Goal: Task Accomplishment & Management: Manage account settings

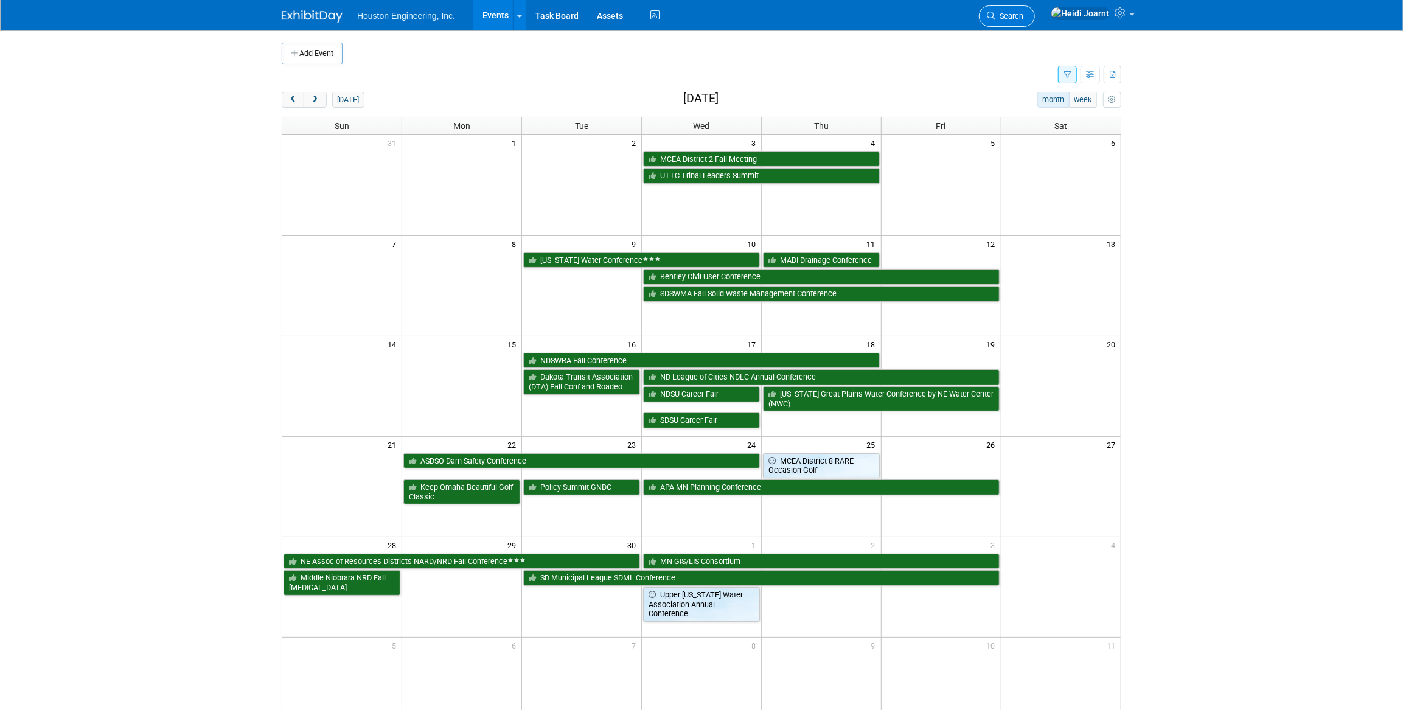
click at [1024, 15] on span "Search" at bounding box center [1010, 16] width 28 height 9
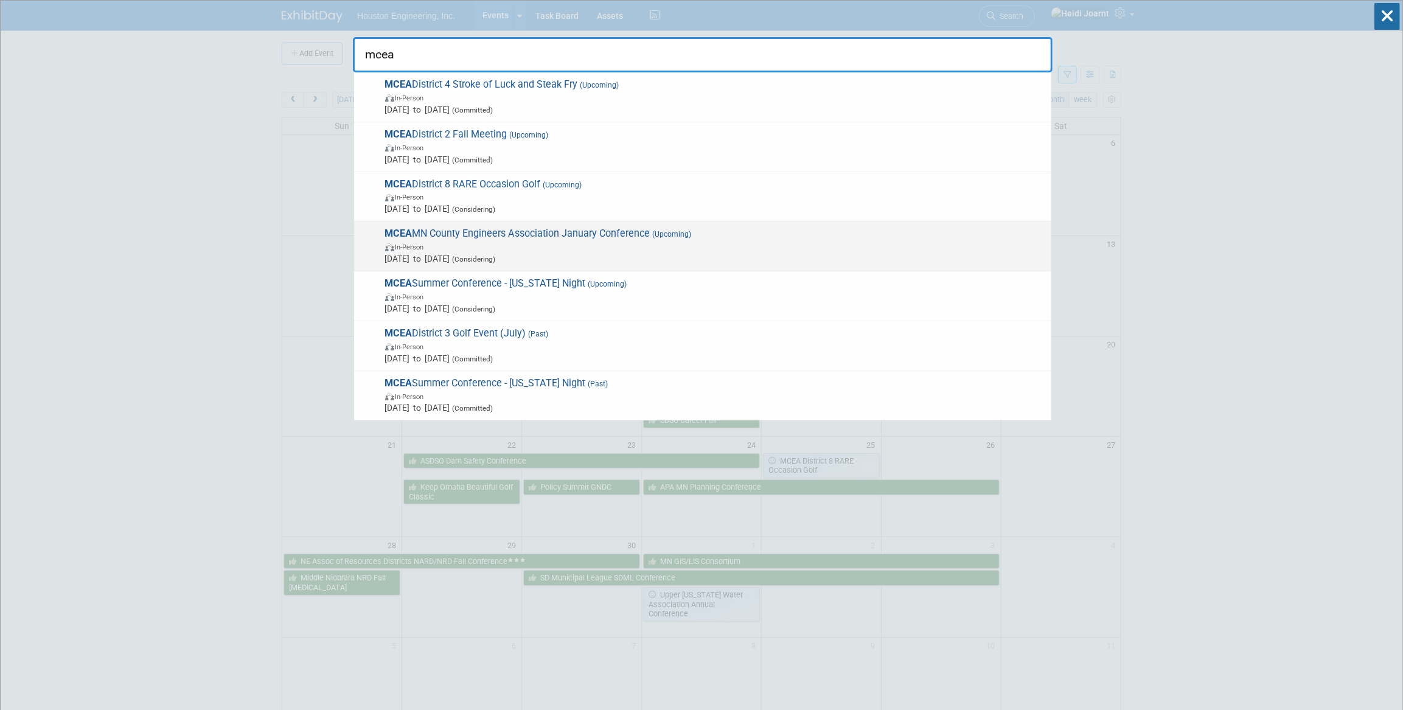
type input "mcea"
click at [577, 241] on span "In-Person" at bounding box center [715, 246] width 660 height 12
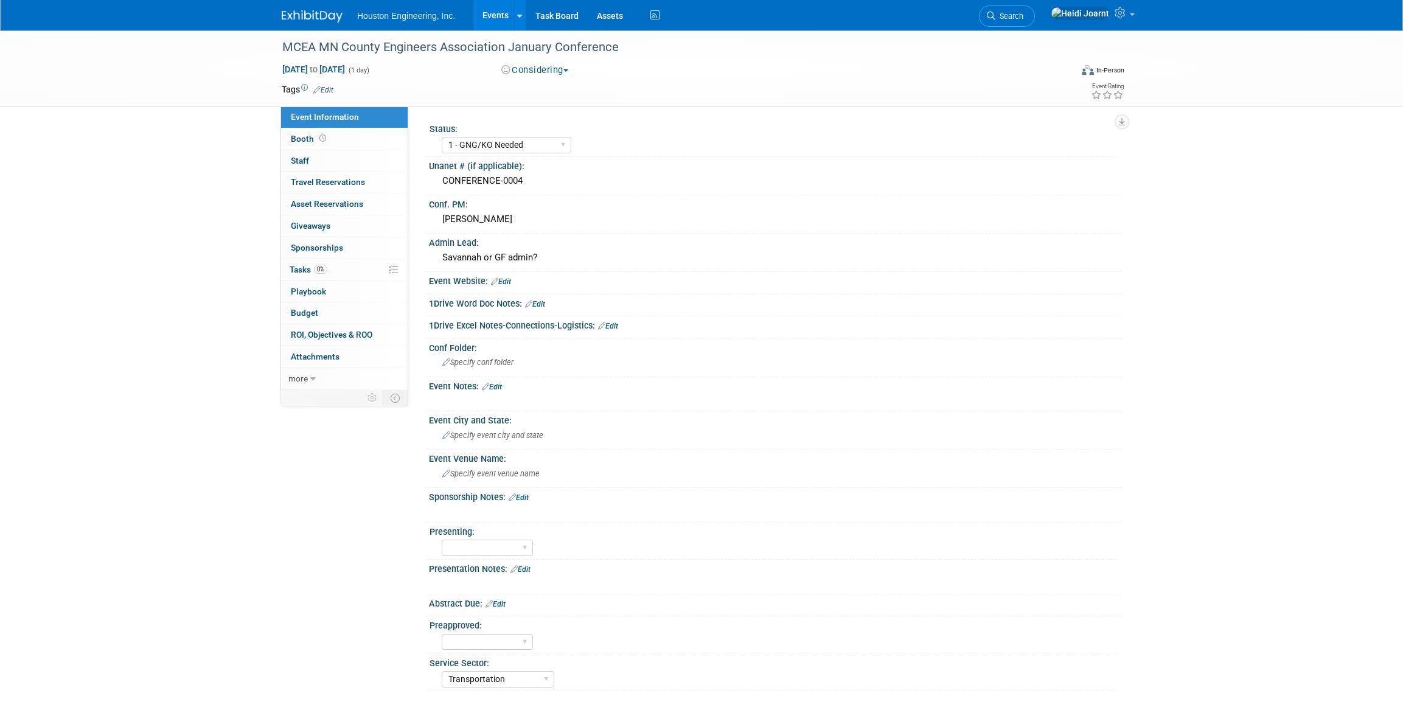
select select "1 - GNG/KO Needed"
select select "Transportation"
click at [559, 250] on div "Savannah or GF admin?" at bounding box center [775, 257] width 674 height 19
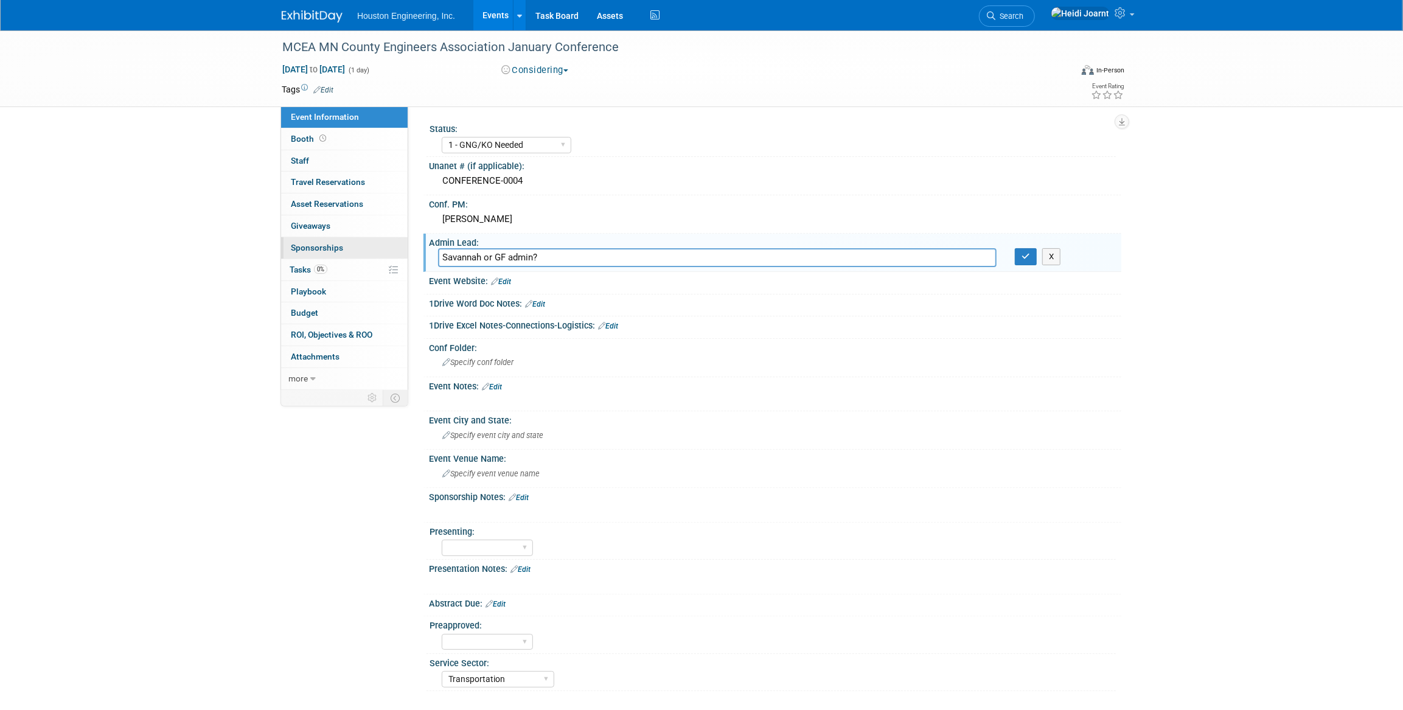
drag, startPoint x: 548, startPoint y: 259, endPoint x: 396, endPoint y: 257, distance: 151.6
click at [396, 257] on div "Event Information Event Info Booth Booth 0 Staff 0 Staff 0 Travel Reservations …" at bounding box center [702, 360] width 858 height 661
type input "Kendra"
click at [1033, 258] on button "button" at bounding box center [1026, 256] width 22 height 17
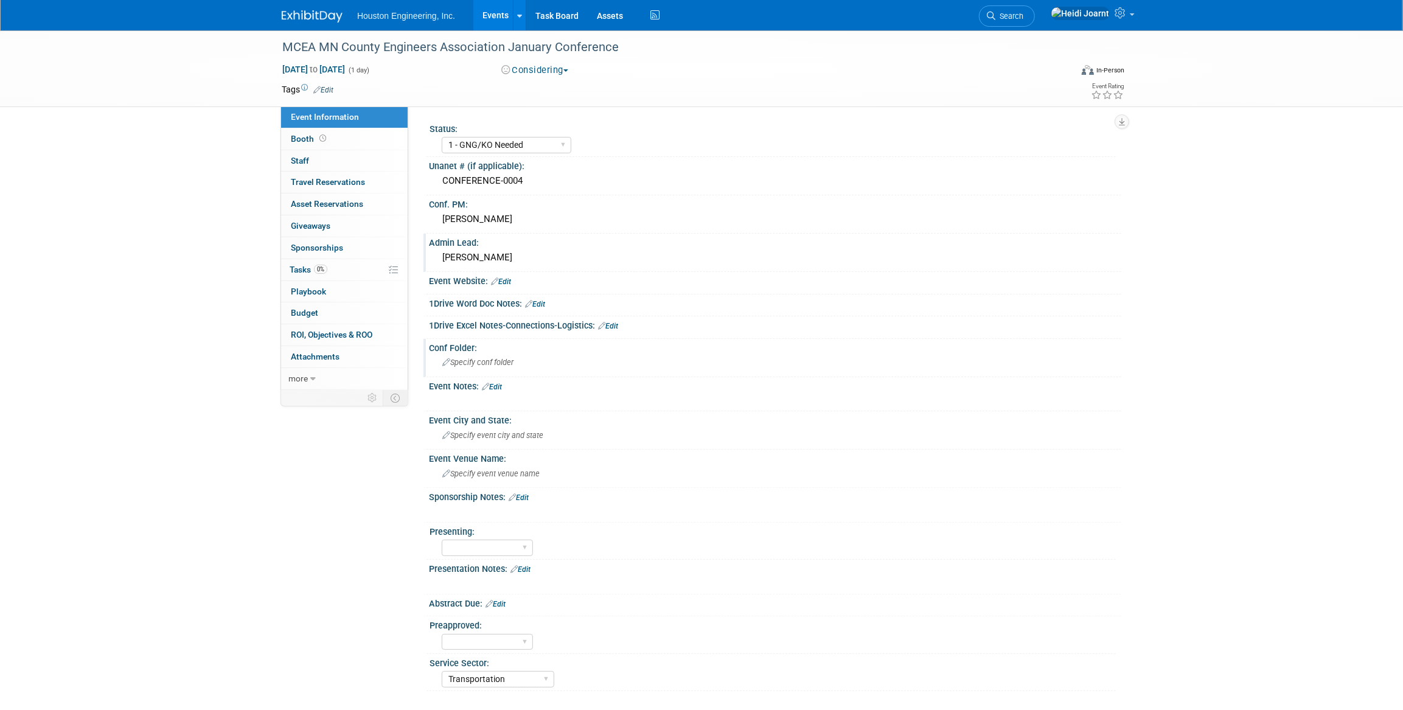
click at [514, 364] on span "Specify conf folder" at bounding box center [477, 362] width 71 height 9
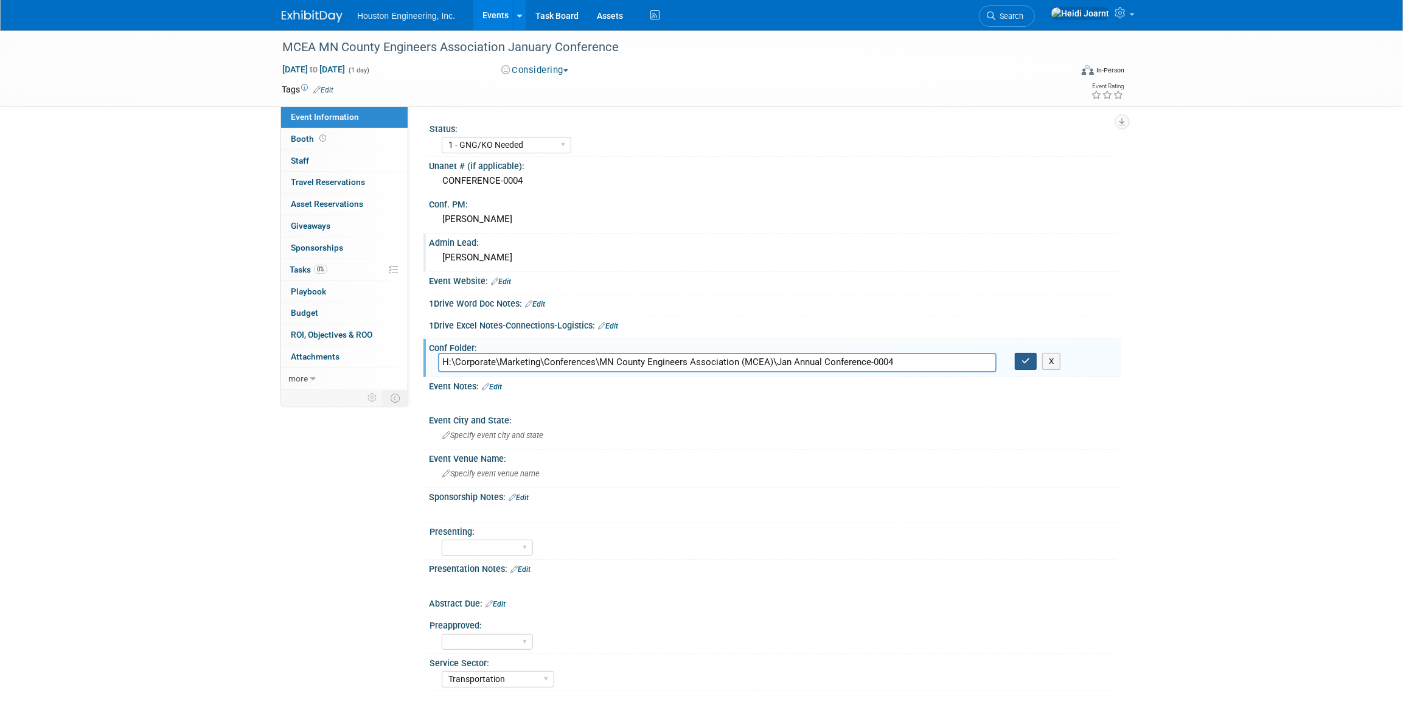
type input "H:\Corporate\Marketing\Conferences\MN County Engineers Association (MCEA)\Jan A…"
click at [1027, 361] on icon "button" at bounding box center [1026, 361] width 9 height 8
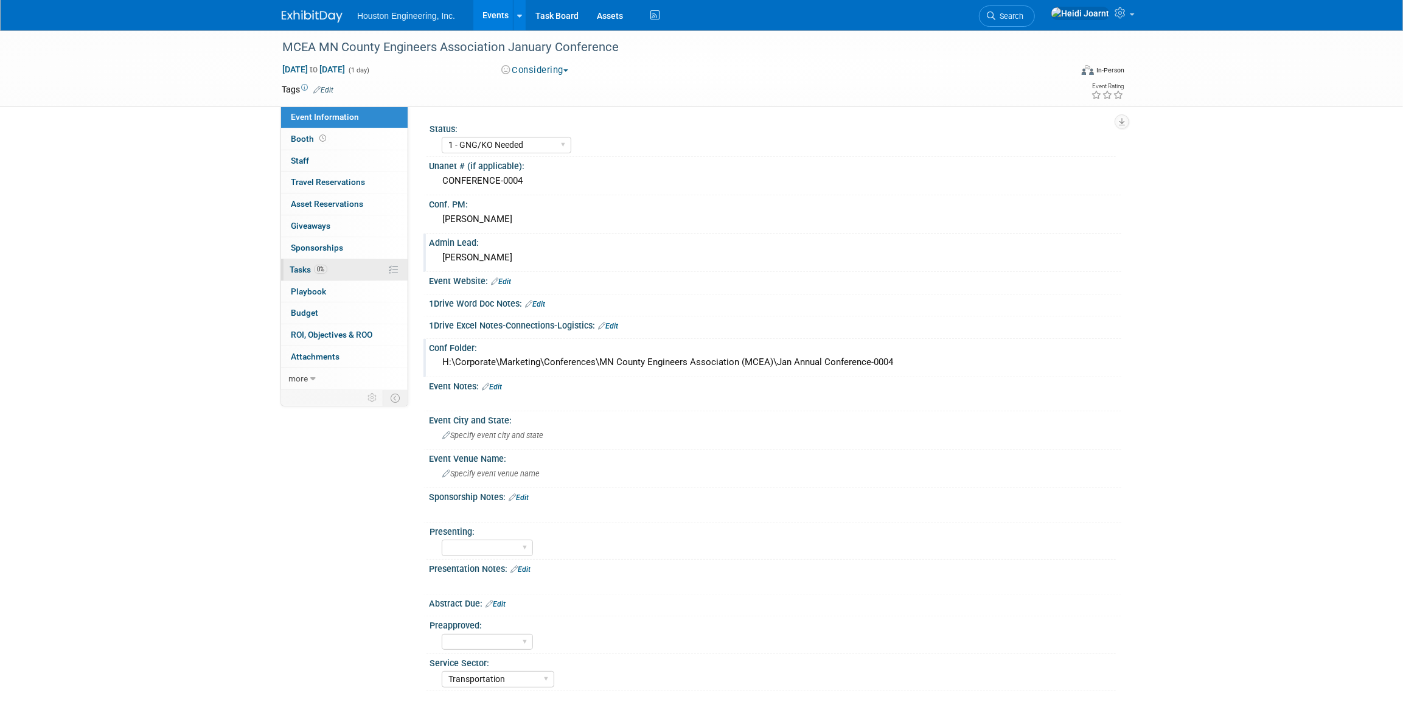
click at [330, 269] on link "0% Tasks 0%" at bounding box center [344, 269] width 127 height 21
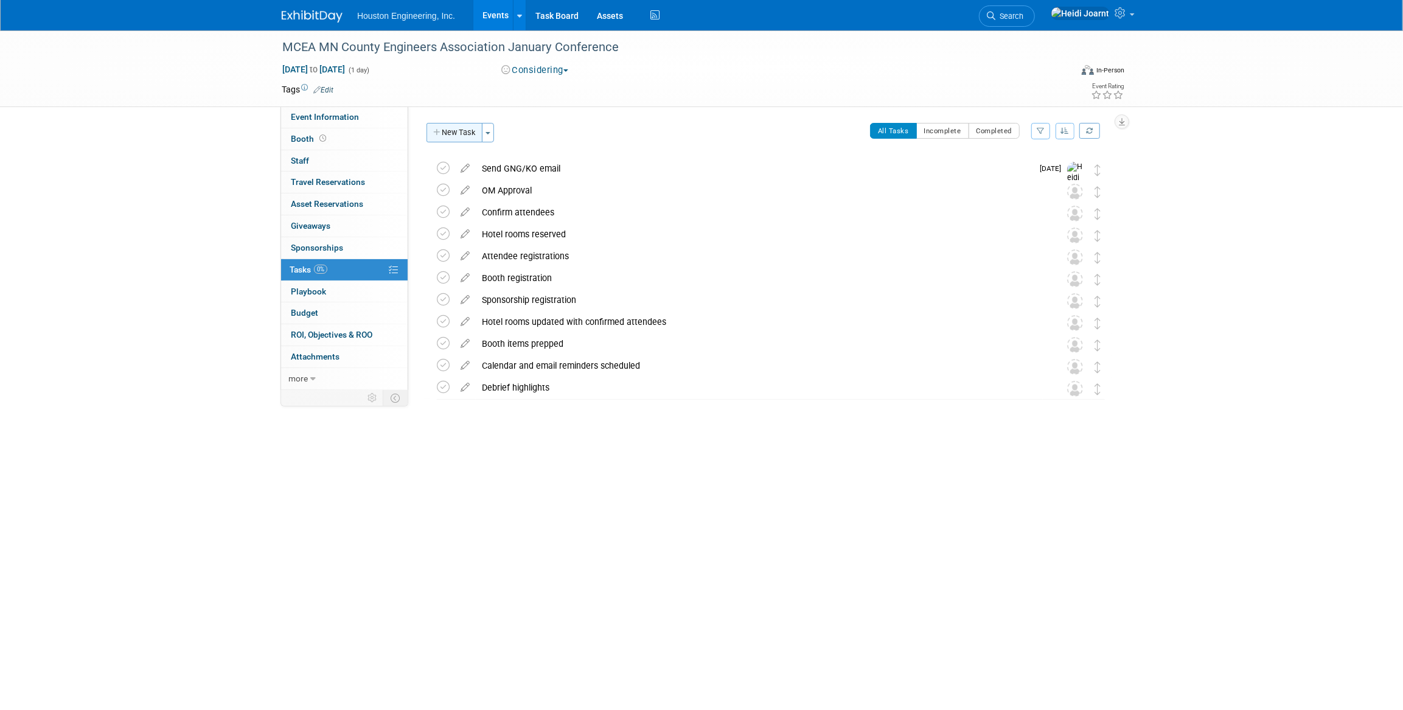
click at [463, 137] on button "New Task" at bounding box center [455, 132] width 56 height 19
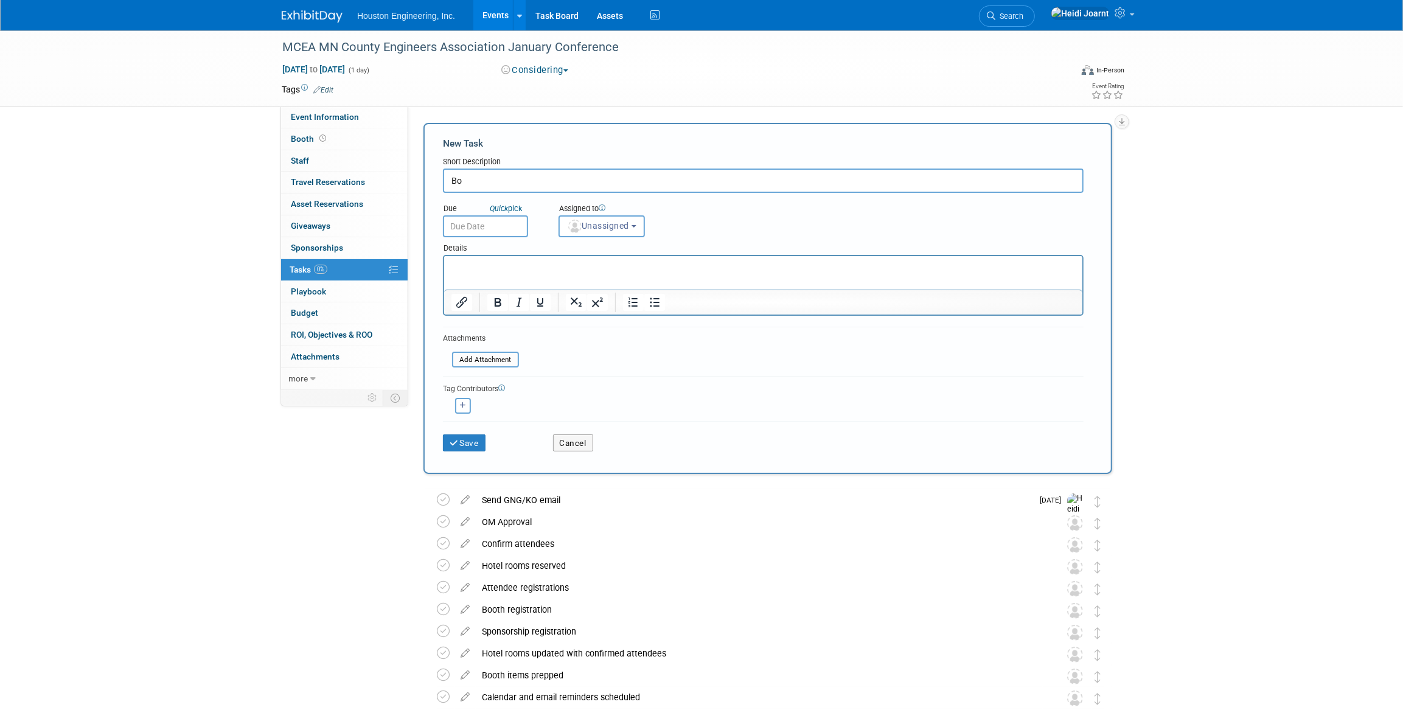
type input "B"
type input "Watch For/Book Cabin for MCEA January Conference"
click at [664, 263] on p "Rich Text Area. Press ALT-0 for help." at bounding box center [763, 267] width 624 height 12
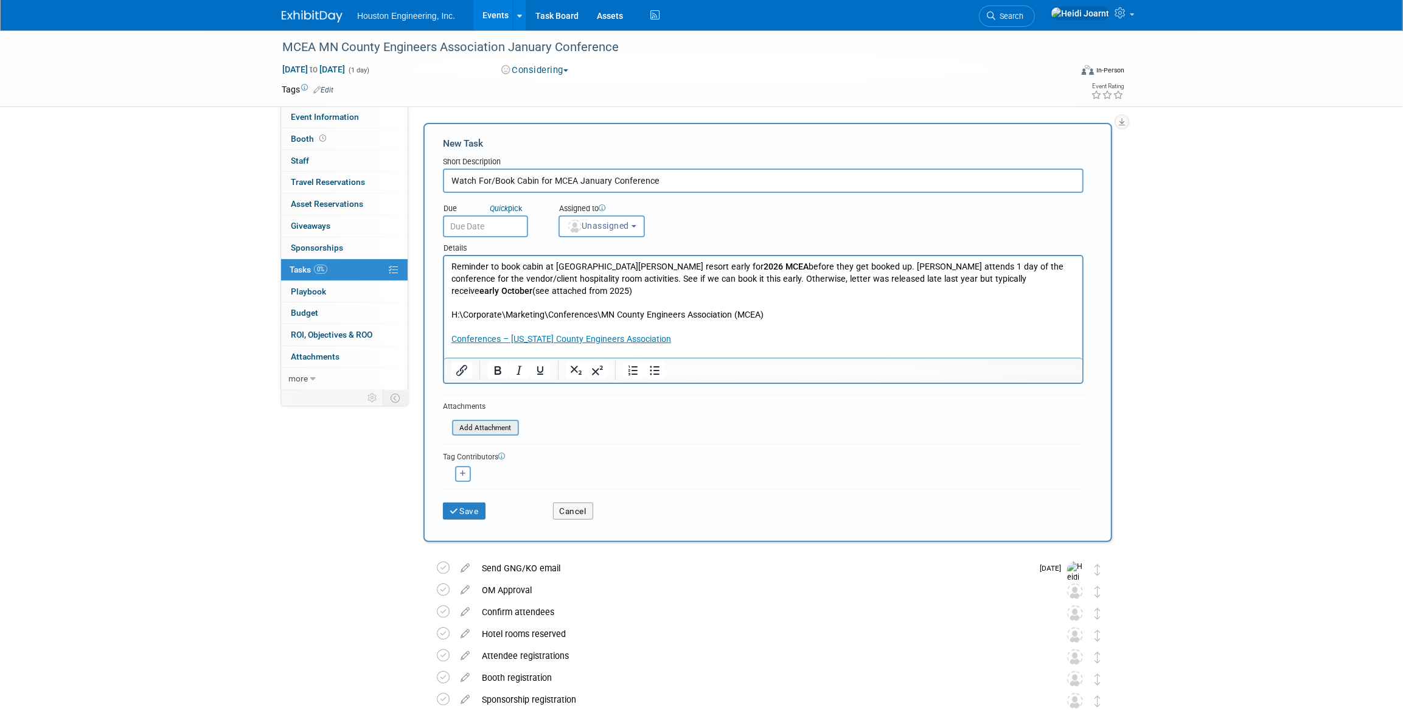
click at [500, 426] on input "file" at bounding box center [445, 428] width 145 height 14
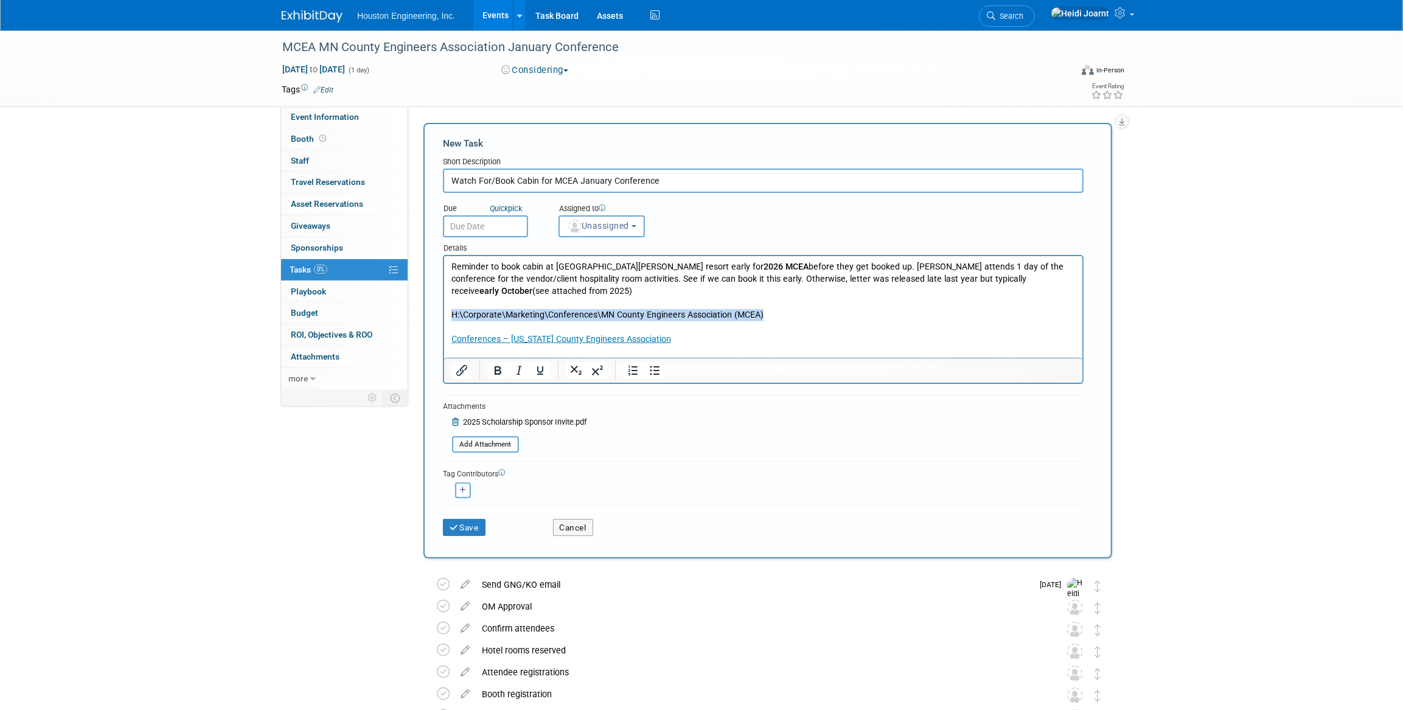
drag, startPoint x: 774, startPoint y: 301, endPoint x: 445, endPoint y: 299, distance: 328.7
click at [445, 299] on html "Reminder to book cabin at Cragun’s resort early for 2026 MCEA before they get b…" at bounding box center [763, 312] width 638 height 113
paste body "Rich Text Area. Press ALT-0 for help."
click at [545, 358] on p "CONFERENCE-0009-XXX-2025" at bounding box center [763, 364] width 624 height 12
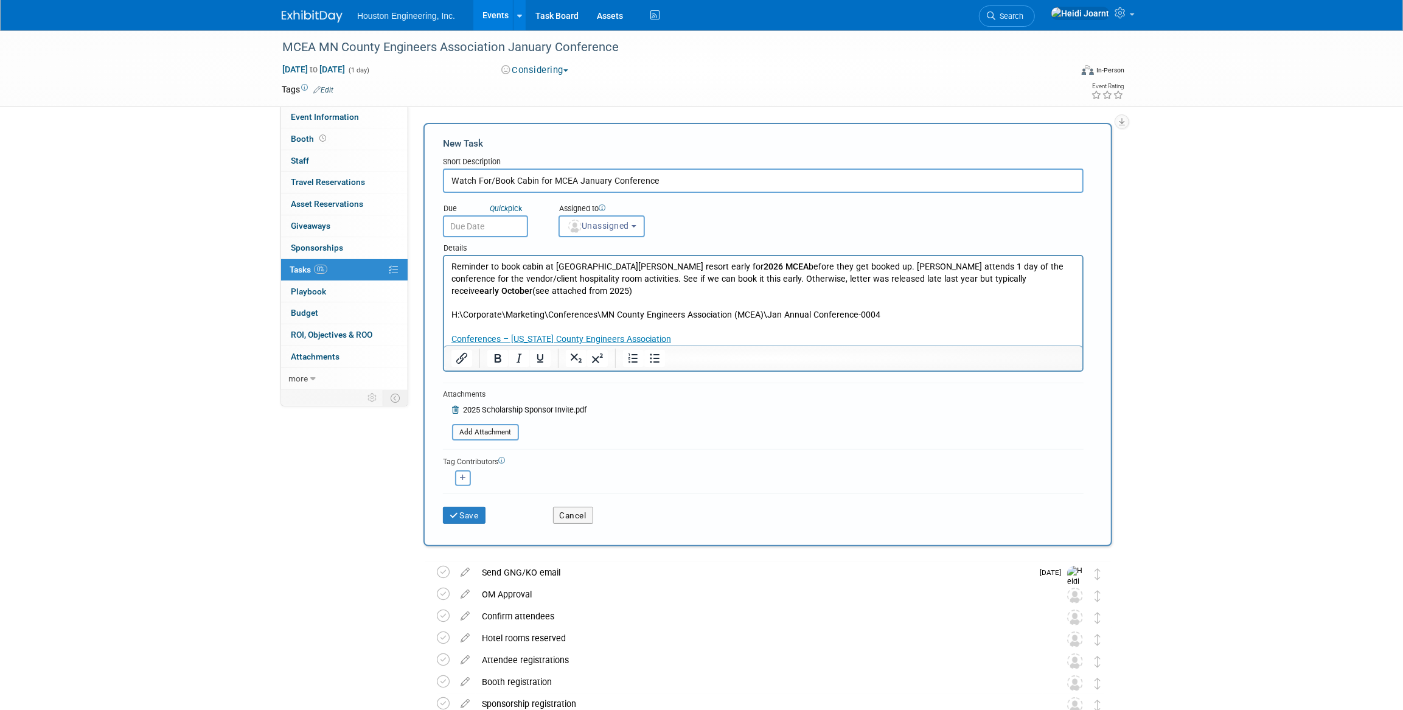
click at [701, 309] on p "H:\Corporate\Marketing\Conferences\MN County Engineers Association (MCEA)\Jan A…" at bounding box center [763, 315] width 624 height 12
click at [669, 282] on p "Reminder to book cabin at Cragun’s resort early for 2026 MCEA before they get b…" at bounding box center [763, 279] width 624 height 36
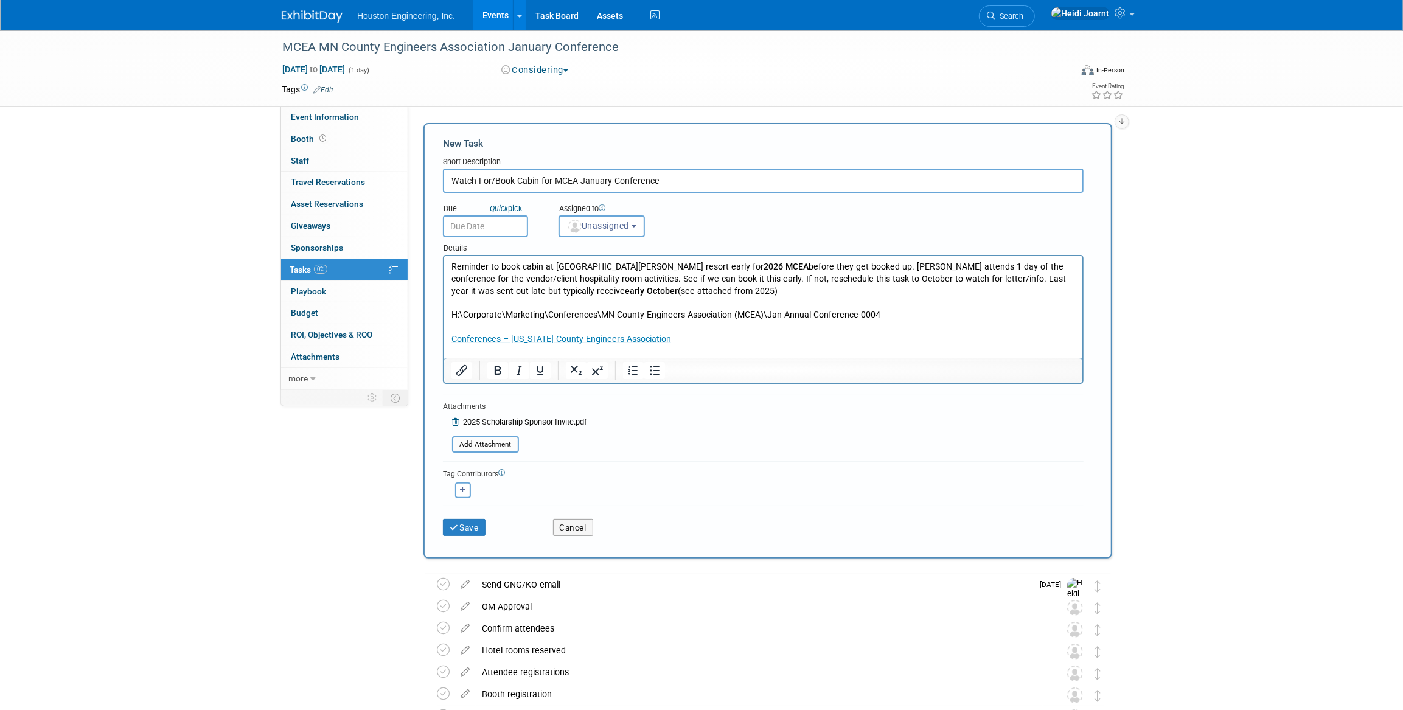
click at [489, 231] on input "text" at bounding box center [485, 226] width 85 height 22
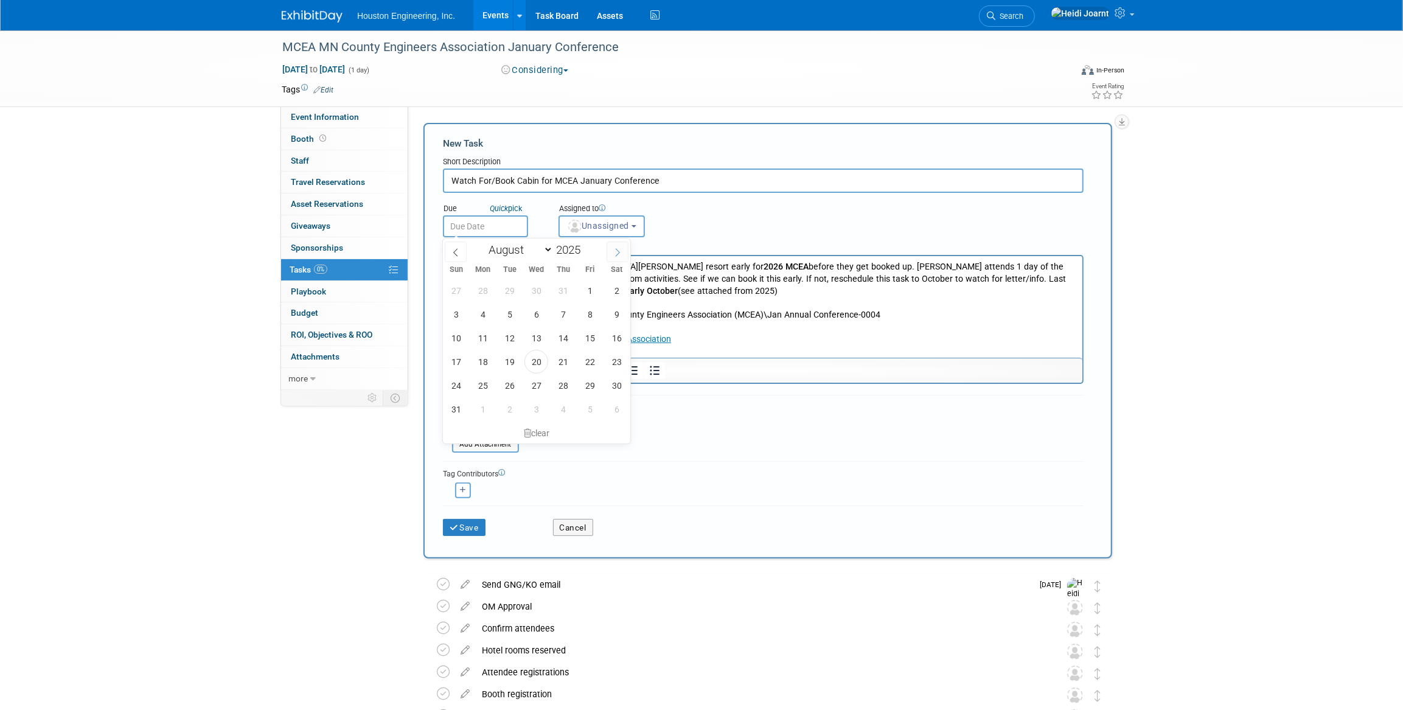
click at [614, 259] on span at bounding box center [618, 252] width 22 height 21
select select "8"
click at [595, 341] on span "19" at bounding box center [590, 338] width 24 height 24
type input "Sep 19, 2025"
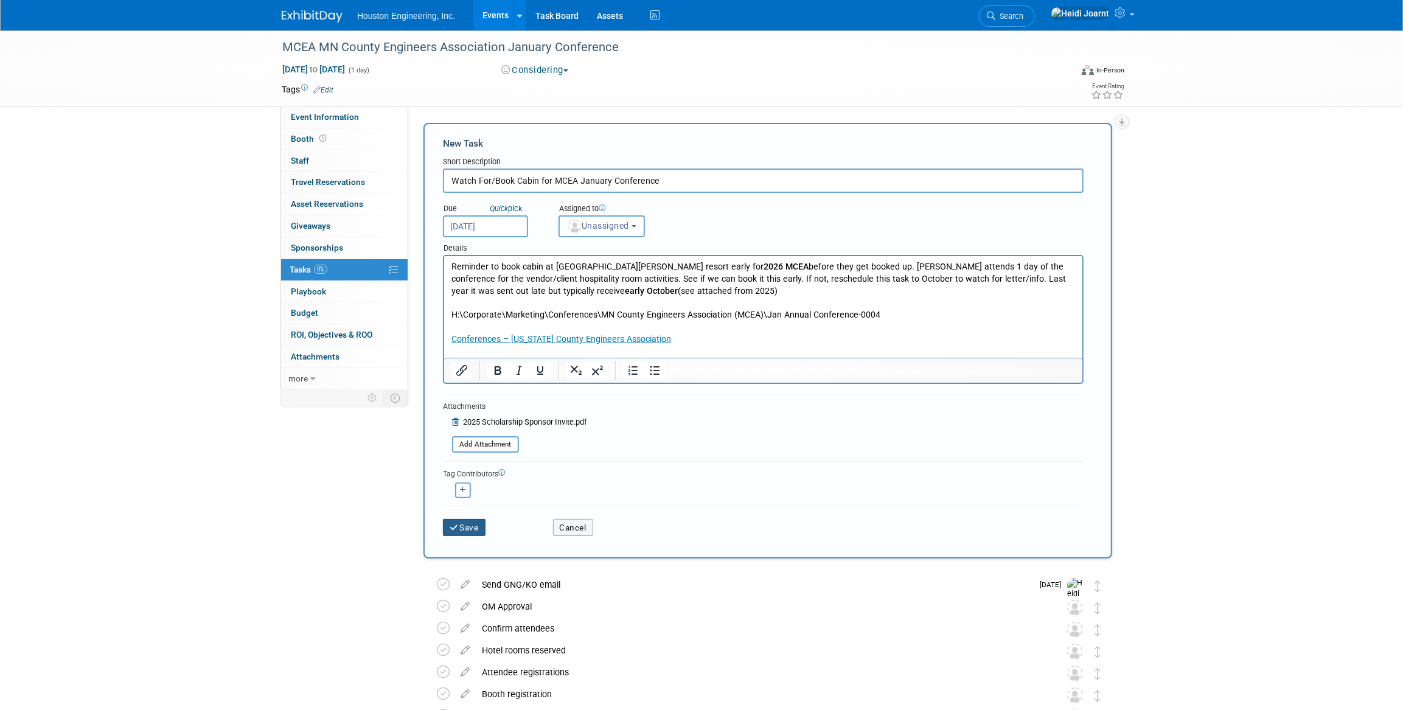
click at [475, 529] on button "Save" at bounding box center [464, 527] width 43 height 17
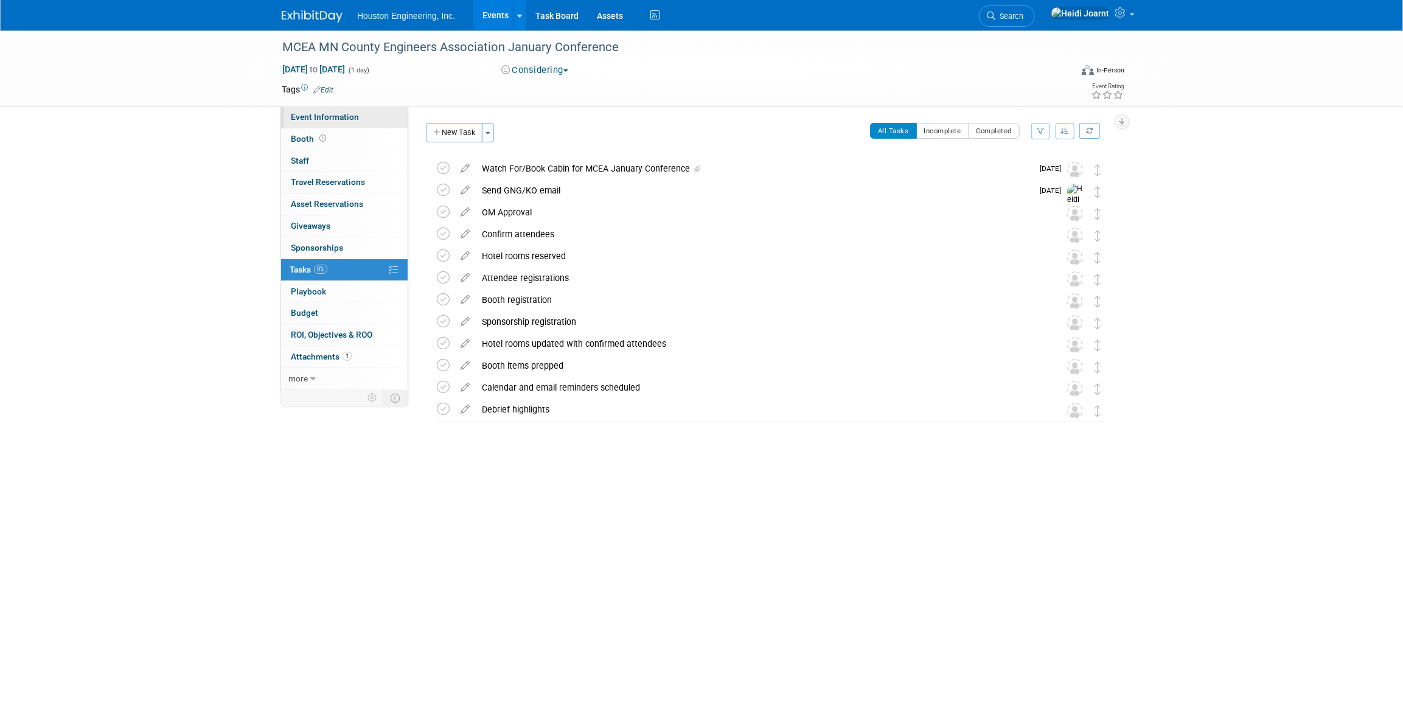
click at [346, 117] on span "Event Information" at bounding box center [325, 117] width 68 height 10
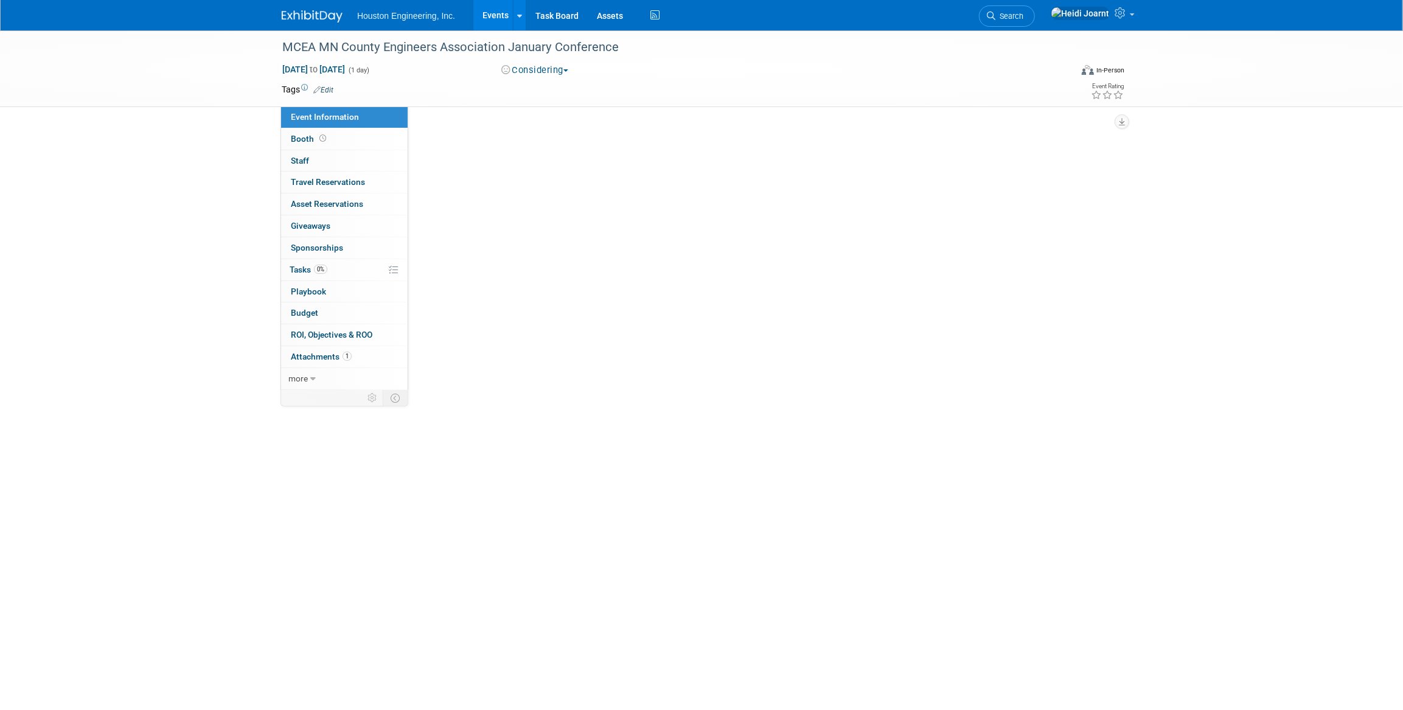
select select "1 - GNG/KO Needed"
select select "Transportation"
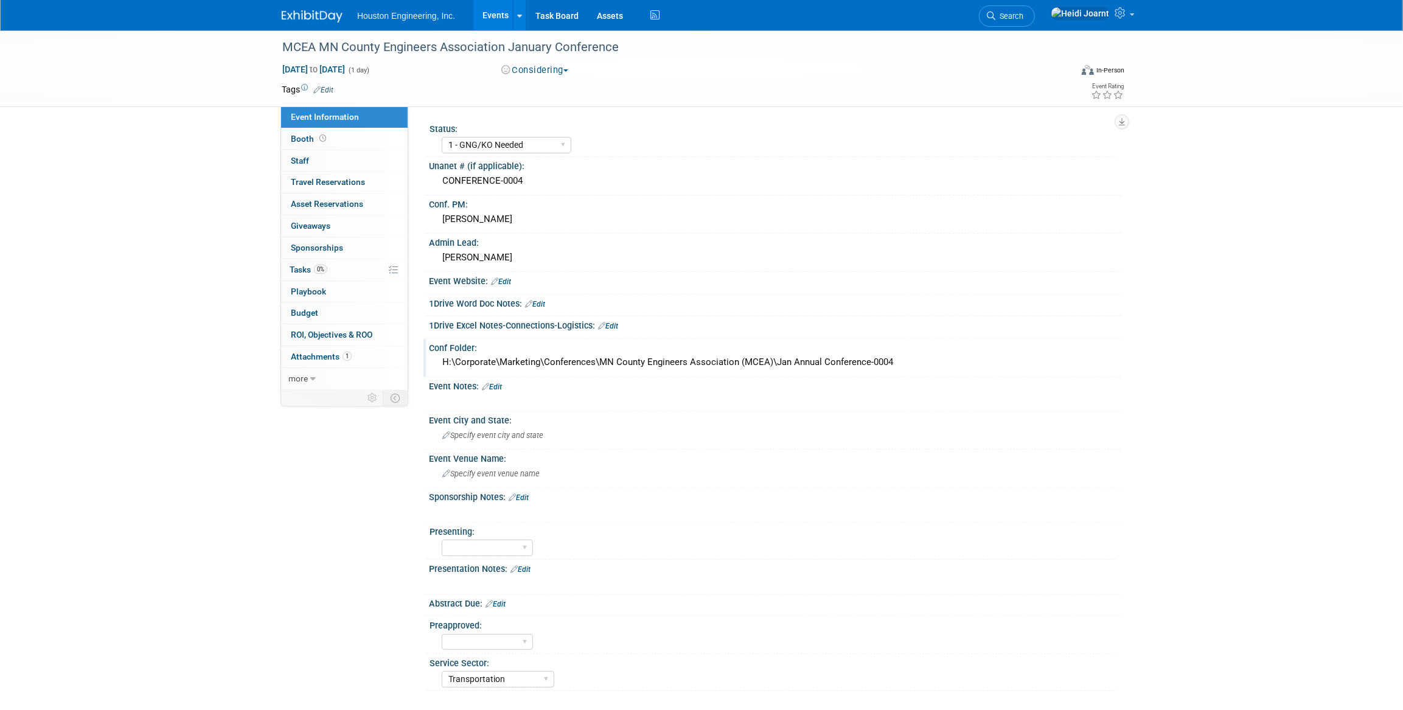
drag, startPoint x: 898, startPoint y: 362, endPoint x: 437, endPoint y: 363, distance: 460.7
click at [437, 363] on div "H:\Corporate\Marketing\Conferences\MN County Engineers Association (MCEA)\Jan A…" at bounding box center [775, 363] width 693 height 20
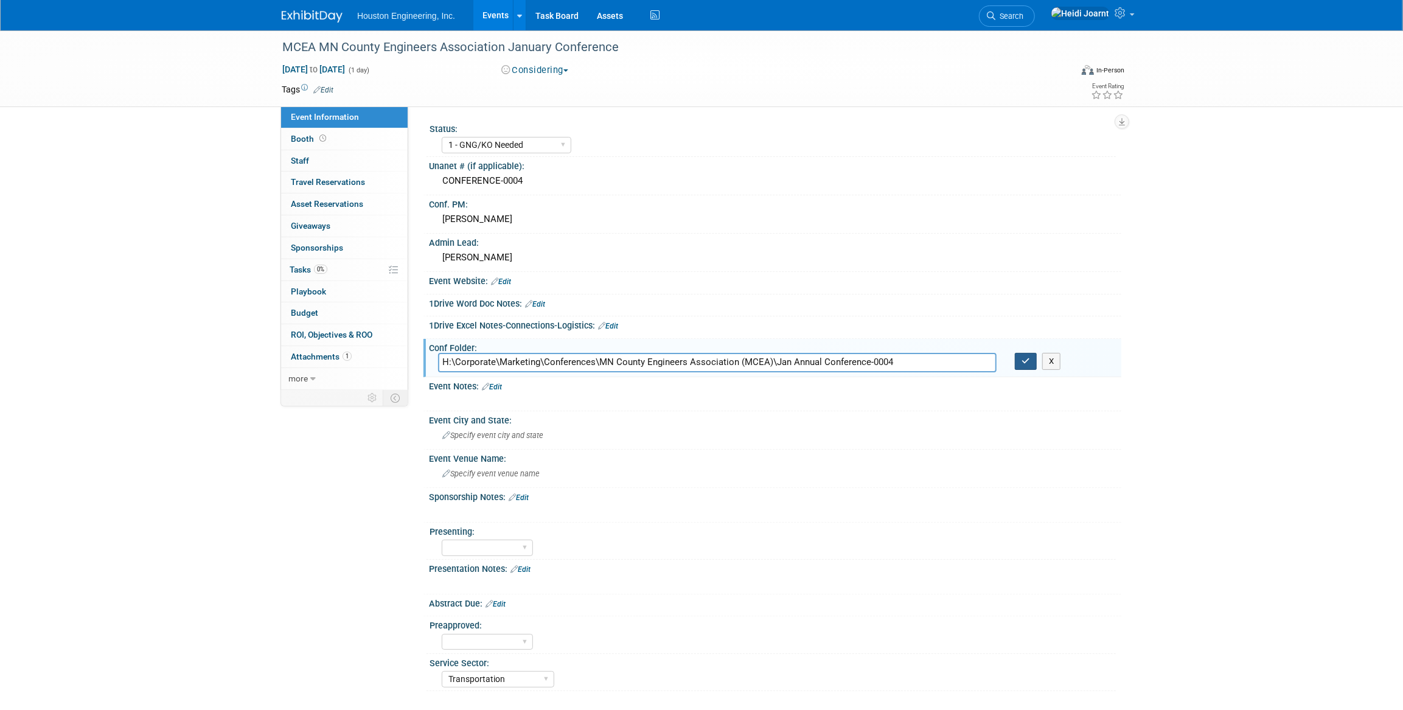
click at [1029, 361] on icon "button" at bounding box center [1026, 361] width 9 height 8
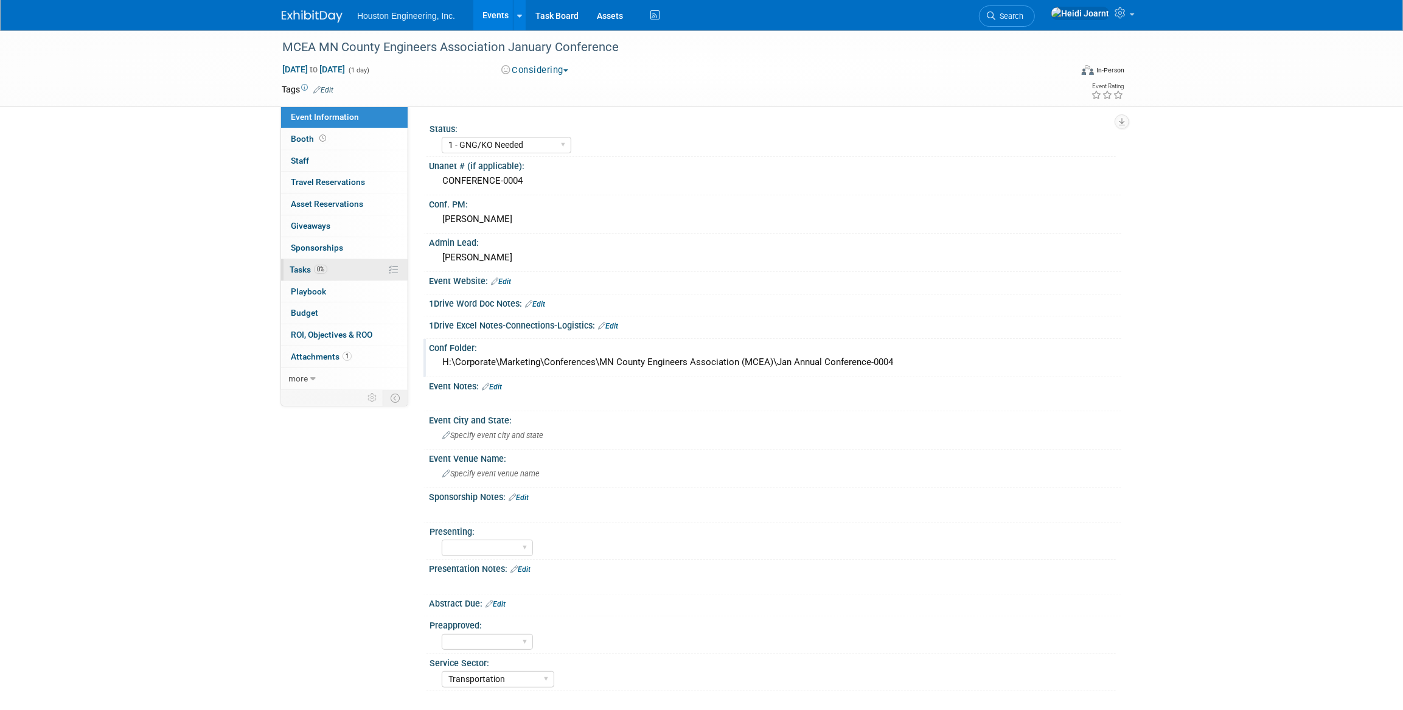
click at [329, 276] on link "0% Tasks 0%" at bounding box center [344, 269] width 127 height 21
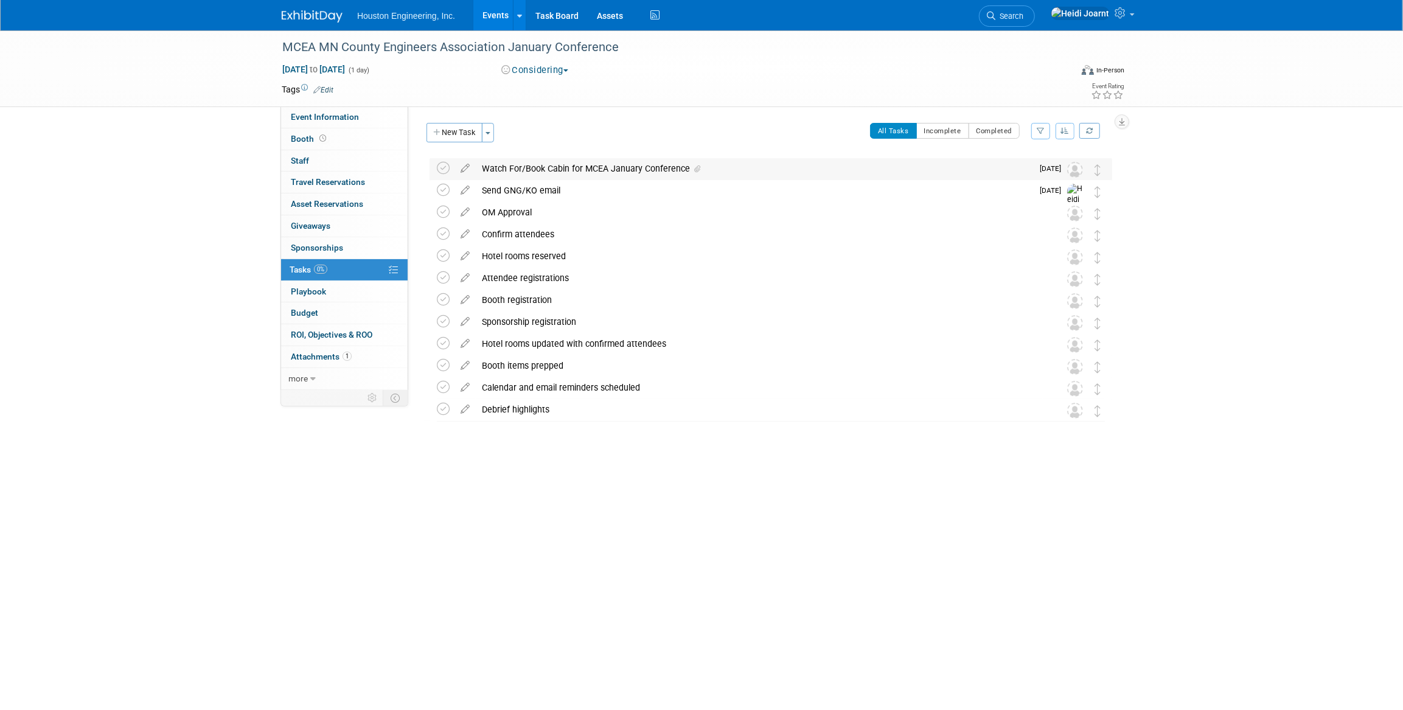
click at [559, 164] on div "Watch For/Book Cabin for MCEA January Conference" at bounding box center [754, 168] width 557 height 21
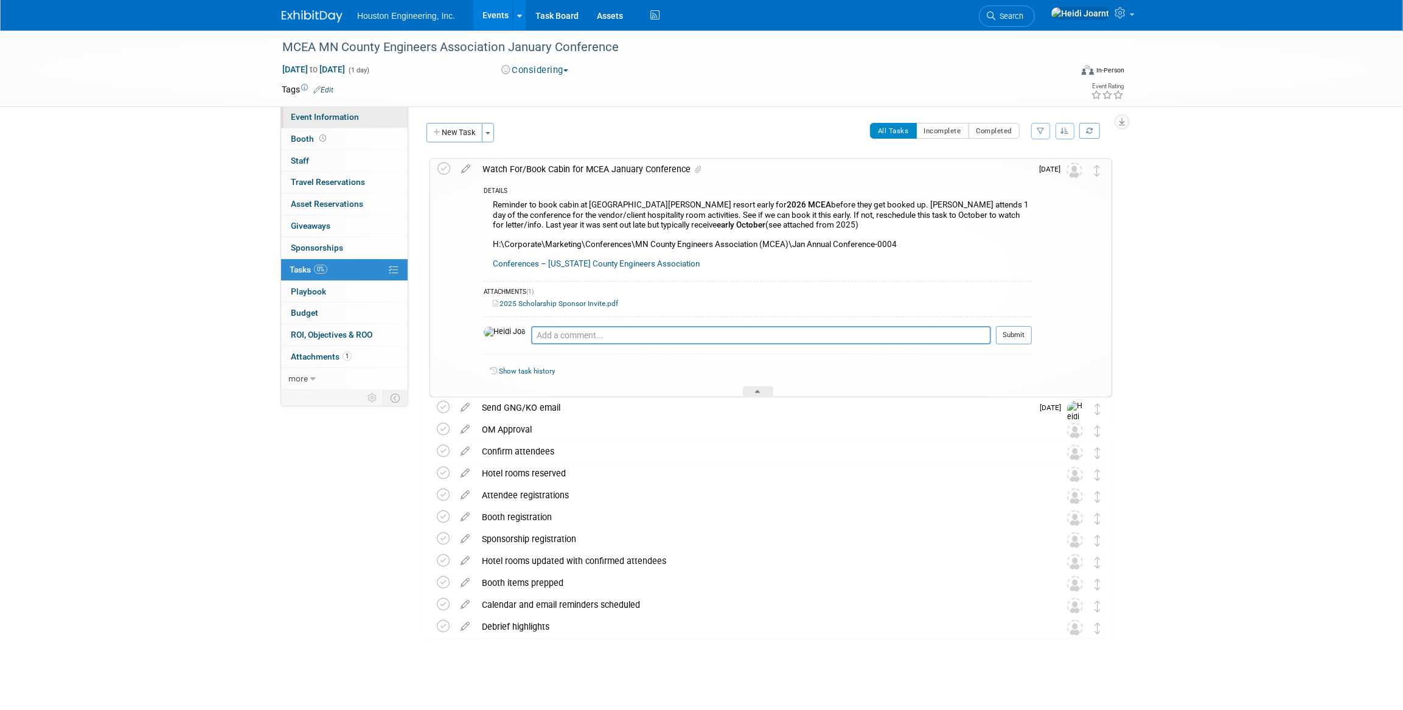
click at [343, 111] on link "Event Information" at bounding box center [344, 117] width 127 height 21
select select "1 - GNG/KO Needed"
select select "Transportation"
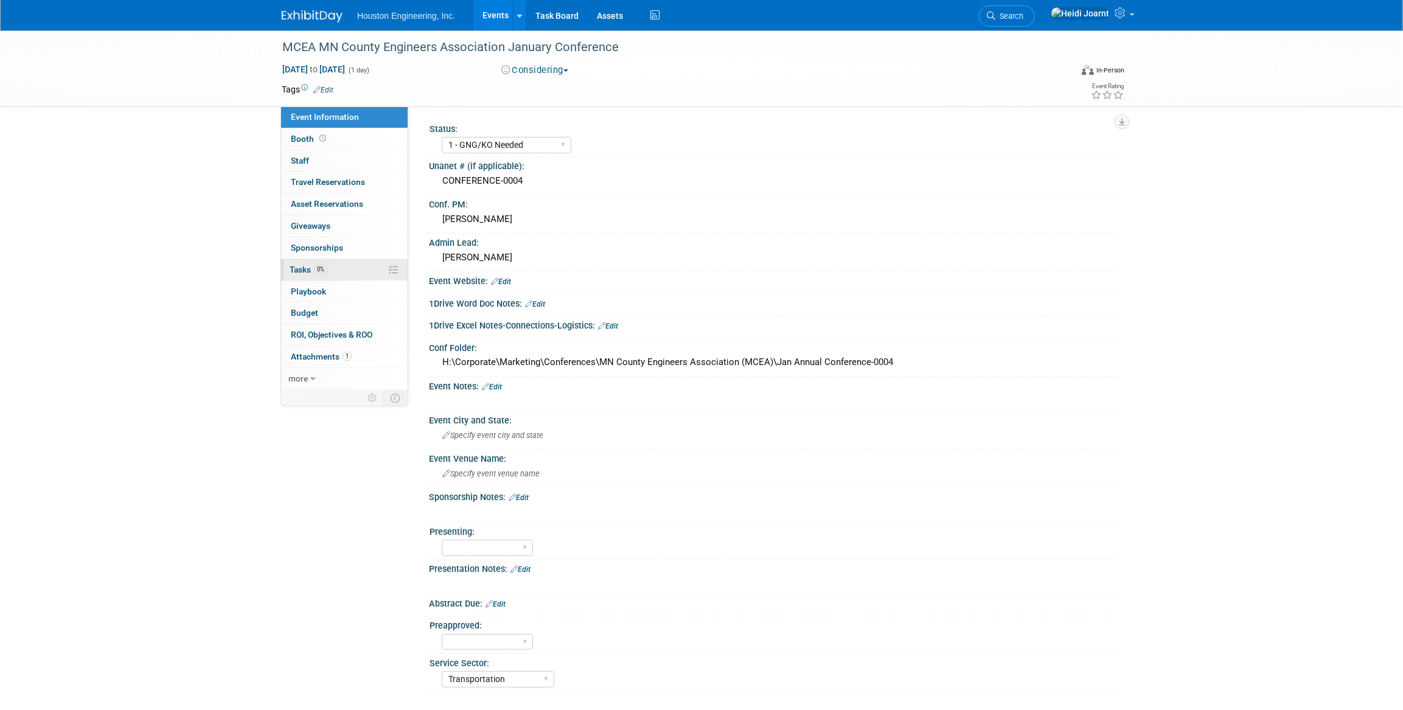
click at [339, 270] on link "0% Tasks 0%" at bounding box center [344, 269] width 127 height 21
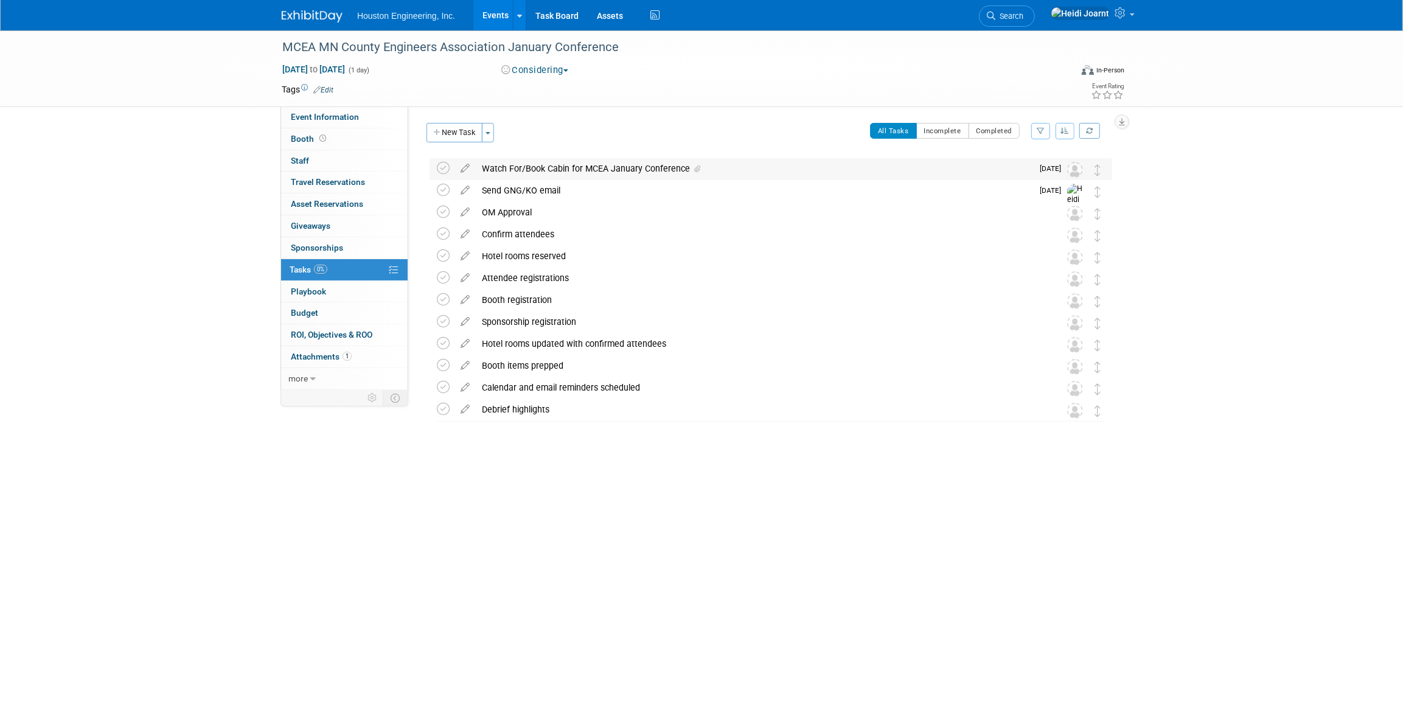
click at [524, 164] on div "Watch For/Book Cabin for MCEA January Conference" at bounding box center [754, 168] width 557 height 21
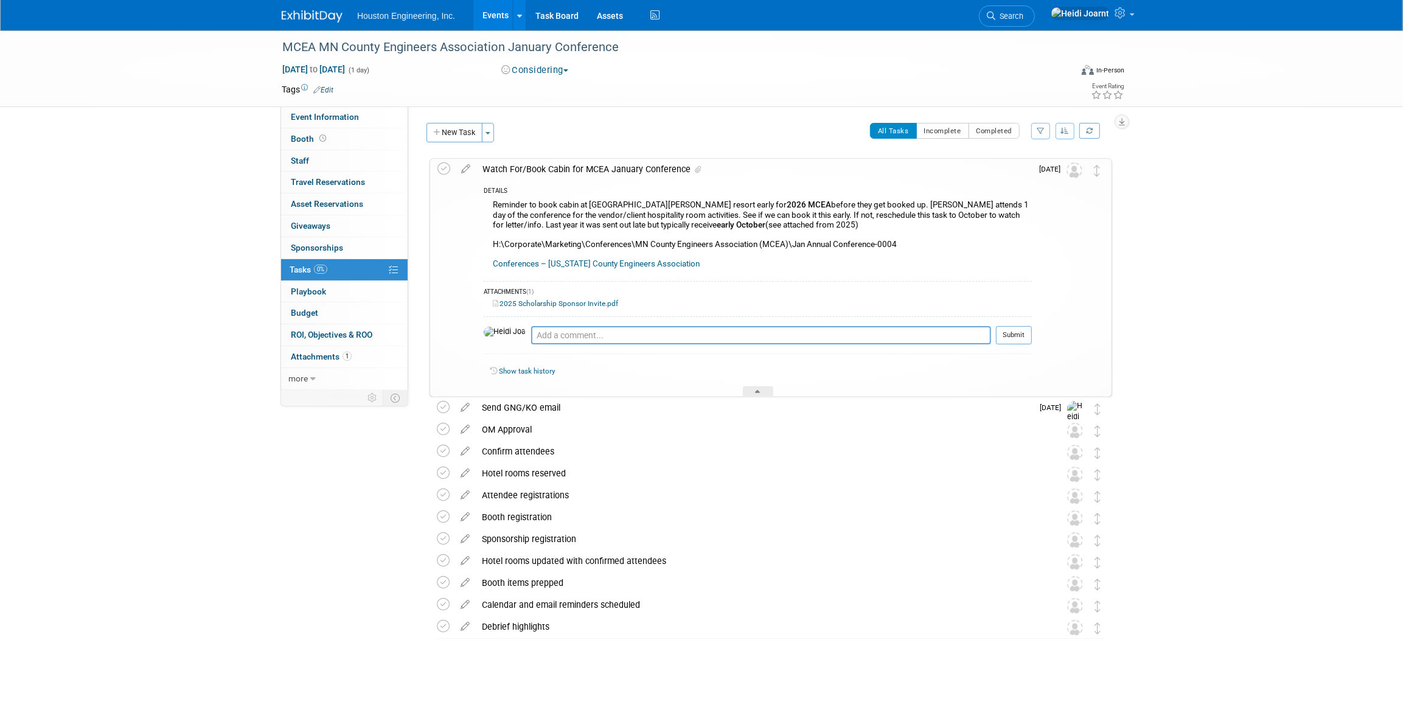
click at [552, 231] on div "Reminder to book cabin at Cragun’s resort early for 2026 MCEA before they get b…" at bounding box center [758, 235] width 548 height 77
click at [469, 173] on icon at bounding box center [465, 166] width 21 height 15
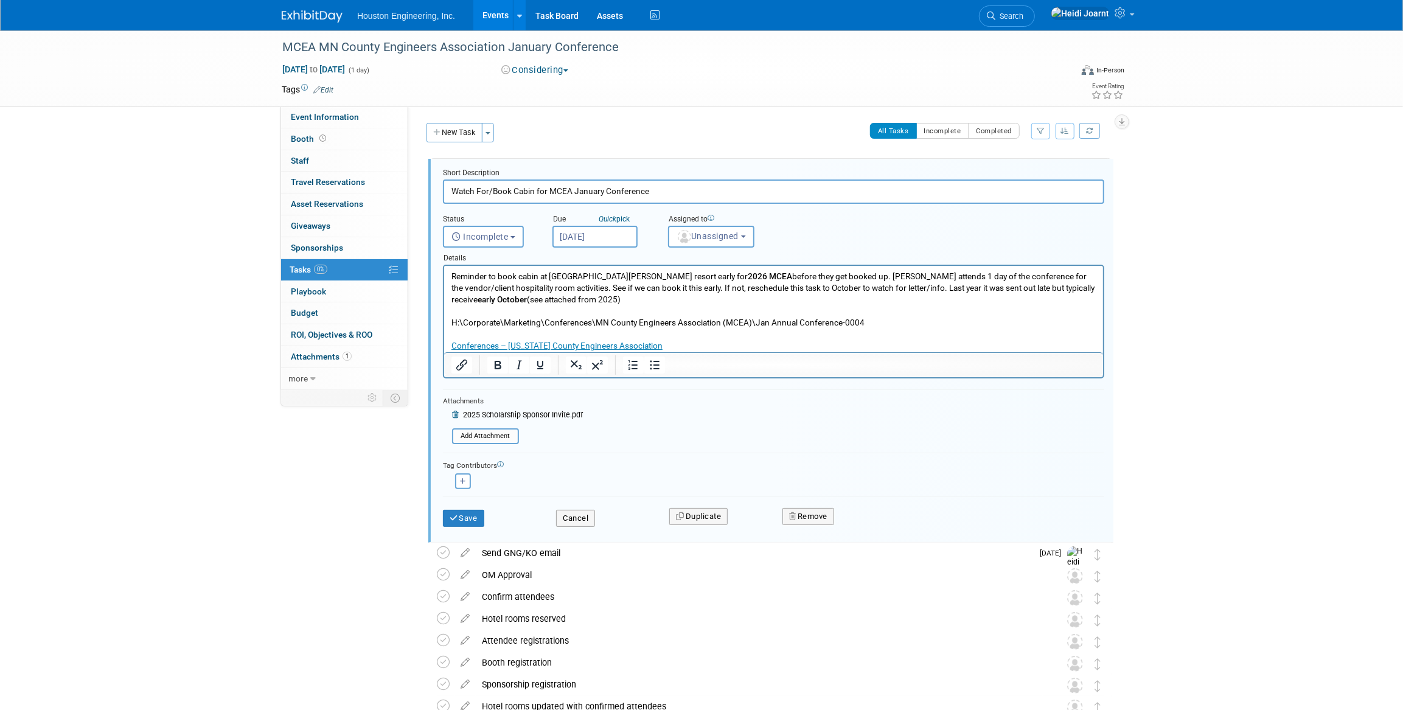
click at [496, 279] on p "Reminder to book cabin at Cragun’s resort early for 2026 MCEA before they get b…" at bounding box center [773, 312] width 645 height 82
click at [696, 274] on p "Reminder to see if we can book the cabin early at Cragun’s resort early for 202…" at bounding box center [773, 312] width 645 height 82
drag, startPoint x: 665, startPoint y: 287, endPoint x: 555, endPoint y: 289, distance: 110.2
click at [553, 288] on p "Reminder to see if we can book the cabin early at Cragun’s resort for 2026 MCEA…" at bounding box center [773, 312] width 645 height 82
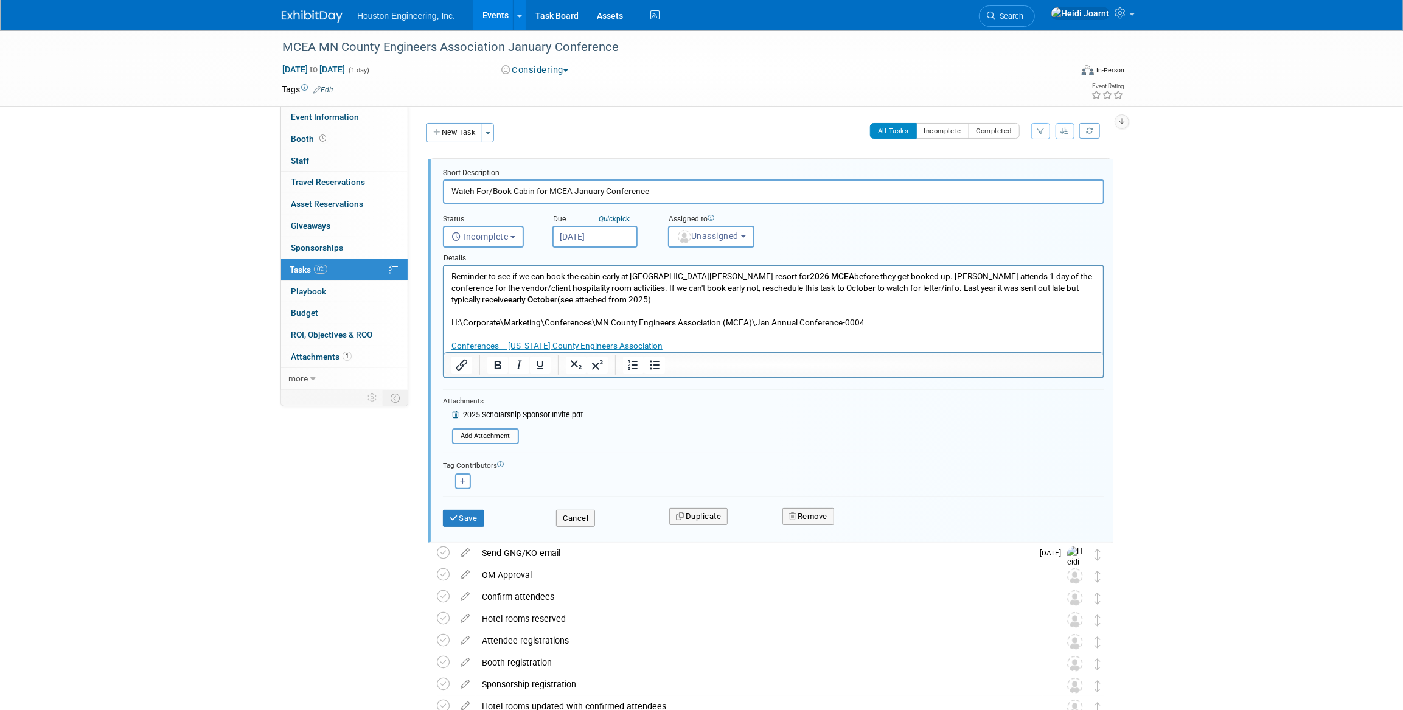
click at [629, 288] on p "Reminder to see if we can book the cabin early at Cragun’s resort for 2026 MCEA…" at bounding box center [773, 312] width 645 height 82
drag, startPoint x: 528, startPoint y: 301, endPoint x: 550, endPoint y: 290, distance: 24.5
click at [550, 290] on p "Reminder to see if we can book the cabin early at Cragun’s resort for 2026 MCEA…" at bounding box center [773, 312] width 645 height 82
copy p "If we can't book early, reschedule this task to October to watch for letter/inf…"
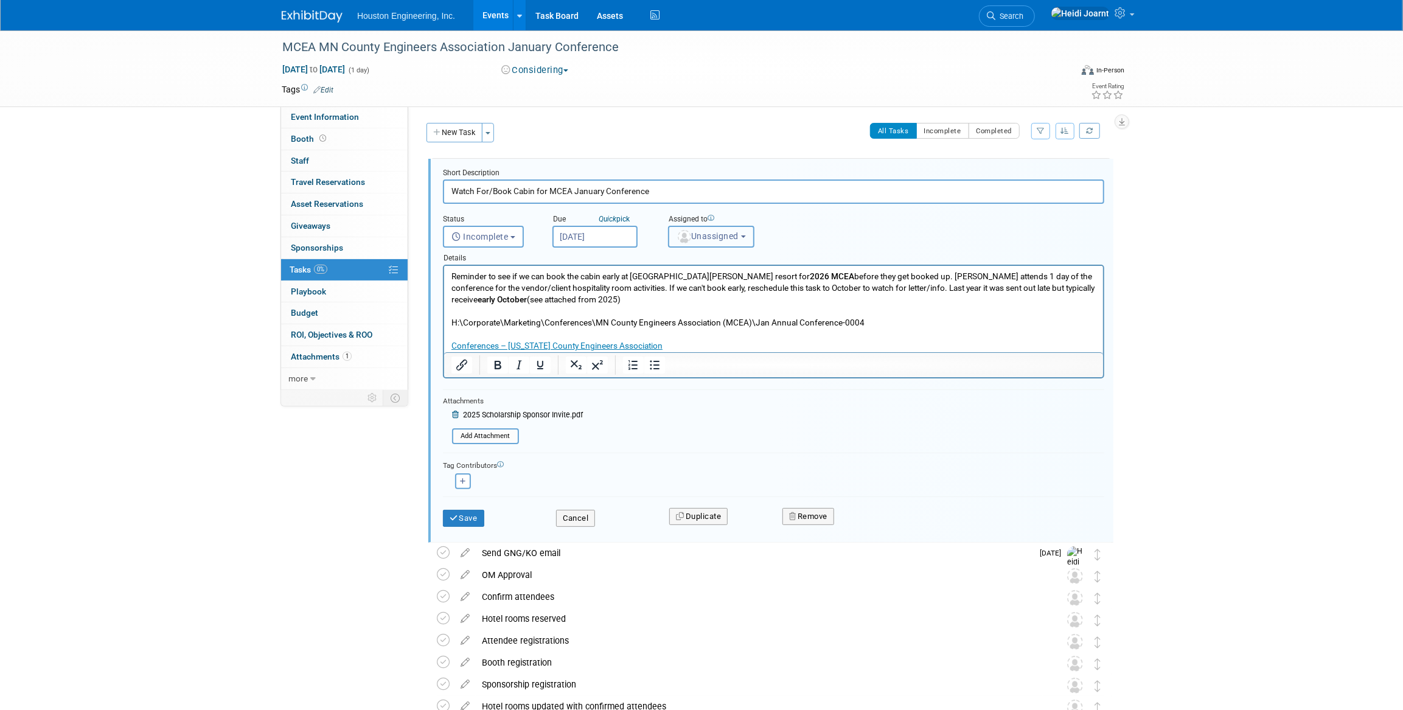
click at [701, 232] on span "Unassigned" at bounding box center [708, 236] width 62 height 10
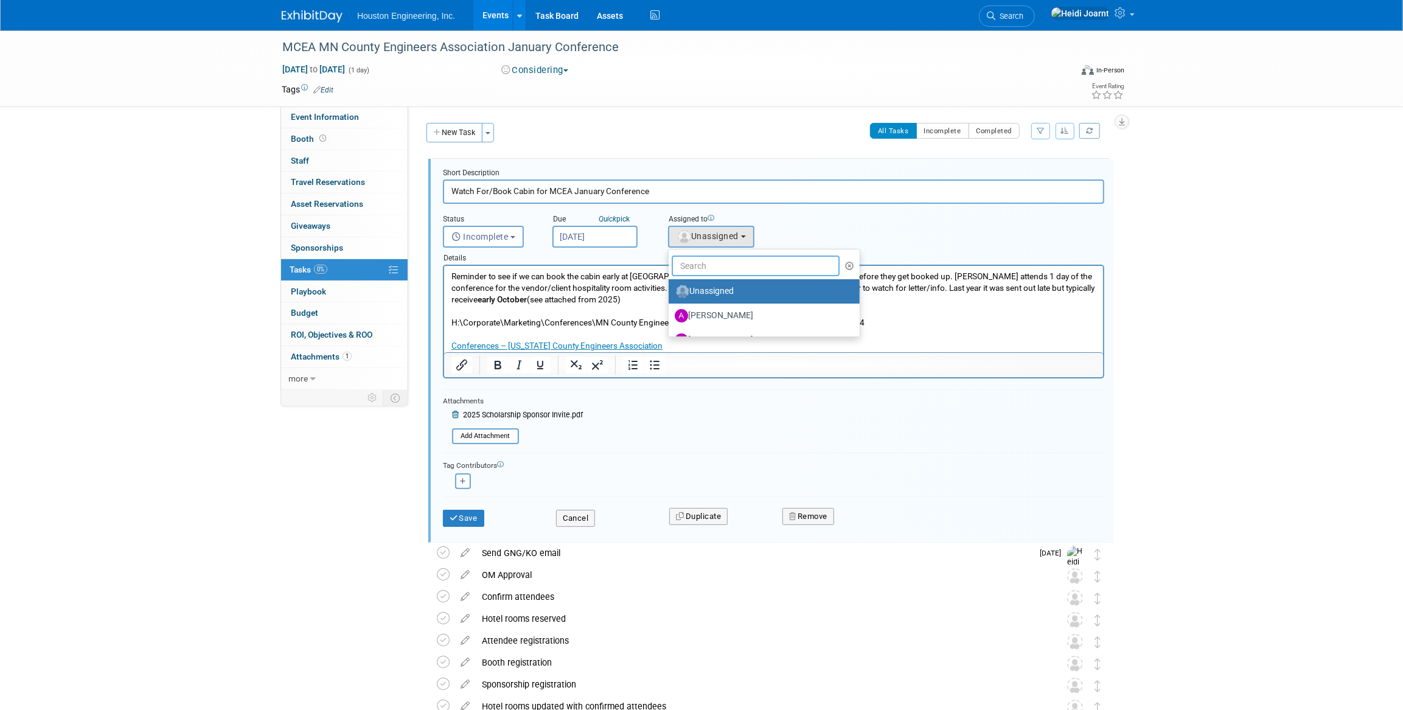
click at [711, 261] on input "text" at bounding box center [756, 266] width 168 height 21
type input "ken"
click at [732, 308] on label "[PERSON_NAME]" at bounding box center [738, 315] width 127 height 19
click at [671, 310] on input "[PERSON_NAME]" at bounding box center [667, 314] width 8 height 8
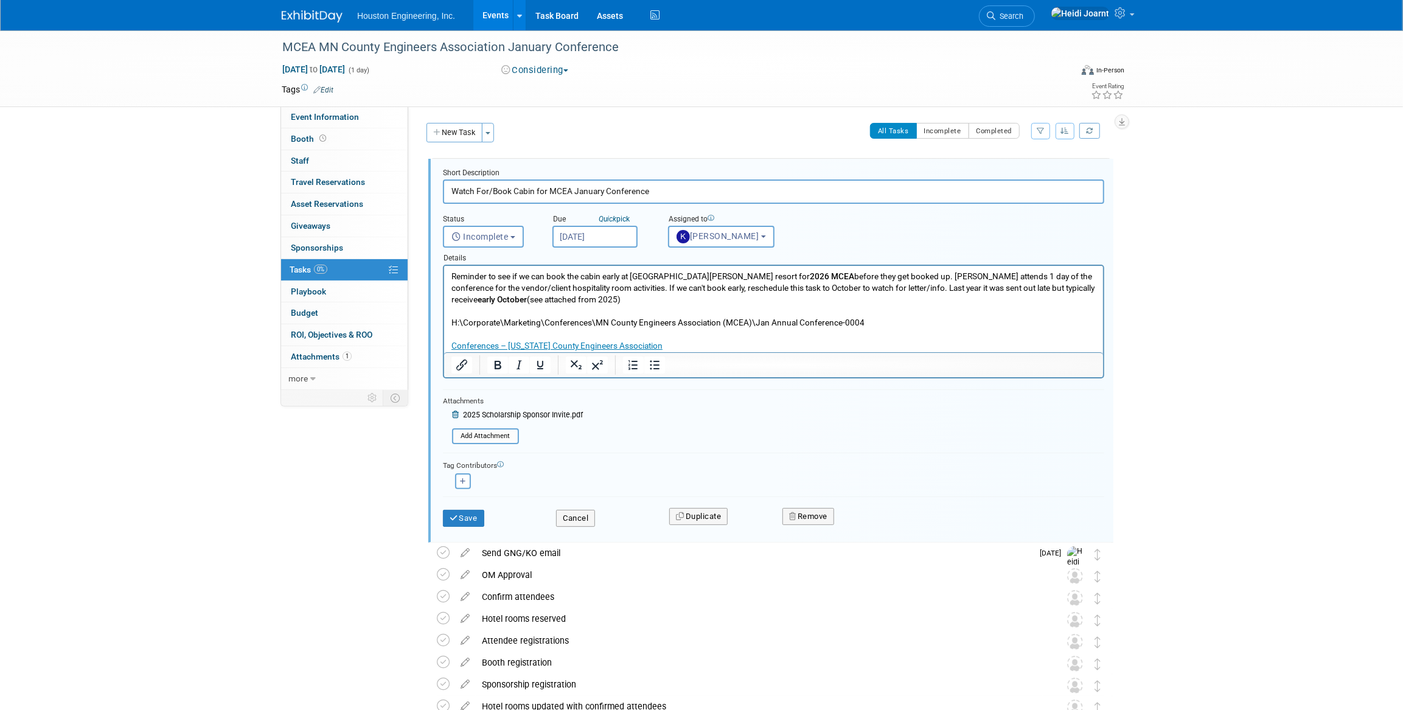
select select "c650933e-4650-49bb-85a6-fcb20801c921"
click at [467, 475] on button "button" at bounding box center [463, 482] width 16 height 16
select select
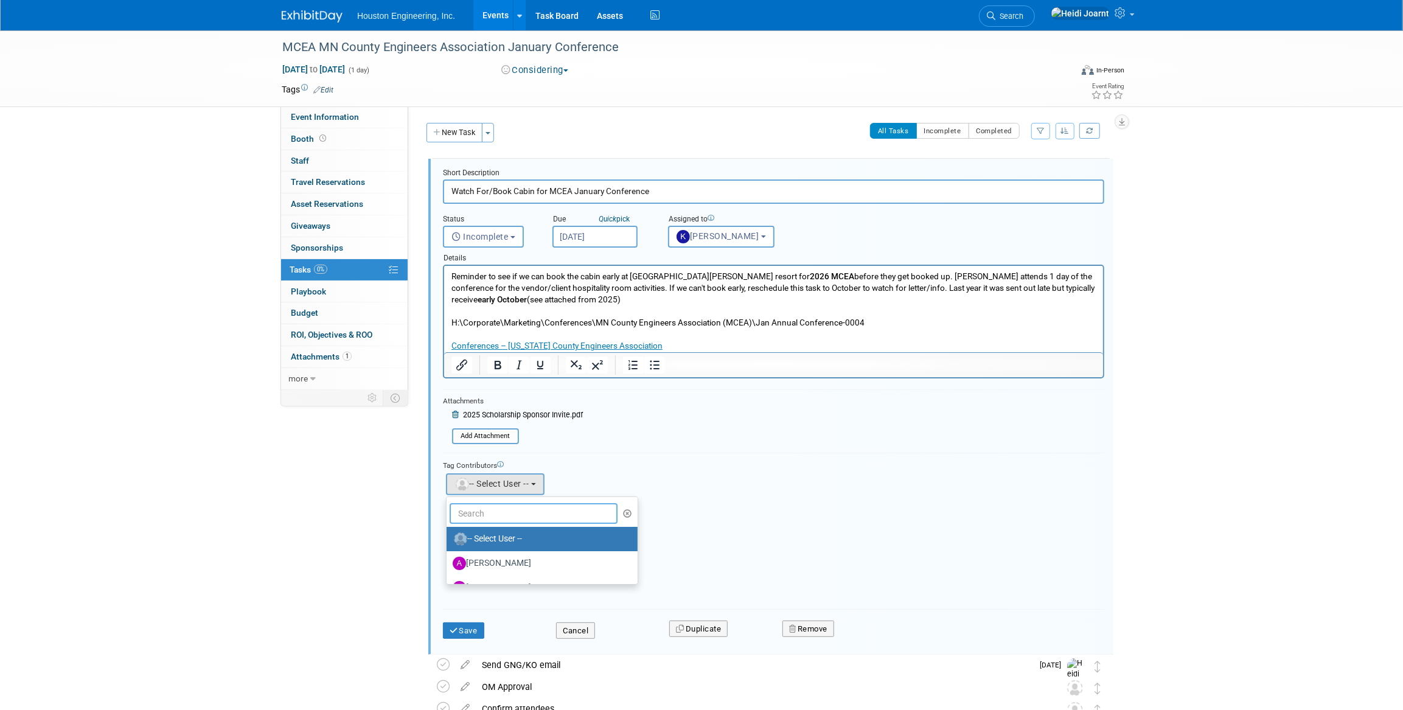
click at [506, 505] on input "text" at bounding box center [534, 513] width 168 height 21
type input "sava"
click at [500, 537] on label "[PERSON_NAME]" at bounding box center [516, 538] width 127 height 19
click at [449, 537] on input "[PERSON_NAME]" at bounding box center [445, 538] width 8 height 8
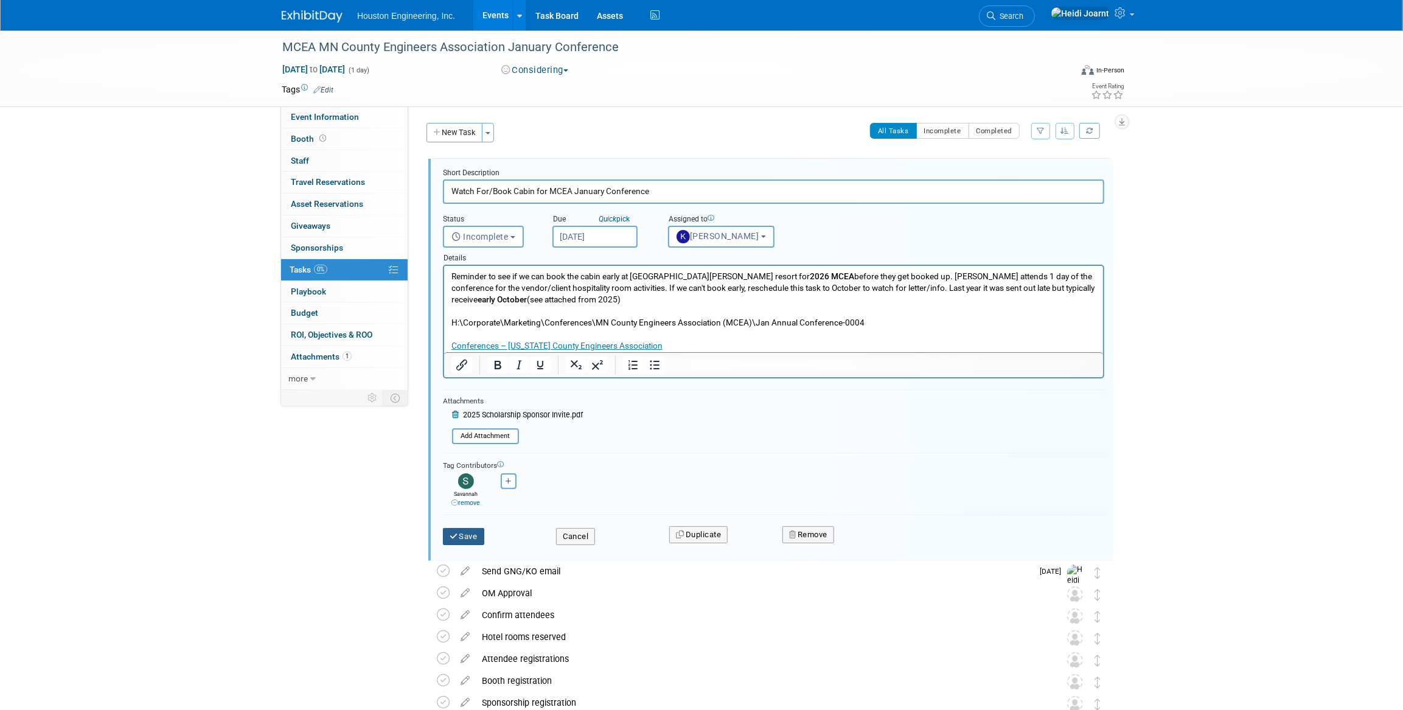
click at [480, 536] on button "Save" at bounding box center [463, 536] width 41 height 17
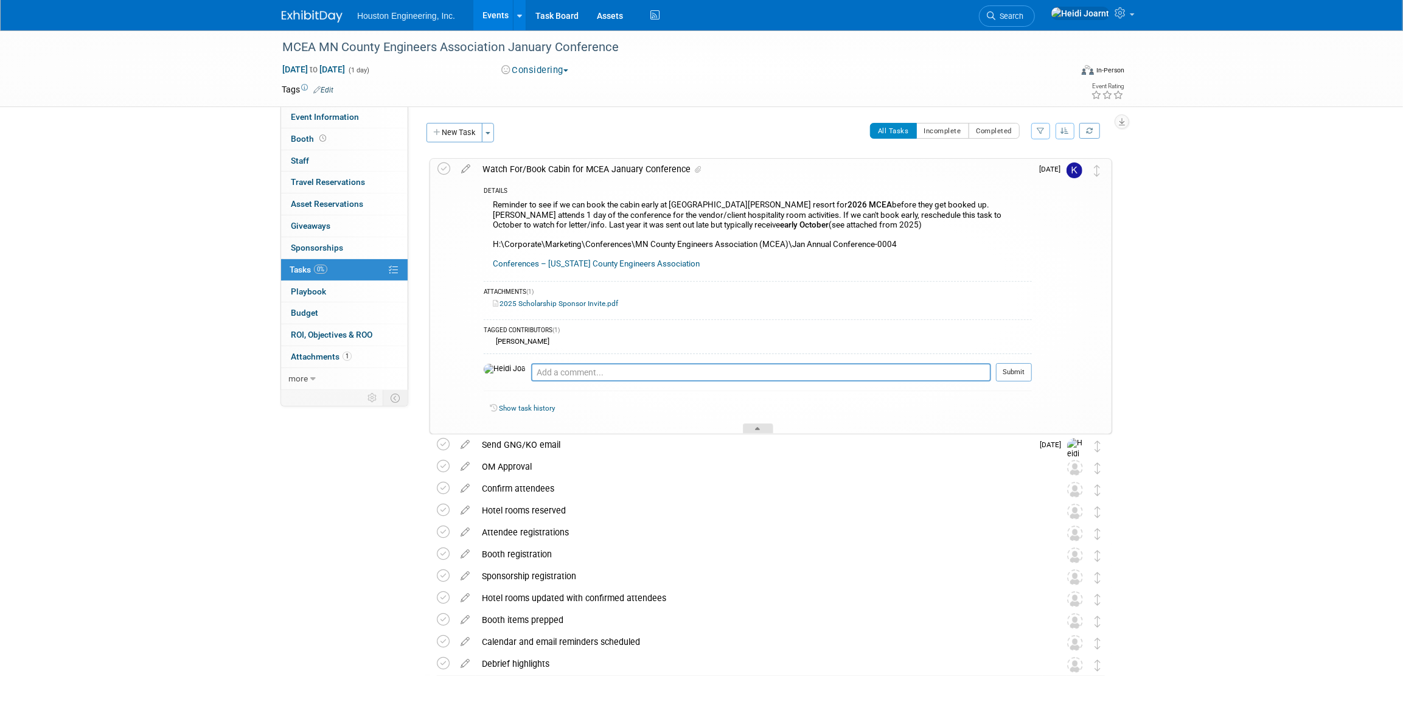
click at [758, 427] on icon at bounding box center [758, 430] width 5 height 7
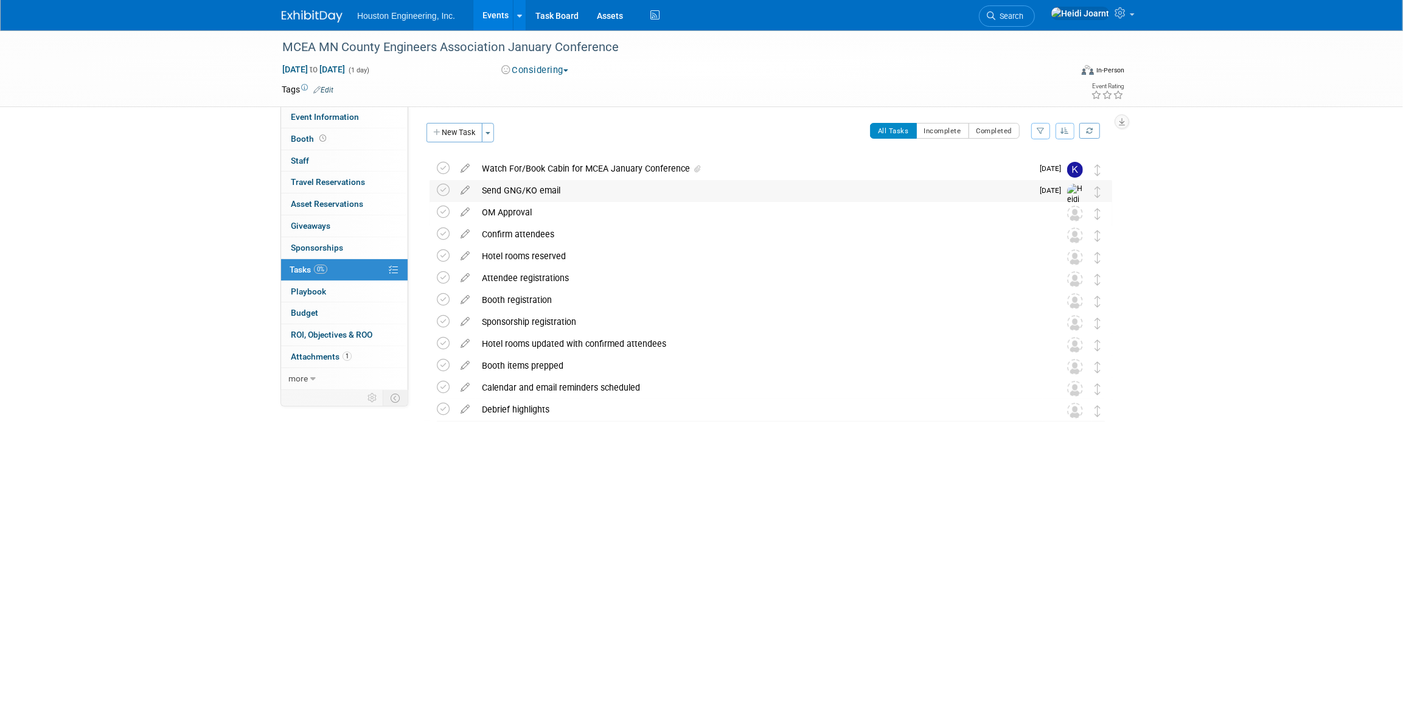
click at [526, 190] on div "Send GNG/KO email" at bounding box center [754, 190] width 557 height 21
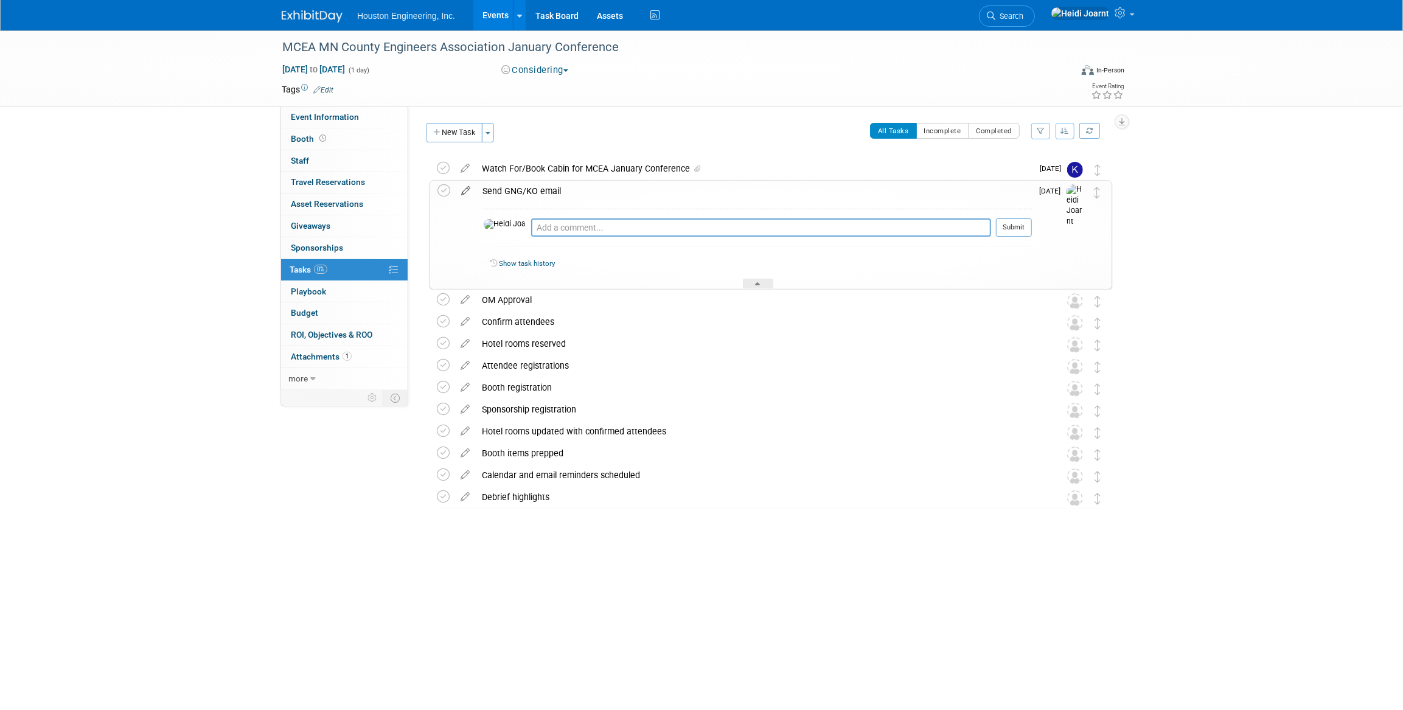
click at [469, 189] on icon at bounding box center [465, 188] width 21 height 15
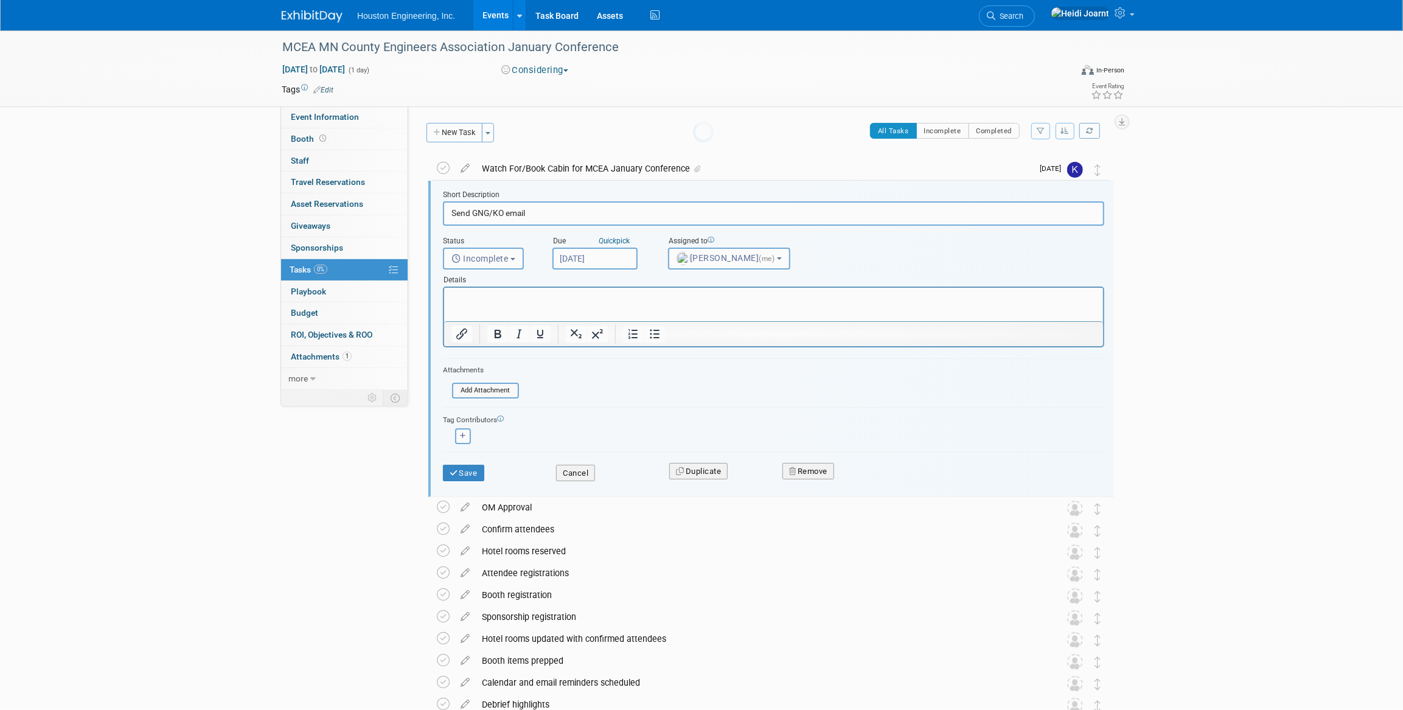
scroll to position [2, 0]
click at [588, 256] on input "Sep 22, 2025" at bounding box center [595, 257] width 85 height 22
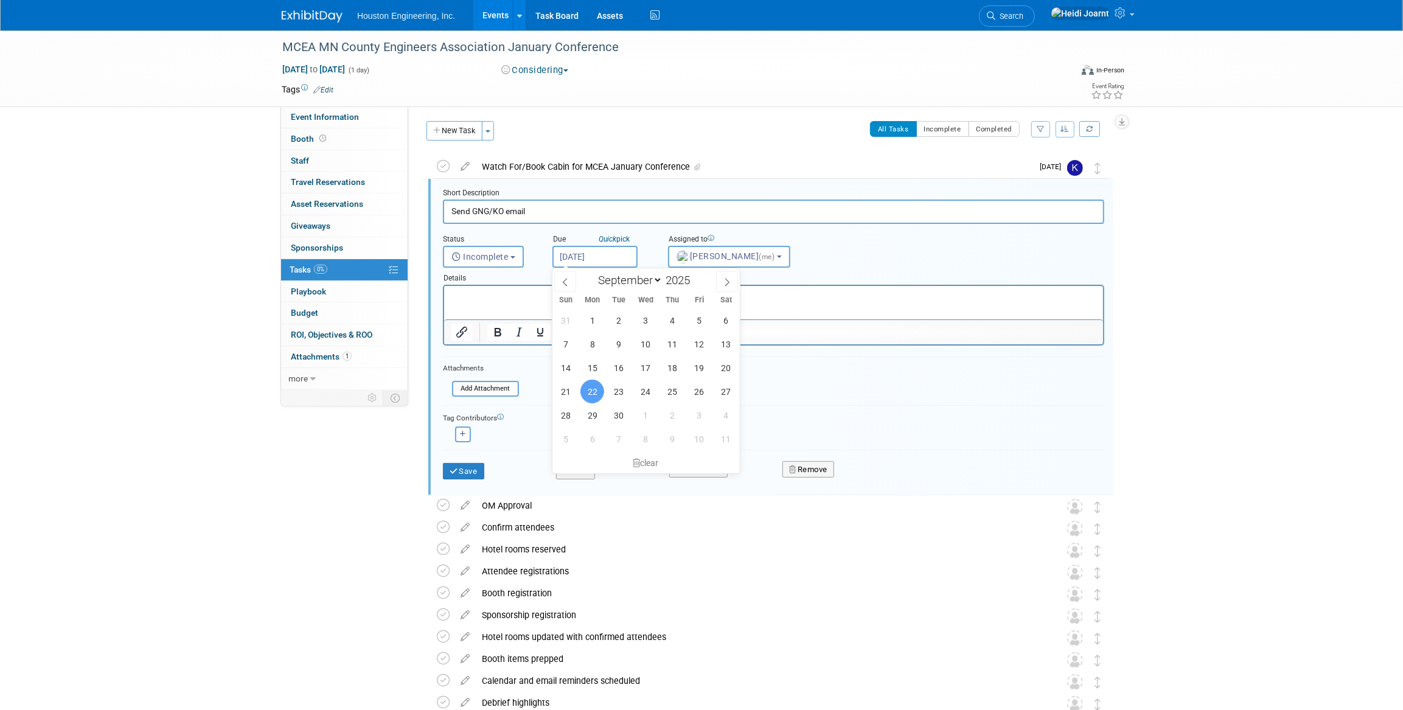
click at [585, 390] on span "22" at bounding box center [593, 392] width 24 height 24
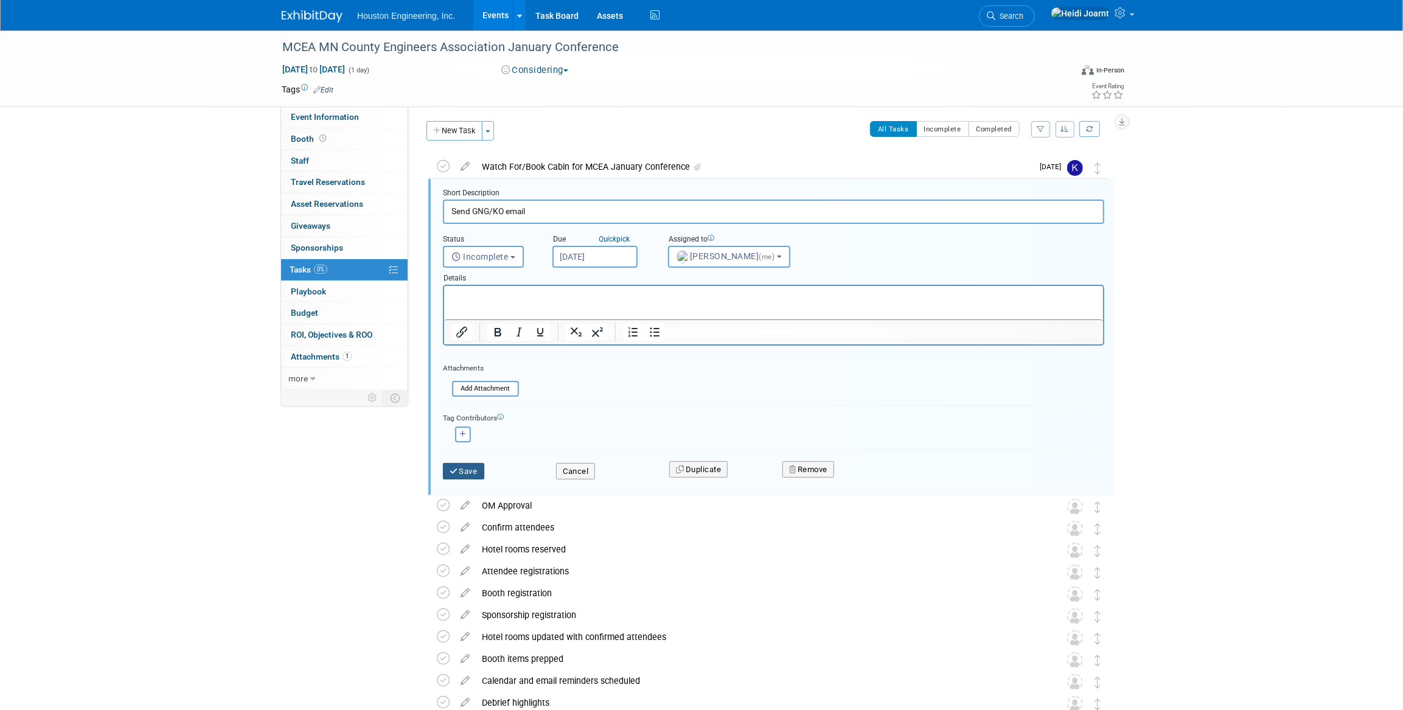
click at [475, 468] on button "Save" at bounding box center [463, 471] width 41 height 17
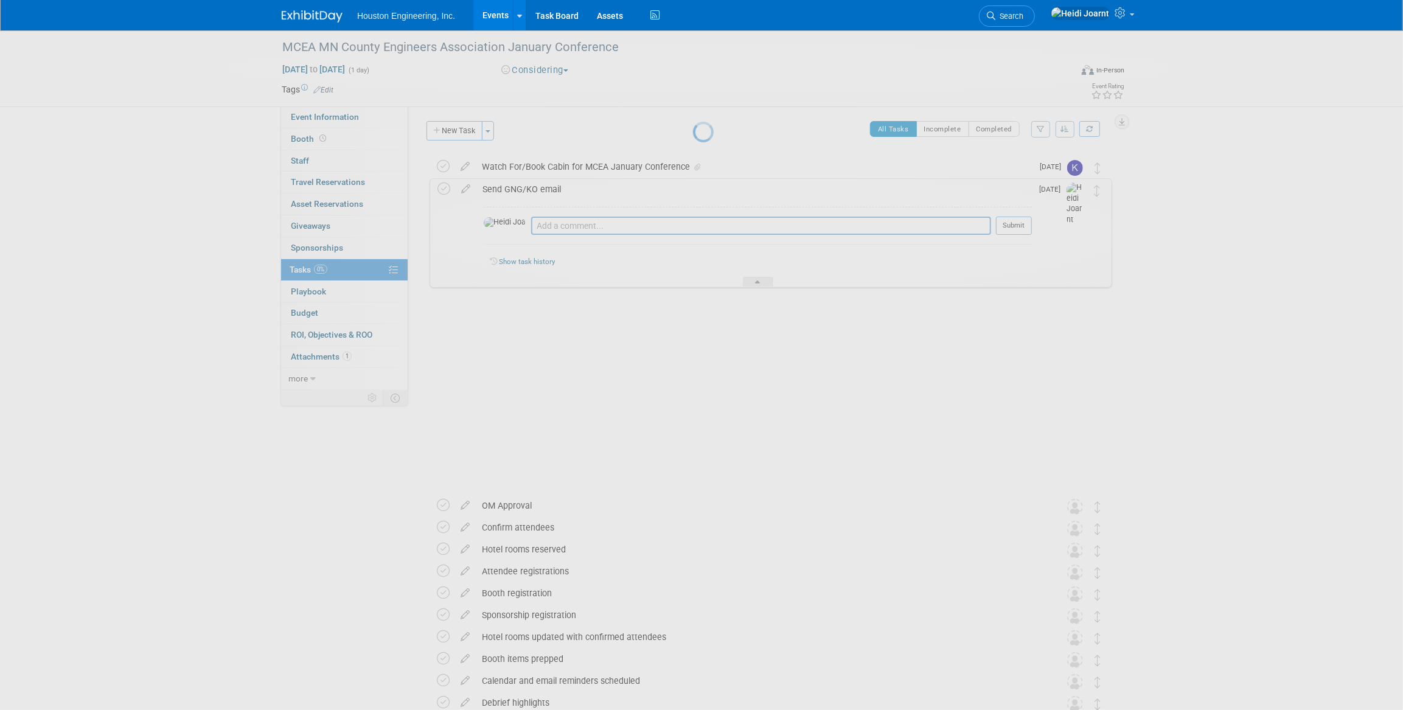
scroll to position [0, 0]
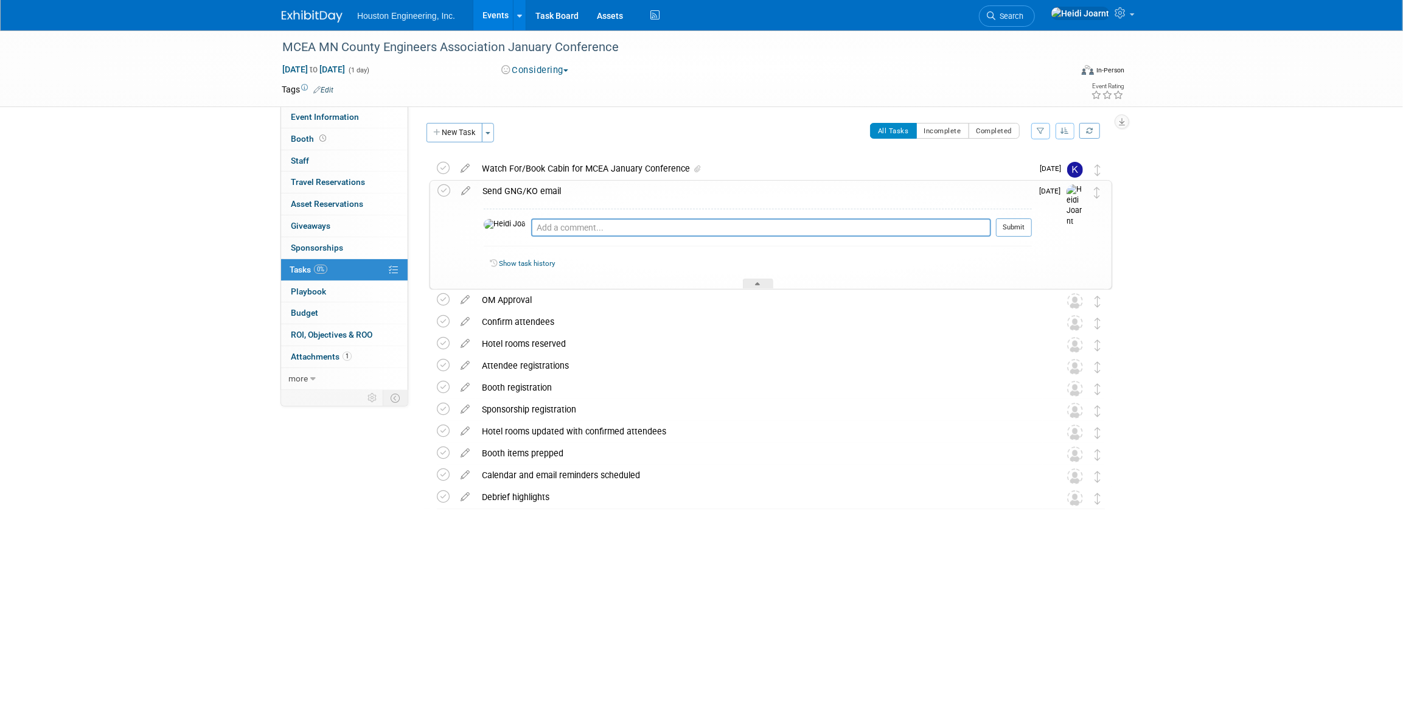
click at [493, 10] on link "Events" at bounding box center [496, 15] width 44 height 30
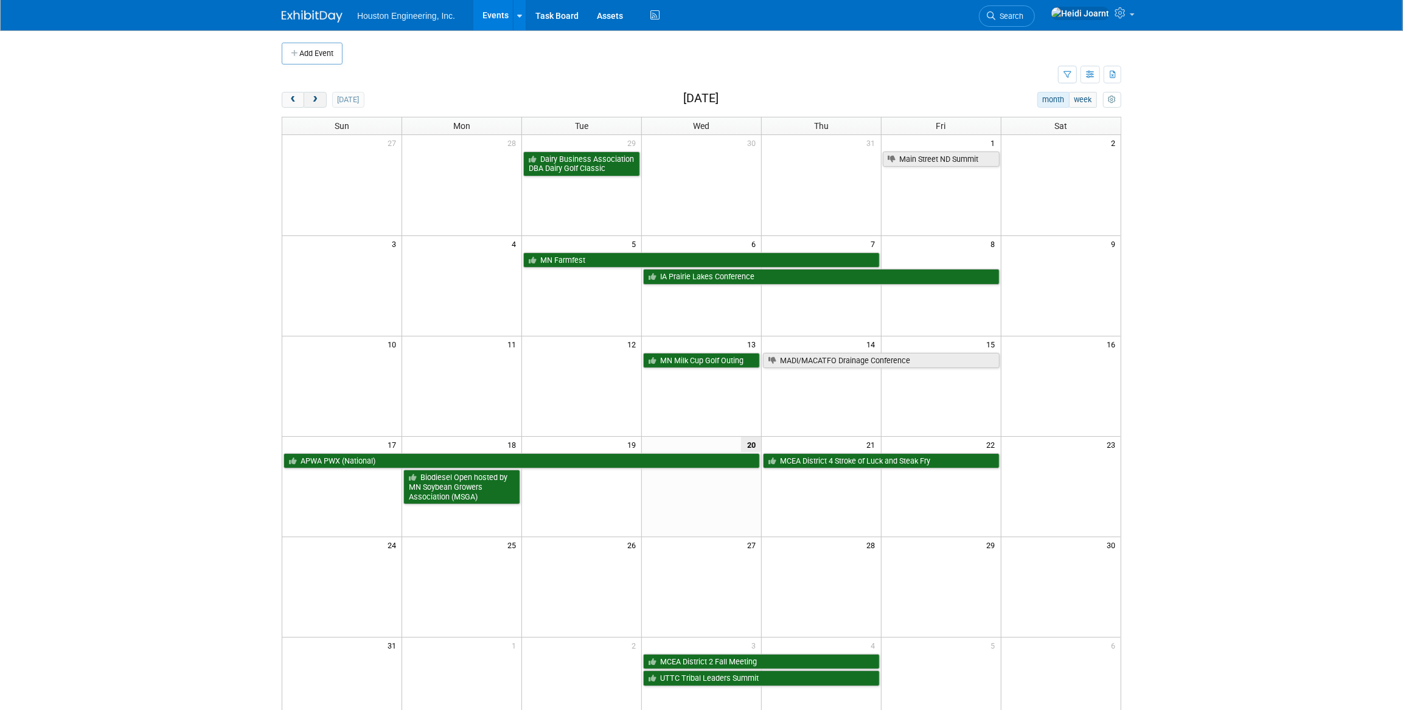
click at [310, 105] on button "next" at bounding box center [315, 100] width 23 height 16
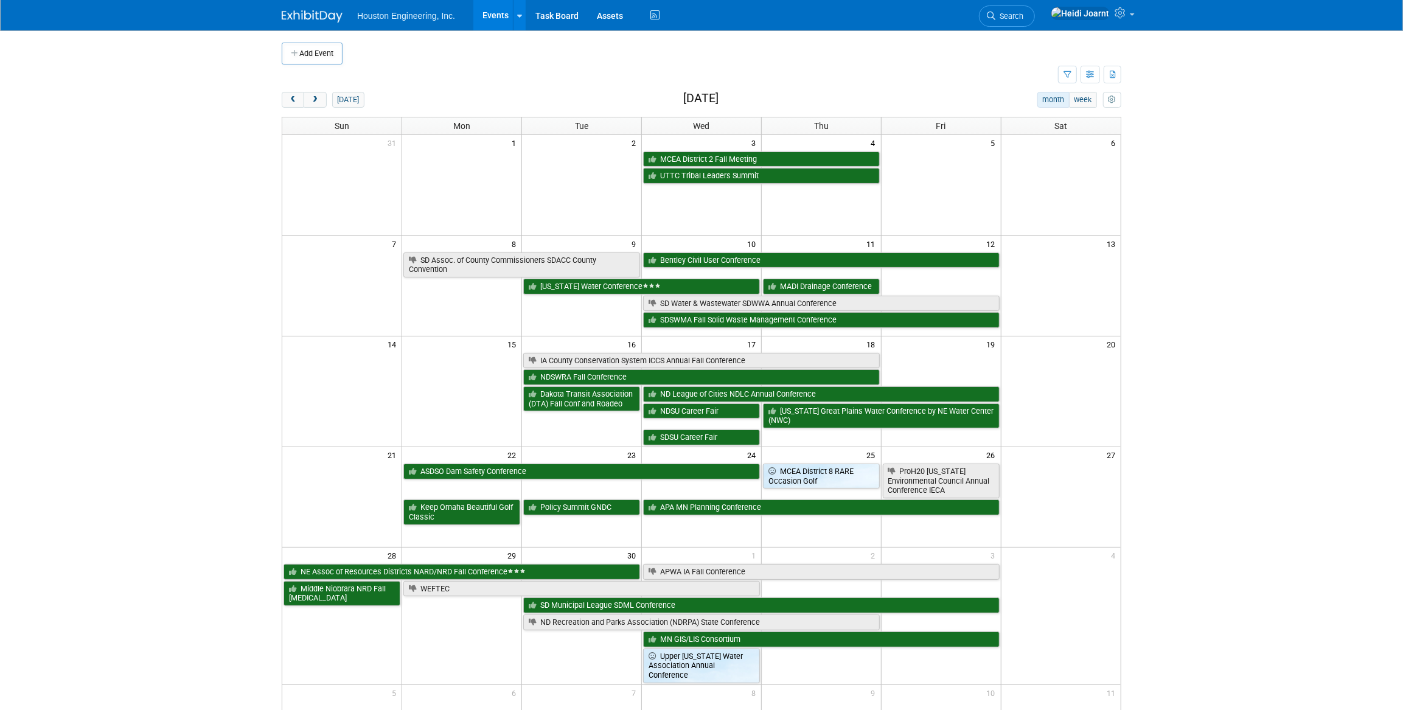
click at [1078, 70] on div "Show: All Events Just My Events Only show events that either I created, or I am…" at bounding box center [1089, 75] width 63 height 21
click at [1072, 74] on button "button" at bounding box center [1067, 75] width 19 height 18
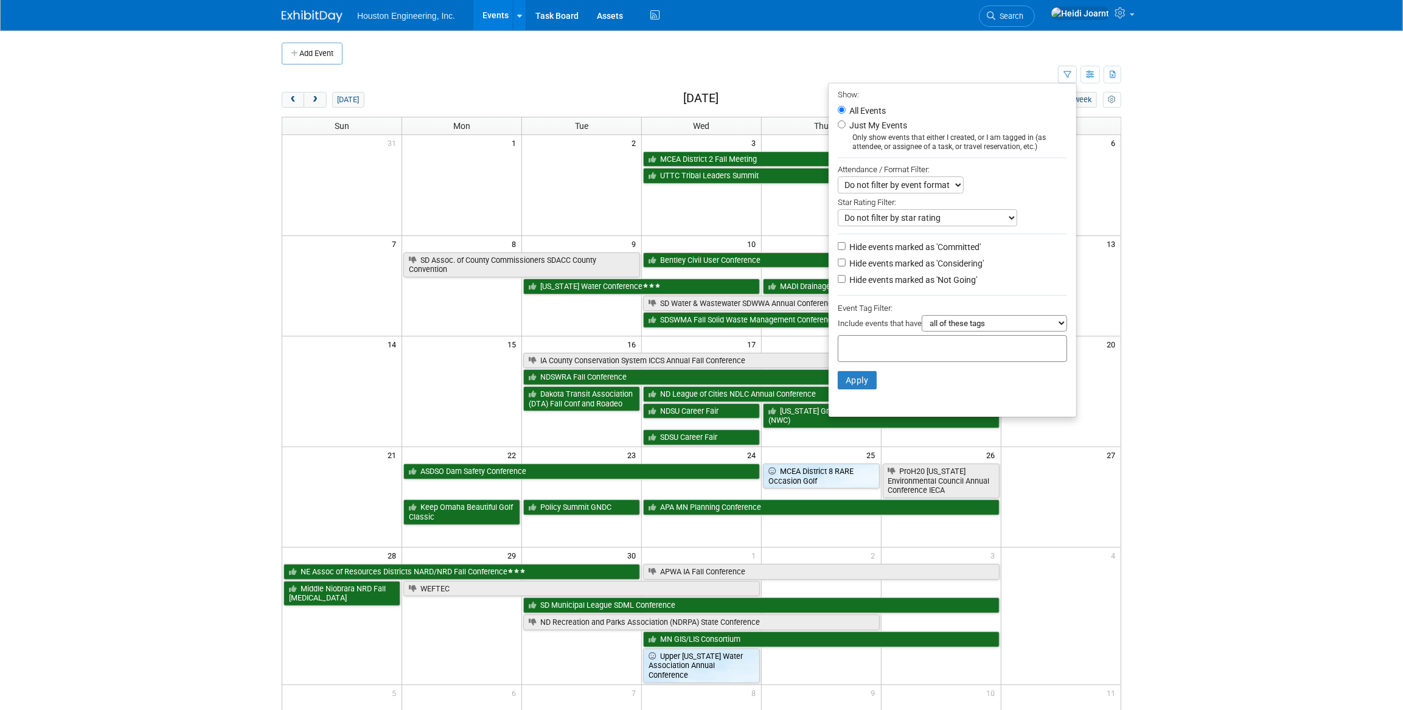
click at [904, 284] on label "Hide events marked as 'Not Going'" at bounding box center [912, 280] width 130 height 12
click at [846, 283] on input "Hide events marked as 'Not Going'" at bounding box center [842, 279] width 8 height 8
checkbox input "true"
click at [852, 380] on button "Apply" at bounding box center [857, 380] width 39 height 18
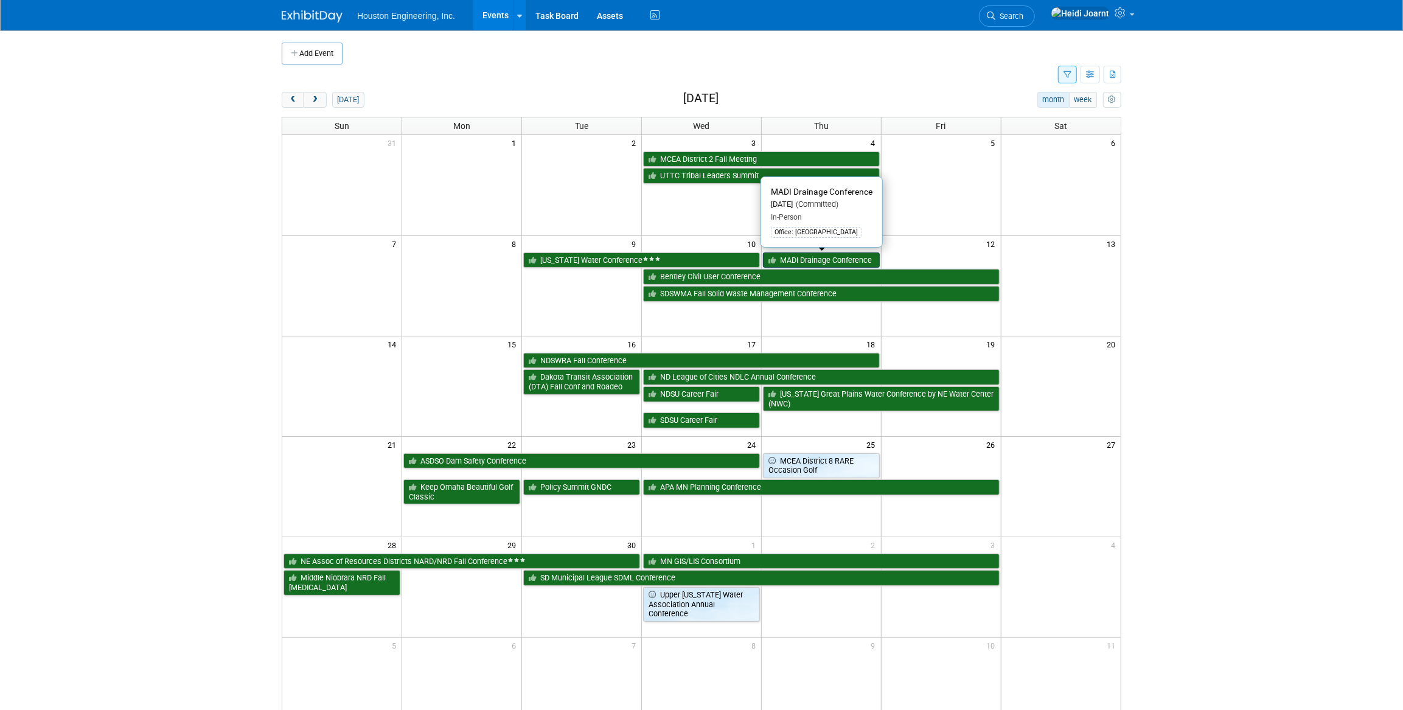
click at [847, 261] on link "MADI Drainage Conference" at bounding box center [821, 261] width 117 height 16
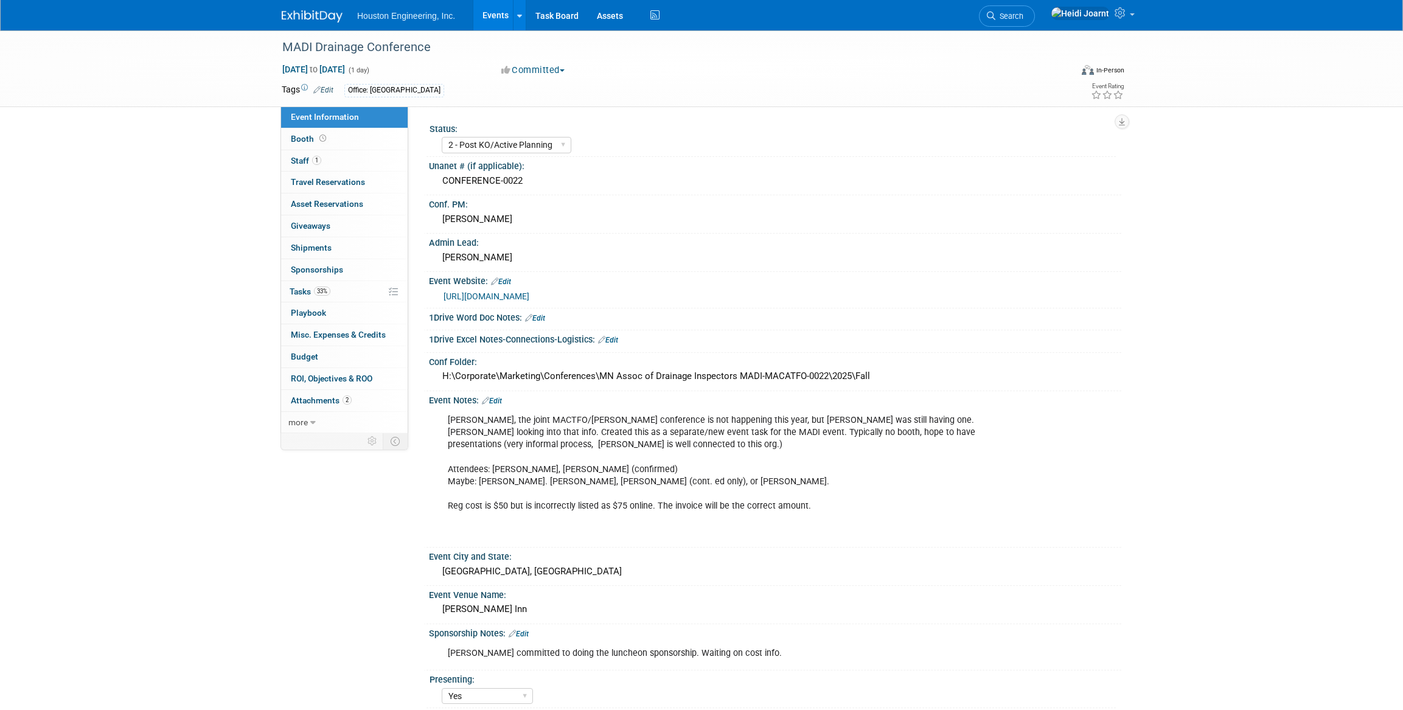
select select "2 - Post KO/Active Planning"
select select "Yes"
select select "Water Resources"
click at [529, 293] on link "[URL][DOMAIN_NAME]" at bounding box center [487, 297] width 86 height 10
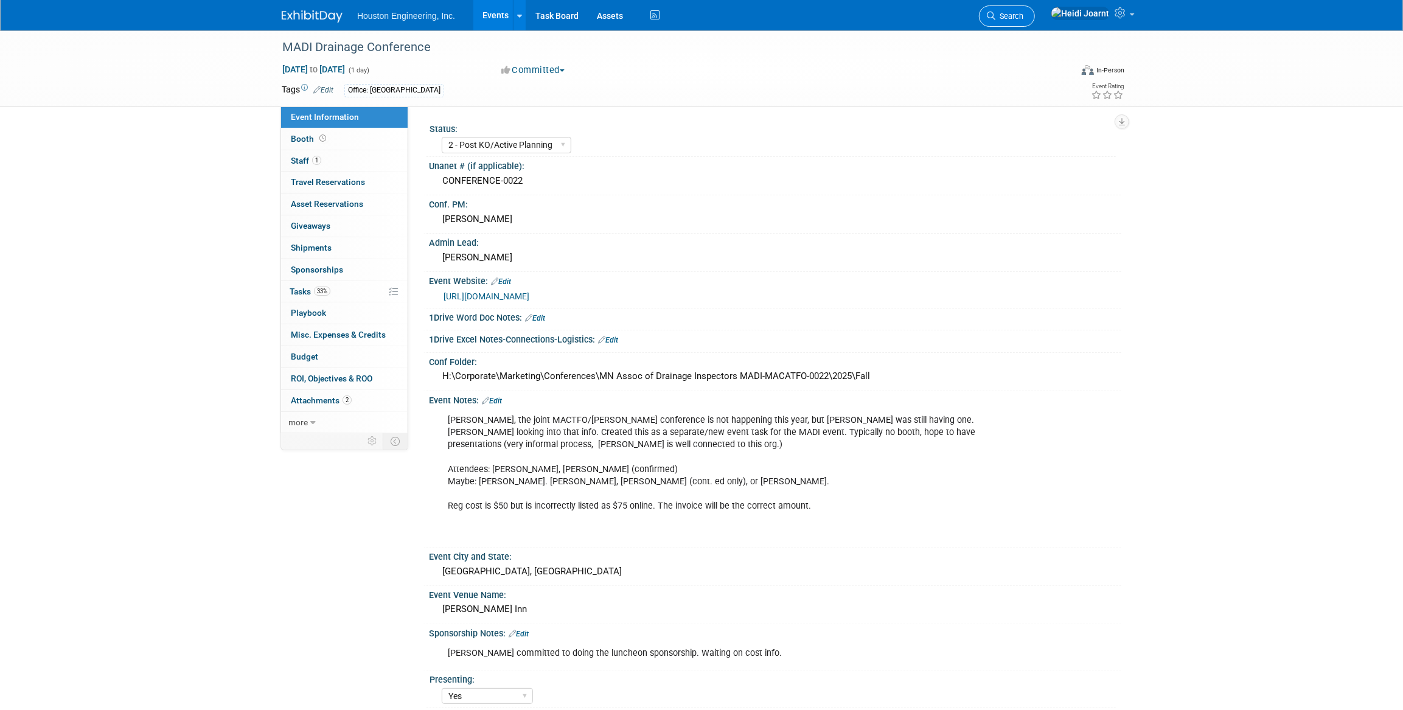
click at [1024, 15] on span "Search" at bounding box center [1010, 16] width 28 height 9
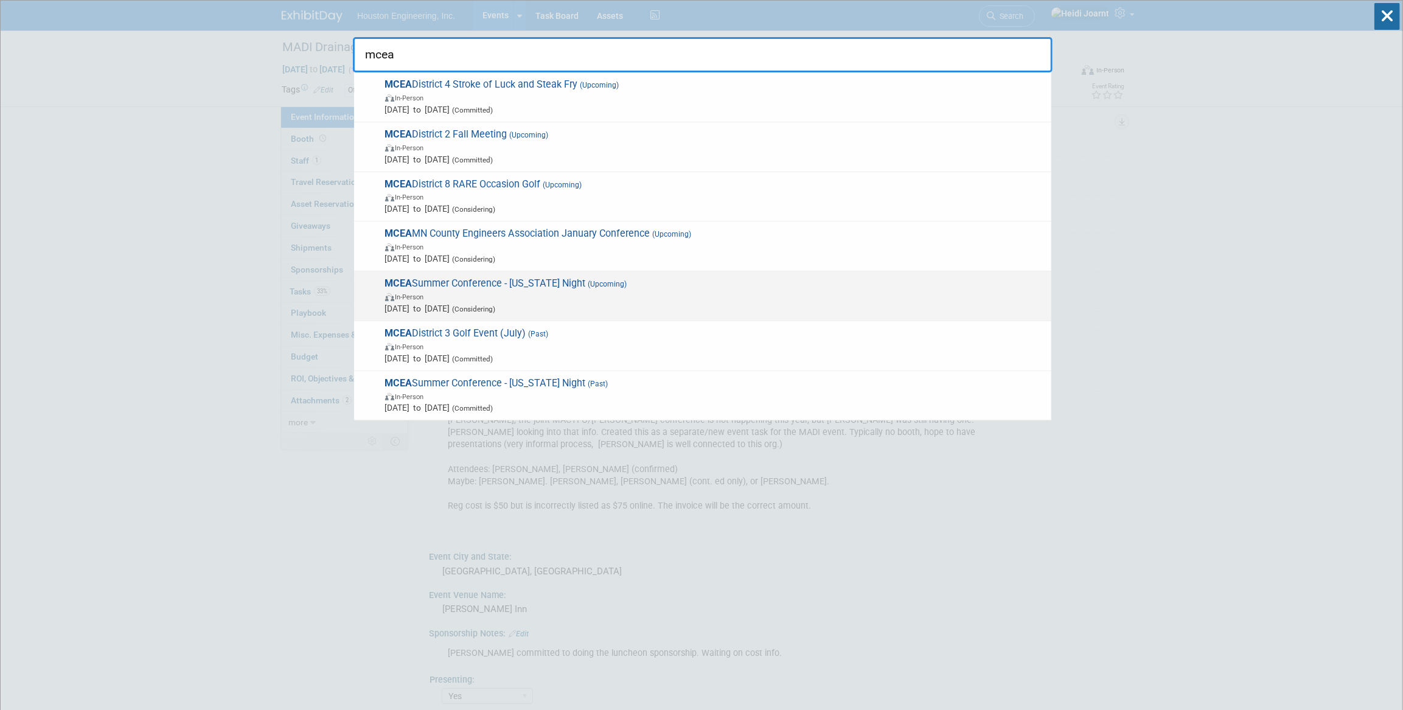
type input "mcea"
click at [624, 284] on span "(Upcoming)" at bounding box center [606, 284] width 41 height 9
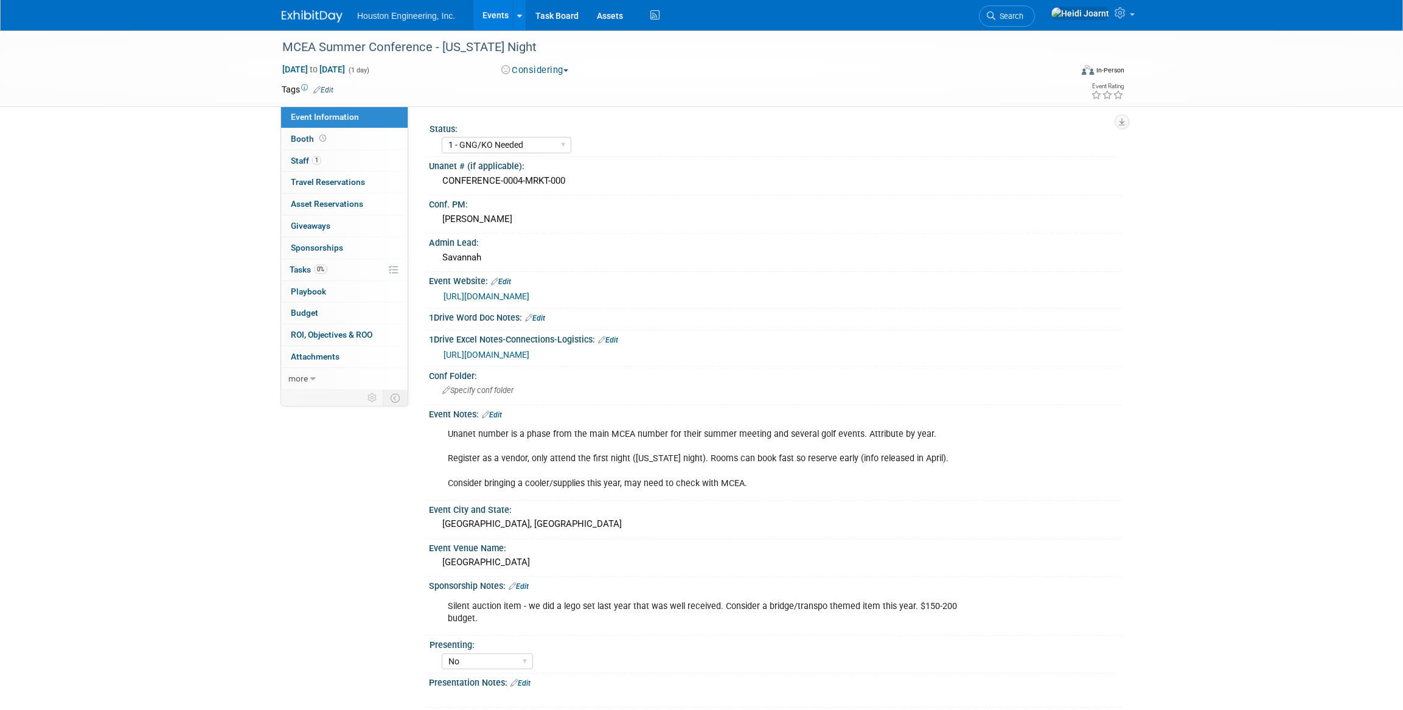
select select "1 - GNG/KO Needed"
select select "No"
select select "Transportation"
click at [323, 64] on span "Jun 10, 2026 to Jun 10, 2026" at bounding box center [314, 69] width 64 height 11
type input "Jun 10, 2026"
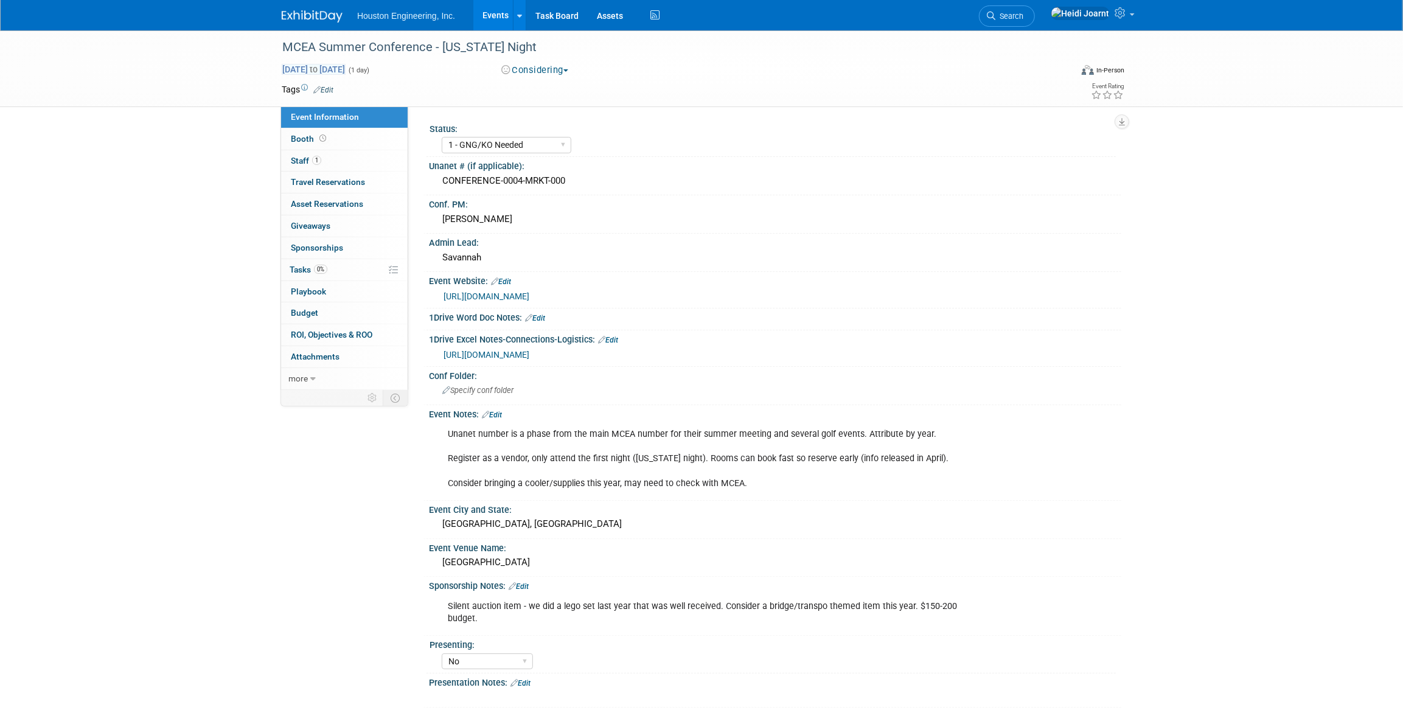
select select "5"
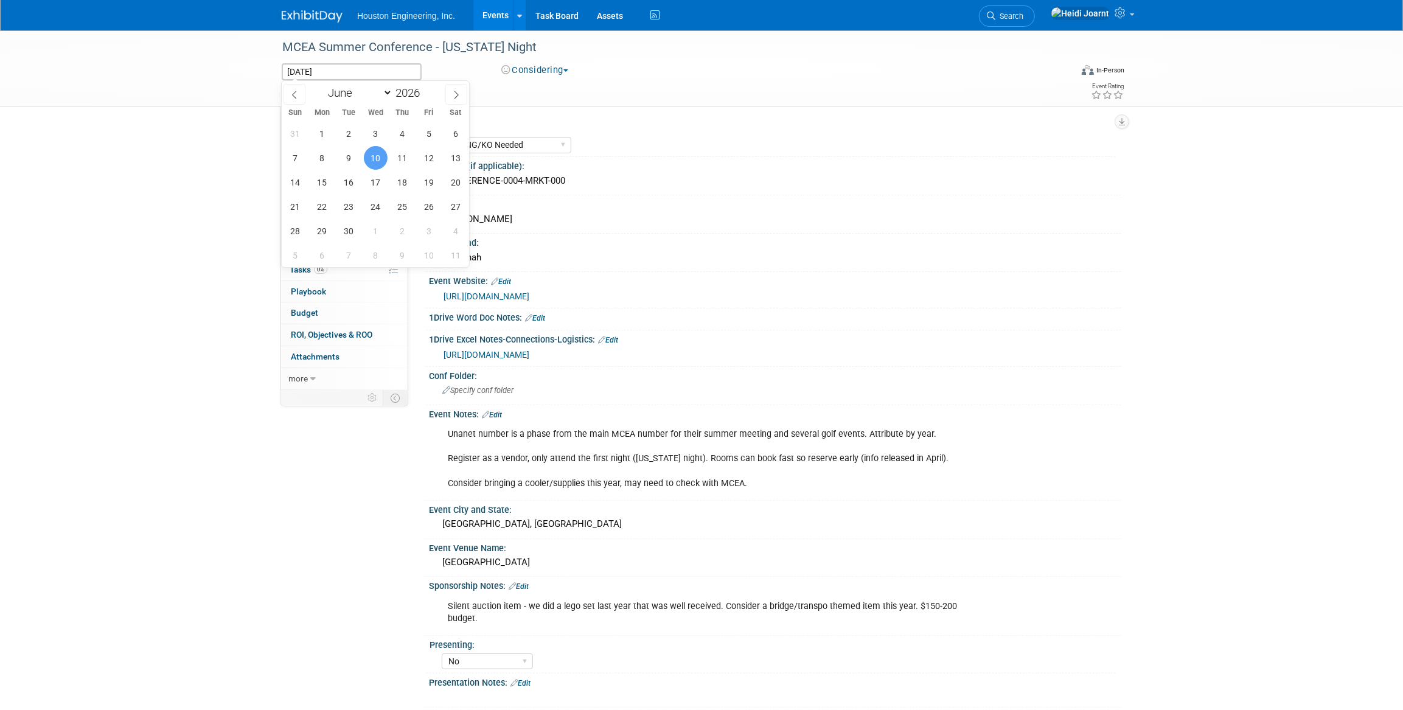
click at [374, 158] on span "10" at bounding box center [376, 158] width 24 height 24
type input "Jun 10, 2026"
click at [421, 156] on span "12" at bounding box center [430, 158] width 24 height 24
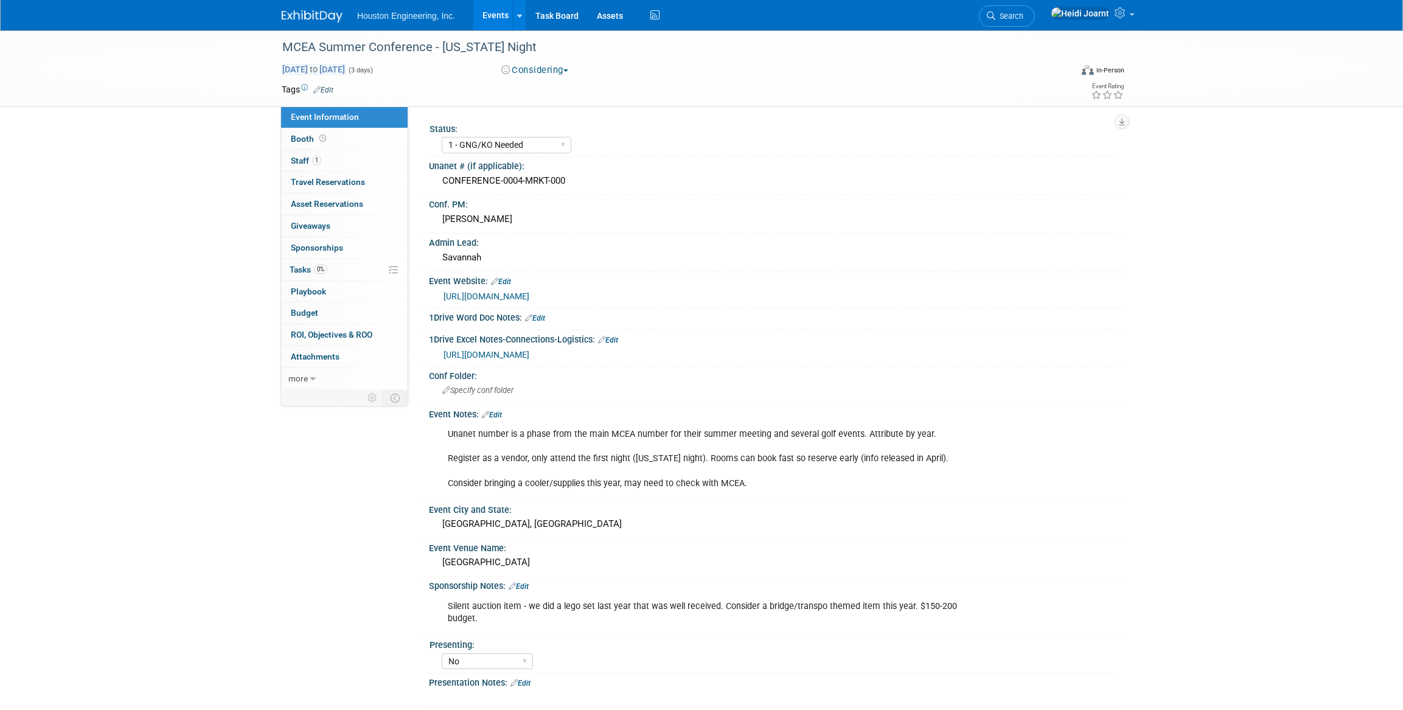
click at [346, 66] on span "Jun 10, 2026 to Jun 12, 2026" at bounding box center [314, 69] width 64 height 11
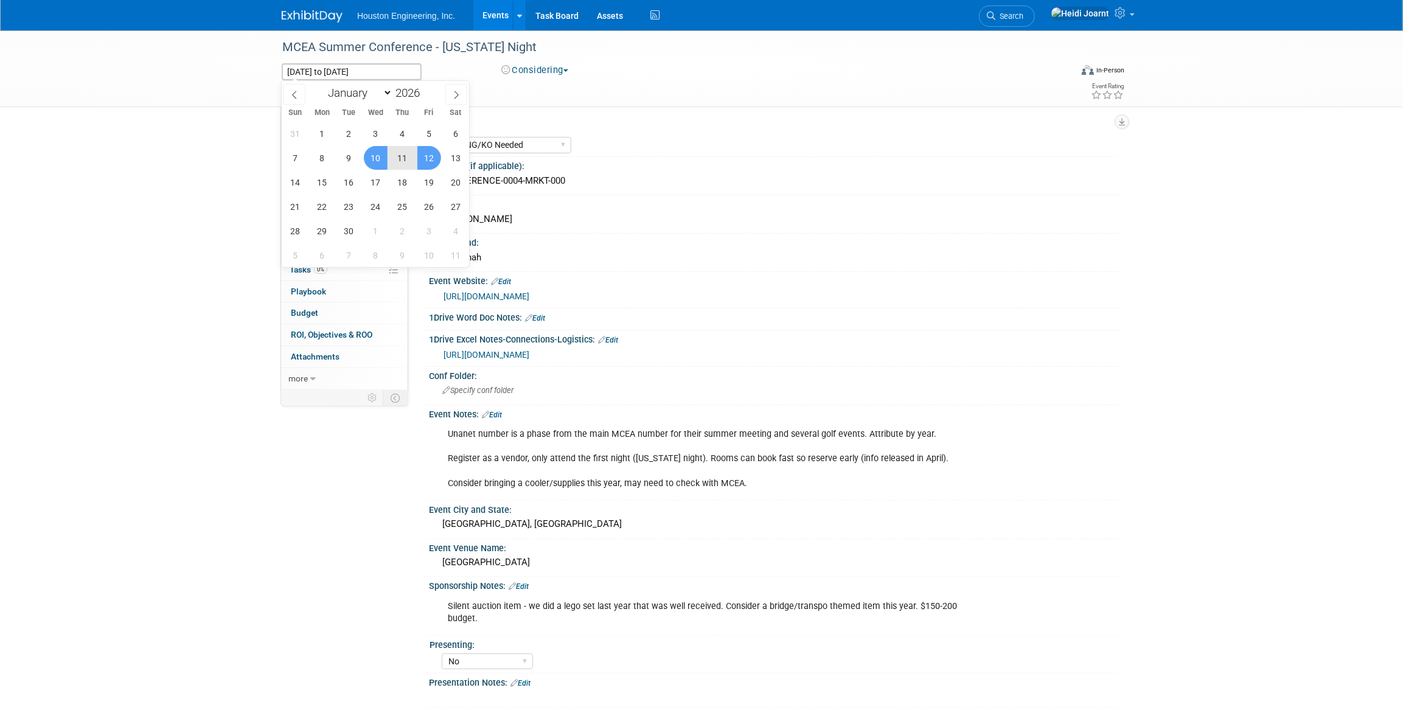
click at [639, 103] on div "MCEA Summer Conference - Minnesota Night Jun 10, 2026 to Jun 12, 2026 (3 days) …" at bounding box center [702, 68] width 858 height 76
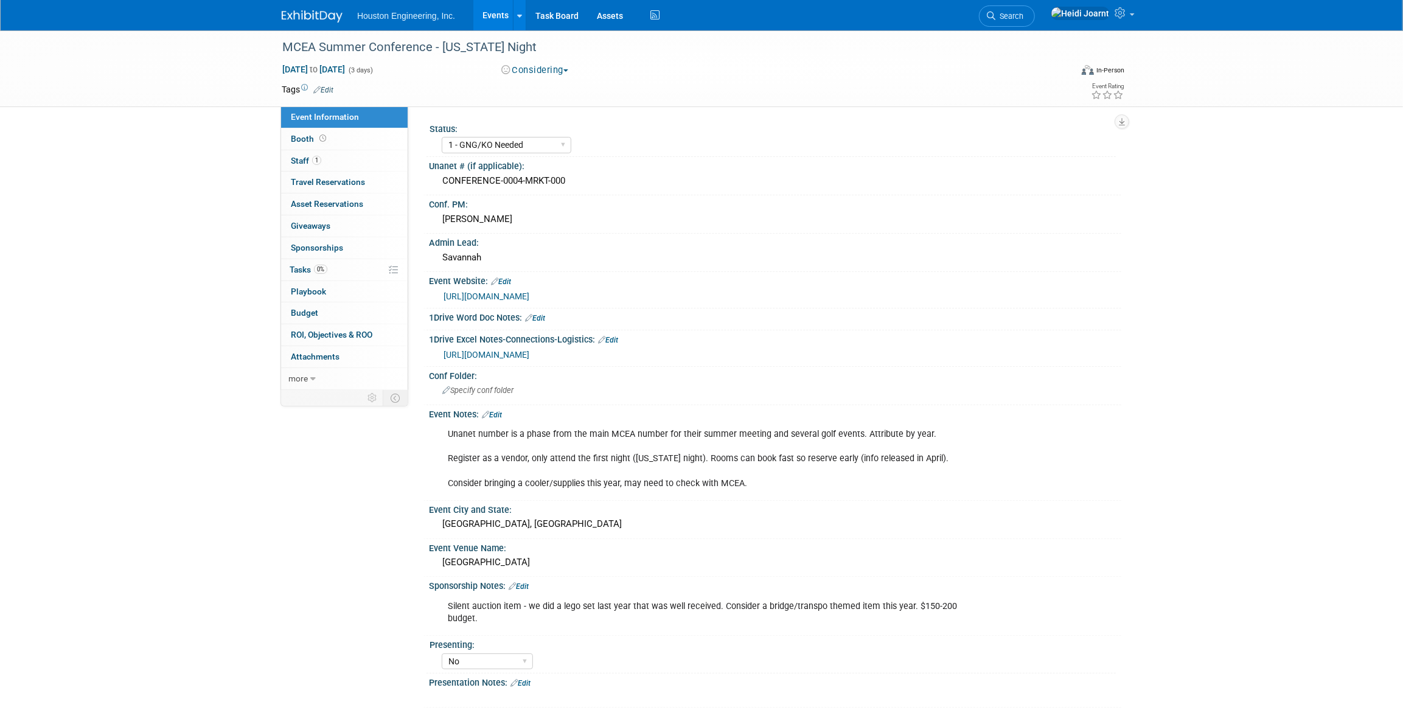
click at [499, 414] on link "Edit" at bounding box center [492, 415] width 20 height 9
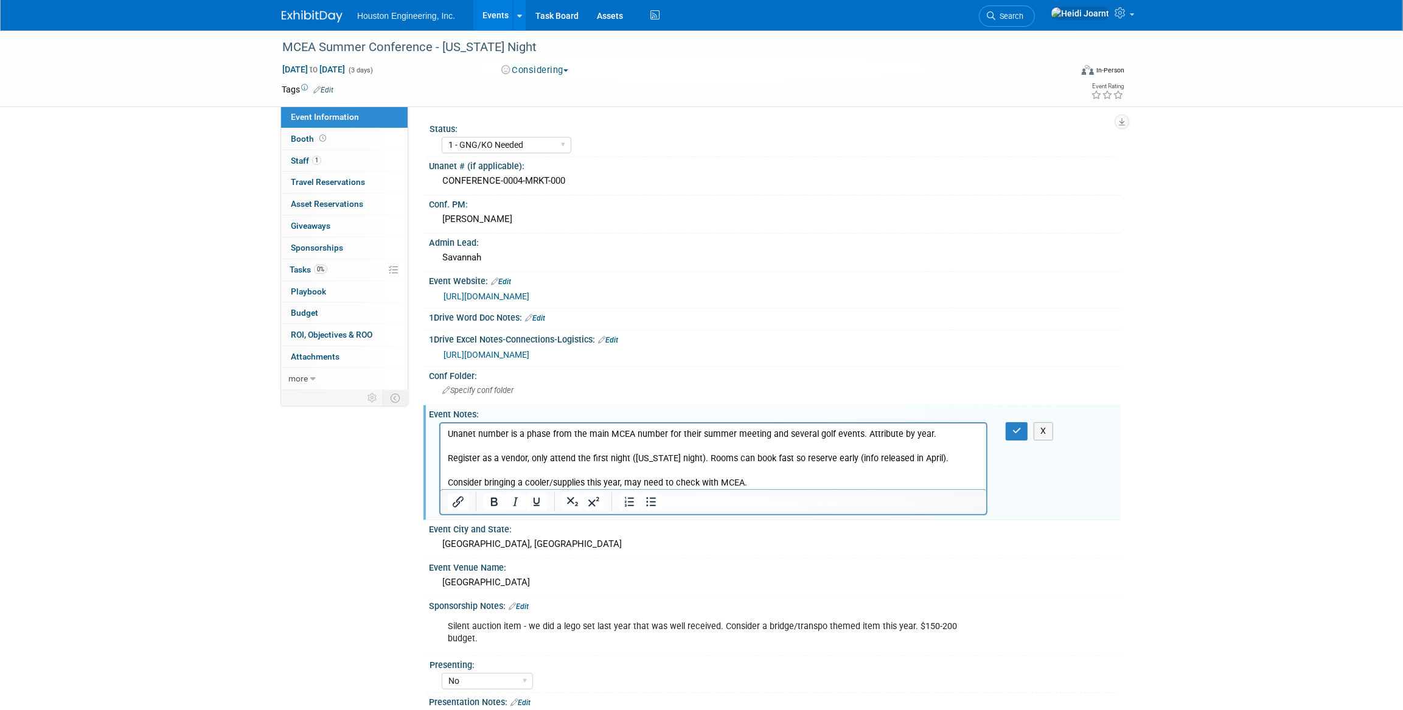
drag, startPoint x: 695, startPoint y: 461, endPoint x: 732, endPoint y: 469, distance: 37.4
click at [695, 461] on p "Unanet number is a phase from the main MCEA number for their summer meeting and…" at bounding box center [713, 458] width 532 height 61
click at [357, 74] on div "Jun 10, 2026 to Jun 12, 2026 (3 days)" at bounding box center [380, 69] width 197 height 12
click at [346, 69] on span "Jun 10, 2026 to Jun 12, 2026" at bounding box center [314, 69] width 64 height 11
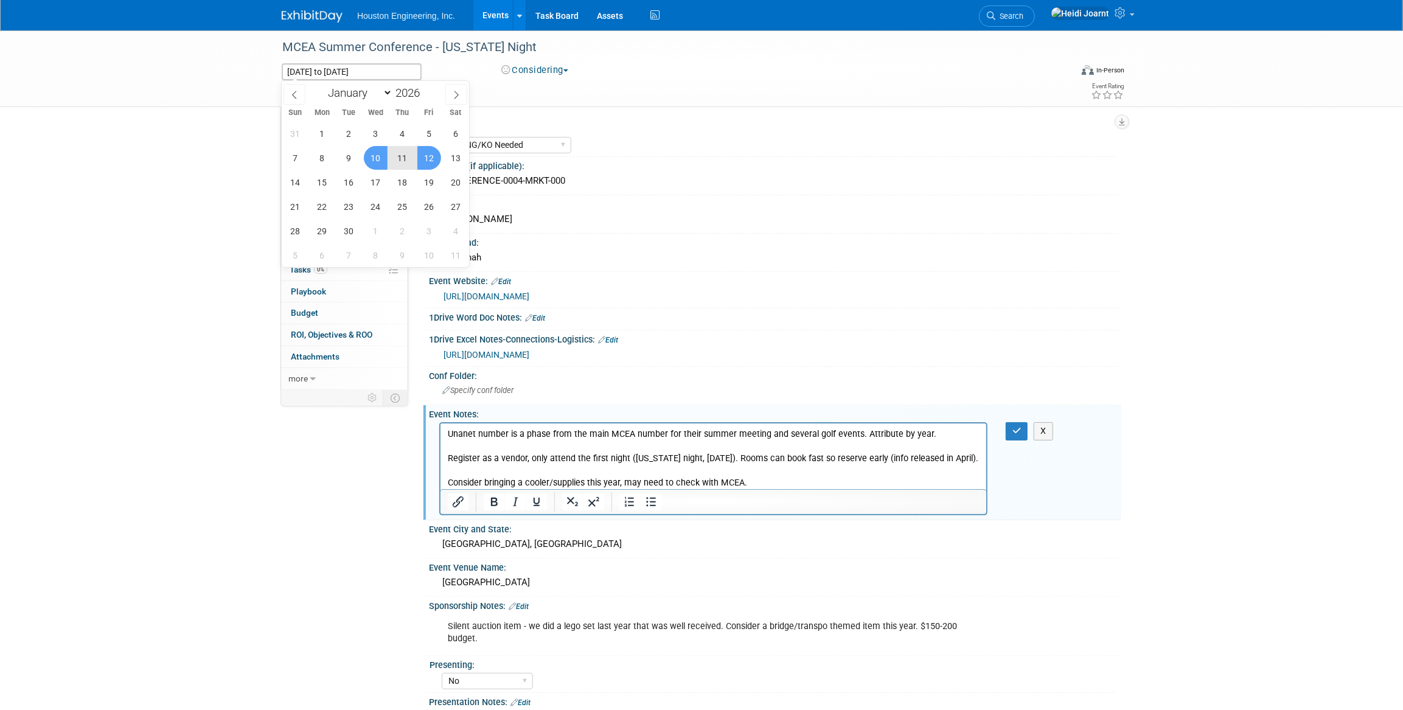
click at [384, 162] on span "10" at bounding box center [376, 158] width 24 height 24
type input "Jun 10, 2026"
click at [384, 162] on span "10" at bounding box center [376, 158] width 24 height 24
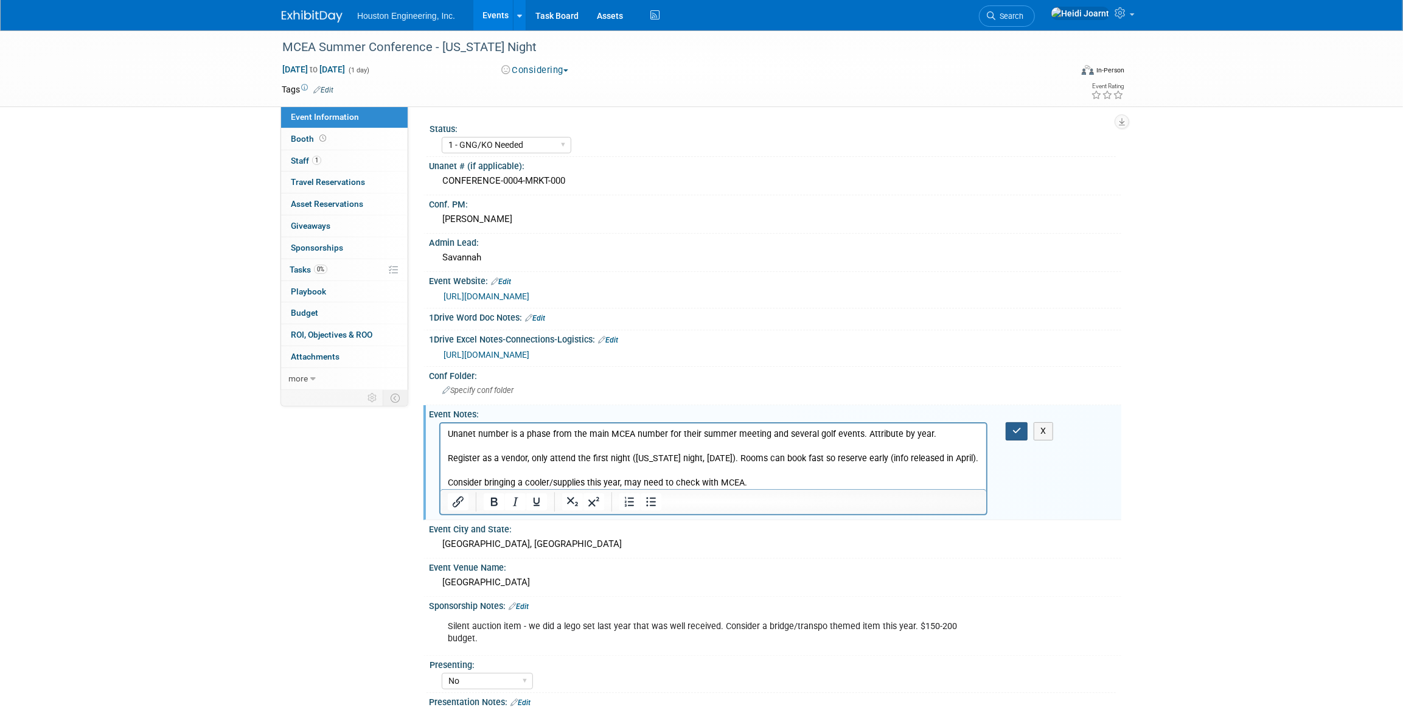
click at [1022, 432] on button "button" at bounding box center [1017, 431] width 23 height 18
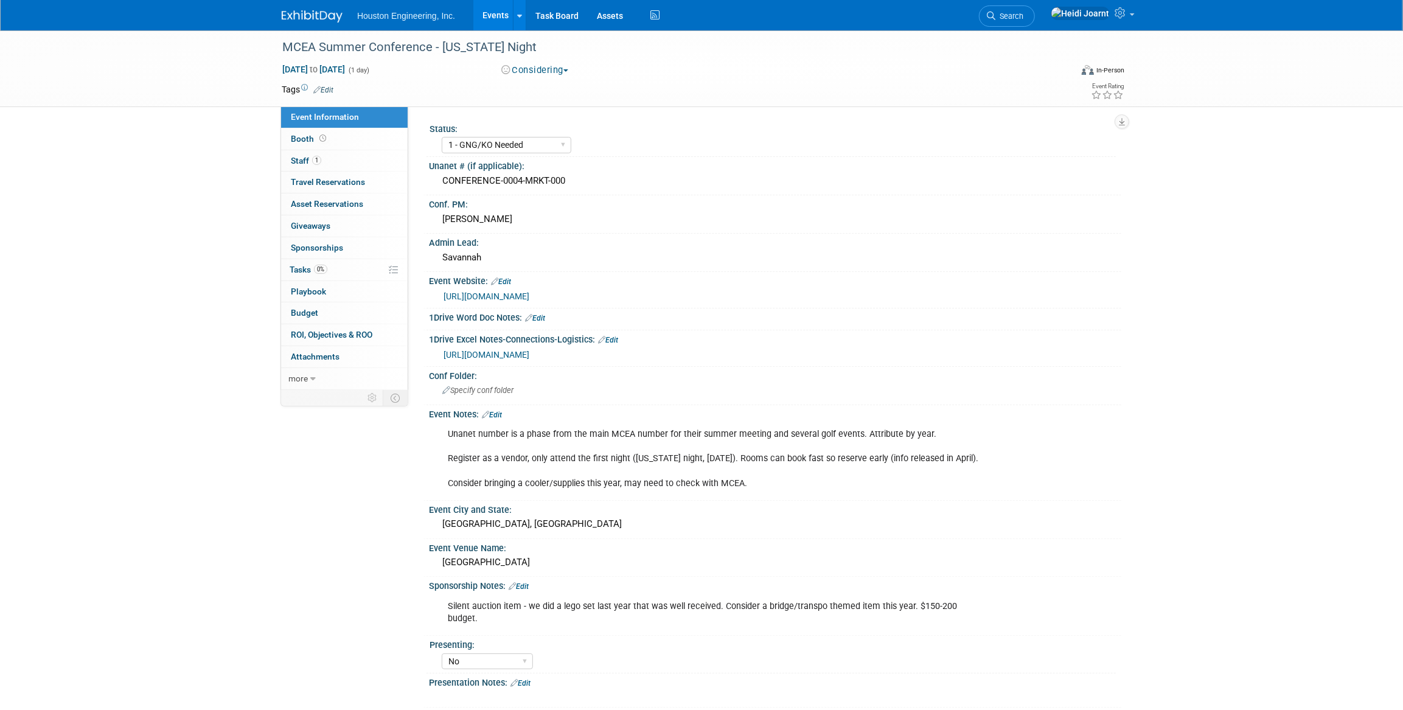
click at [501, 413] on link "Edit" at bounding box center [492, 415] width 20 height 9
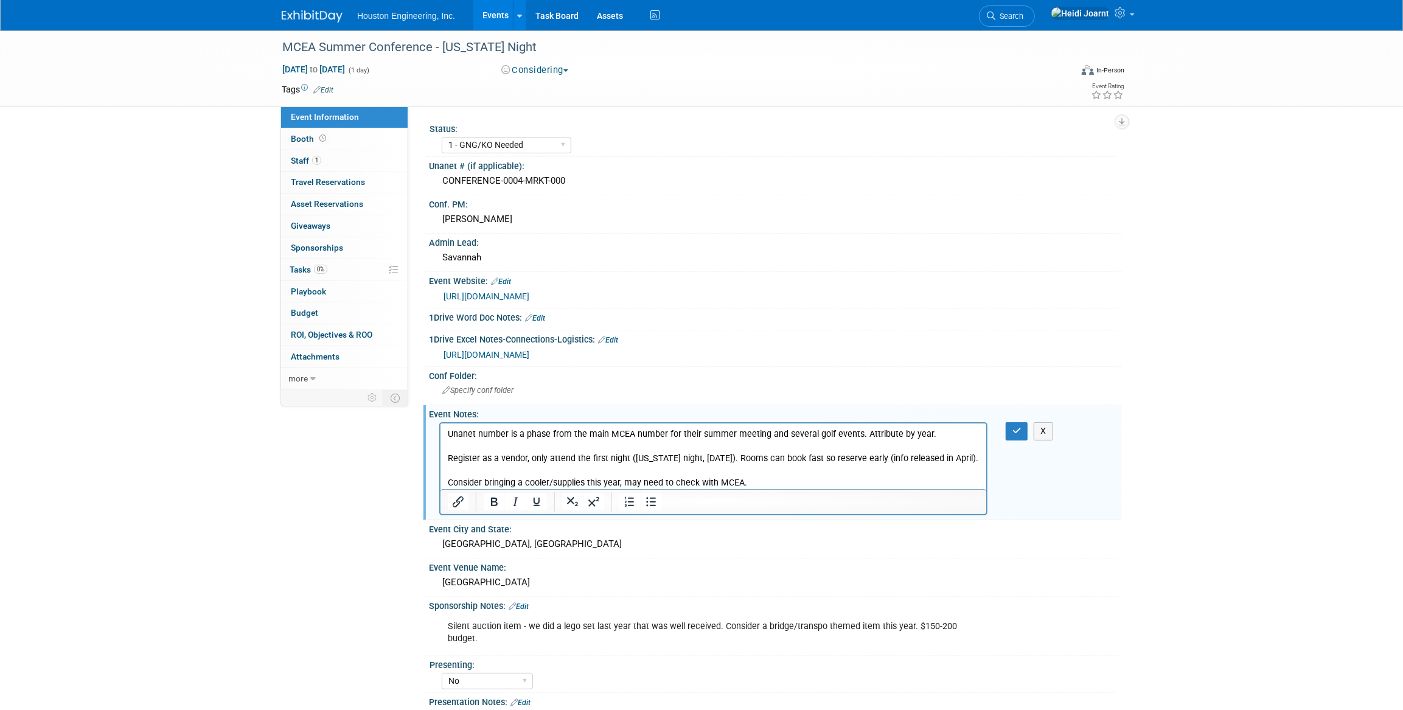
drag, startPoint x: 729, startPoint y: 458, endPoint x: 778, endPoint y: 463, distance: 49.5
click at [733, 458] on p "Unanet number is a phase from the main MCEA number for their summer meeting and…" at bounding box center [713, 458] width 532 height 61
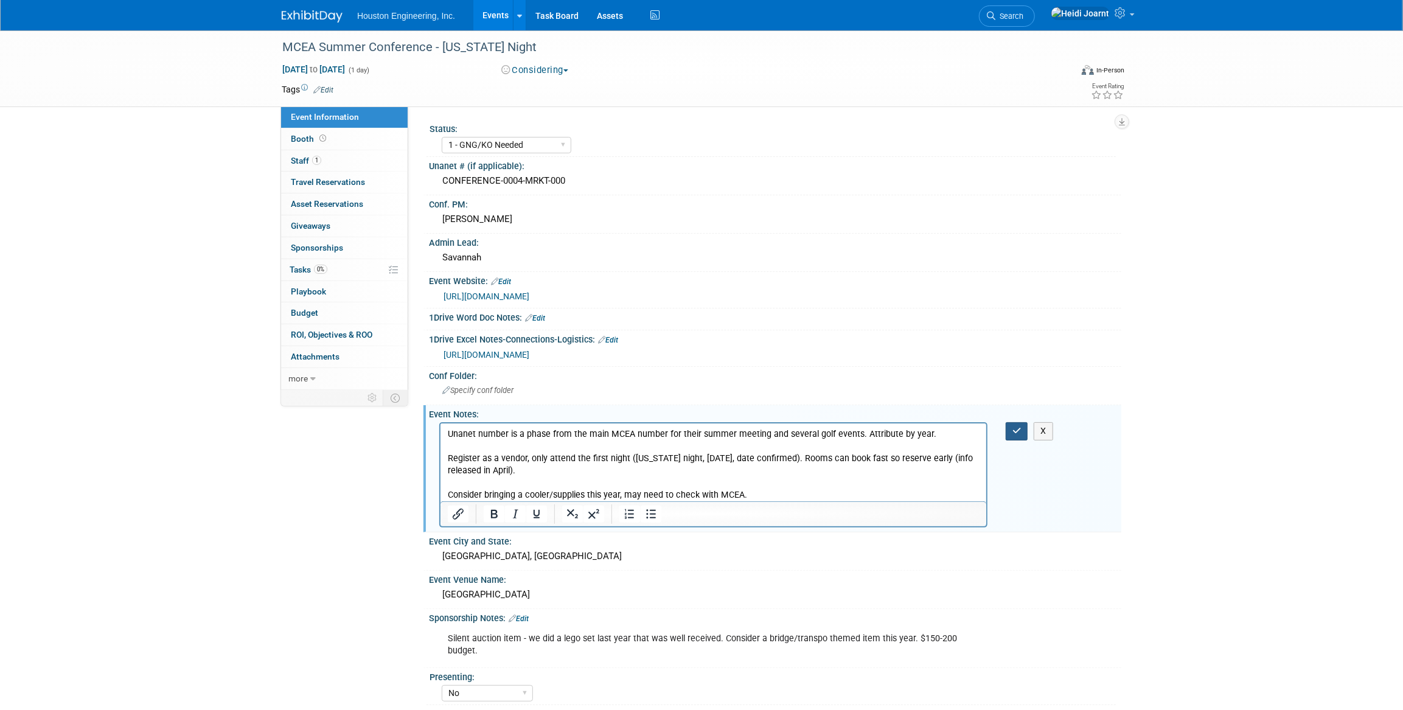
click at [1022, 432] on button "button" at bounding box center [1017, 431] width 23 height 18
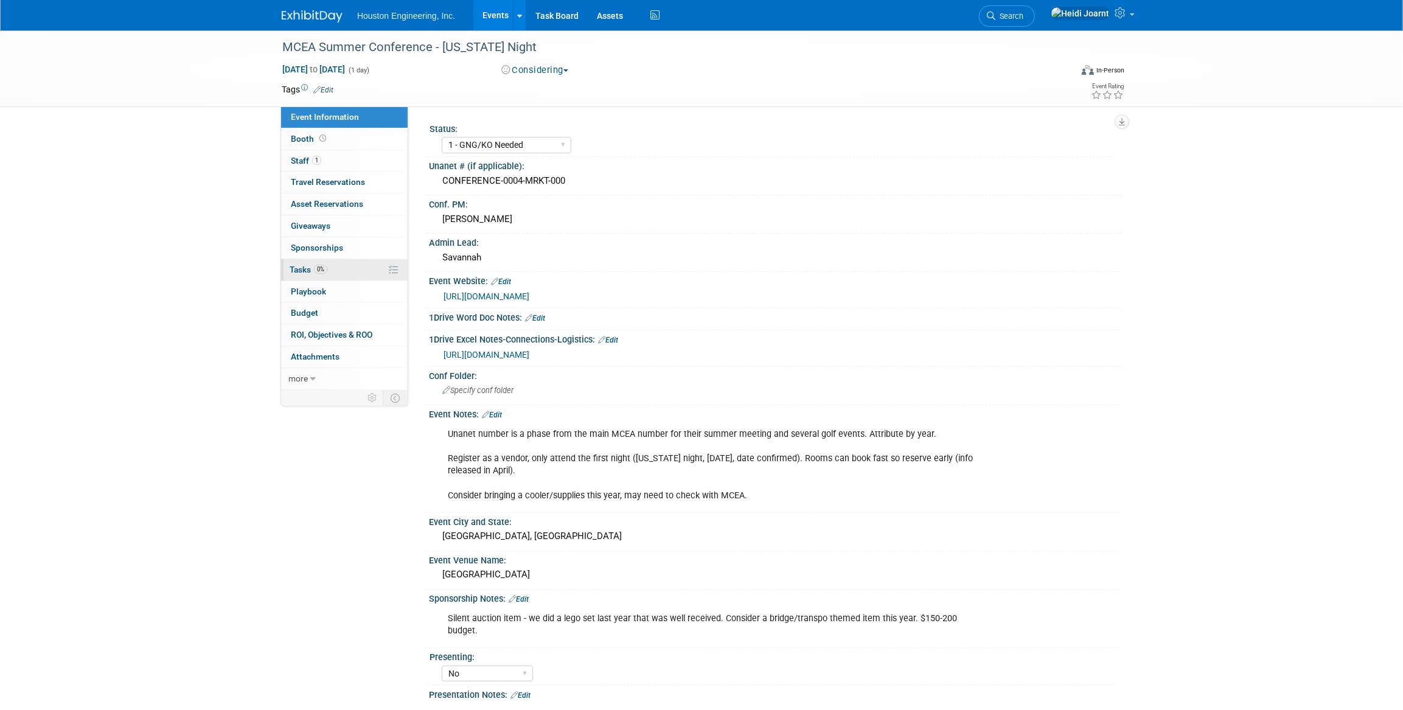
click at [343, 268] on link "0% Tasks 0%" at bounding box center [344, 269] width 127 height 21
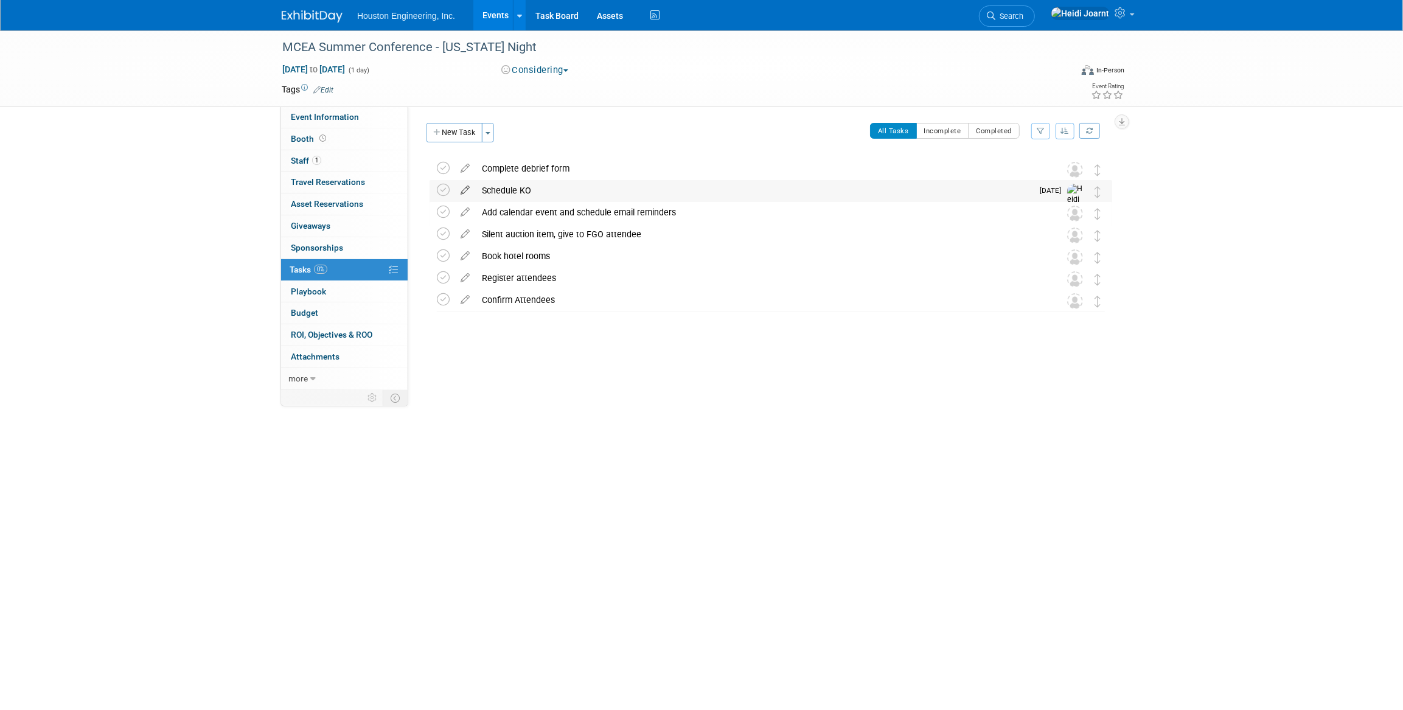
click at [466, 190] on icon at bounding box center [465, 187] width 21 height 15
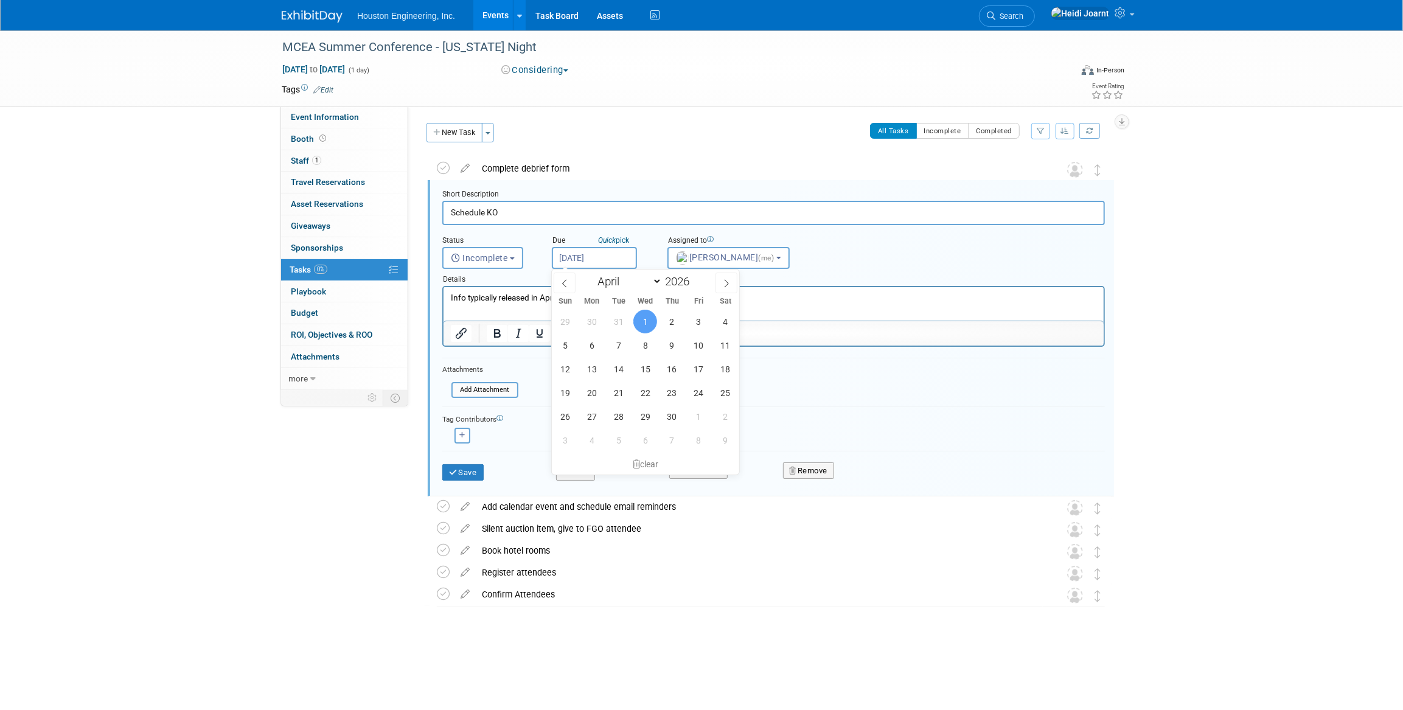
click at [586, 263] on input "Apr 1, 2026" at bounding box center [594, 258] width 85 height 22
click at [566, 285] on icon at bounding box center [565, 283] width 9 height 9
select select "2"
click at [584, 408] on span "30" at bounding box center [592, 417] width 24 height 24
type input "Mar 30, 2026"
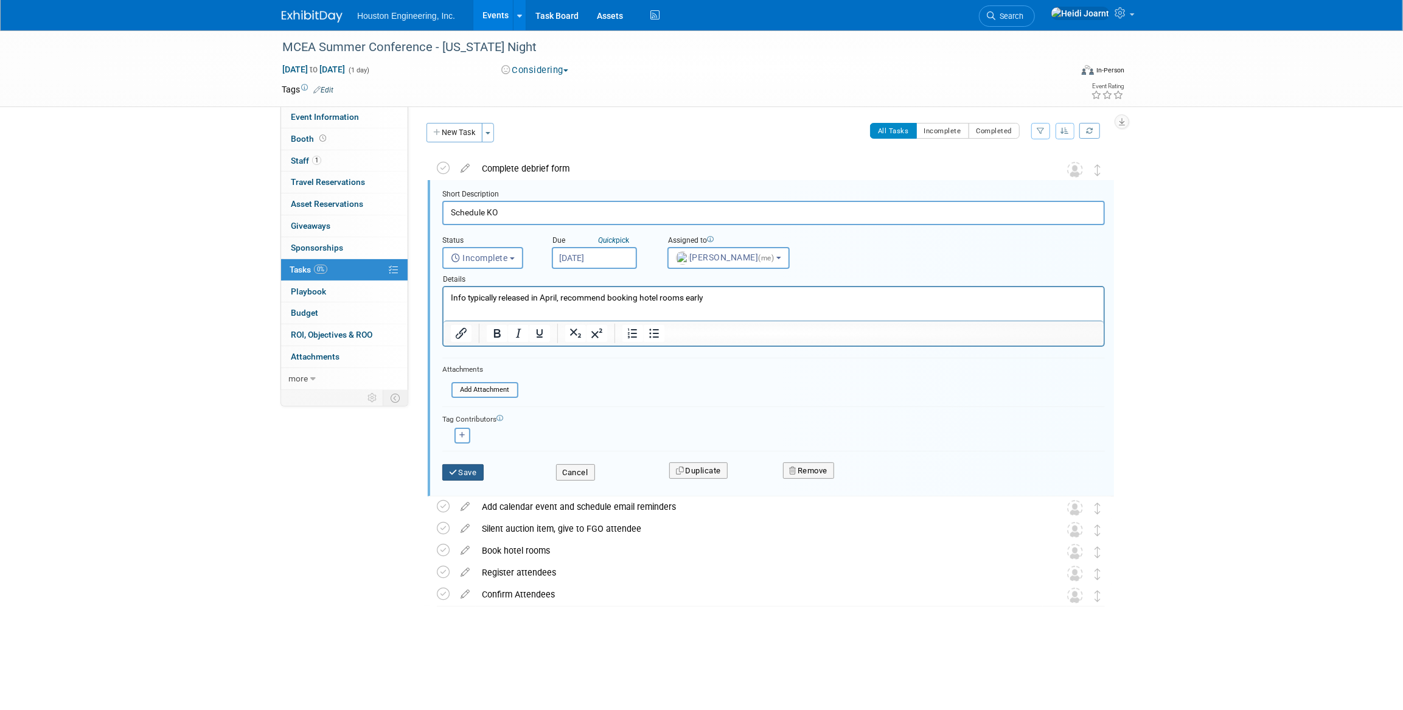
click at [467, 474] on button "Save" at bounding box center [462, 472] width 41 height 17
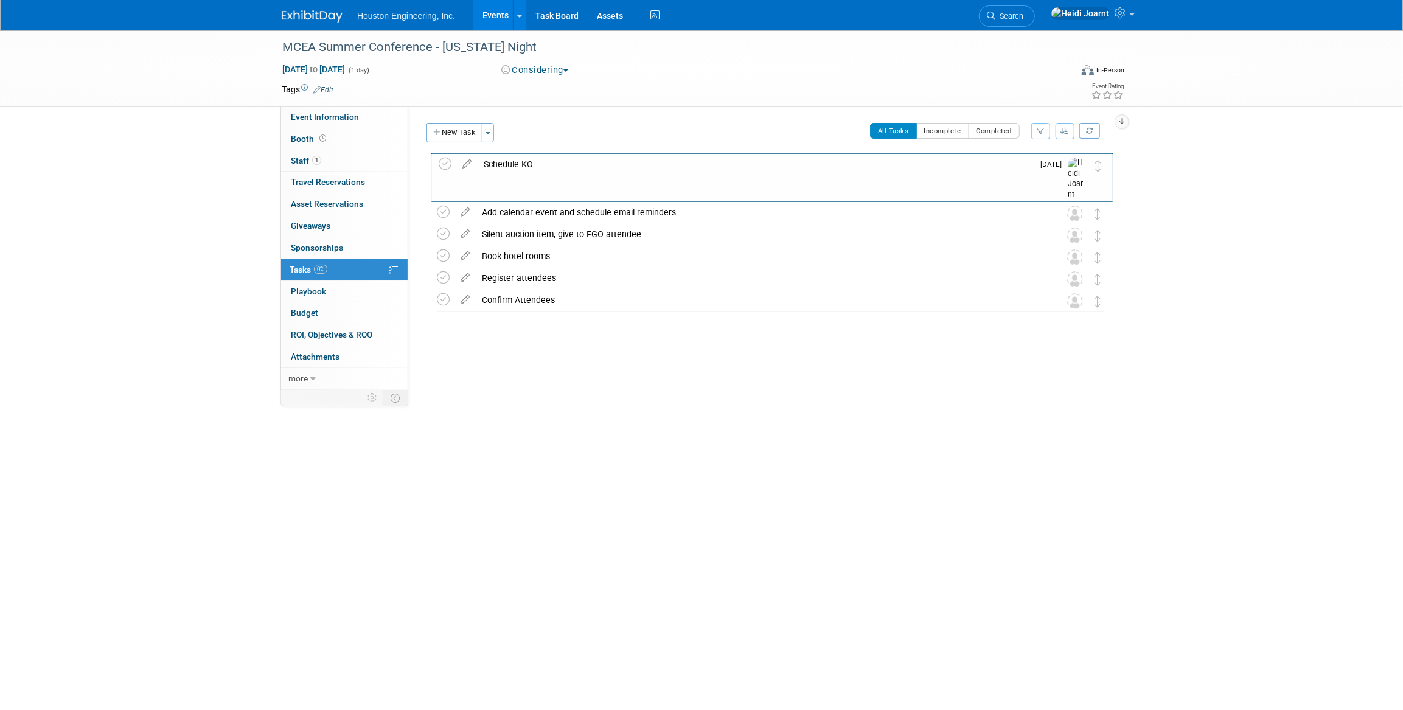
drag, startPoint x: 1101, startPoint y: 195, endPoint x: 1102, endPoint y: 168, distance: 26.8
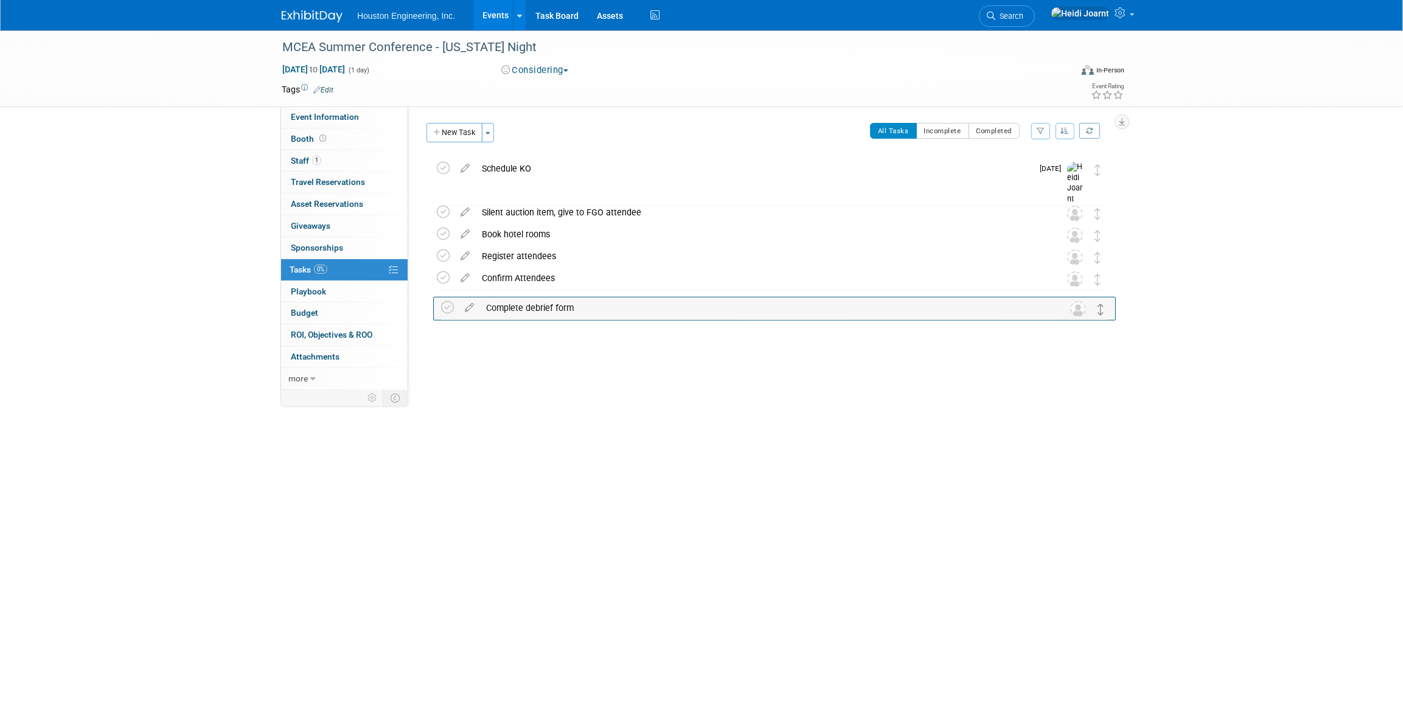
drag, startPoint x: 1096, startPoint y: 190, endPoint x: 1094, endPoint y: 304, distance: 113.8
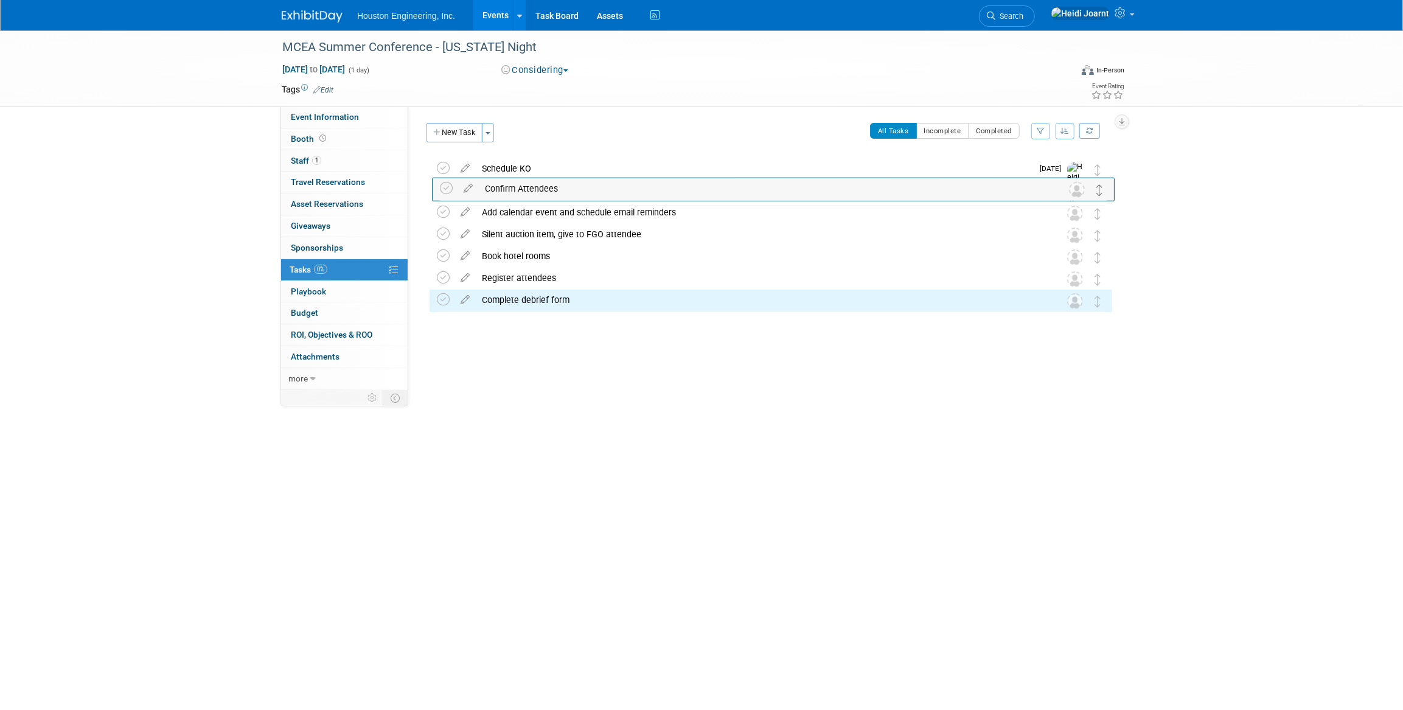
drag, startPoint x: 1099, startPoint y: 281, endPoint x: 1100, endPoint y: 192, distance: 89.5
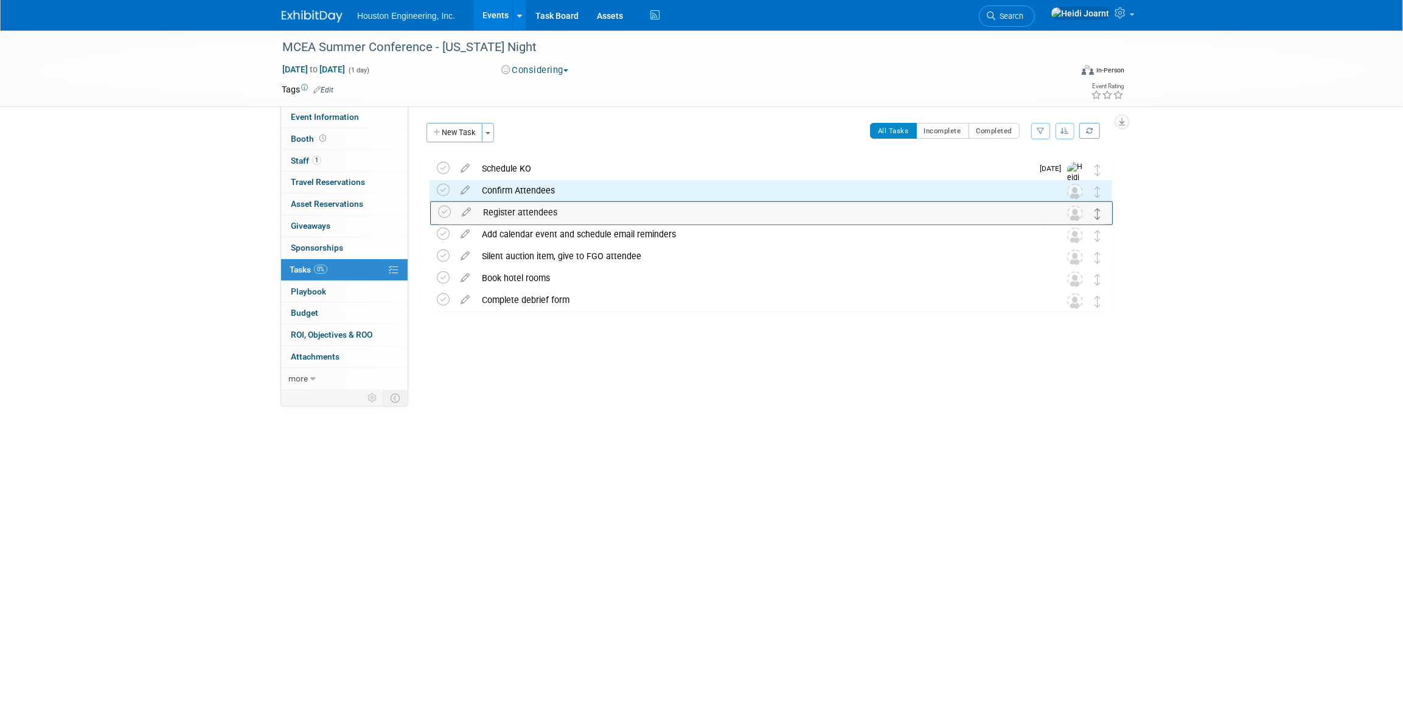
drag, startPoint x: 1097, startPoint y: 279, endPoint x: 1098, endPoint y: 217, distance: 62.7
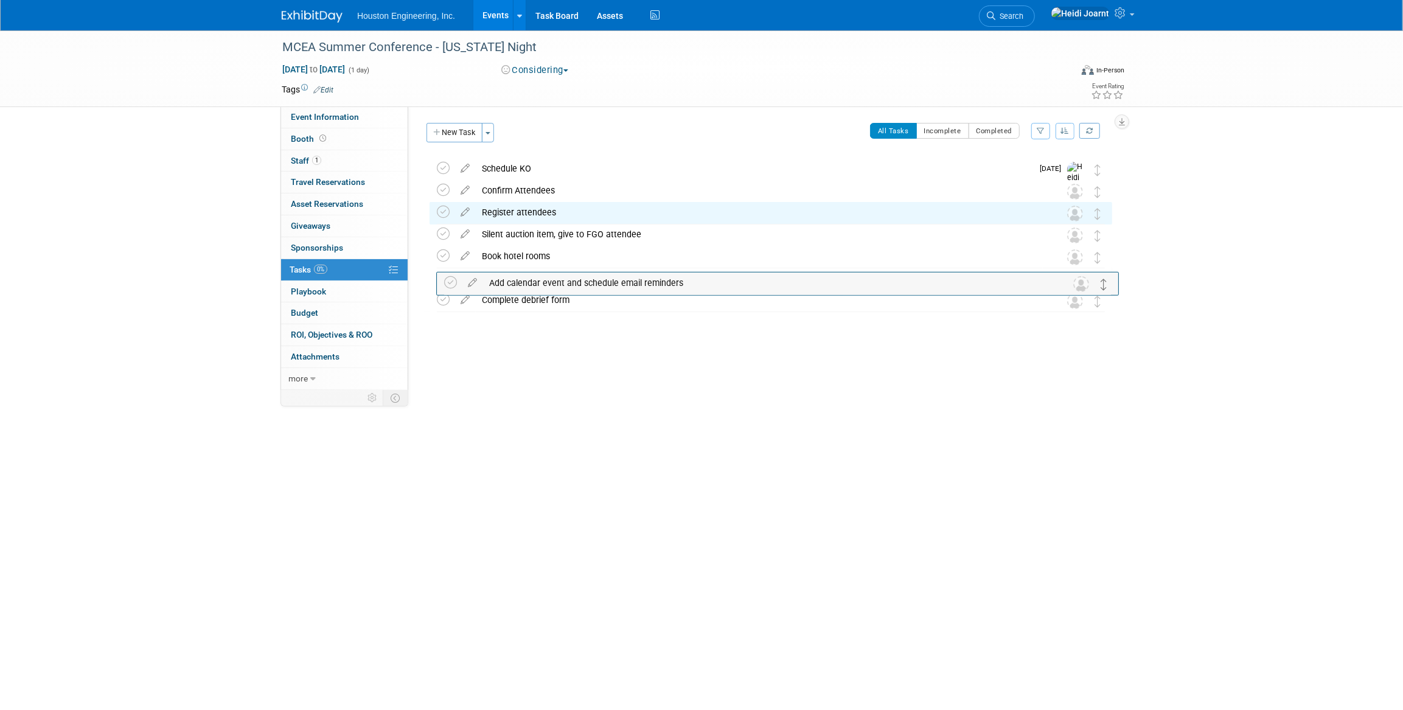
drag, startPoint x: 1095, startPoint y: 234, endPoint x: 1101, endPoint y: 282, distance: 47.9
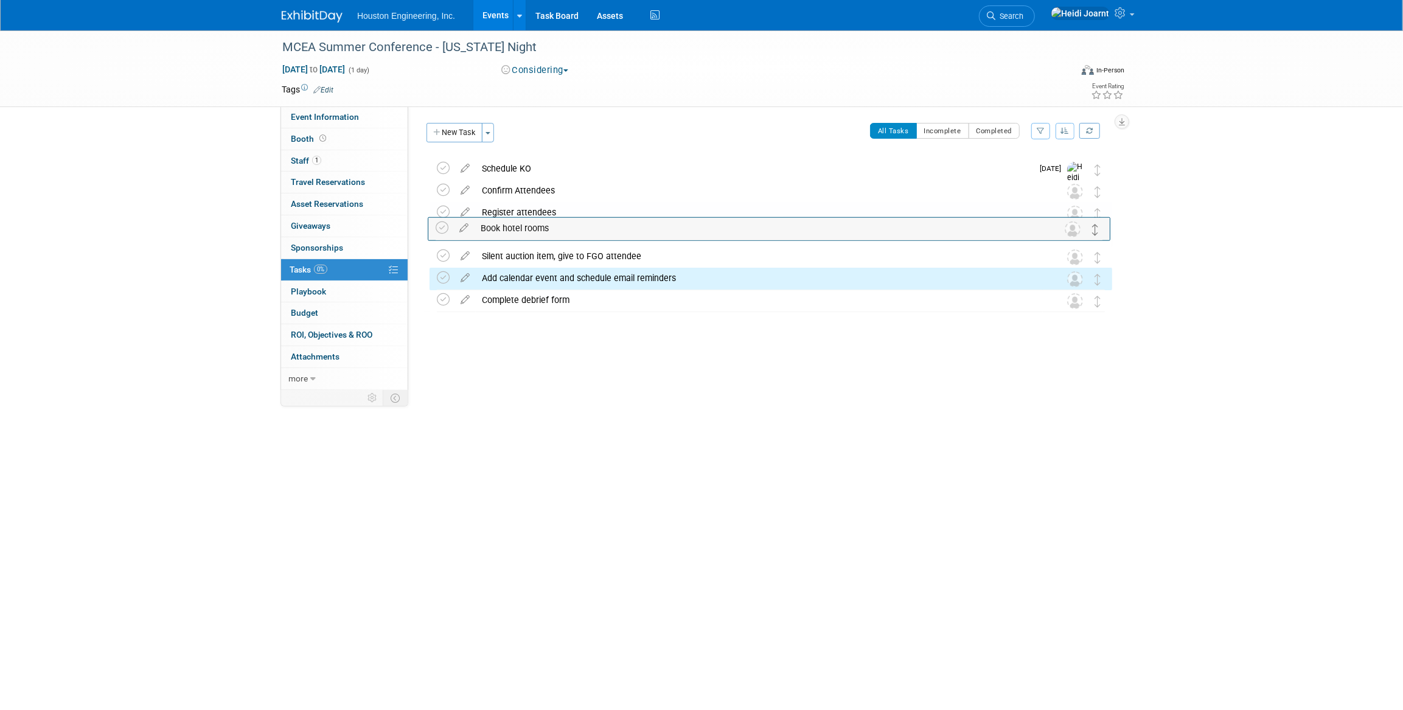
drag, startPoint x: 1094, startPoint y: 259, endPoint x: 1092, endPoint y: 232, distance: 26.3
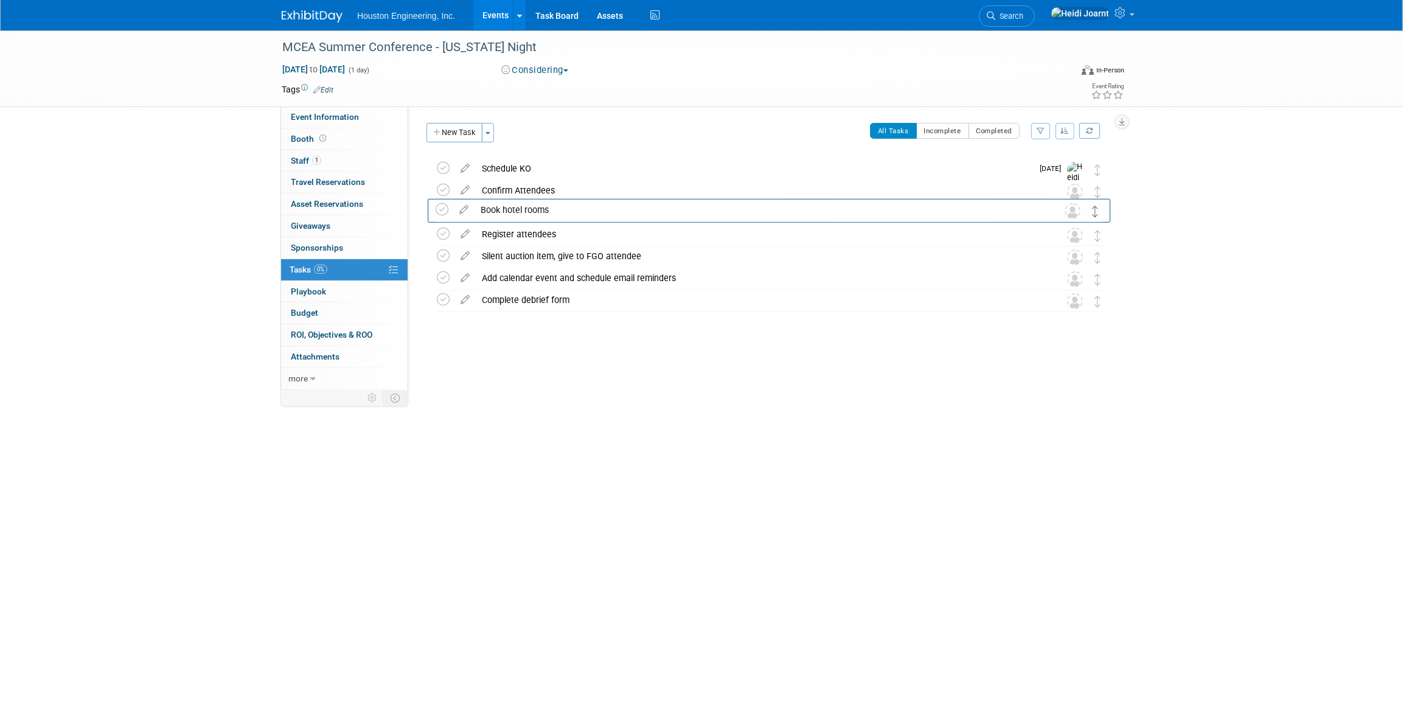
drag, startPoint x: 1099, startPoint y: 236, endPoint x: 1097, endPoint y: 211, distance: 25.1
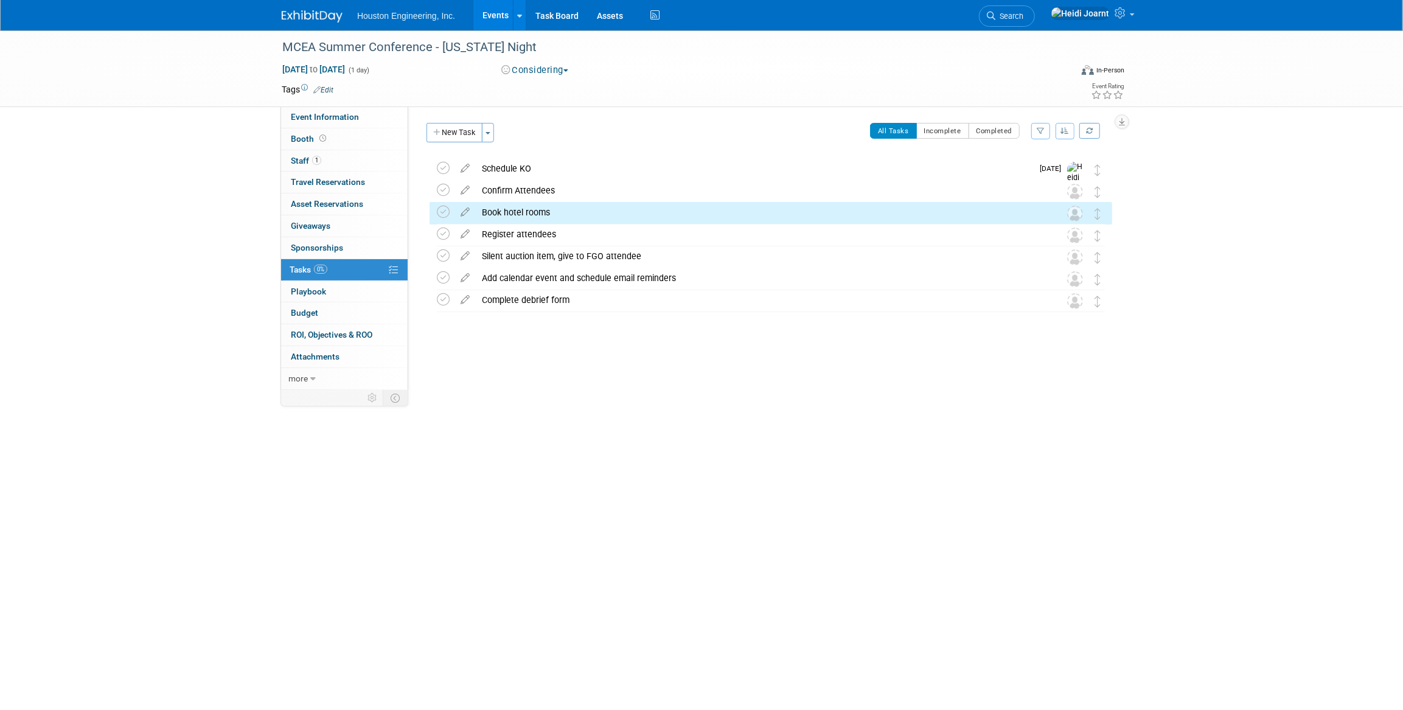
click at [752, 443] on div "MCEA Summer Conference - Minnesota Night Jun 10, 2026 to Jun 10, 2026 (1 day) J…" at bounding box center [701, 314] width 1403 height 569
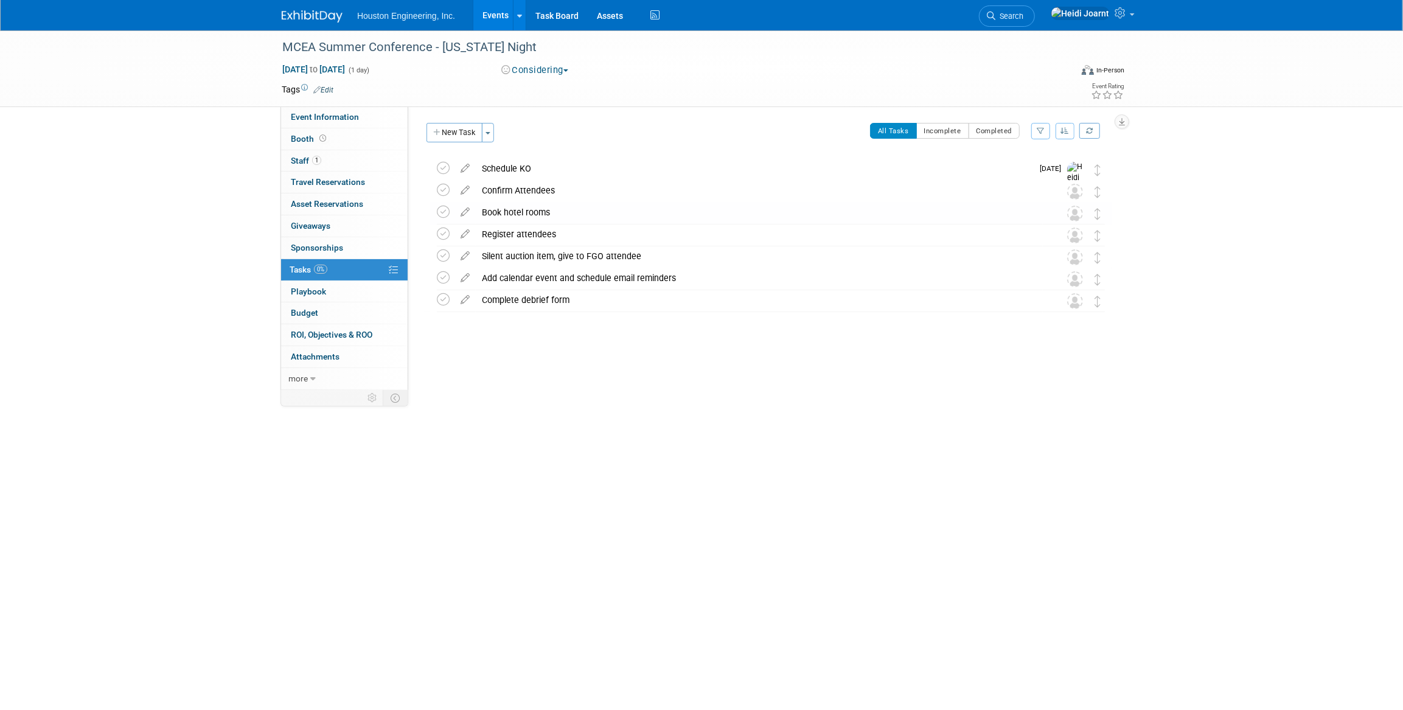
click at [497, 18] on link "Events" at bounding box center [496, 15] width 44 height 30
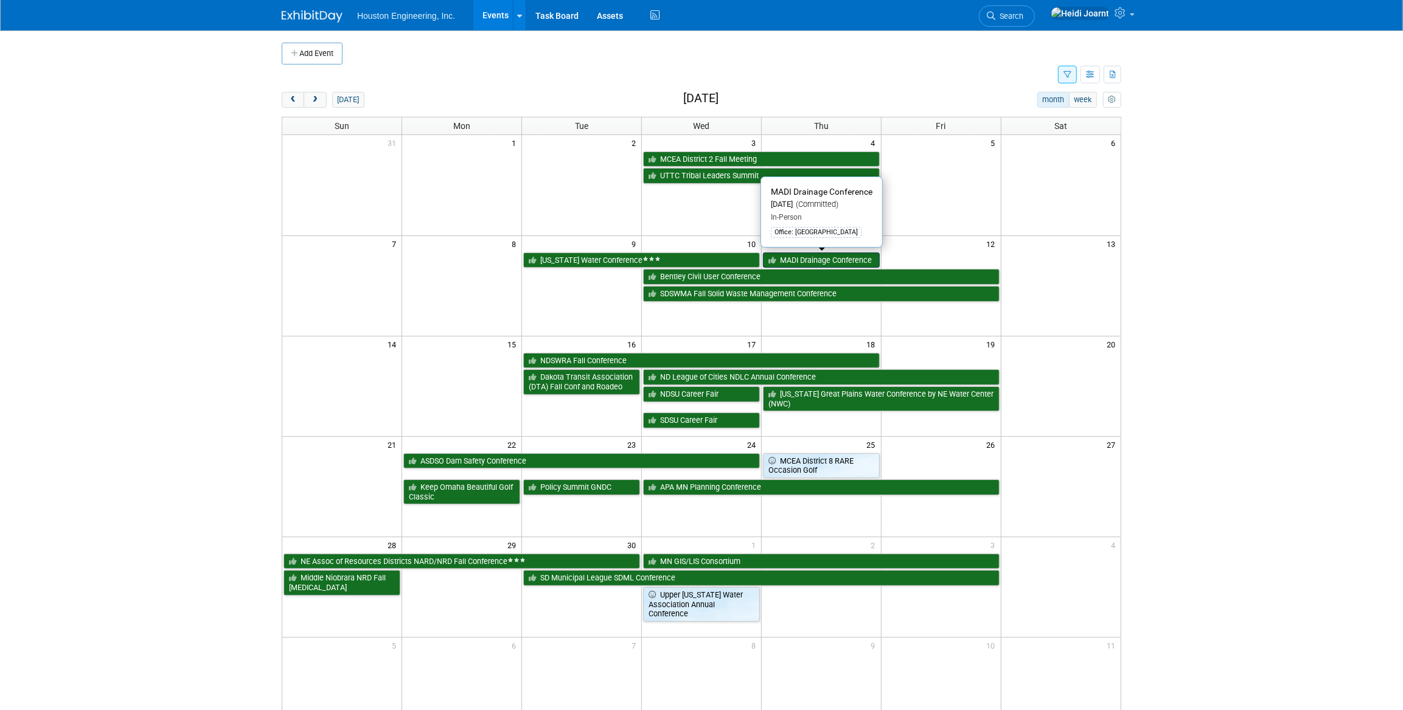
click at [791, 259] on link "MADI Drainage Conference" at bounding box center [821, 261] width 117 height 16
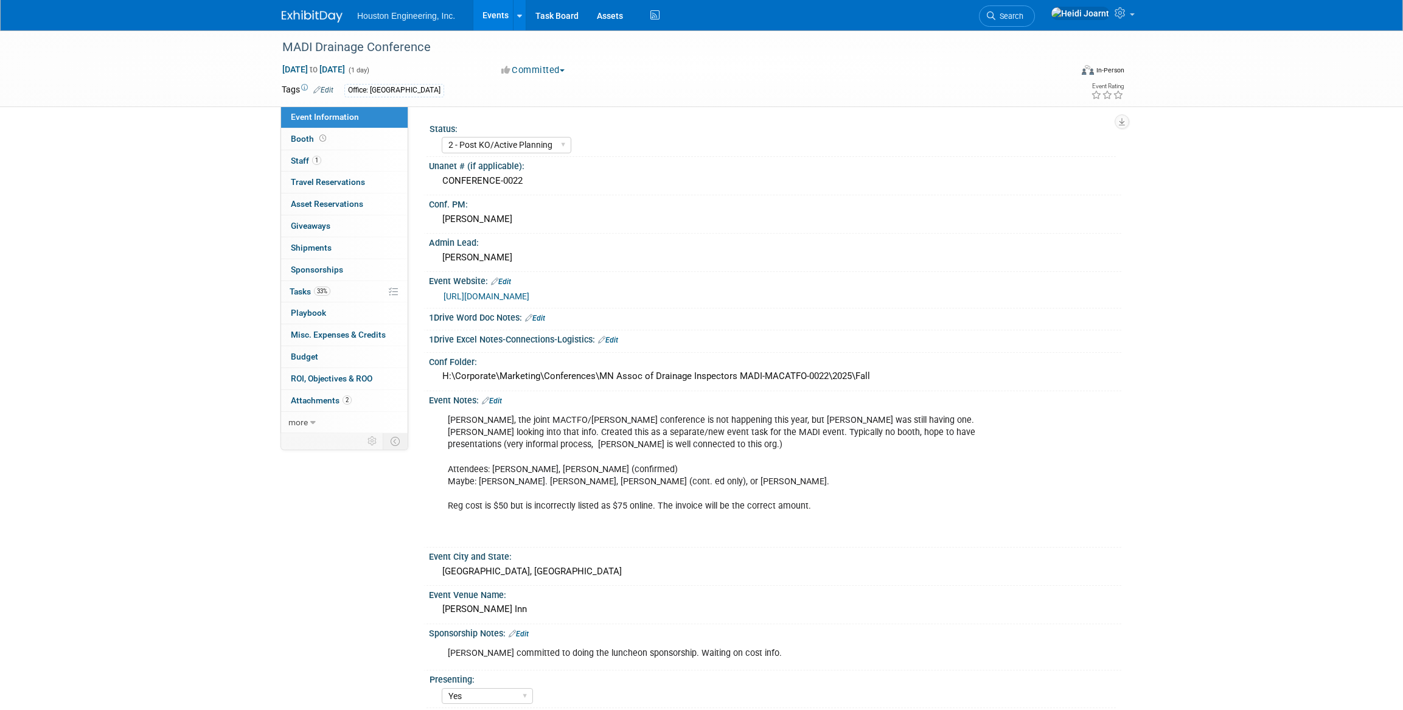
select select "2 - Post KO/Active Planning"
select select "Yes"
select select "Water Resources"
click at [330, 293] on span "Tasks 33%" at bounding box center [310, 292] width 41 height 10
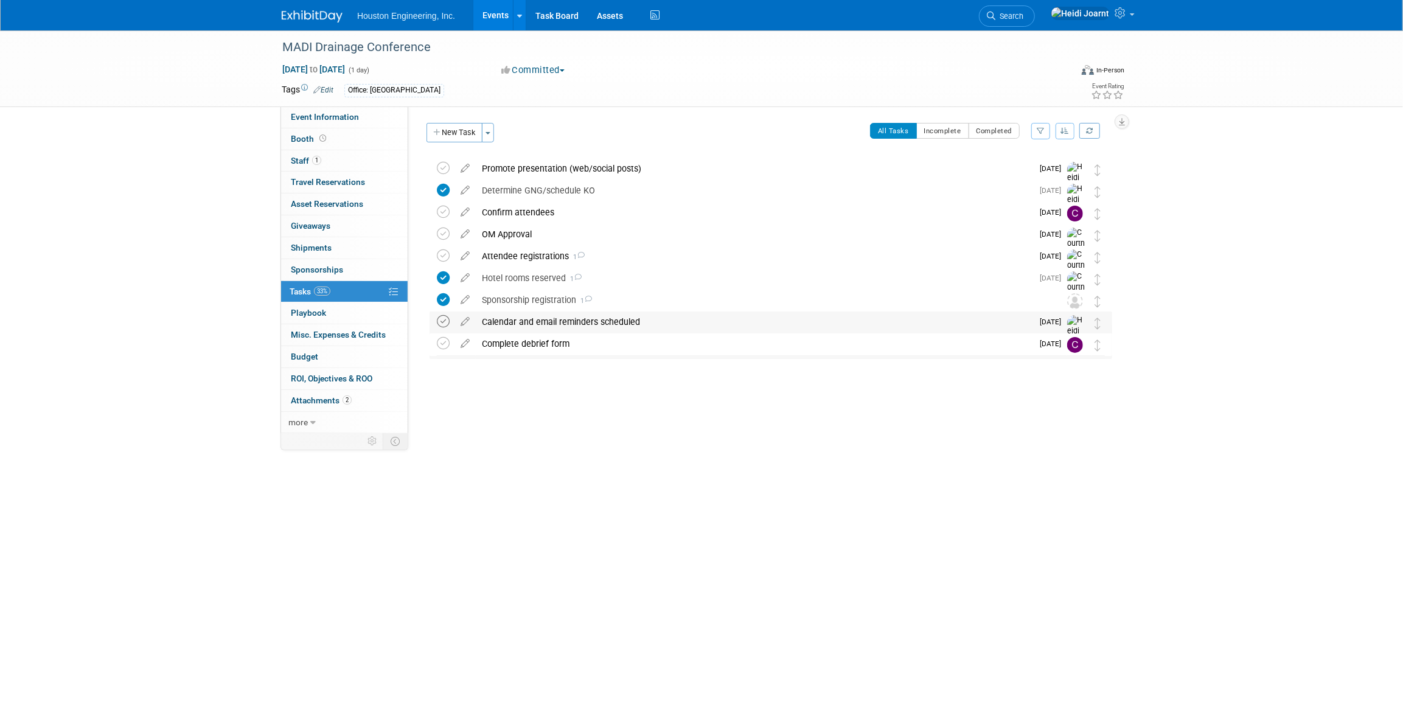
click at [438, 321] on icon at bounding box center [443, 321] width 13 height 13
click at [1067, 133] on icon "button" at bounding box center [1065, 130] width 9 height 7
click at [1055, 182] on link "By Due Date" at bounding box center [1030, 186] width 87 height 17
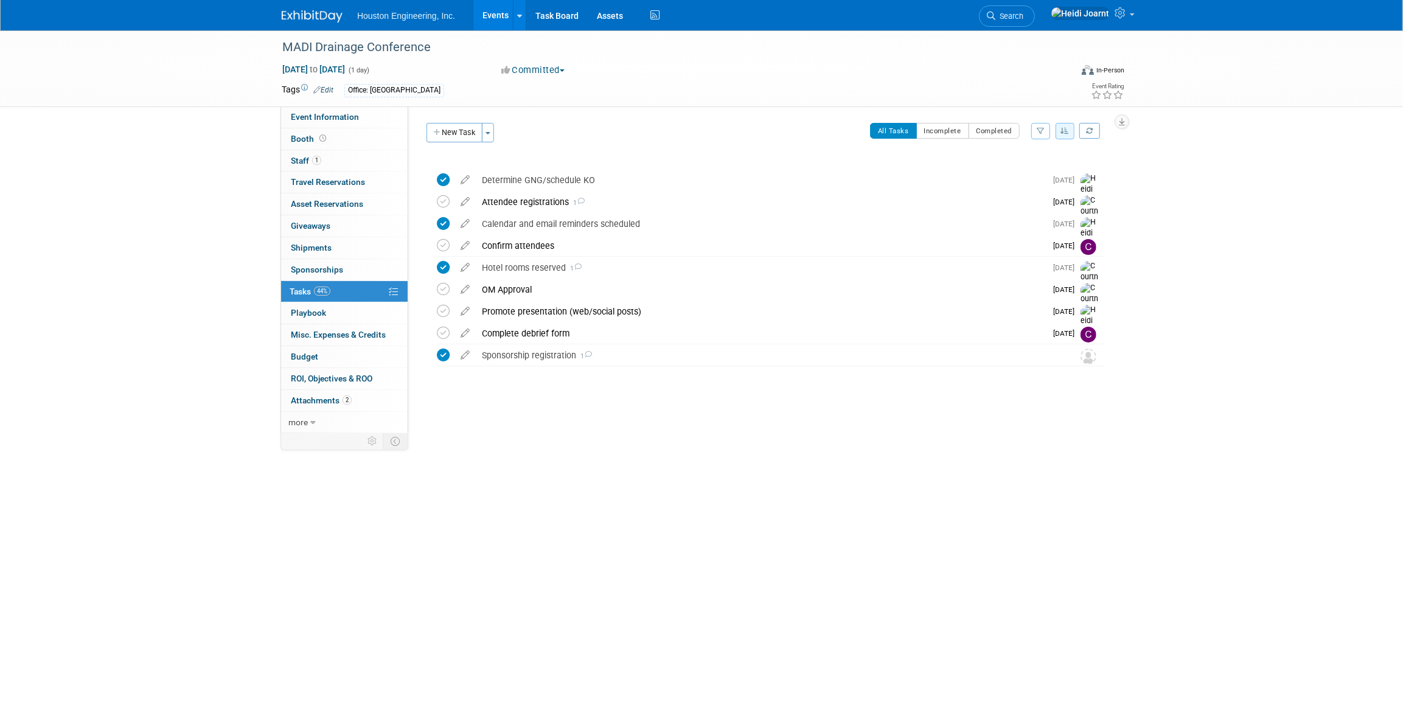
click at [498, 21] on link "Events" at bounding box center [496, 15] width 44 height 30
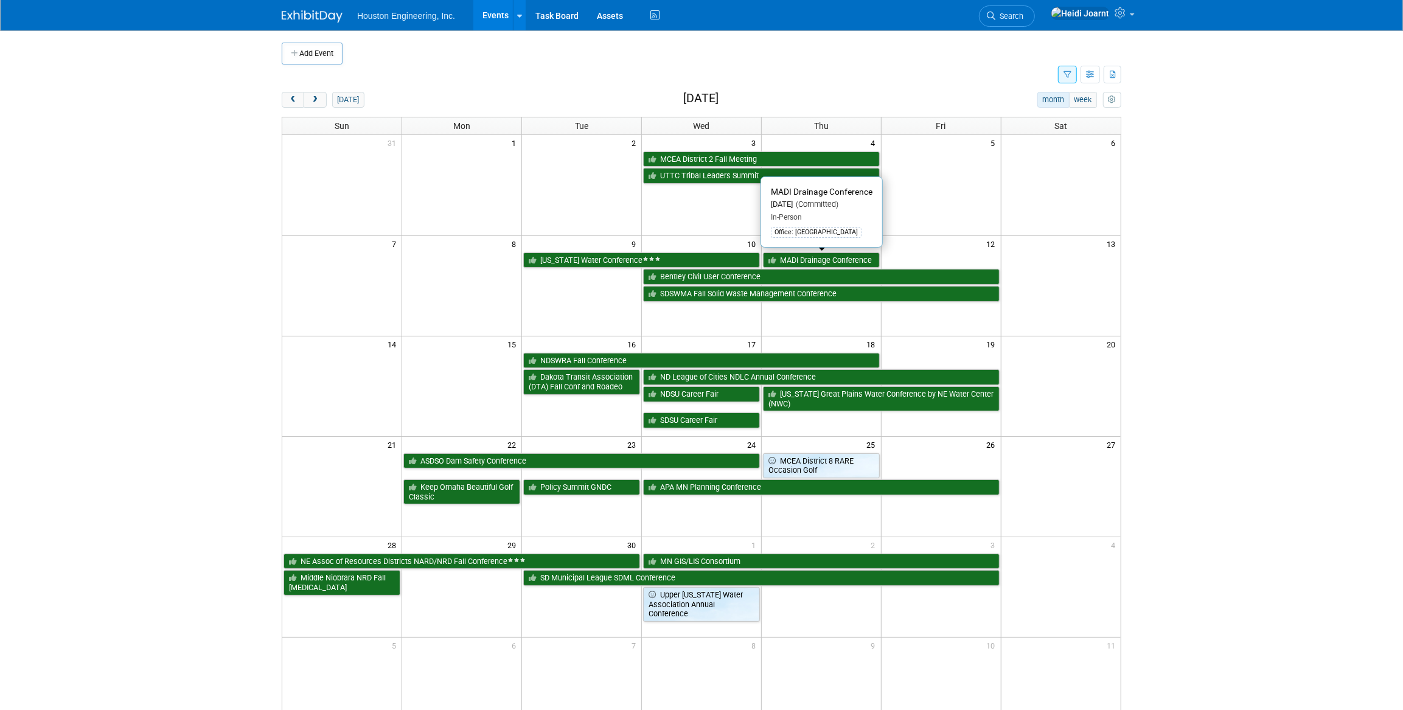
click at [795, 264] on link "MADI Drainage Conference" at bounding box center [821, 261] width 117 height 16
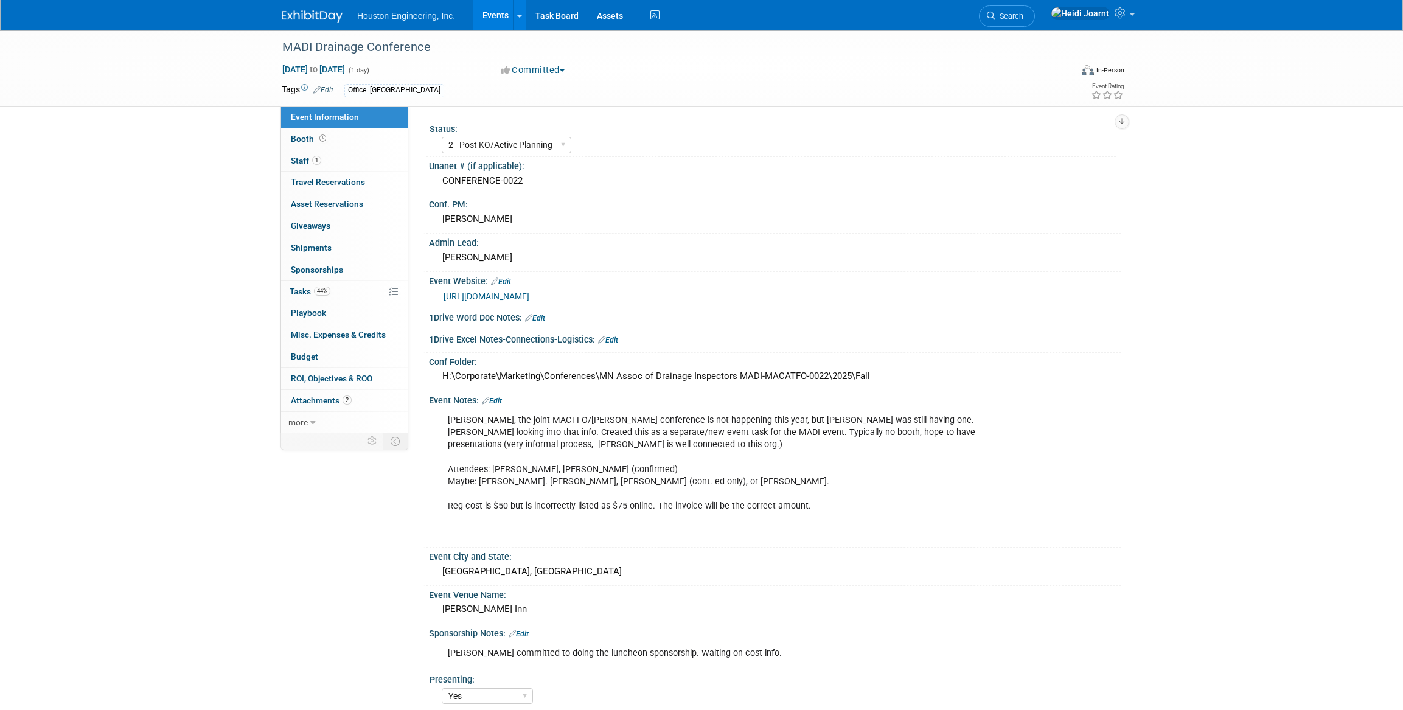
select select "2 - Post KO/Active Planning"
select select "Yes"
select select "Water Resources"
click at [343, 293] on link "44% Tasks 44%" at bounding box center [344, 291] width 127 height 21
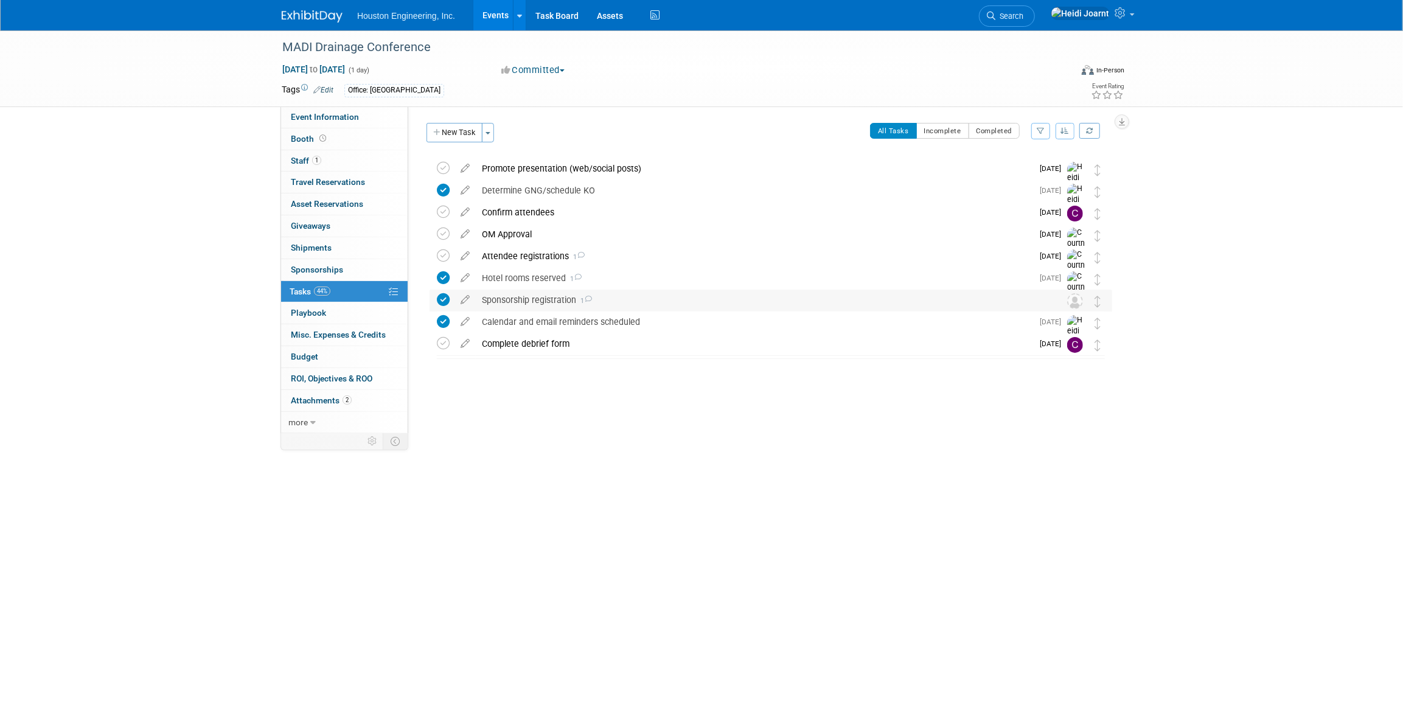
click at [601, 297] on div "Sponsorship registration 1" at bounding box center [759, 300] width 567 height 21
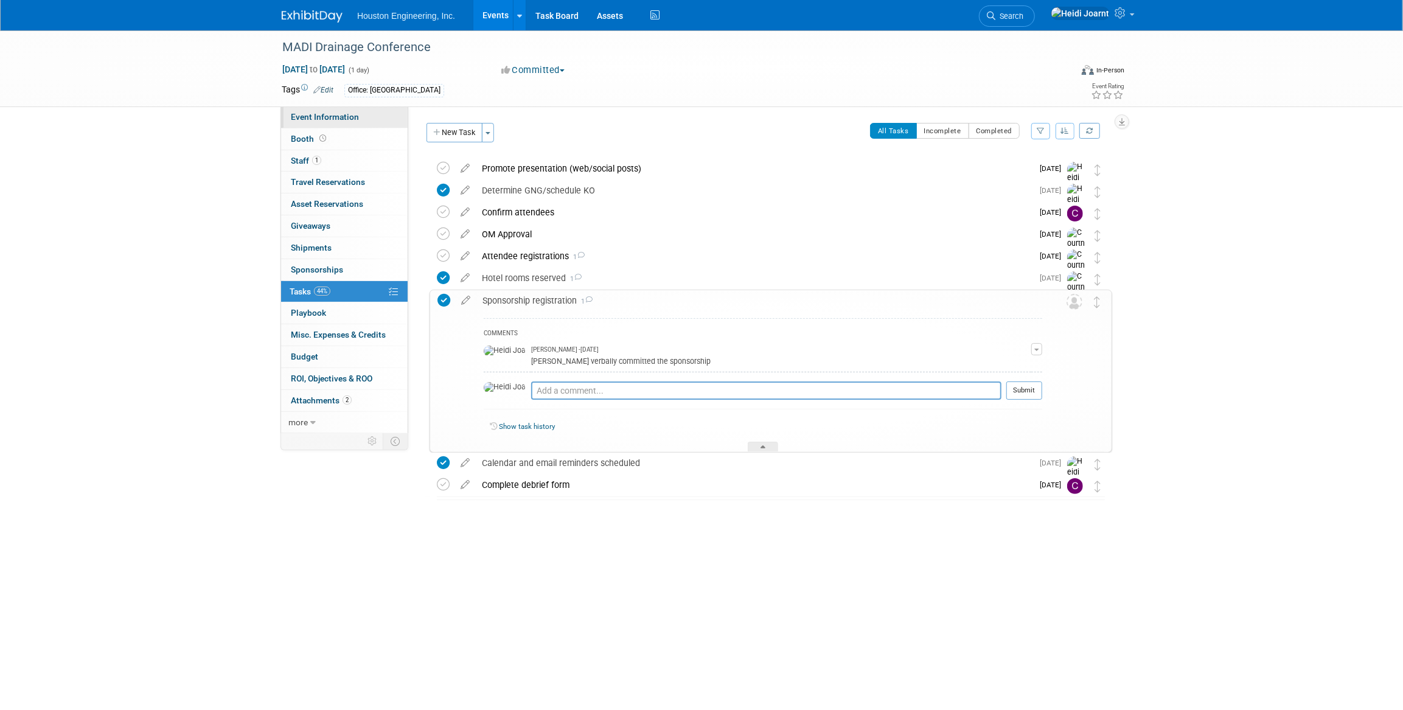
click at [334, 118] on span "Event Information" at bounding box center [325, 117] width 68 height 10
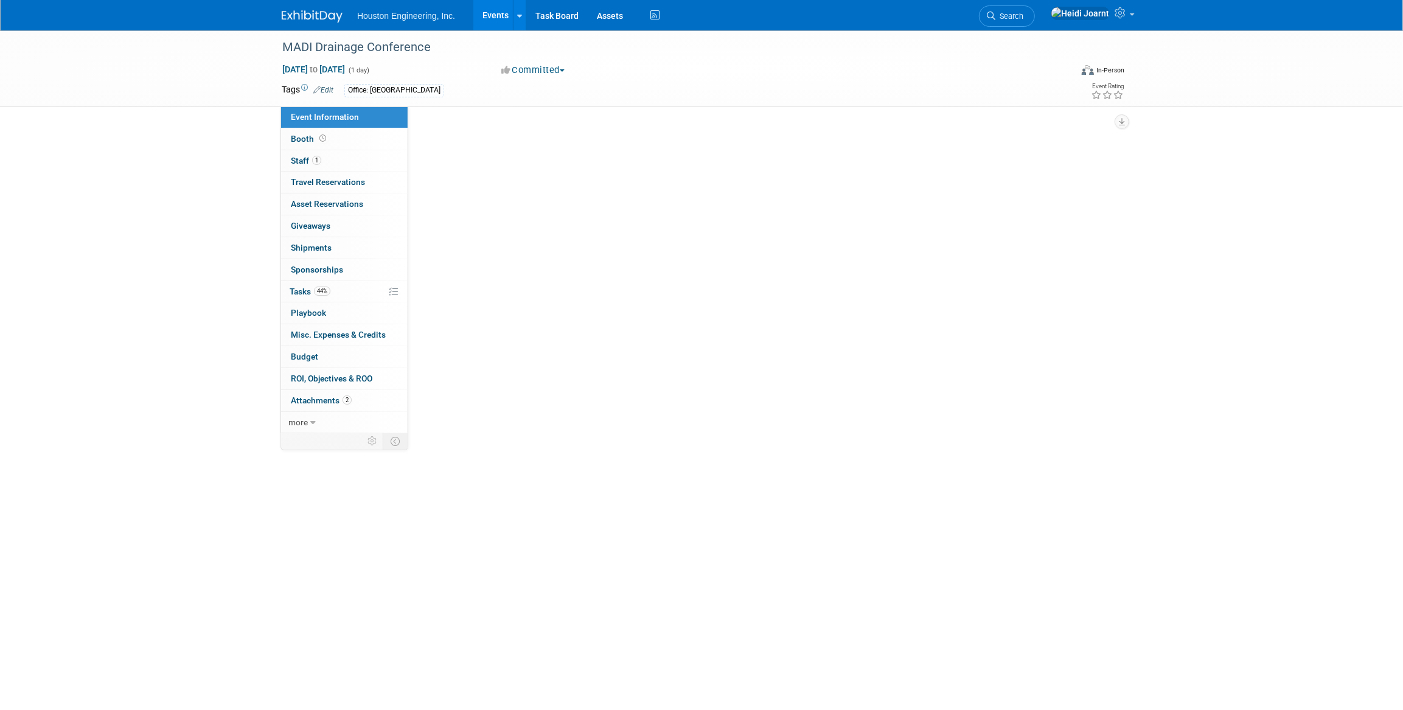
select select "2 - Post KO/Active Planning"
select select "Yes"
select select "Water Resources"
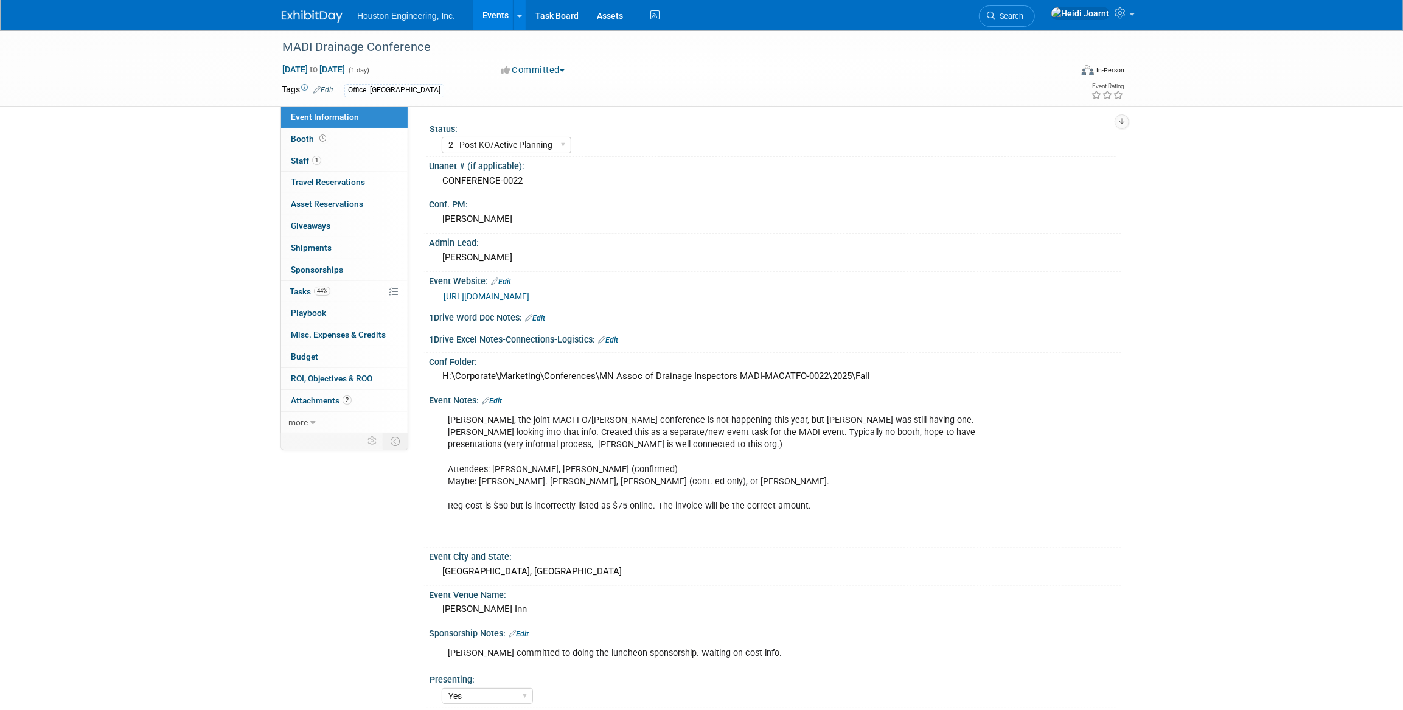
click at [501, 11] on link "Events" at bounding box center [496, 15] width 44 height 30
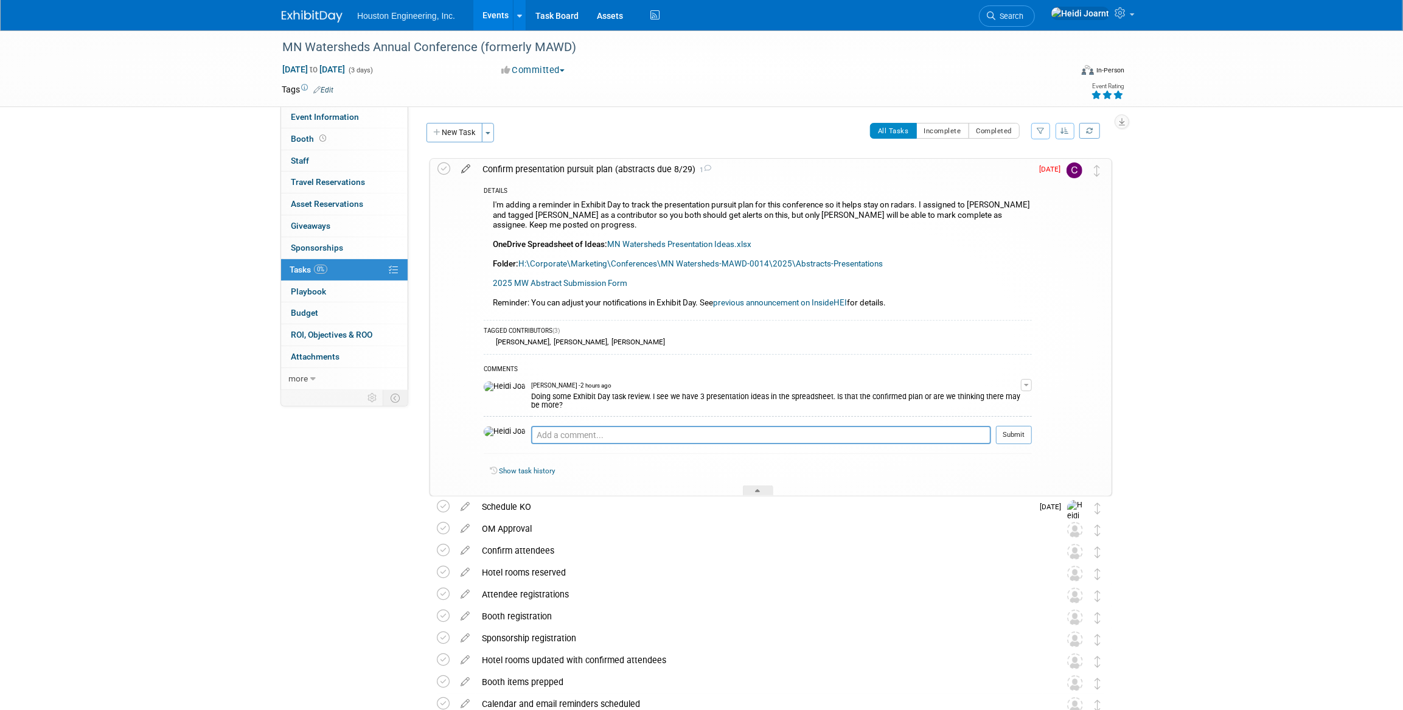
click at [463, 168] on icon at bounding box center [465, 166] width 21 height 15
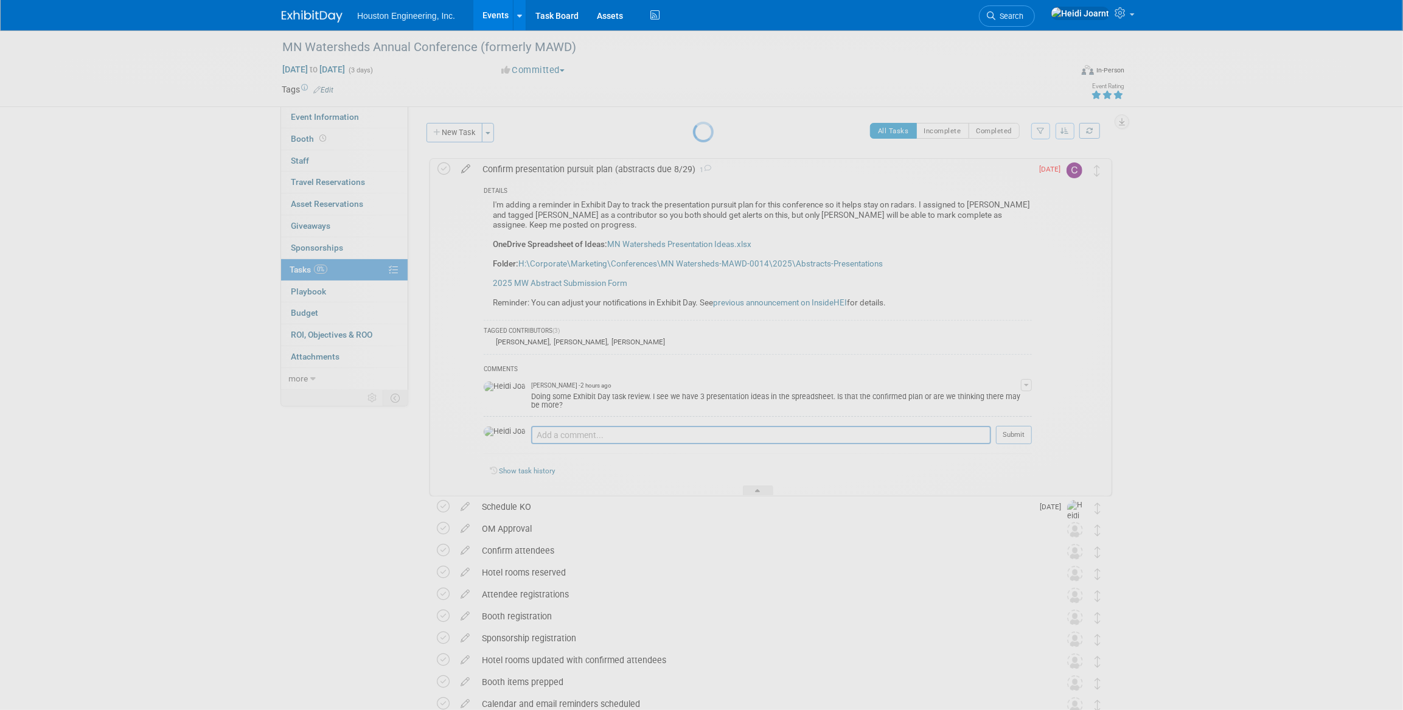
select select "7"
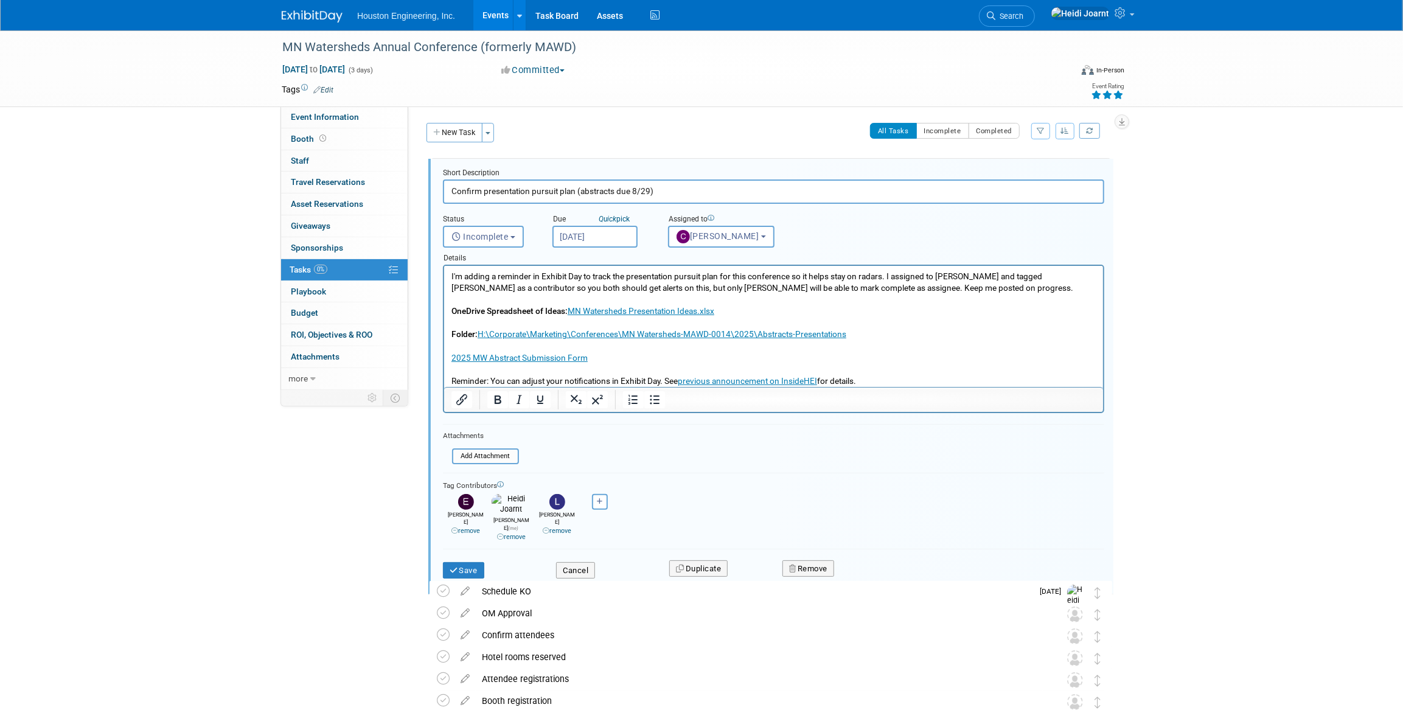
click at [593, 233] on input "Aug 18, 2025" at bounding box center [595, 237] width 85 height 22
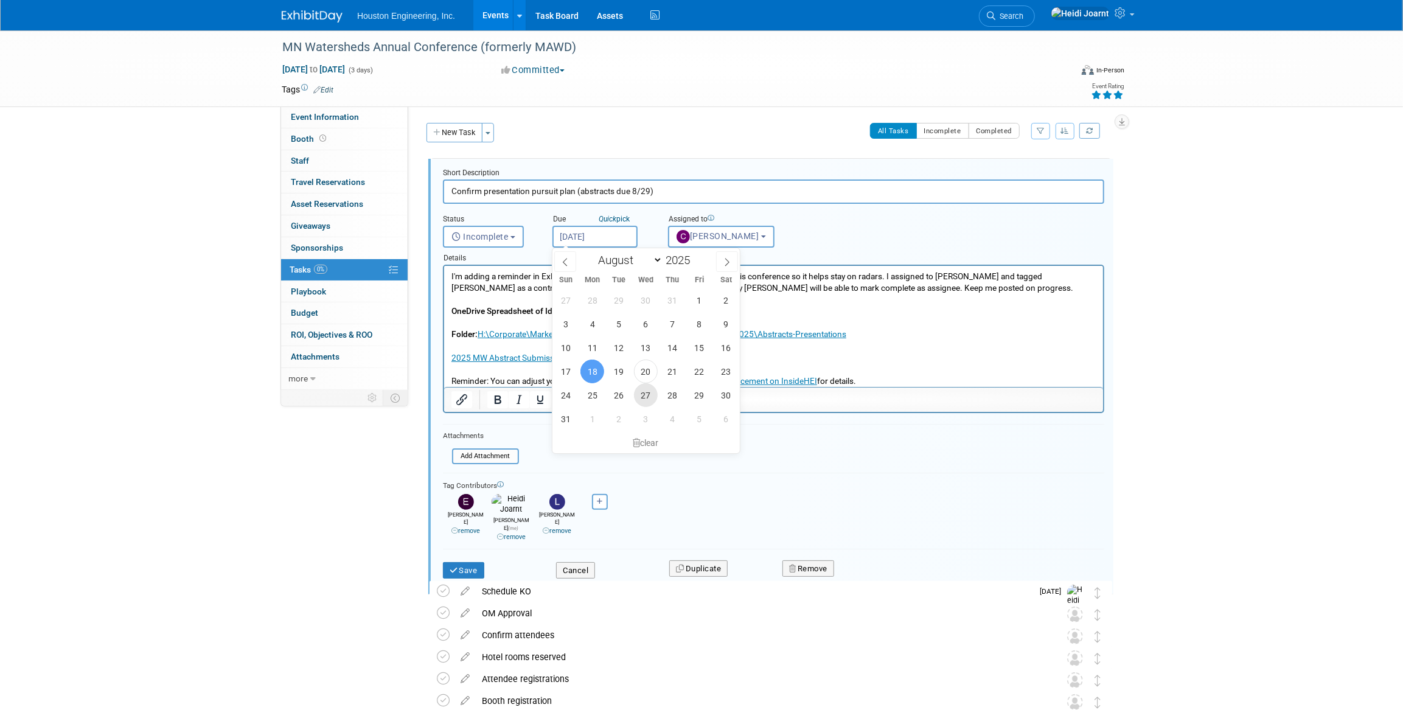
click at [651, 394] on span "27" at bounding box center [646, 395] width 24 height 24
type input "Aug 27, 2025"
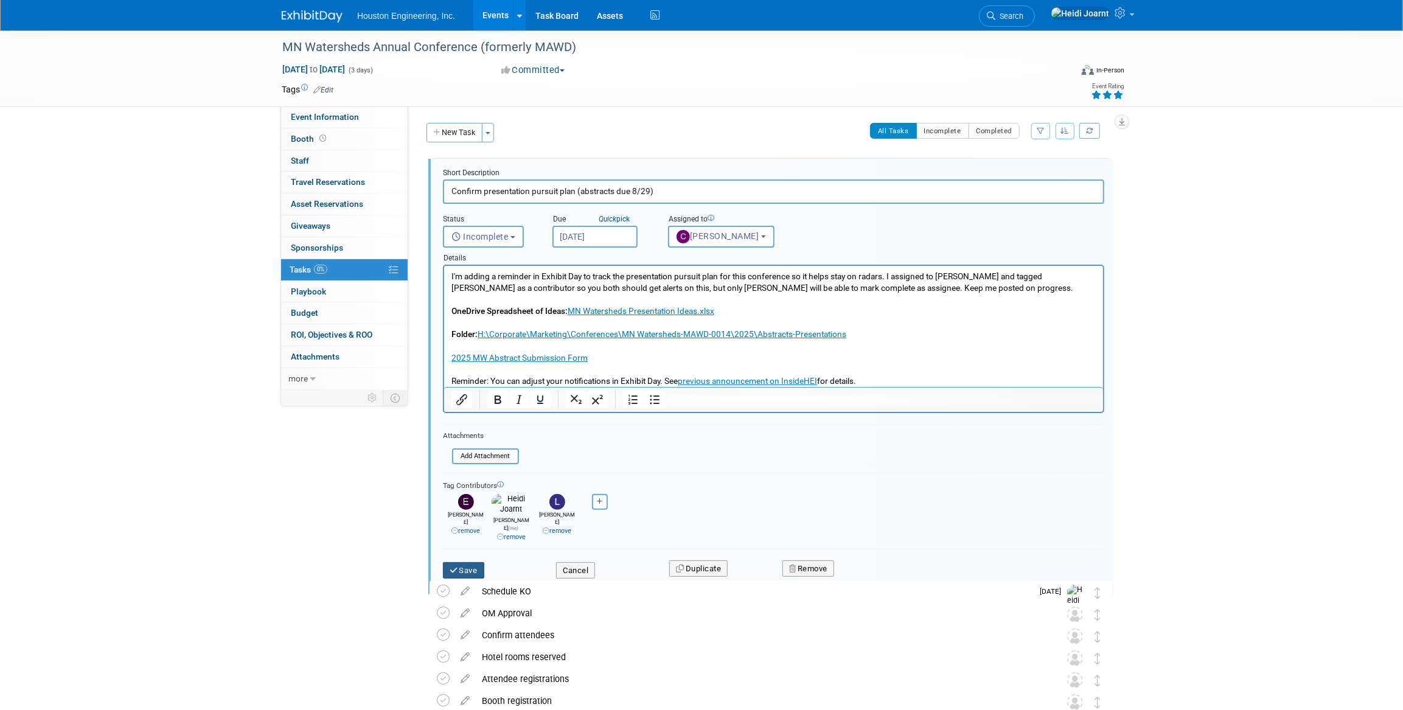
click at [472, 562] on button "Save" at bounding box center [463, 570] width 41 height 17
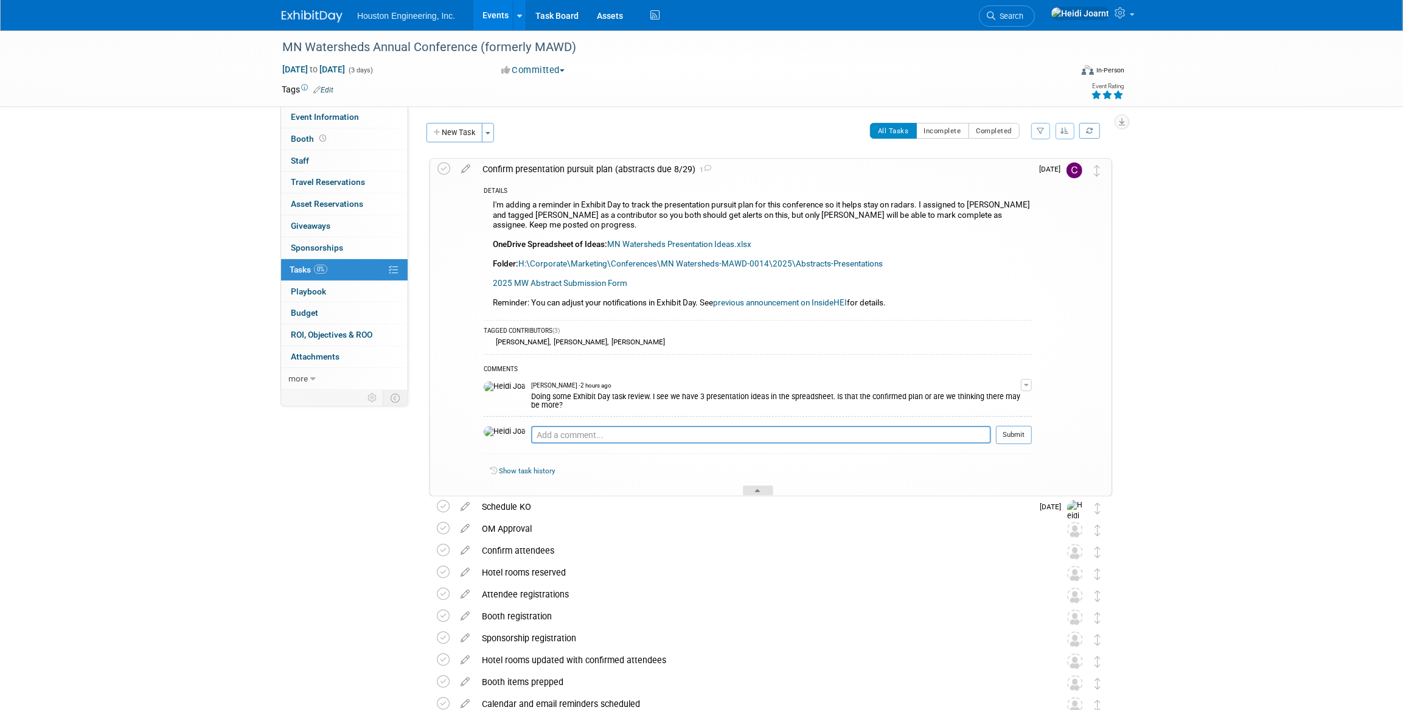
click at [757, 493] on icon at bounding box center [758, 492] width 5 height 7
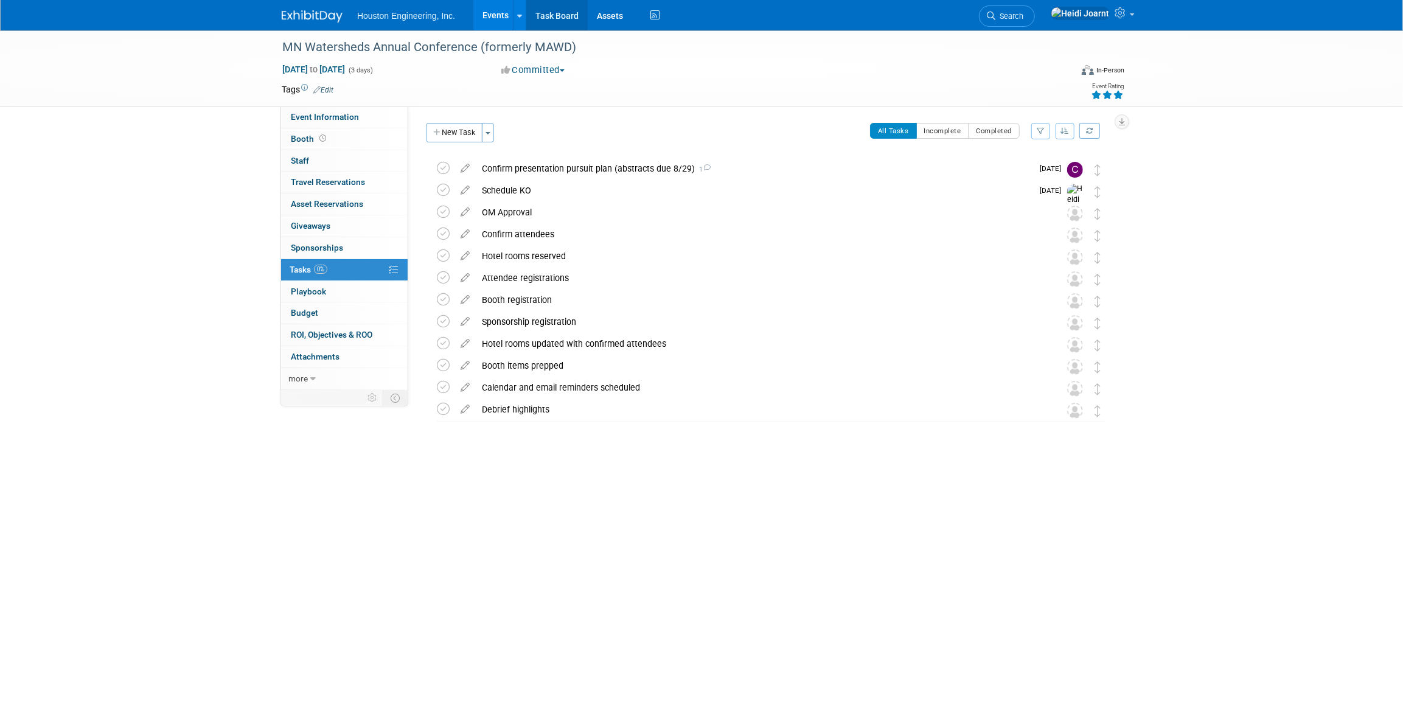
click at [565, 18] on link "Task Board" at bounding box center [556, 15] width 61 height 30
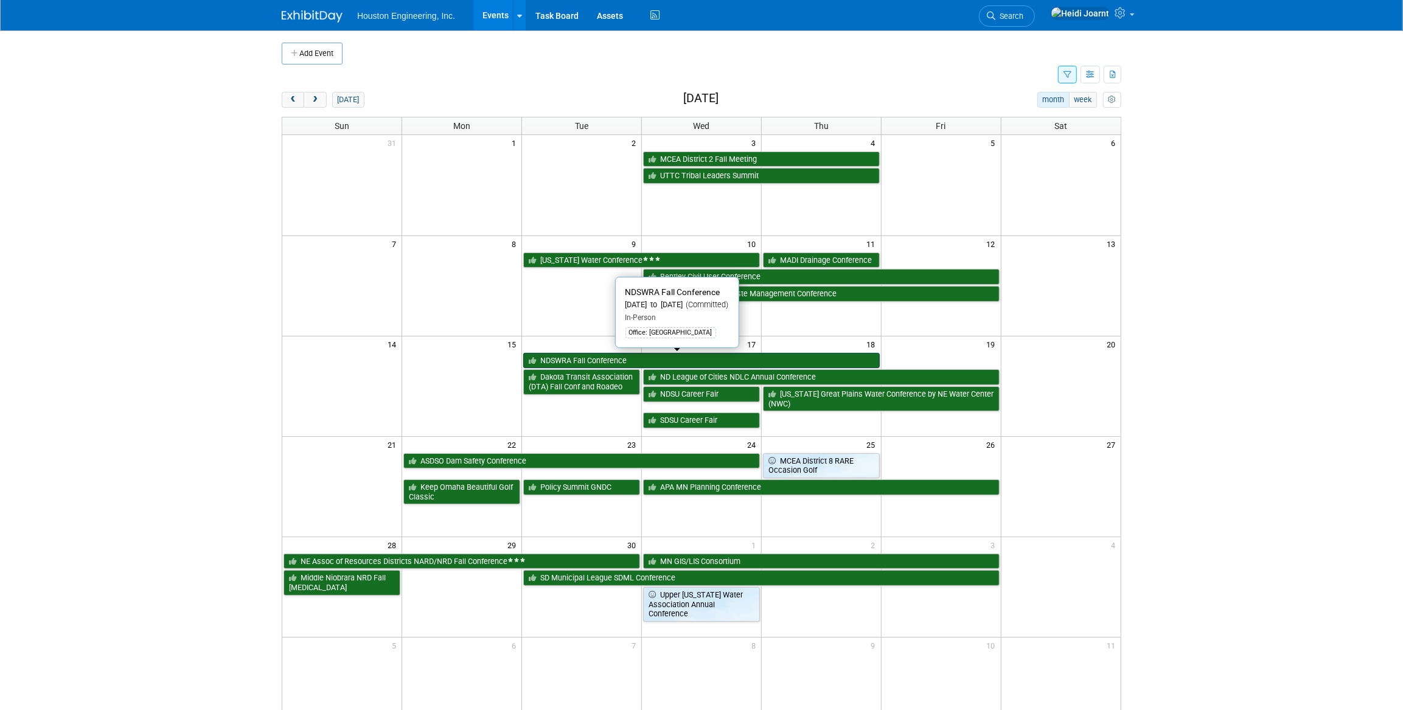
click at [605, 357] on link "NDSWRA Fall Conference" at bounding box center [701, 361] width 357 height 16
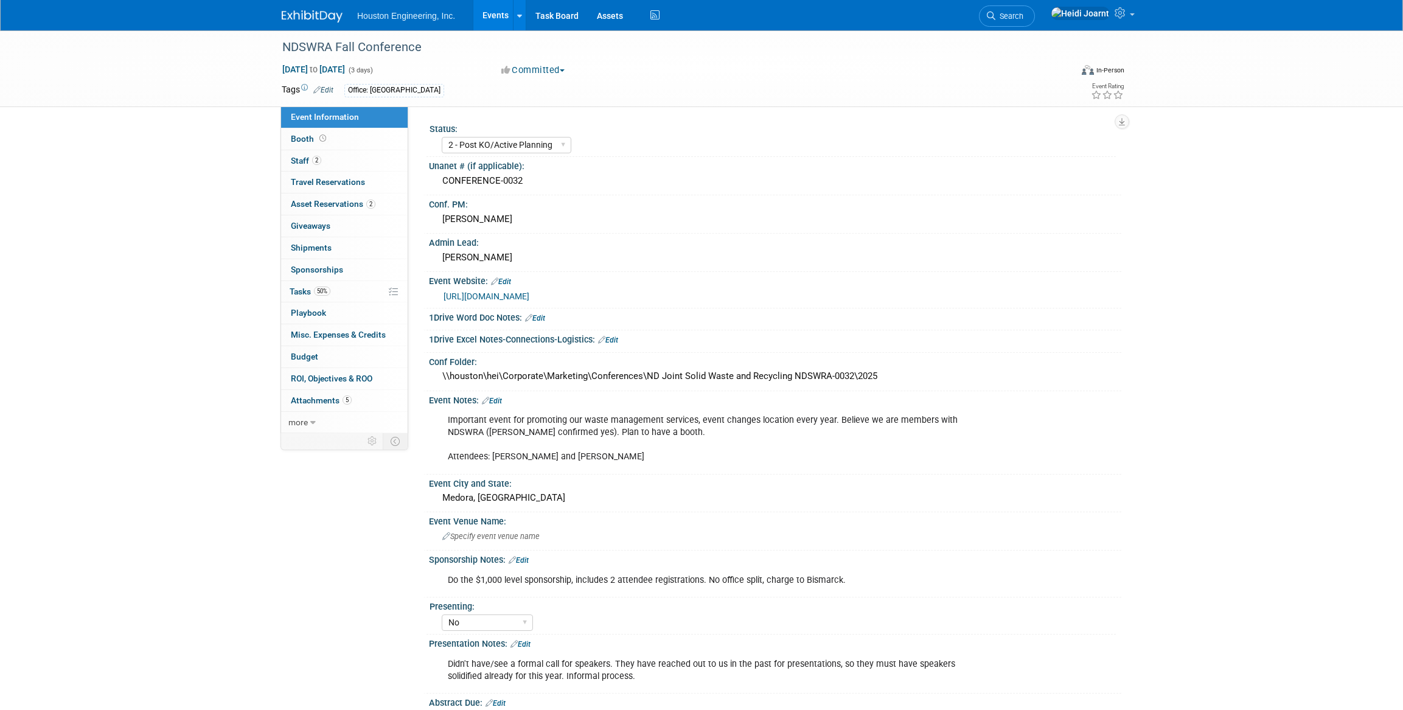
select select "2 - Post KO/Active Planning"
select select "No"
select select "Mun. Infrastructure"
click at [505, 292] on link "https://www.ndswra.org/events.html" at bounding box center [487, 297] width 86 height 10
click at [349, 287] on link "50% Tasks 50%" at bounding box center [344, 291] width 127 height 21
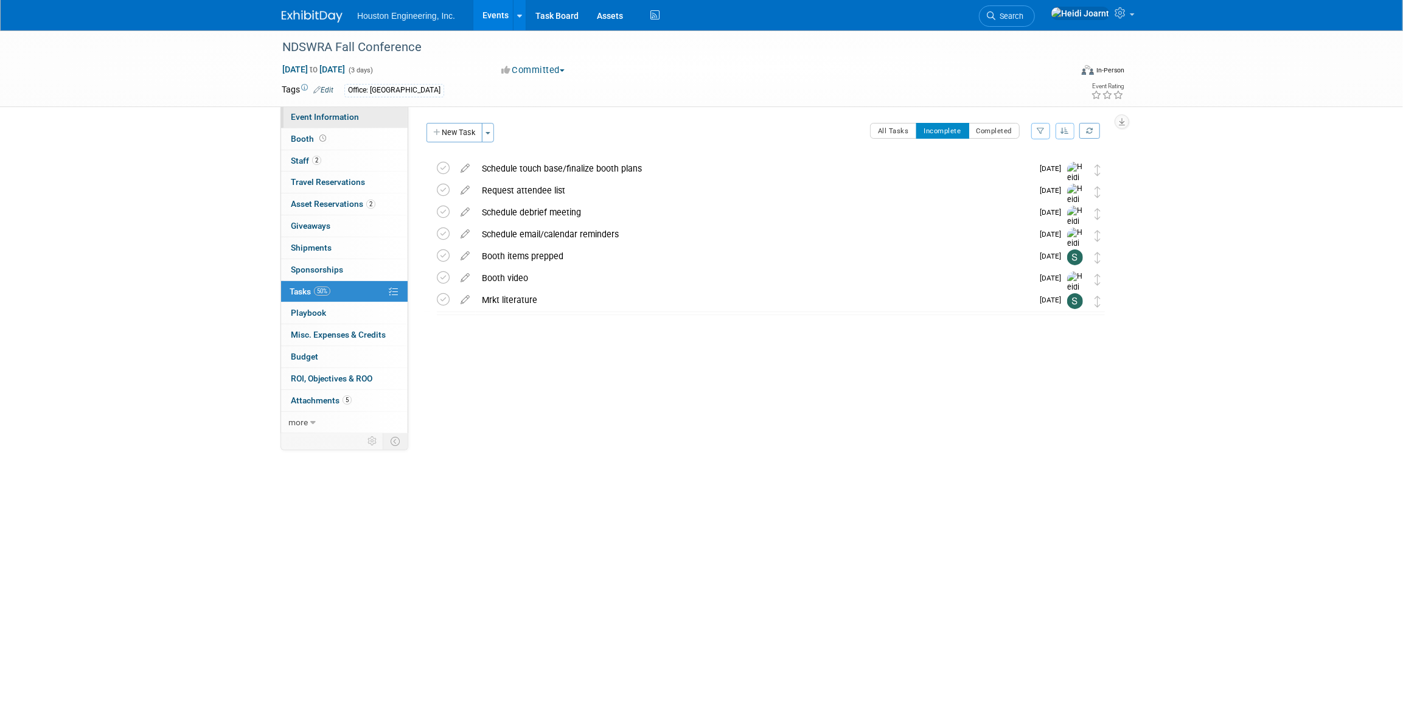
click at [355, 116] on span "Event Information" at bounding box center [325, 117] width 68 height 10
select select "2 - Post KO/Active Planning"
select select "No"
select select "Mun. Infrastructure"
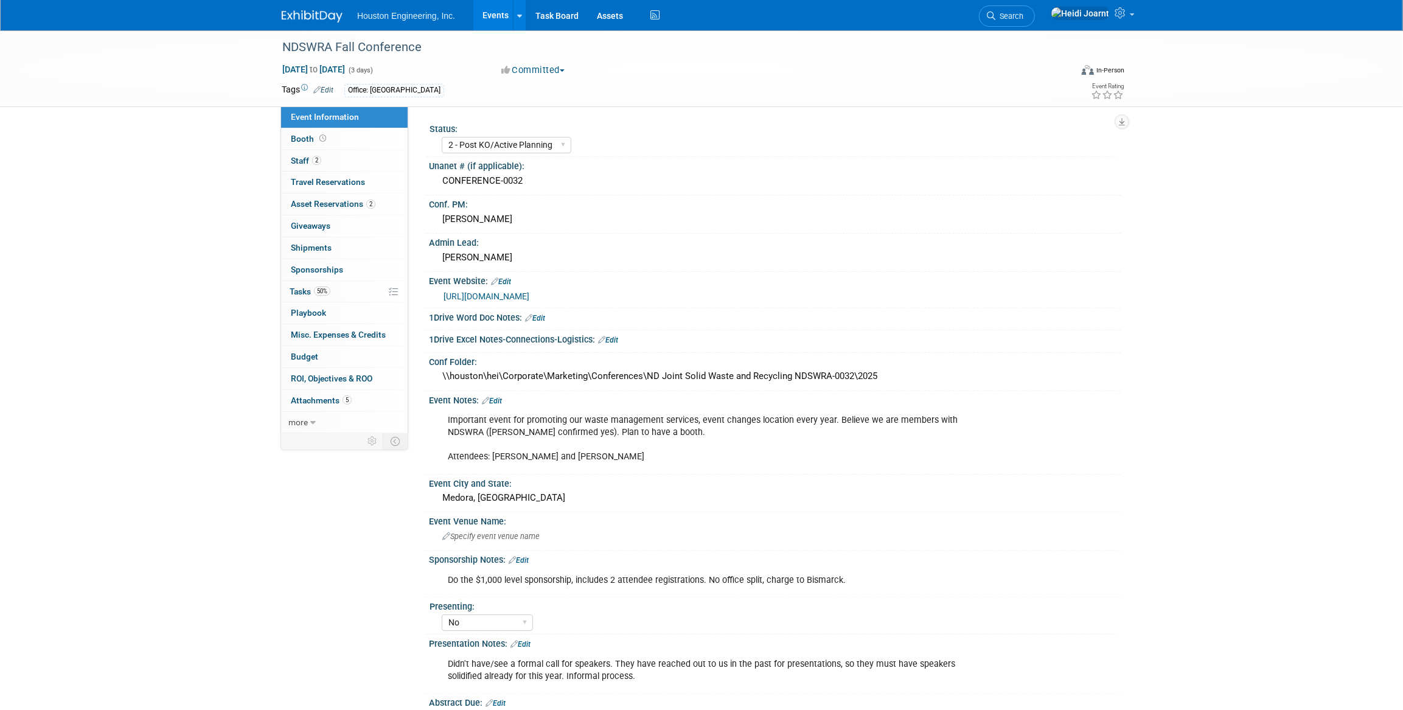
click at [522, 298] on link "https://www.ndswra.org/events.html" at bounding box center [487, 297] width 86 height 10
click at [504, 534] on span "Specify event venue name" at bounding box center [490, 536] width 97 height 9
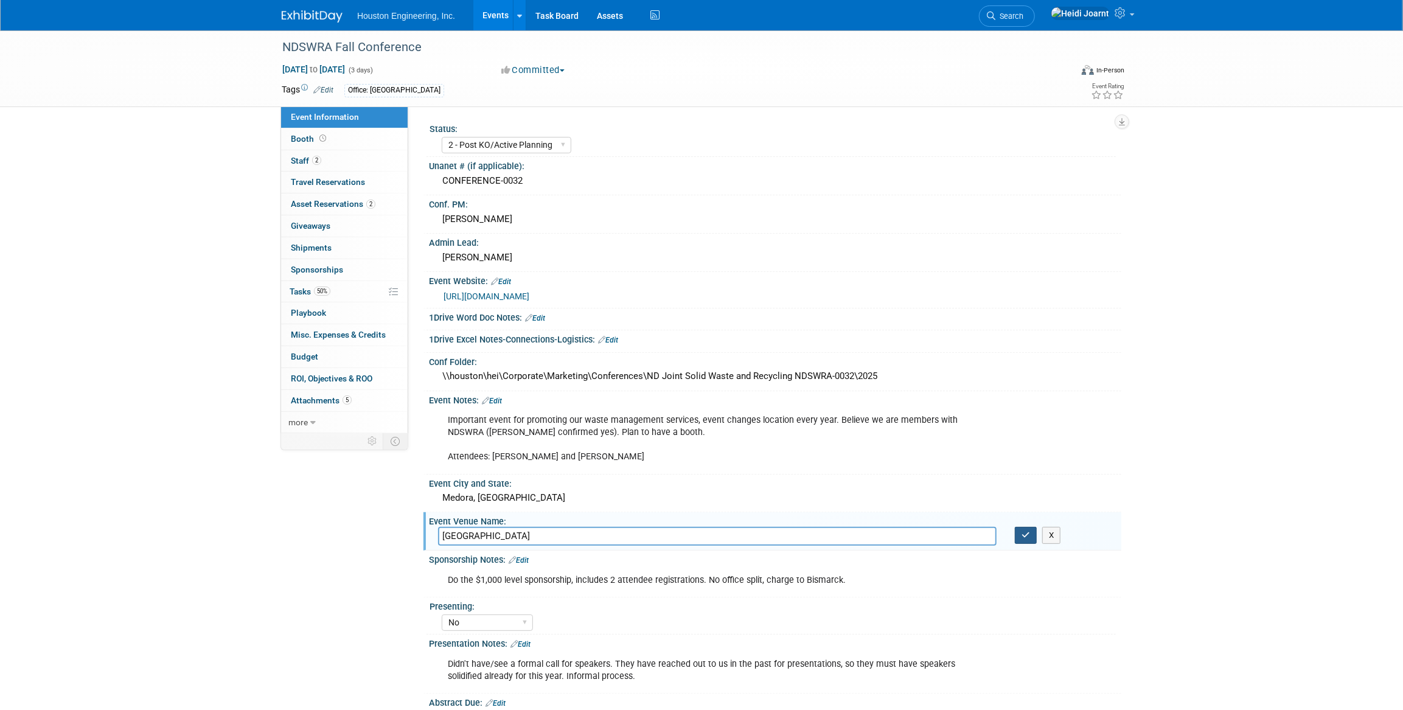
type input "Medora Community Center"
click at [1028, 534] on icon "button" at bounding box center [1026, 535] width 9 height 8
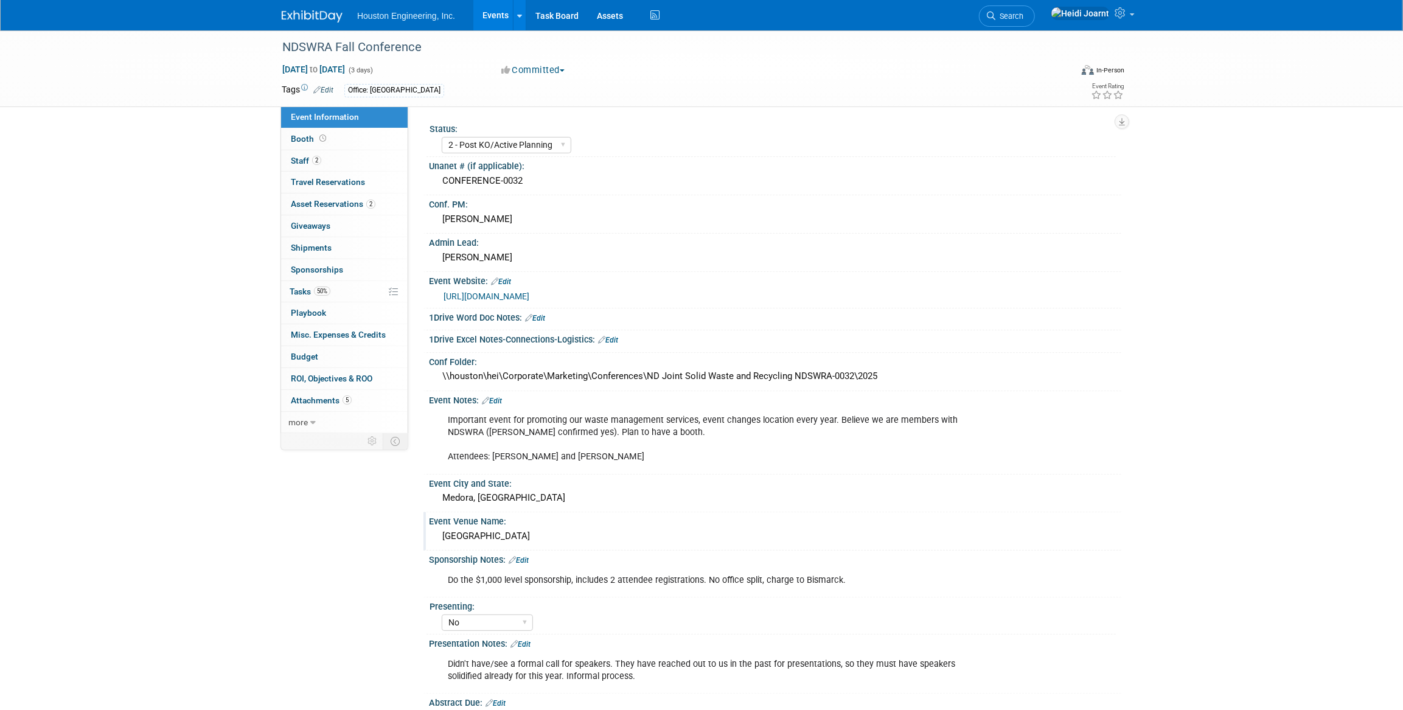
scroll to position [55, 0]
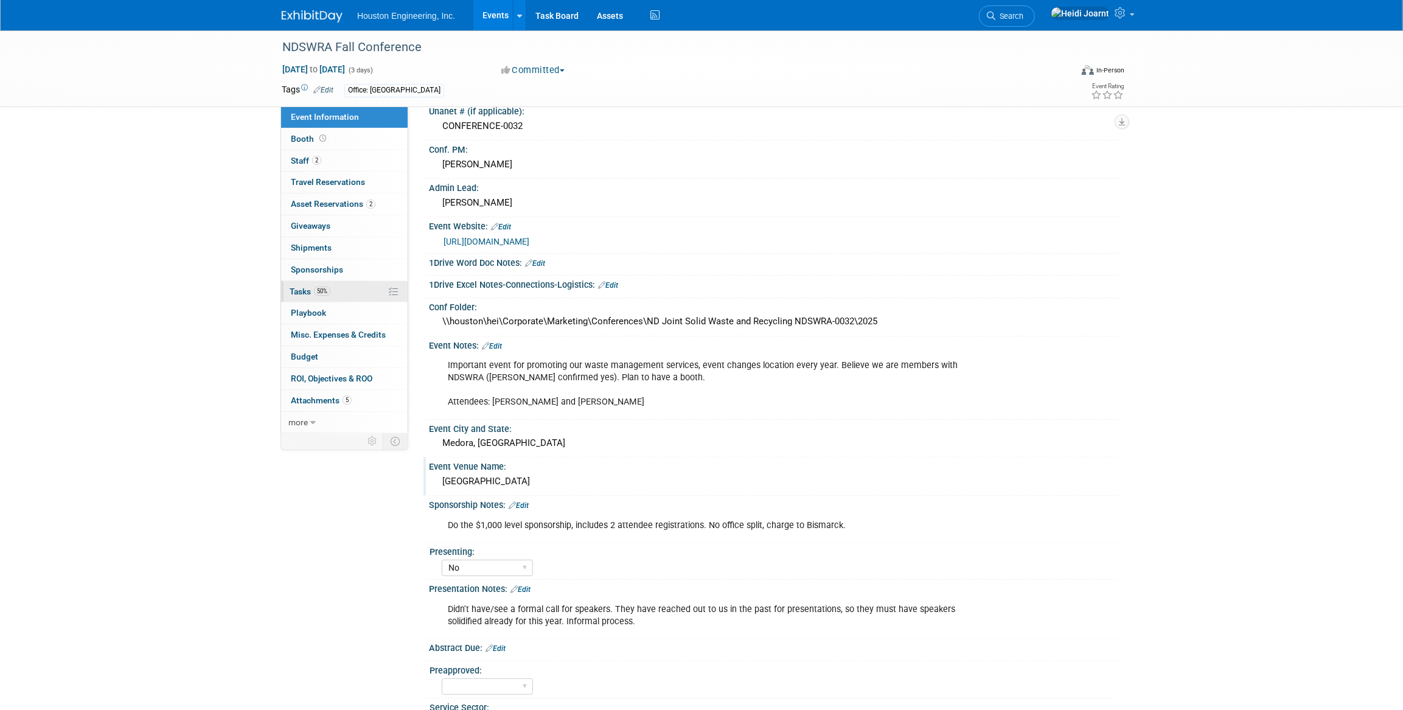
click at [344, 293] on link "50% Tasks 50%" at bounding box center [344, 291] width 127 height 21
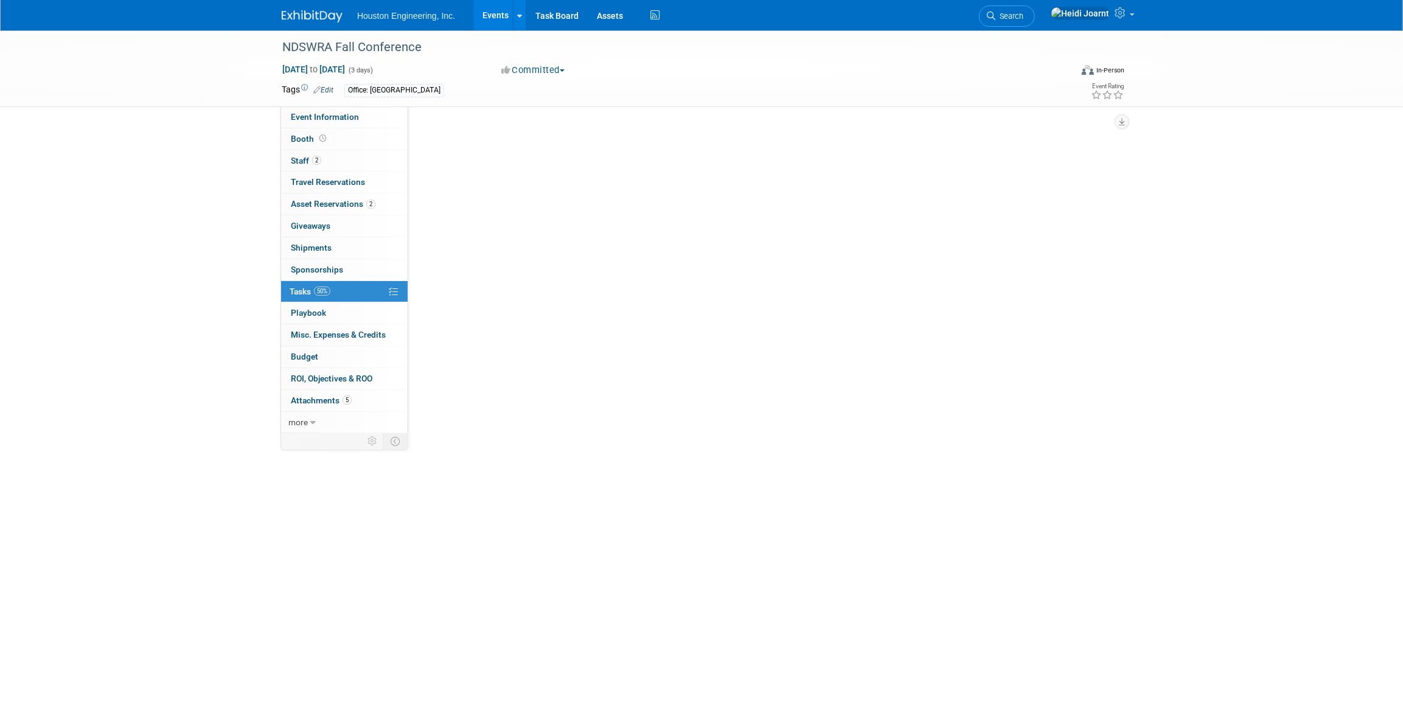
scroll to position [0, 0]
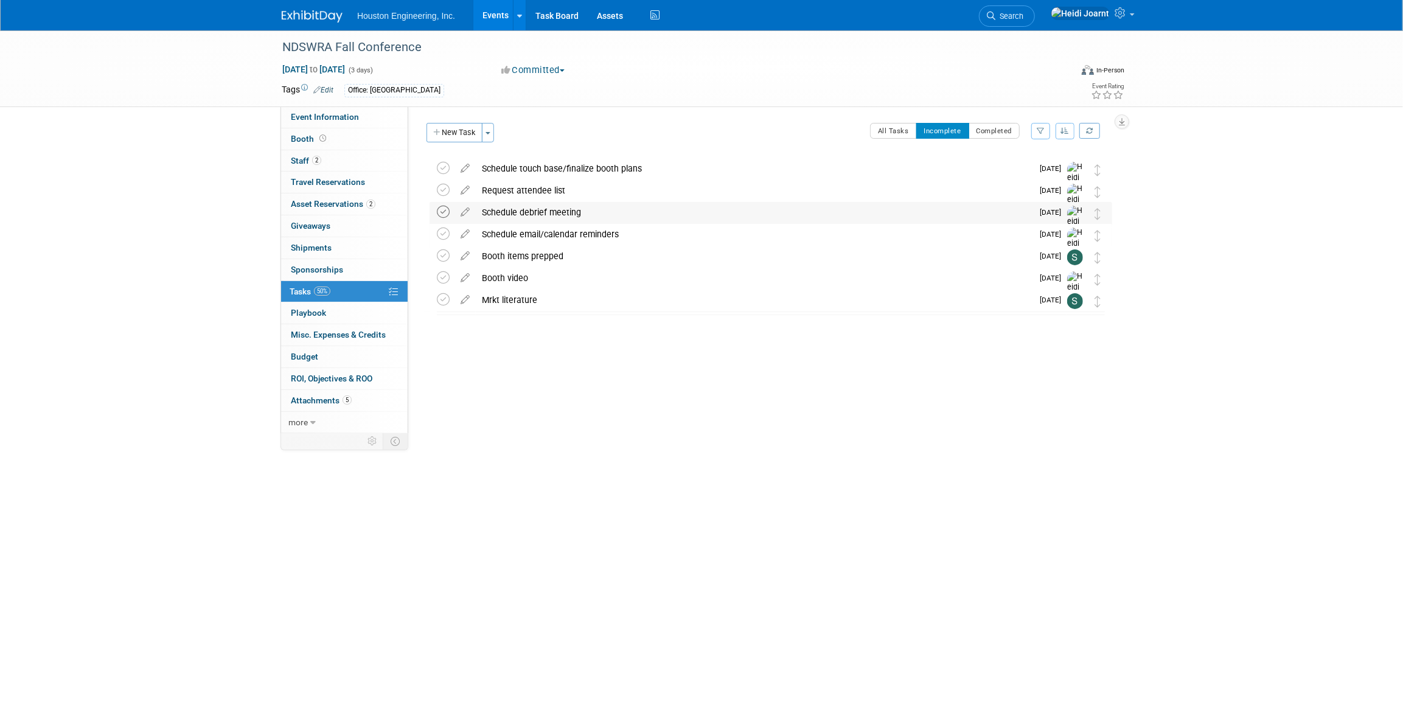
click at [442, 211] on icon at bounding box center [443, 212] width 13 height 13
click at [651, 164] on div "Schedule touch base/finalize booth plans" at bounding box center [754, 168] width 557 height 21
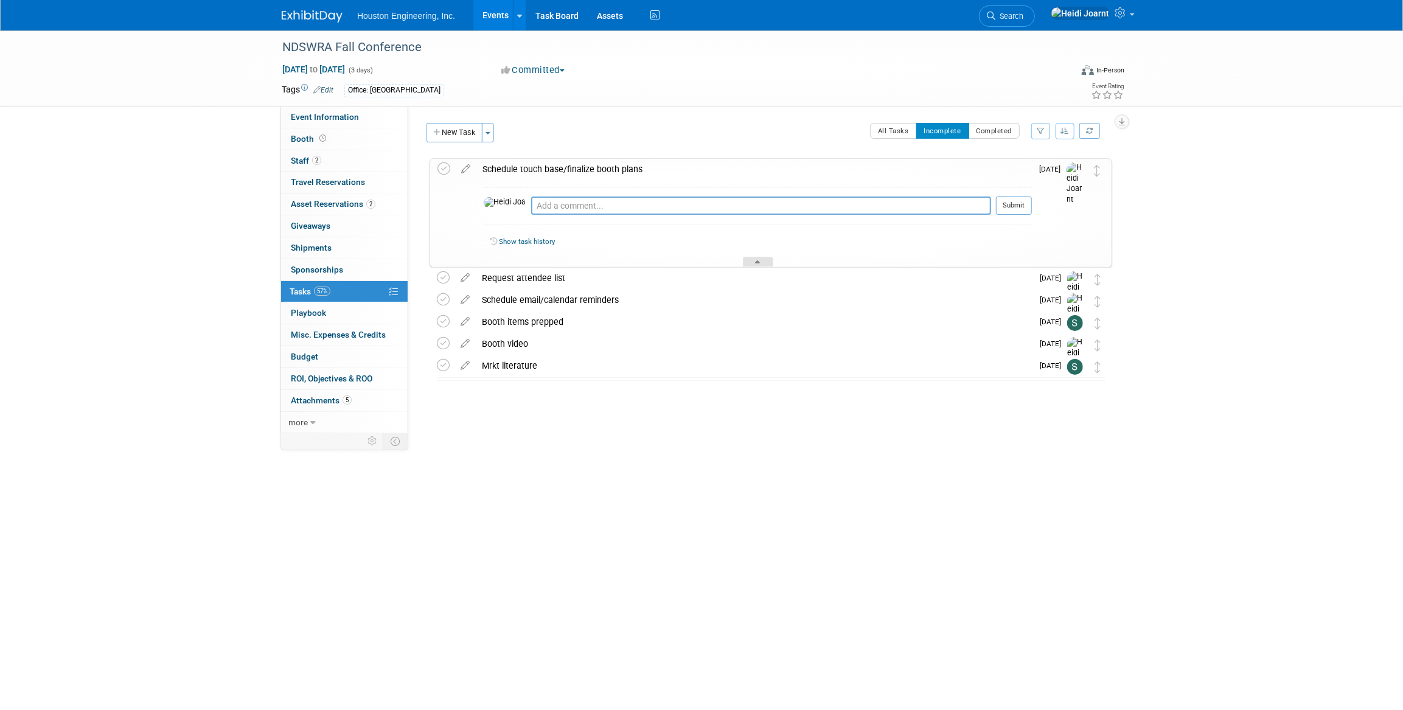
click at [760, 262] on icon at bounding box center [758, 263] width 5 height 7
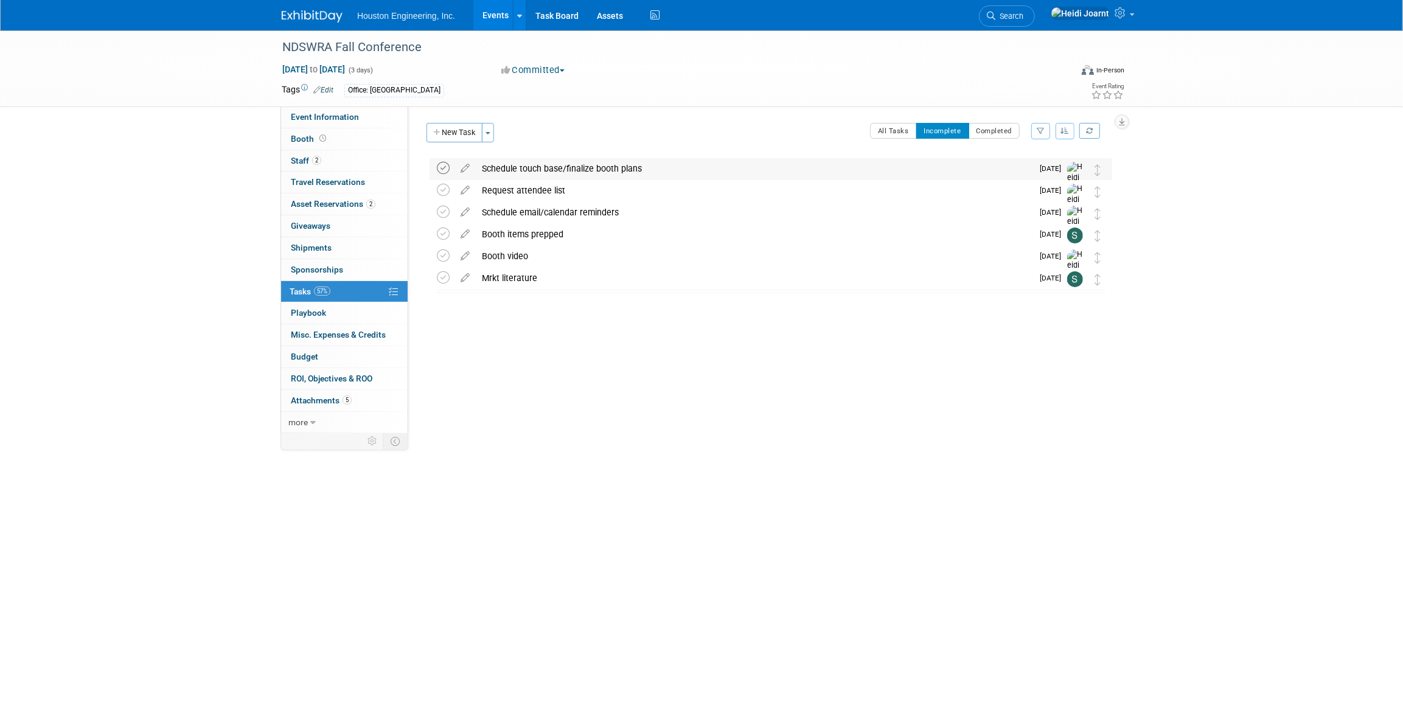
click at [444, 167] on icon at bounding box center [443, 168] width 13 height 13
click at [438, 187] on icon at bounding box center [443, 190] width 13 height 13
click at [889, 130] on button "All Tasks" at bounding box center [893, 131] width 47 height 16
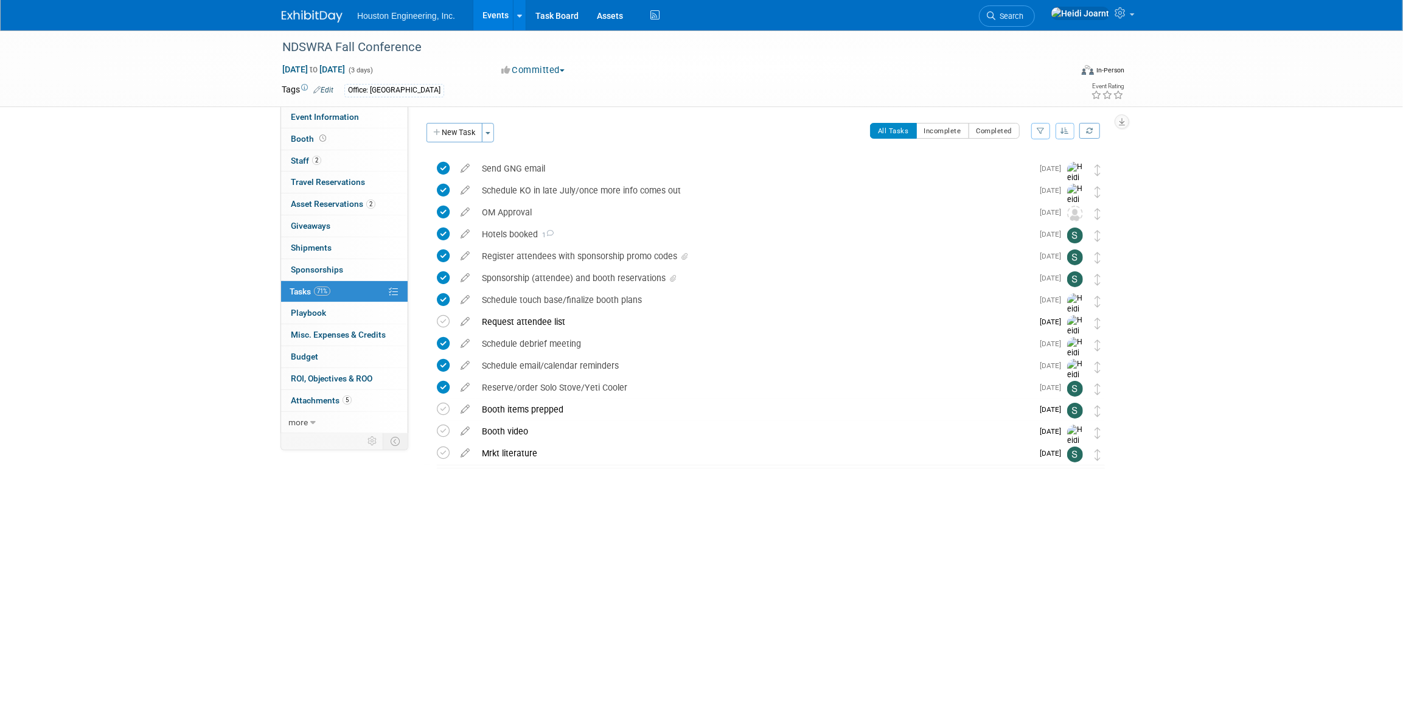
click at [497, 13] on link "Events" at bounding box center [496, 15] width 44 height 30
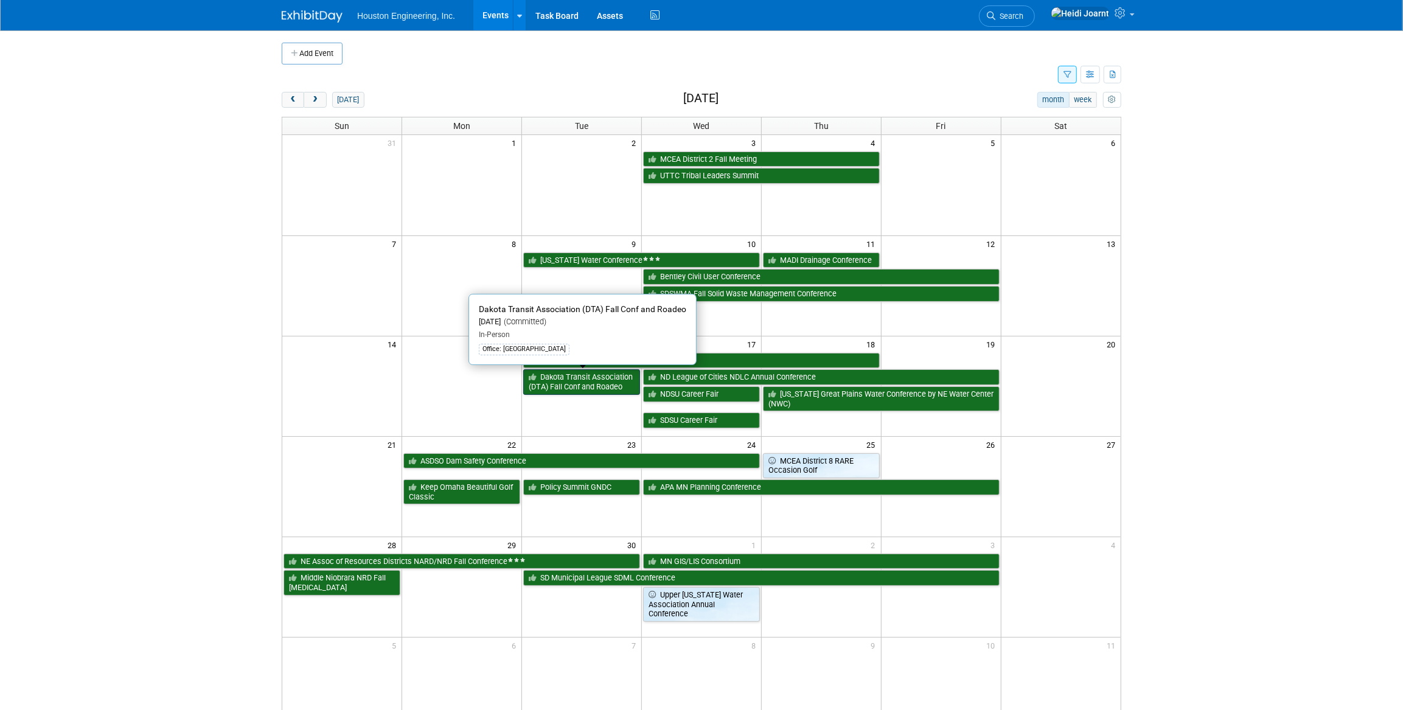
click at [584, 388] on link "Dakota Transit Association (DTA) Fall Conf and Roadeo" at bounding box center [581, 381] width 117 height 25
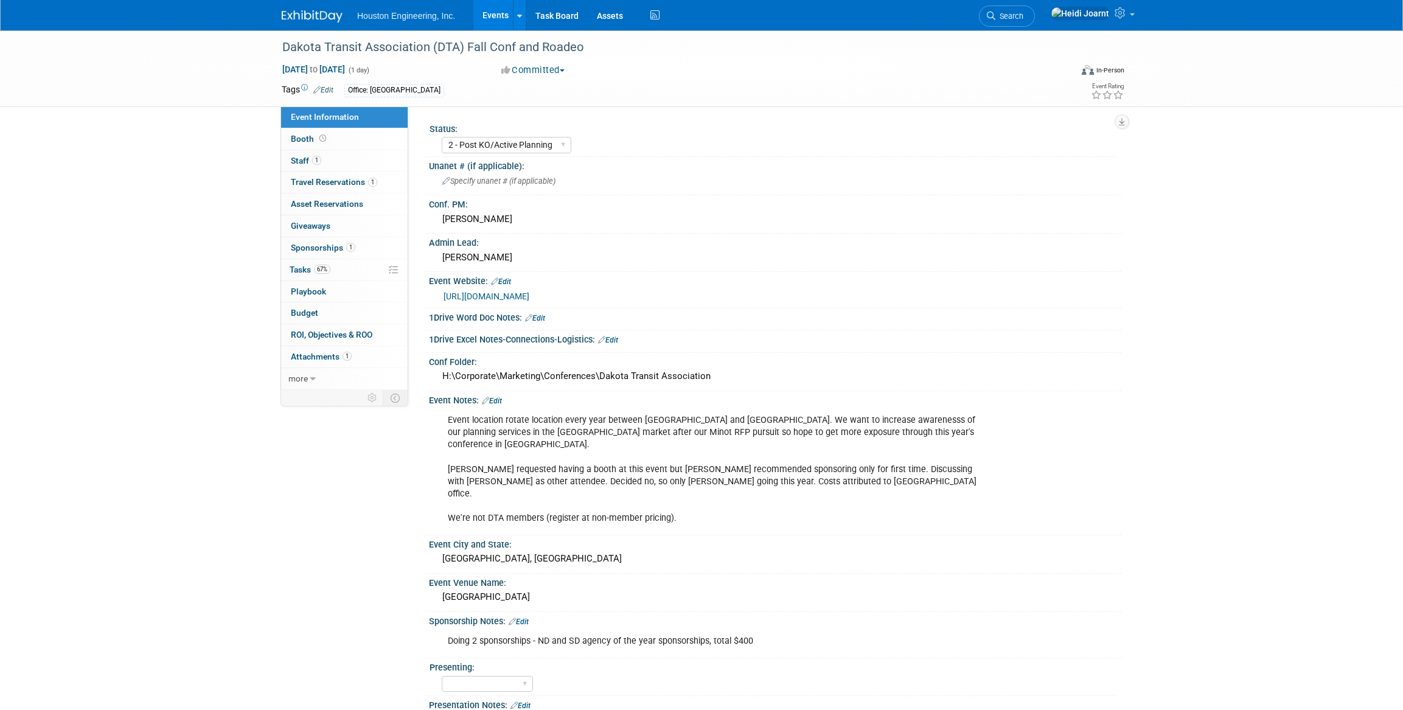
select select "2 - Post KO/Active Planning"
select select "Transportation"
click at [529, 298] on link "[URL][DOMAIN_NAME]" at bounding box center [487, 297] width 86 height 10
click at [340, 162] on link "1 Staff 1" at bounding box center [344, 160] width 127 height 21
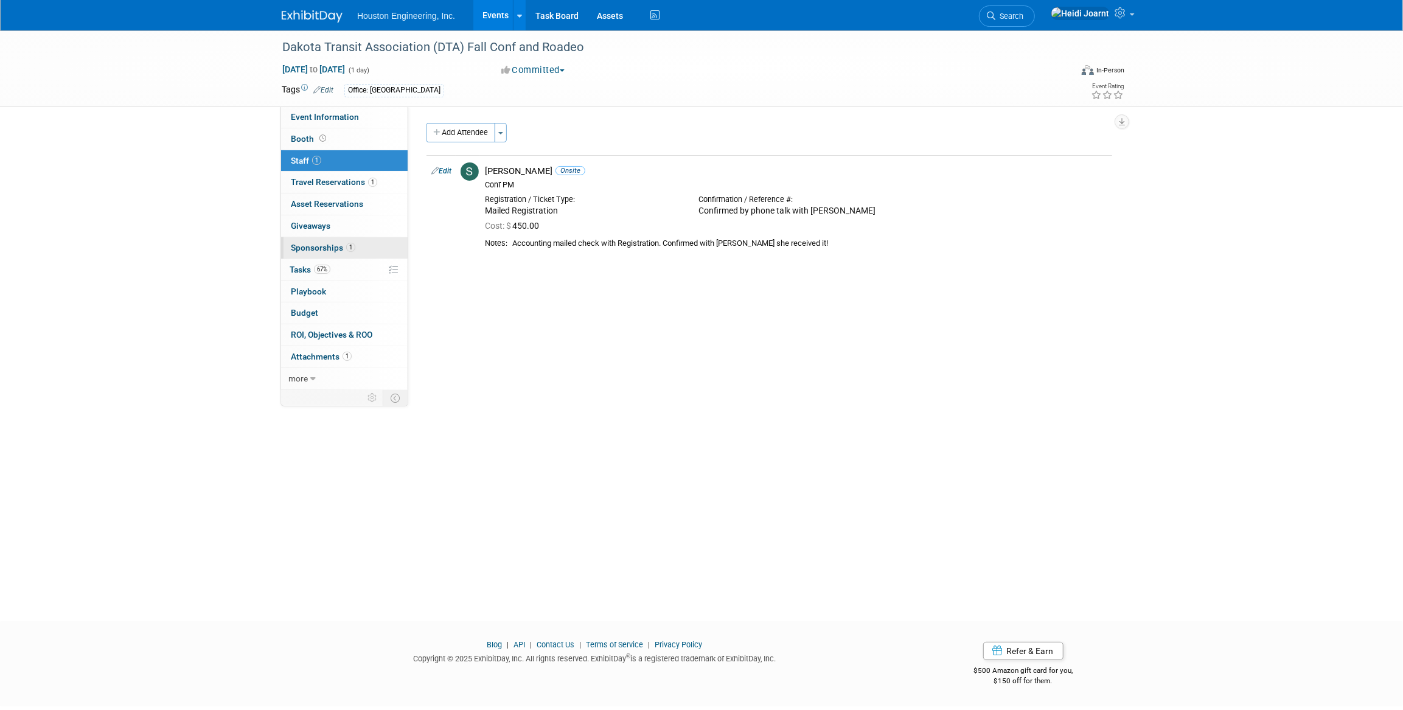
click at [345, 243] on span "Sponsorships 1" at bounding box center [323, 248] width 65 height 10
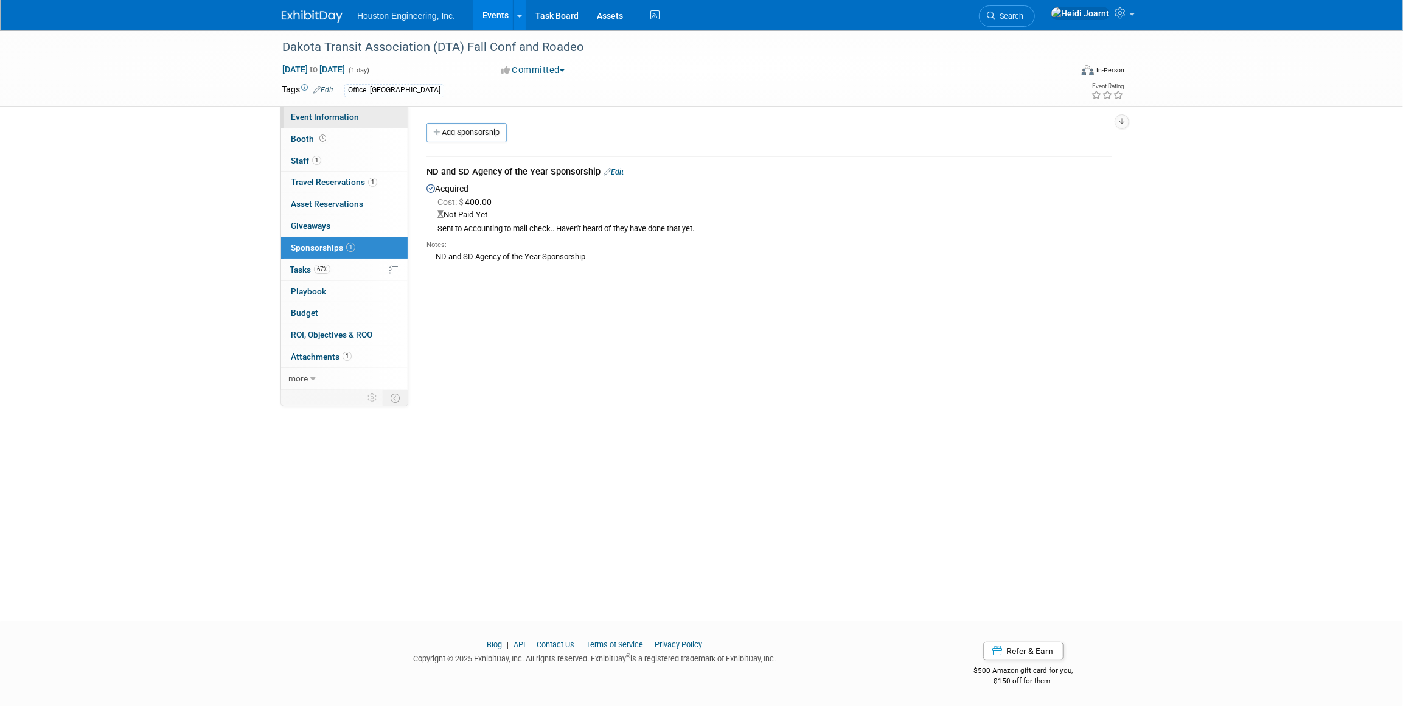
click at [340, 122] on span "Event Information" at bounding box center [325, 117] width 68 height 10
select select "2 - Post KO/Active Planning"
select select "Transportation"
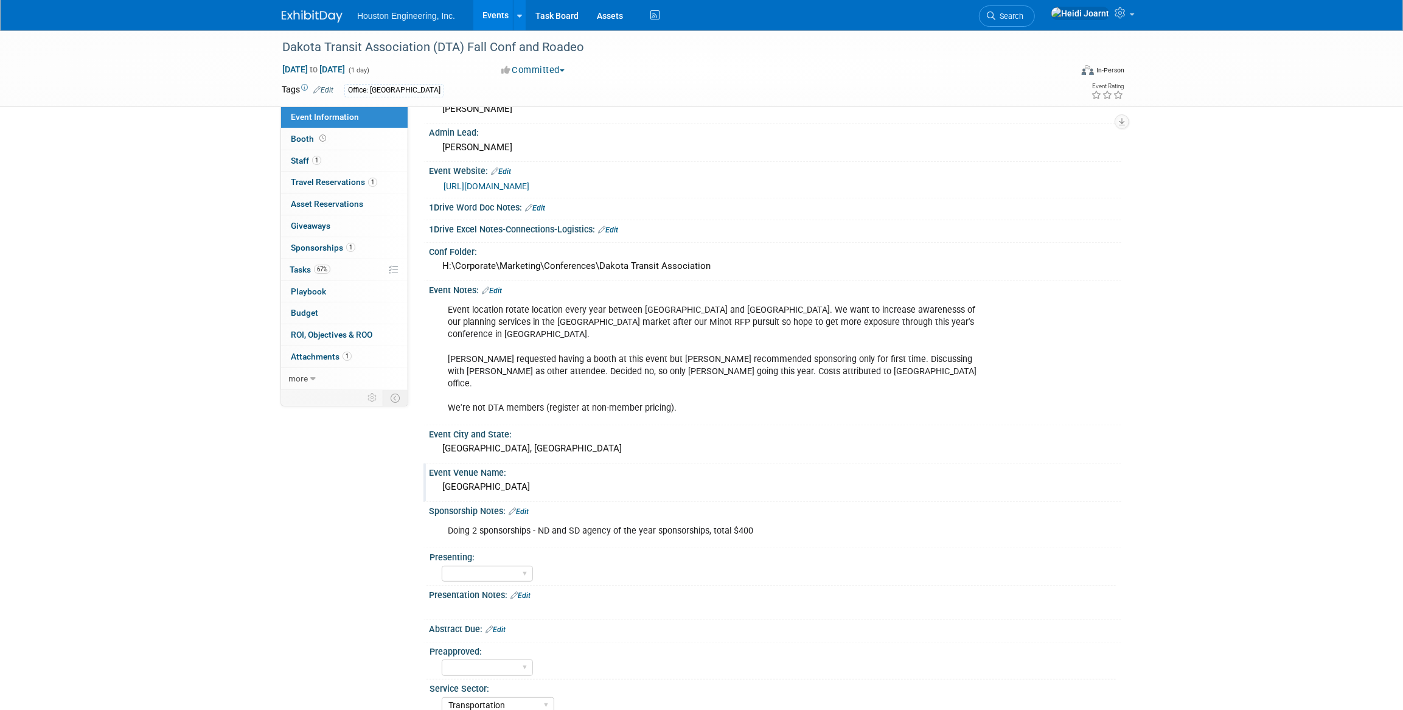
scroll to position [166, 0]
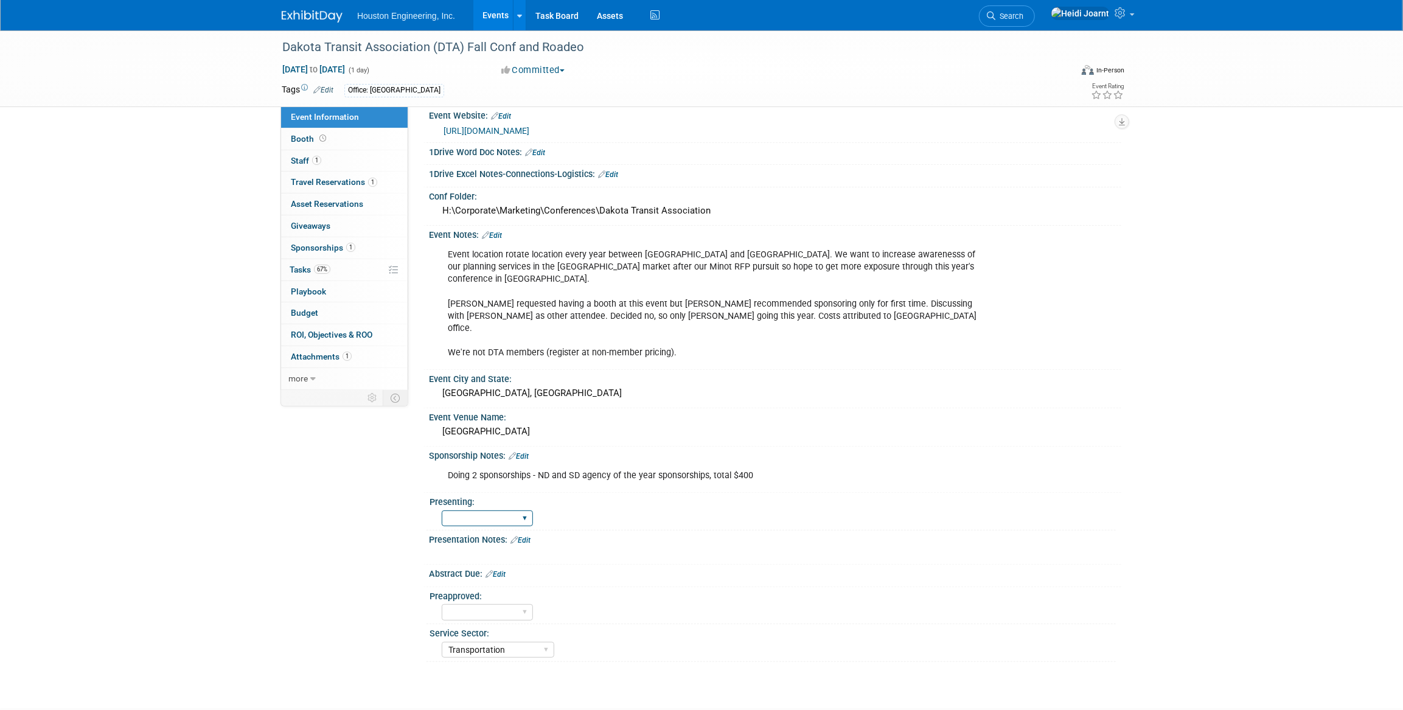
click at [527, 511] on select "Yes No Pending" at bounding box center [487, 519] width 91 height 16
select select "No"
click at [442, 511] on select "Yes No Pending" at bounding box center [487, 519] width 91 height 16
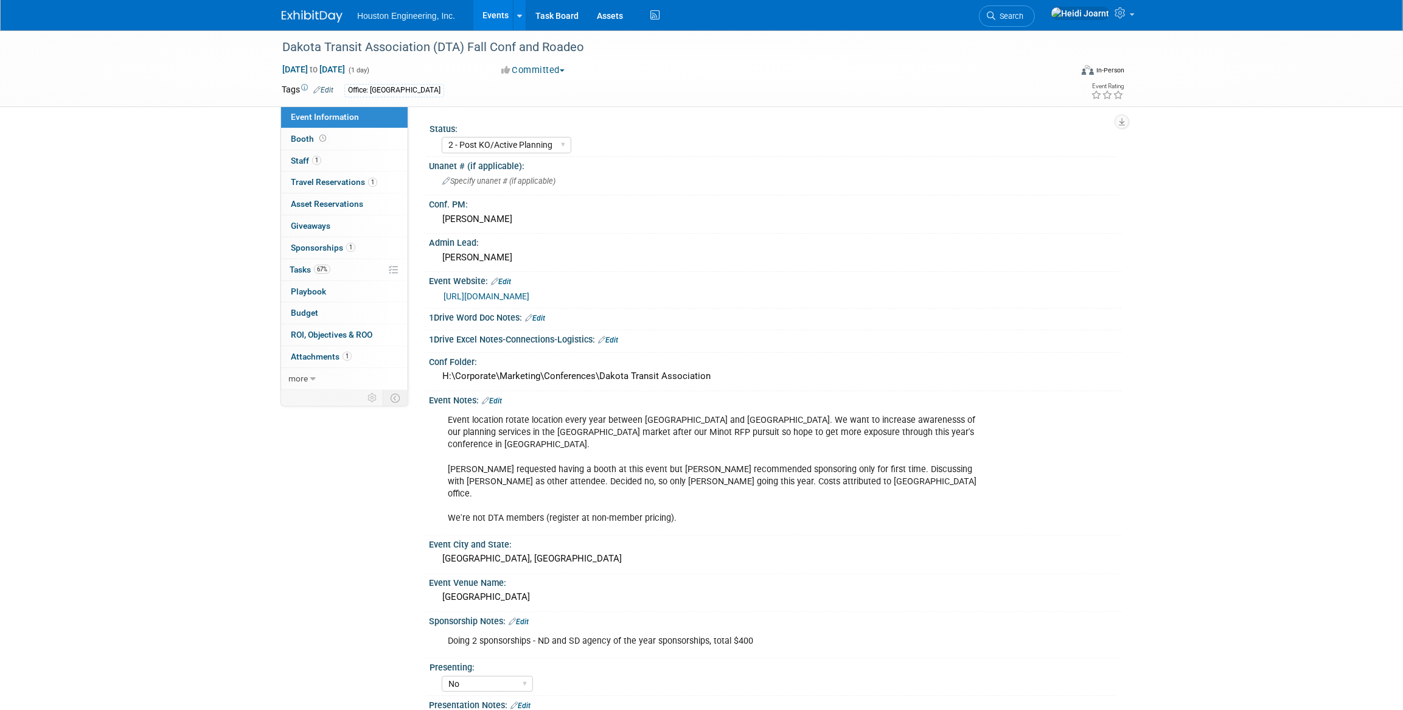
click at [529, 296] on link "[URL][DOMAIN_NAME]" at bounding box center [487, 297] width 86 height 10
click at [334, 187] on link "1 Travel Reservations 1" at bounding box center [344, 182] width 127 height 21
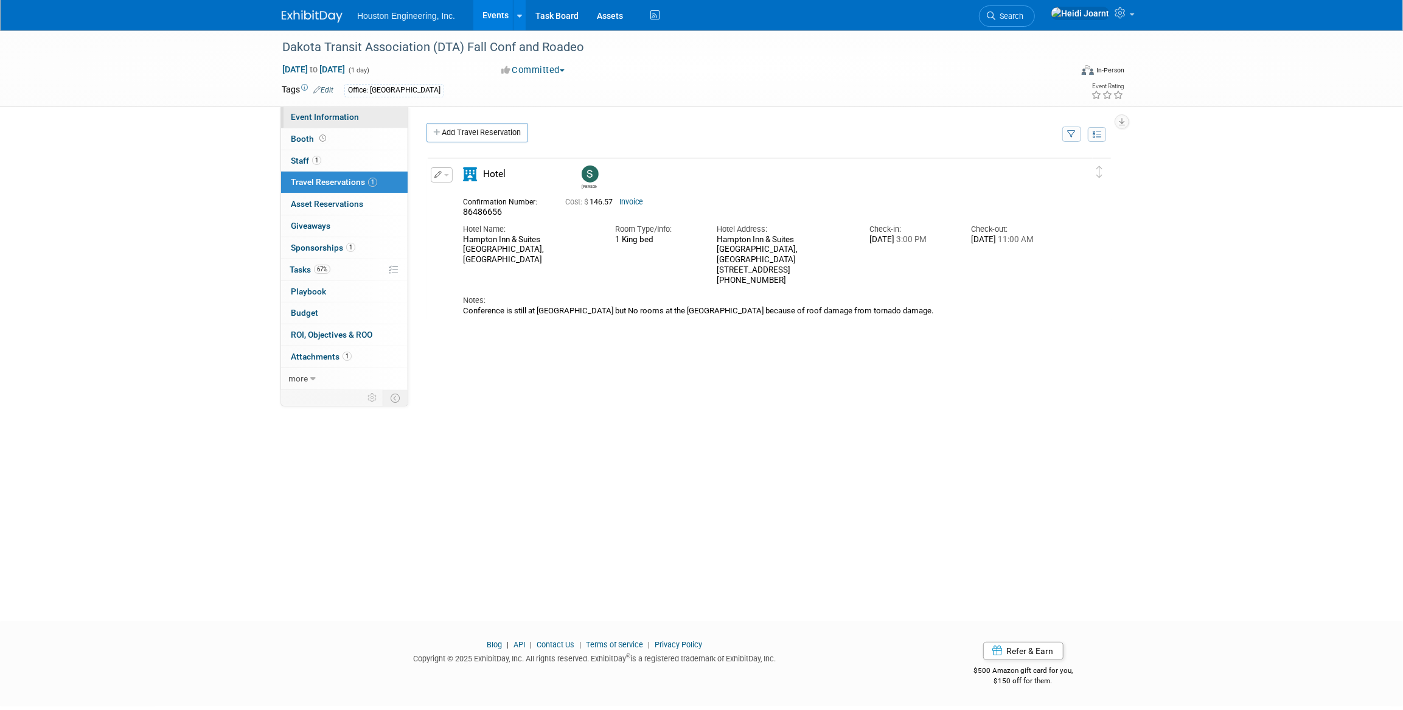
click at [353, 119] on span "Event Information" at bounding box center [325, 117] width 68 height 10
select select "2 - Post KO/Active Planning"
select select "No"
select select "Transportation"
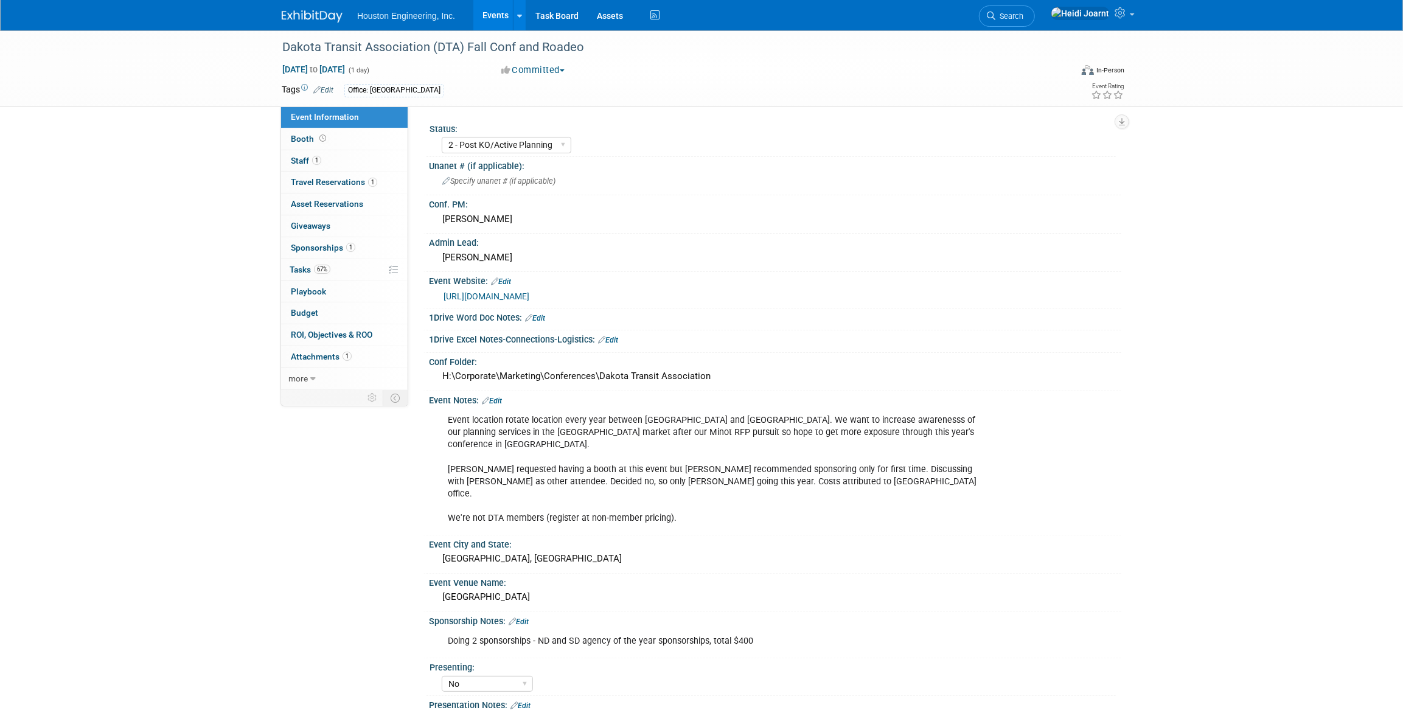
click at [492, 397] on link "Edit" at bounding box center [492, 401] width 20 height 9
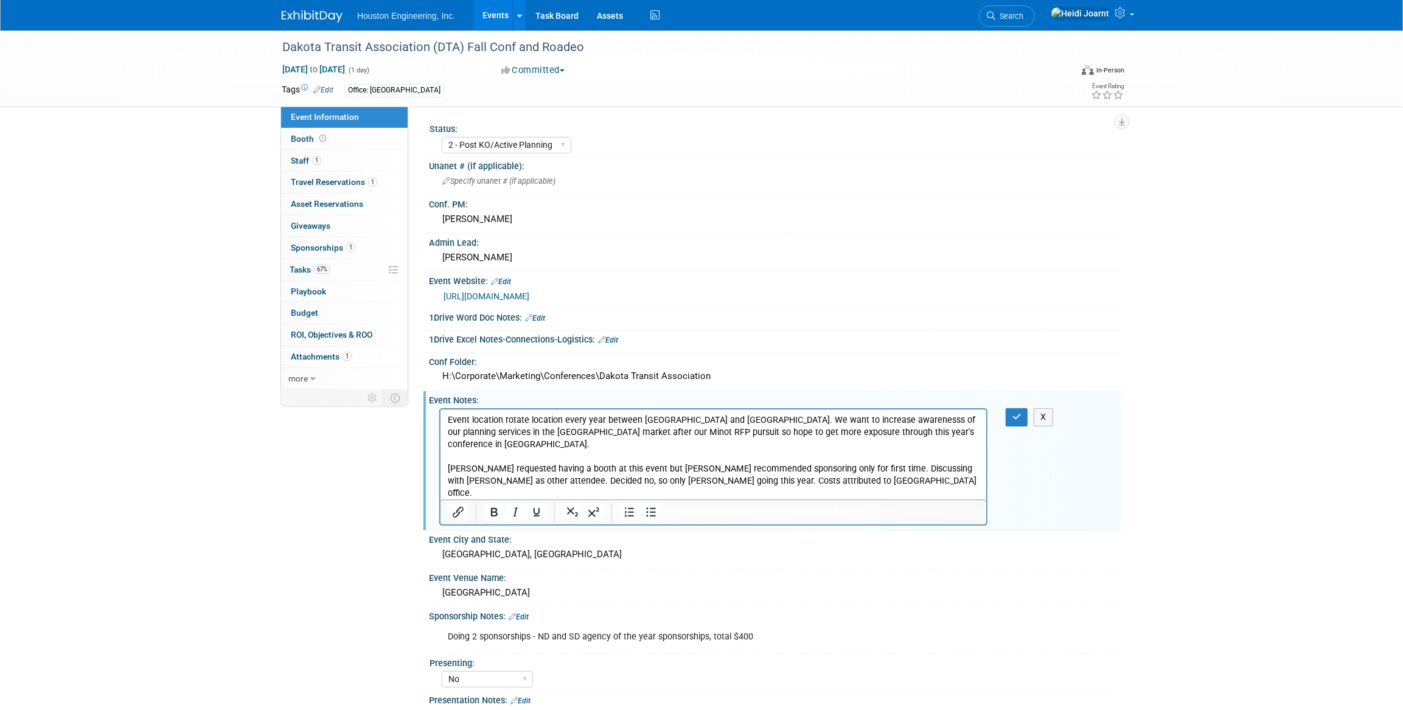
click at [858, 434] on p "Event location rotate location every year between ND and SD. We want to increas…" at bounding box center [713, 469] width 532 height 110
click at [1011, 419] on button "button" at bounding box center [1017, 417] width 23 height 18
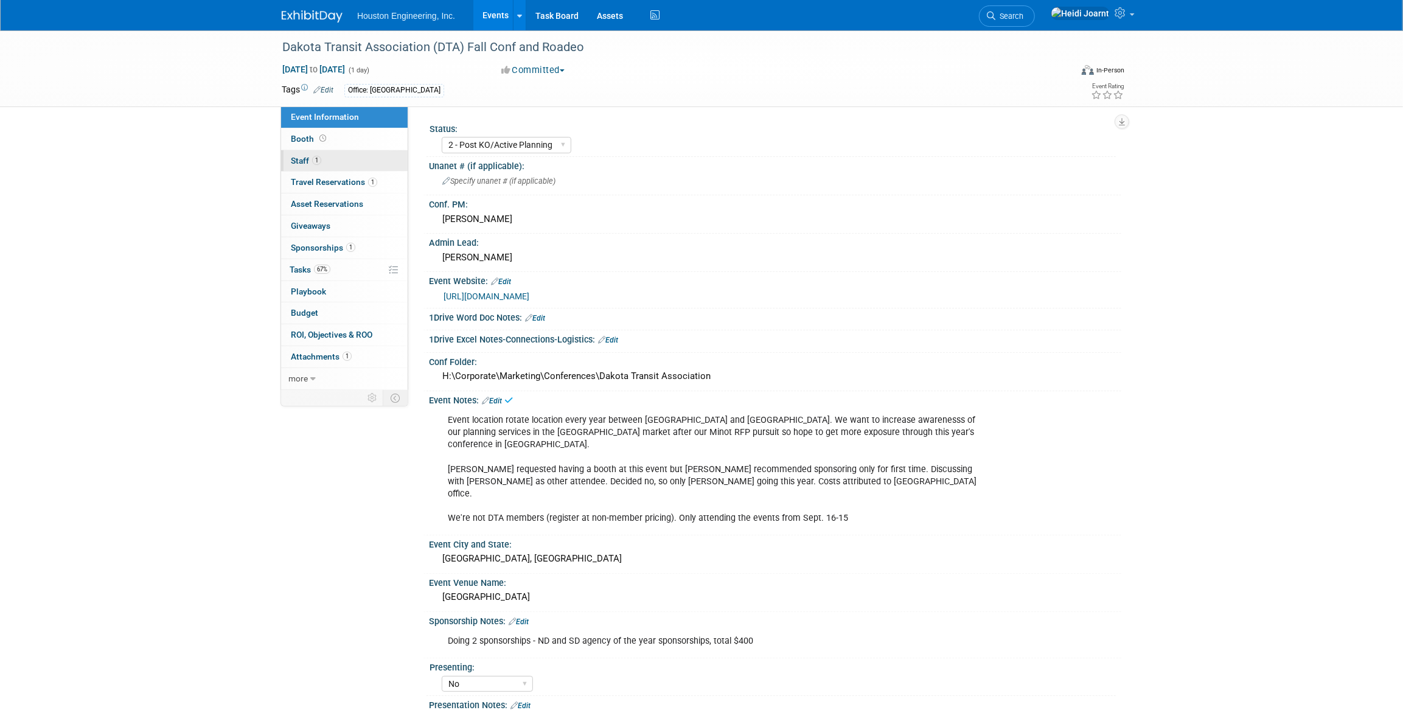
click at [338, 166] on link "1 Staff 1" at bounding box center [344, 160] width 127 height 21
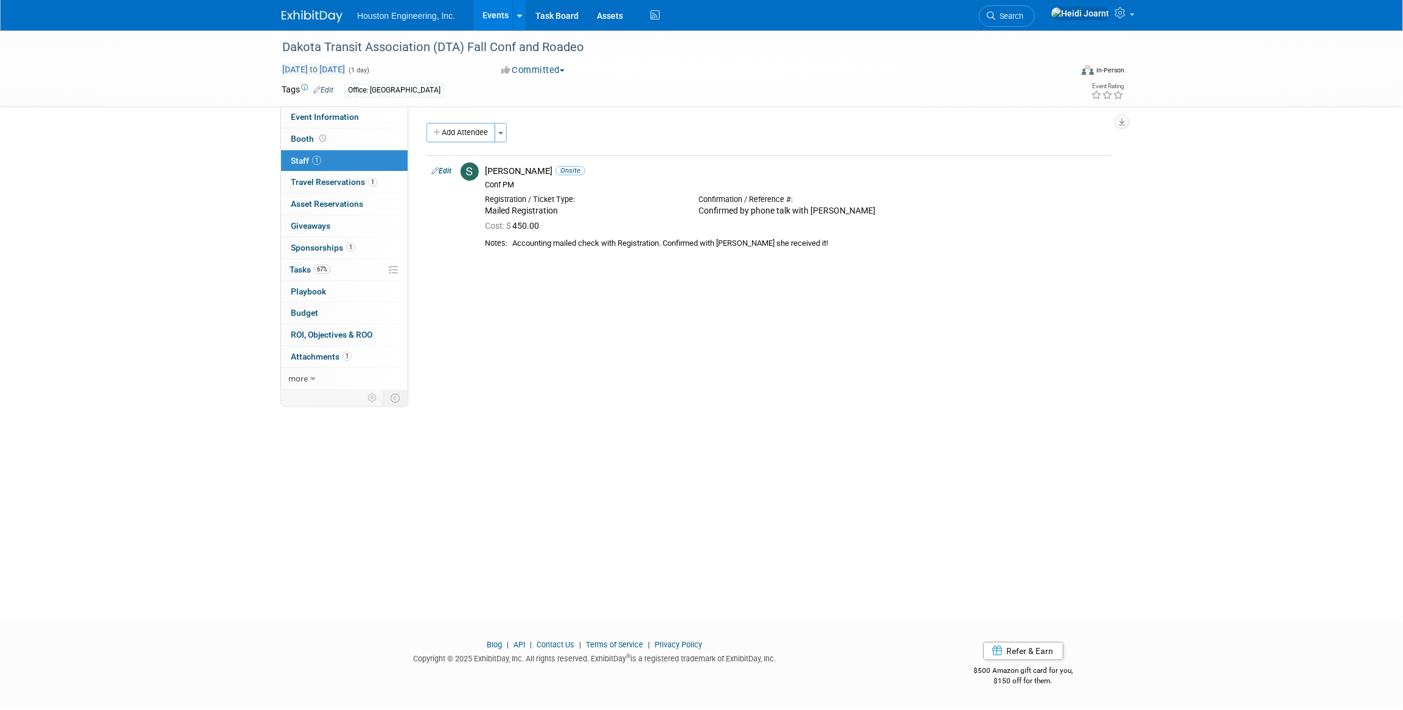
click at [346, 72] on span "Sep 16, 2025 to Sep 16, 2025" at bounding box center [314, 69] width 64 height 11
type input "Sep 16, 2025"
select select "8"
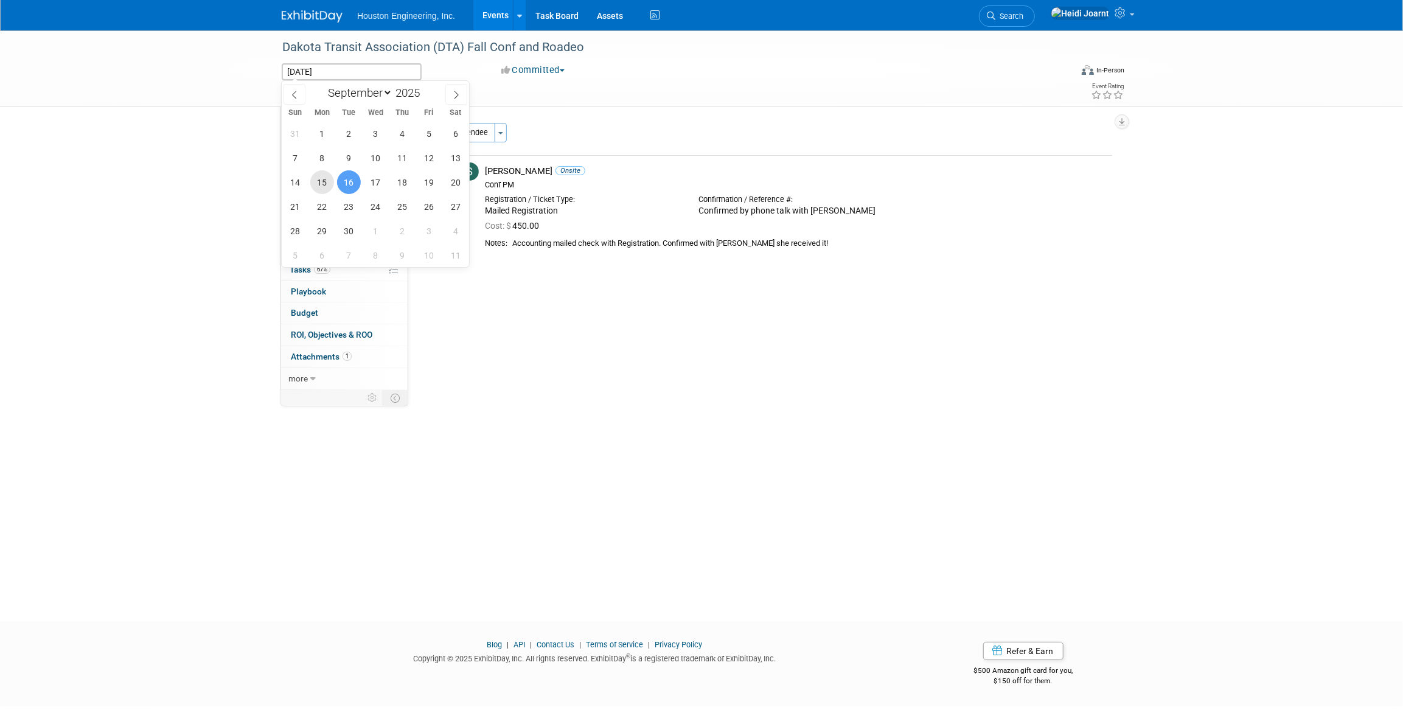
click at [315, 187] on span "15" at bounding box center [322, 182] width 24 height 24
type input "Sep 15, 2025"
click at [341, 183] on span "16" at bounding box center [349, 182] width 24 height 24
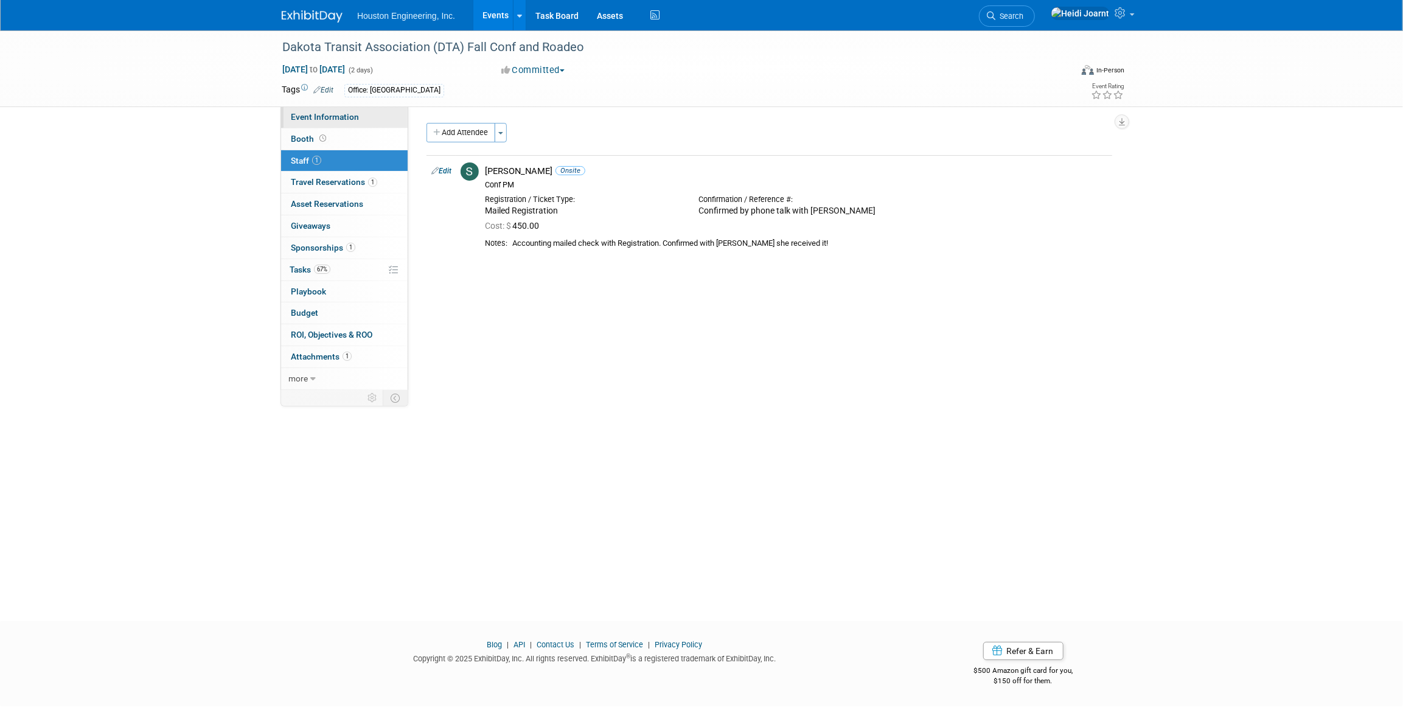
click at [344, 118] on span "Event Information" at bounding box center [325, 117] width 68 height 10
select select "2 - Post KO/Active Planning"
select select "No"
select select "Transportation"
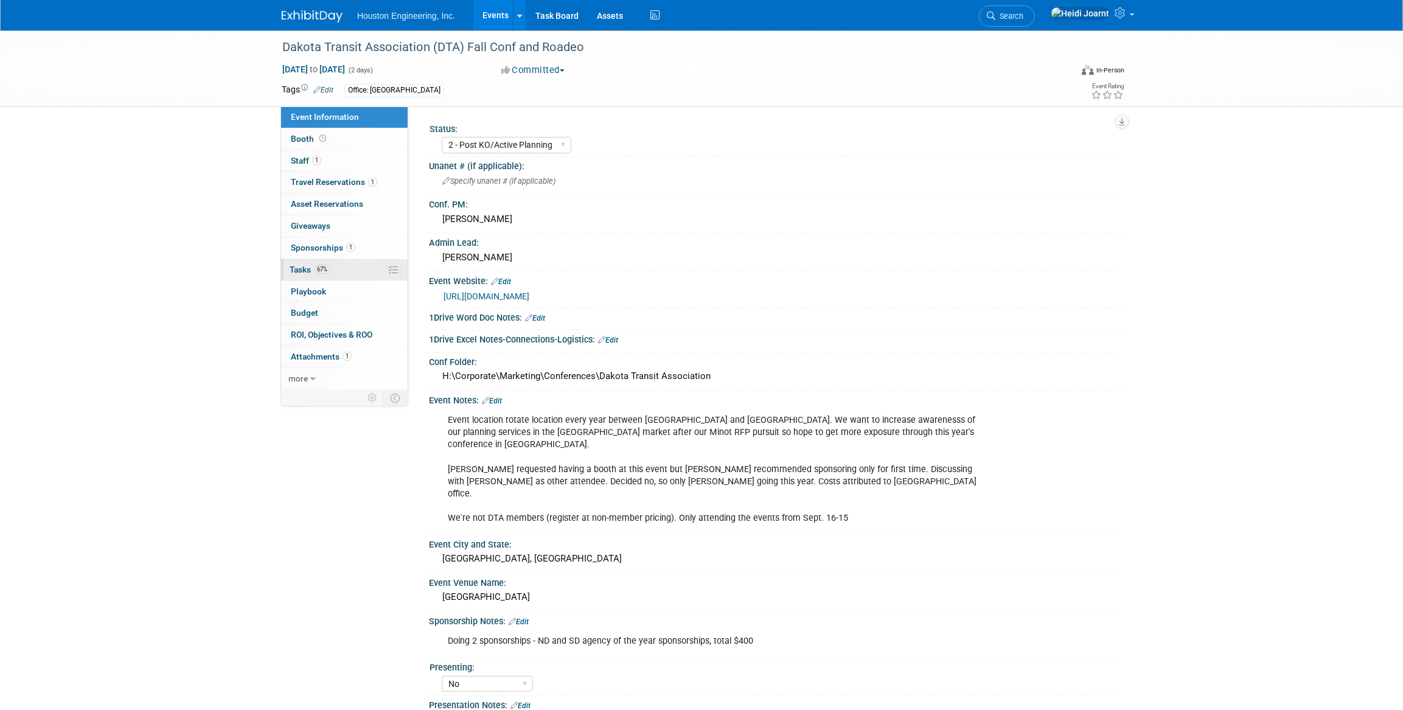
click at [338, 269] on link "67% Tasks 67%" at bounding box center [344, 269] width 127 height 21
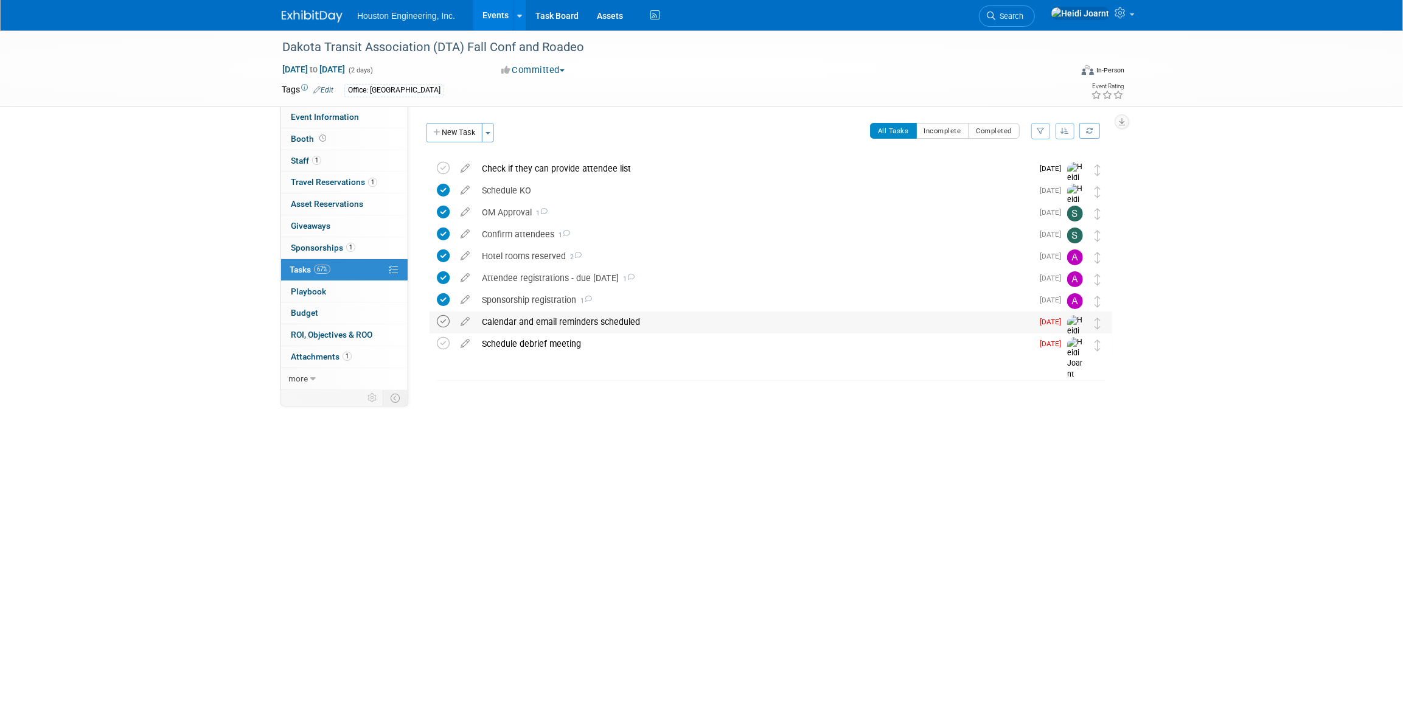
click at [441, 323] on icon at bounding box center [443, 321] width 13 height 13
click at [450, 342] on td at bounding box center [446, 357] width 18 height 47
click at [450, 343] on icon at bounding box center [443, 343] width 13 height 13
click at [491, 20] on link "Events" at bounding box center [496, 15] width 44 height 30
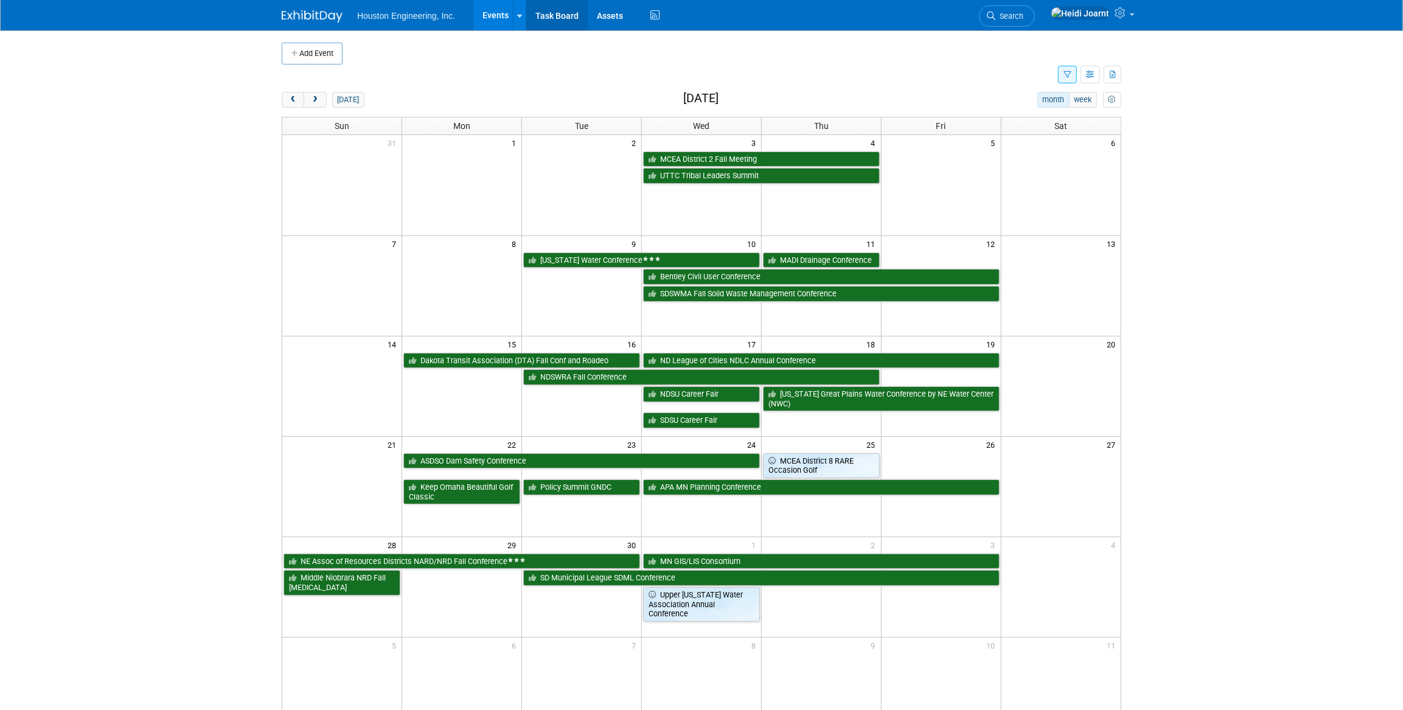
click at [559, 16] on link "Task Board" at bounding box center [556, 15] width 61 height 30
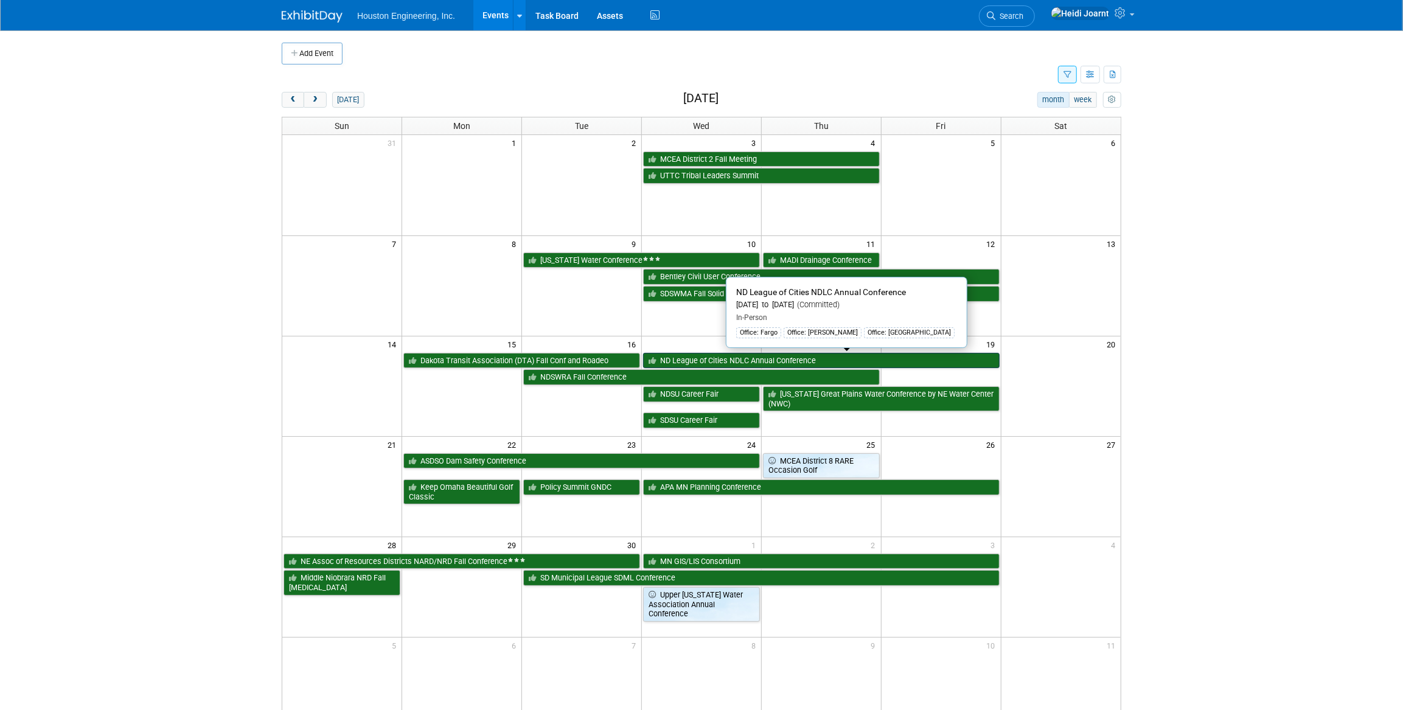
click at [769, 360] on link "ND League of Cities NDLC Annual Conference" at bounding box center [821, 361] width 357 height 16
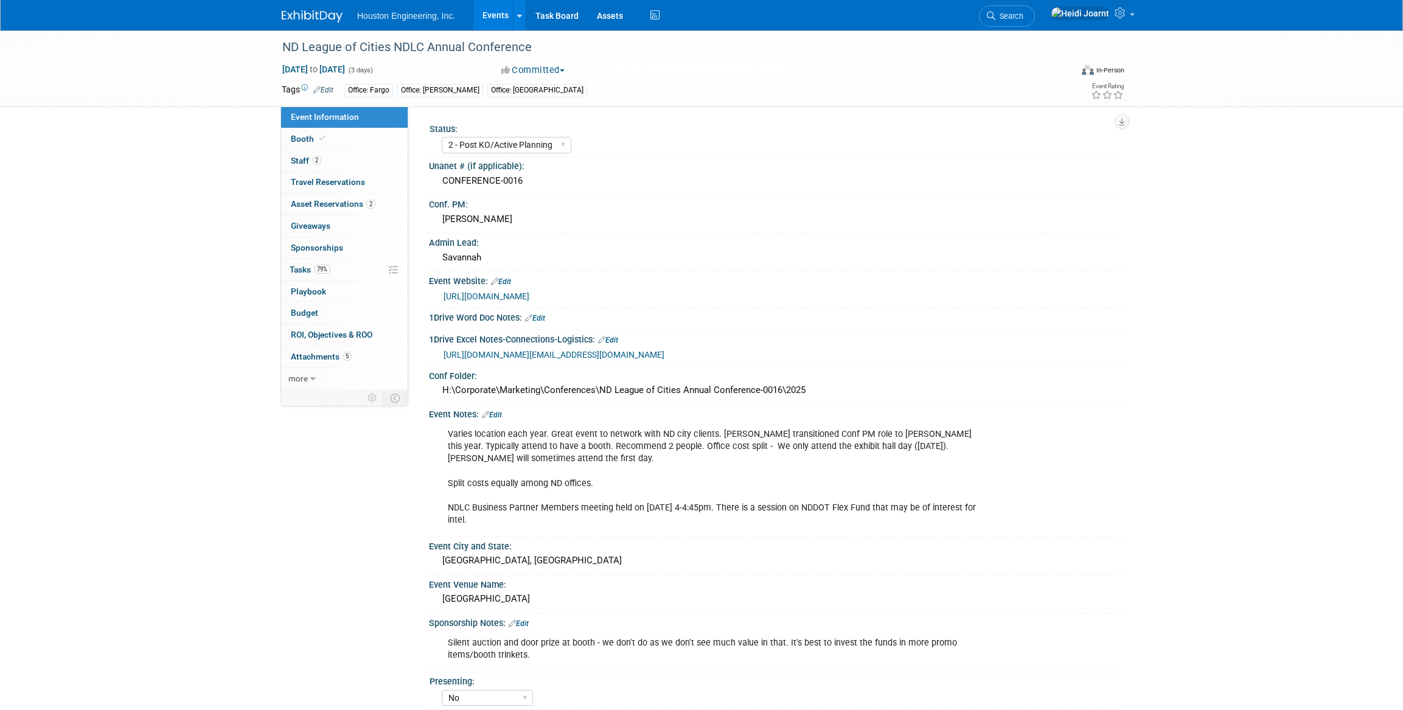
select select "2 - Post KO/Active Planning"
select select "No"
select select "Mun. Infrastructure"
click at [268, 571] on div "ND League of Cities NDLC Annual Conference [DATE] to [DATE] (3 days) [DATE] to …" at bounding box center [701, 448] width 1403 height 836
click at [519, 296] on link "[URL][DOMAIN_NAME]" at bounding box center [487, 297] width 86 height 10
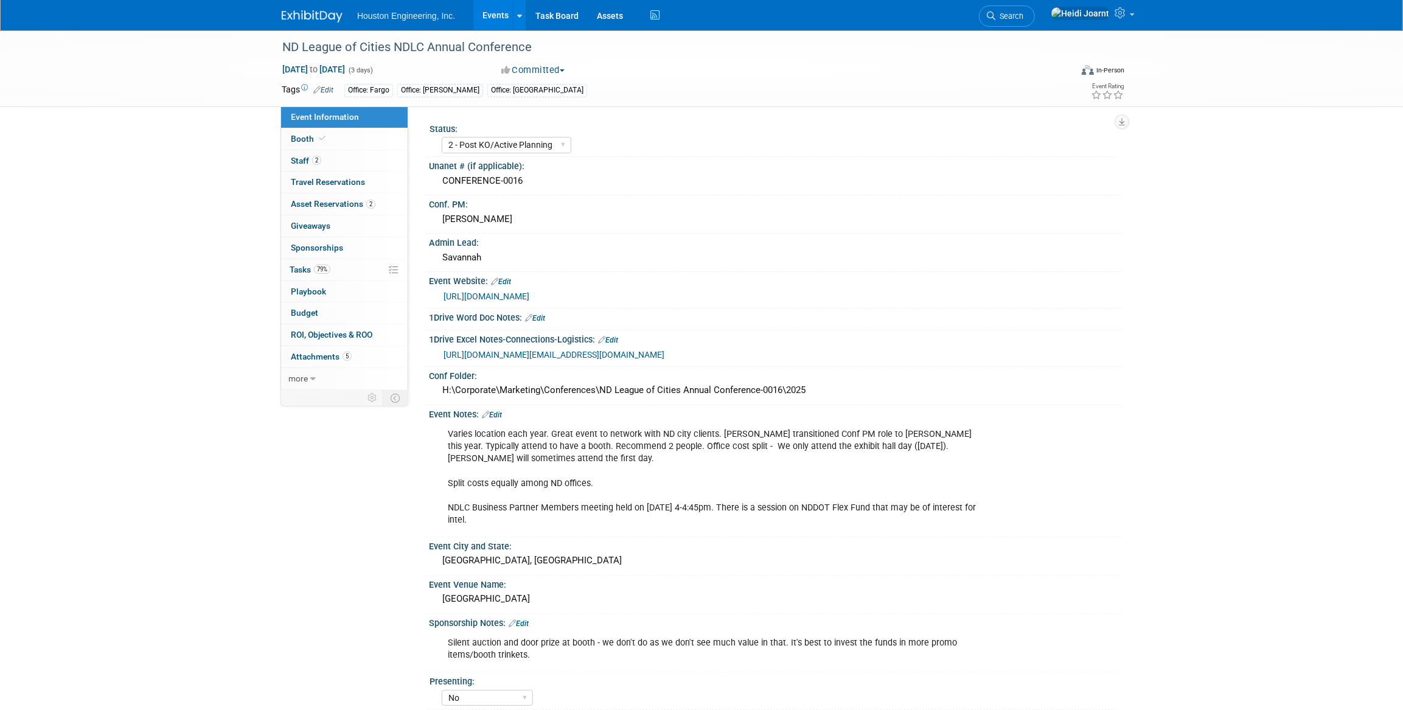
click at [627, 352] on link "[URL][DOMAIN_NAME][EMAIL_ADDRESS][DOMAIN_NAME]" at bounding box center [554, 355] width 221 height 10
click at [332, 141] on link "Booth" at bounding box center [344, 138] width 127 height 21
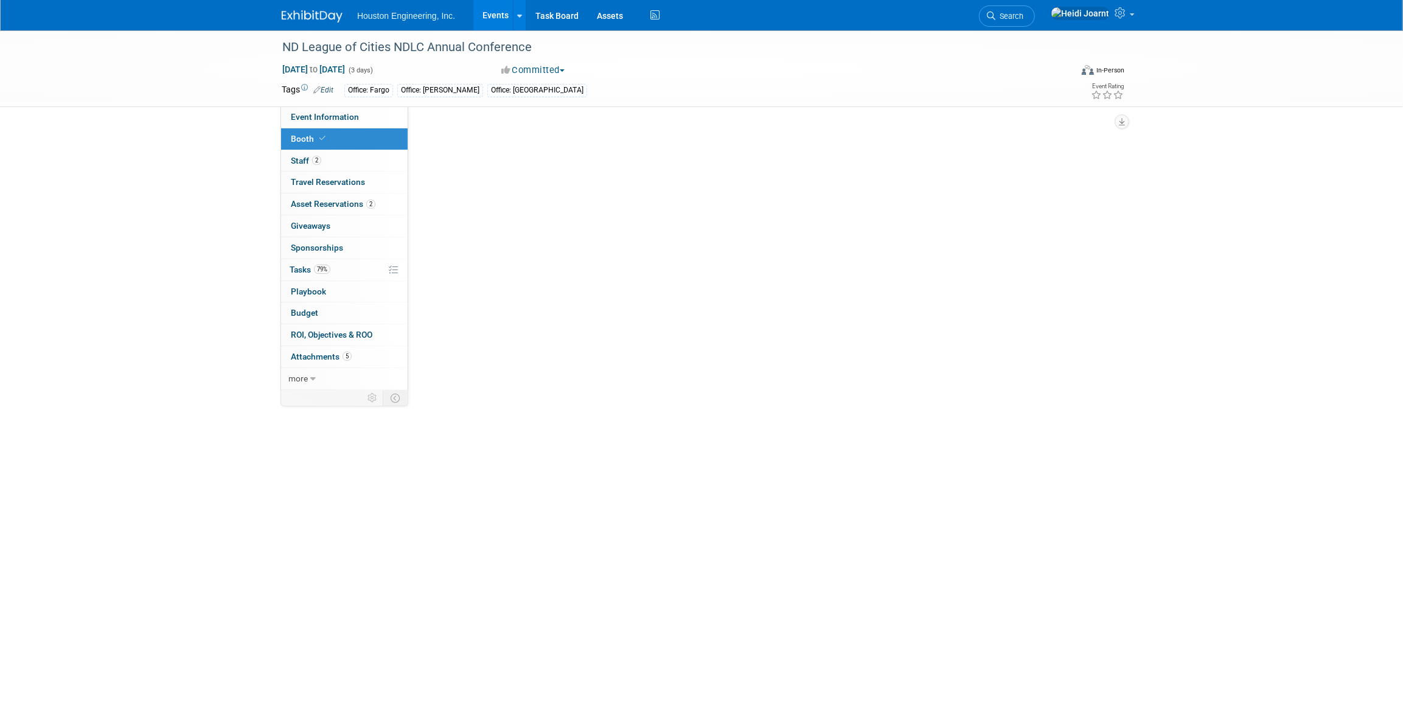
select select "Yes"
select select "Fargo"
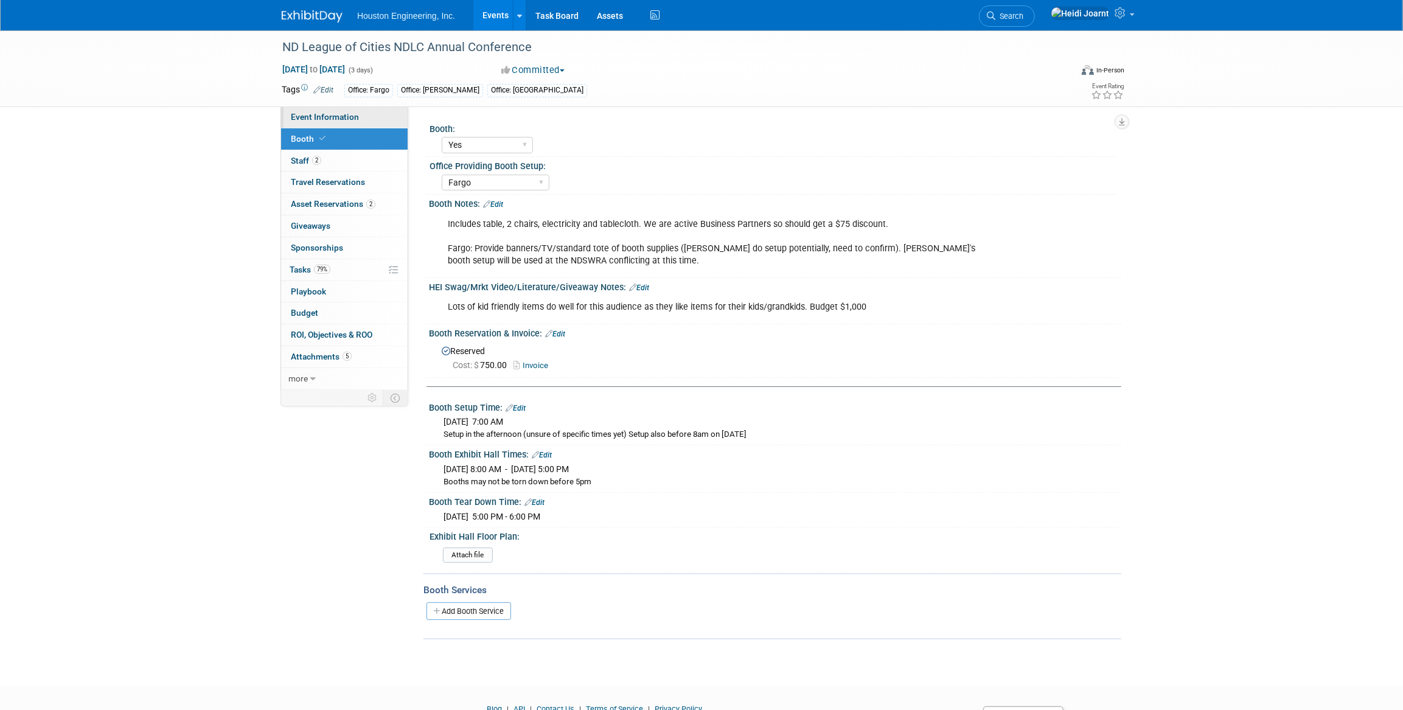
click at [329, 122] on link "Event Information" at bounding box center [344, 117] width 127 height 21
select select "2 - Post KO/Active Planning"
select select "No"
select select "Mun. Infrastructure"
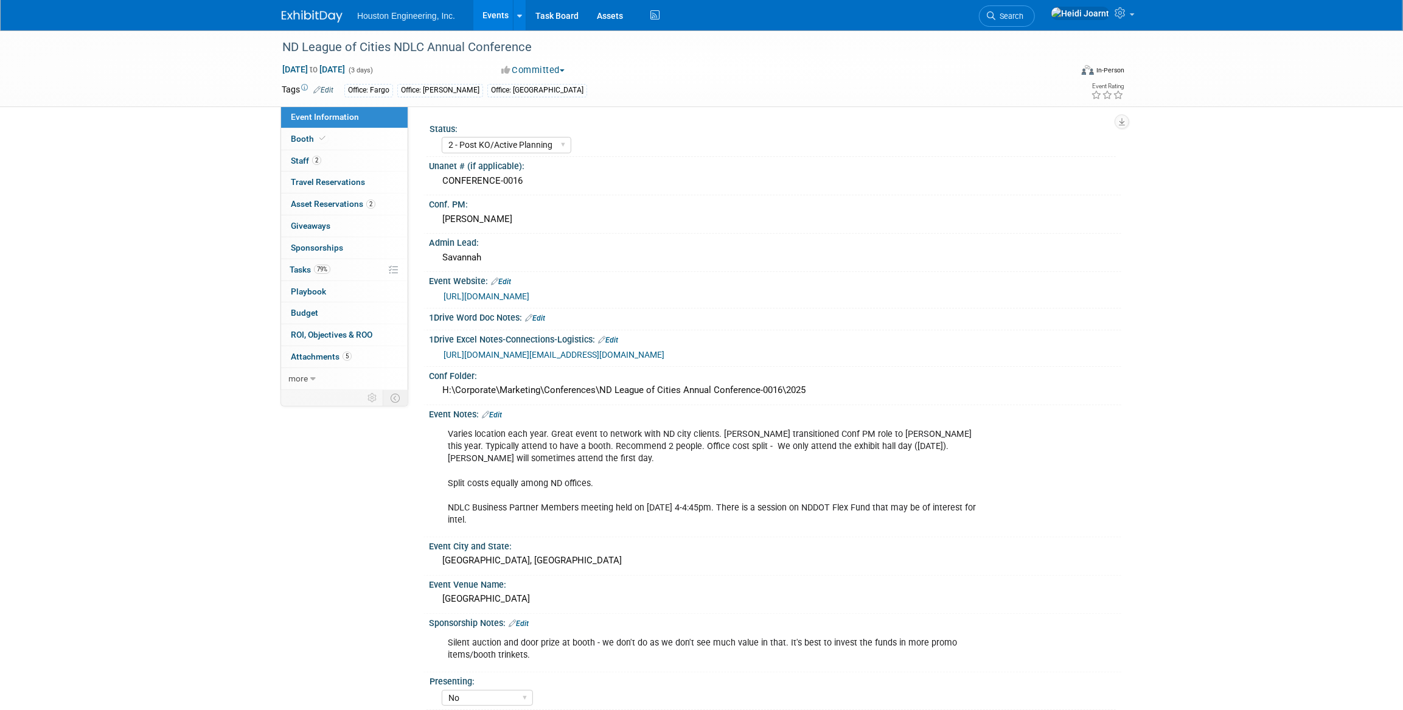
click at [529, 294] on link "[URL][DOMAIN_NAME]" at bounding box center [487, 297] width 86 height 10
click at [346, 72] on span "[DATE] to [DATE]" at bounding box center [314, 69] width 64 height 11
select select "8"
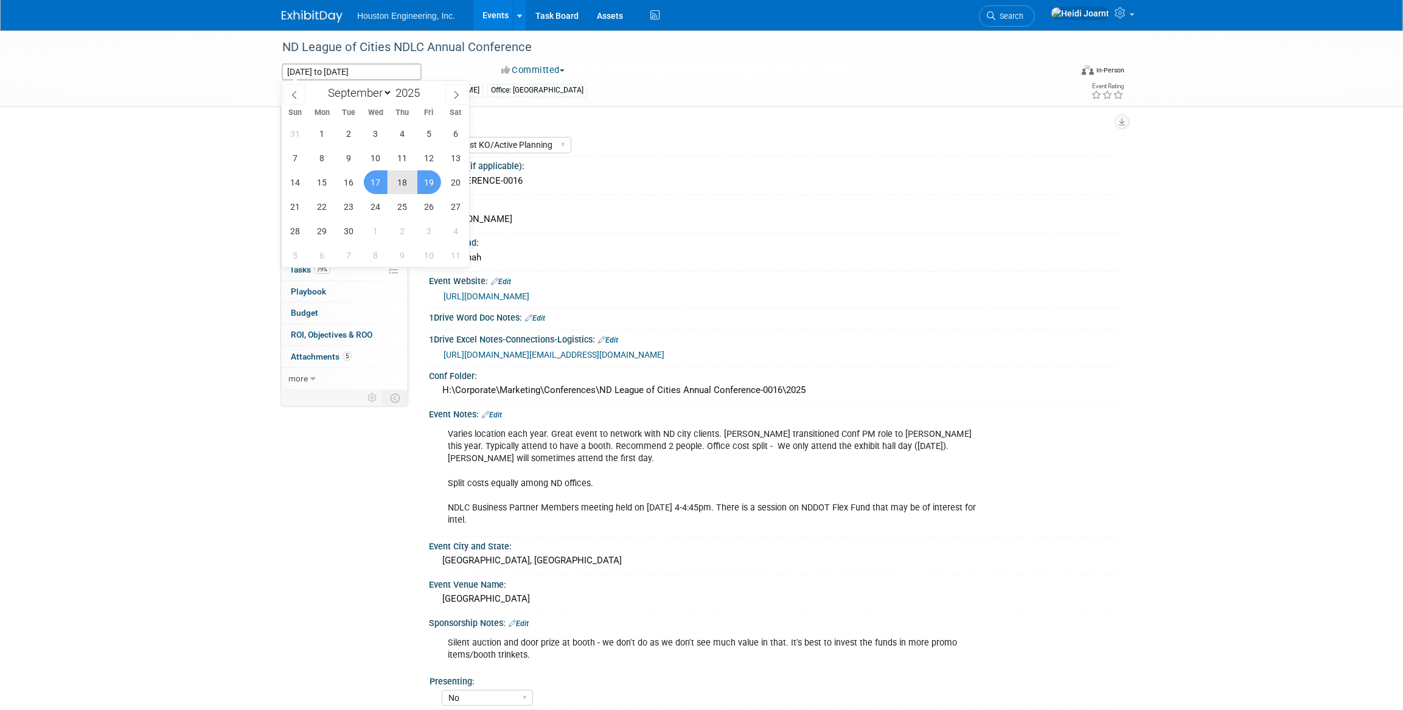
click at [397, 178] on span "18" at bounding box center [403, 182] width 24 height 24
click at [402, 180] on span "18" at bounding box center [403, 182] width 24 height 24
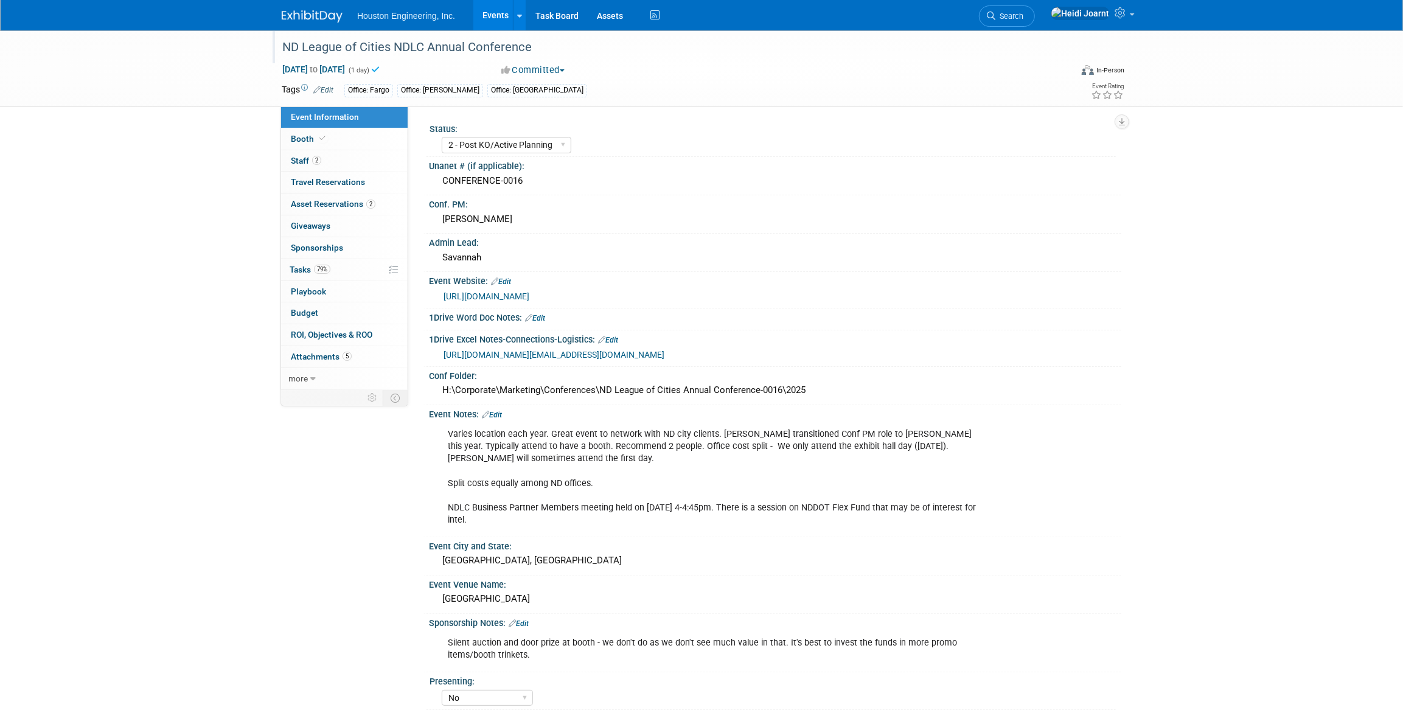
click at [372, 61] on div "ND League of Cities NDLC Annual Conference" at bounding box center [667, 46] width 789 height 33
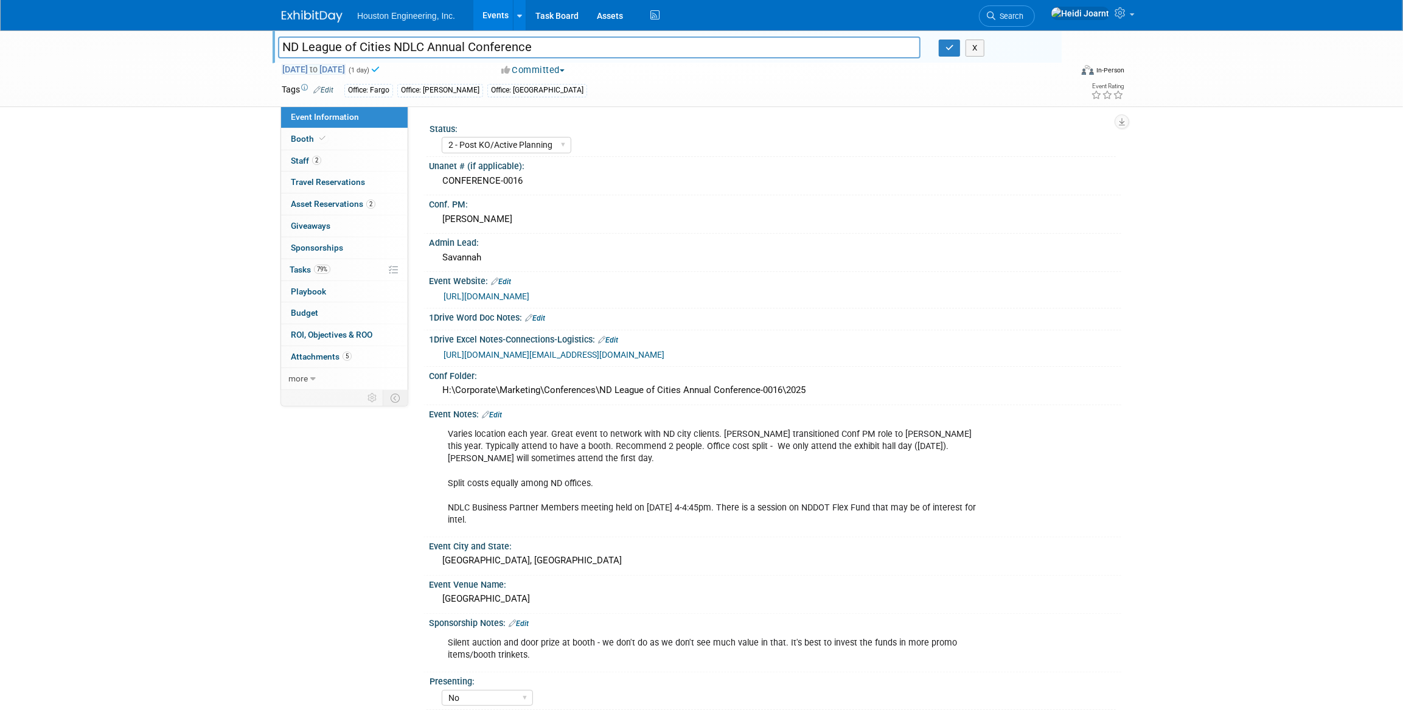
click at [346, 65] on span "[DATE] to [DATE]" at bounding box center [314, 69] width 64 height 11
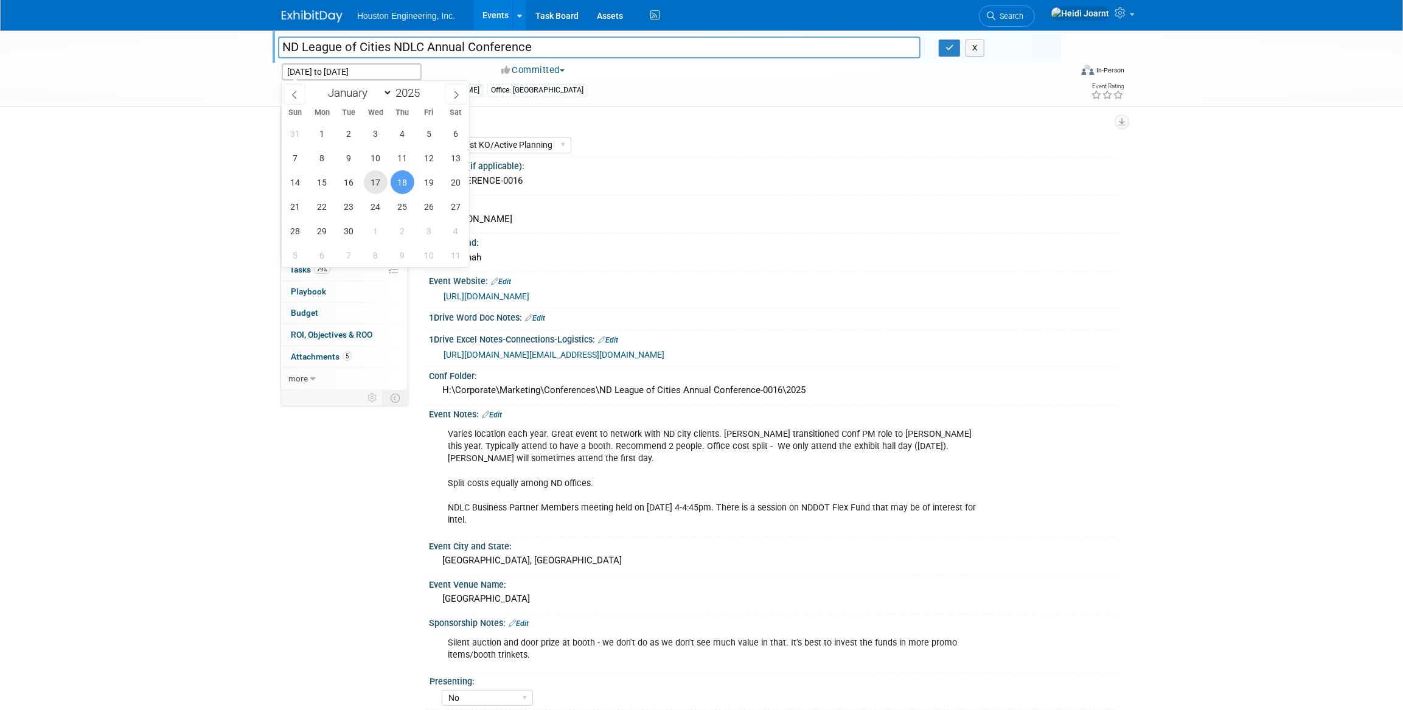
click at [382, 184] on span "17" at bounding box center [376, 182] width 24 height 24
type input "[DATE]"
click at [394, 184] on span "18" at bounding box center [403, 182] width 24 height 24
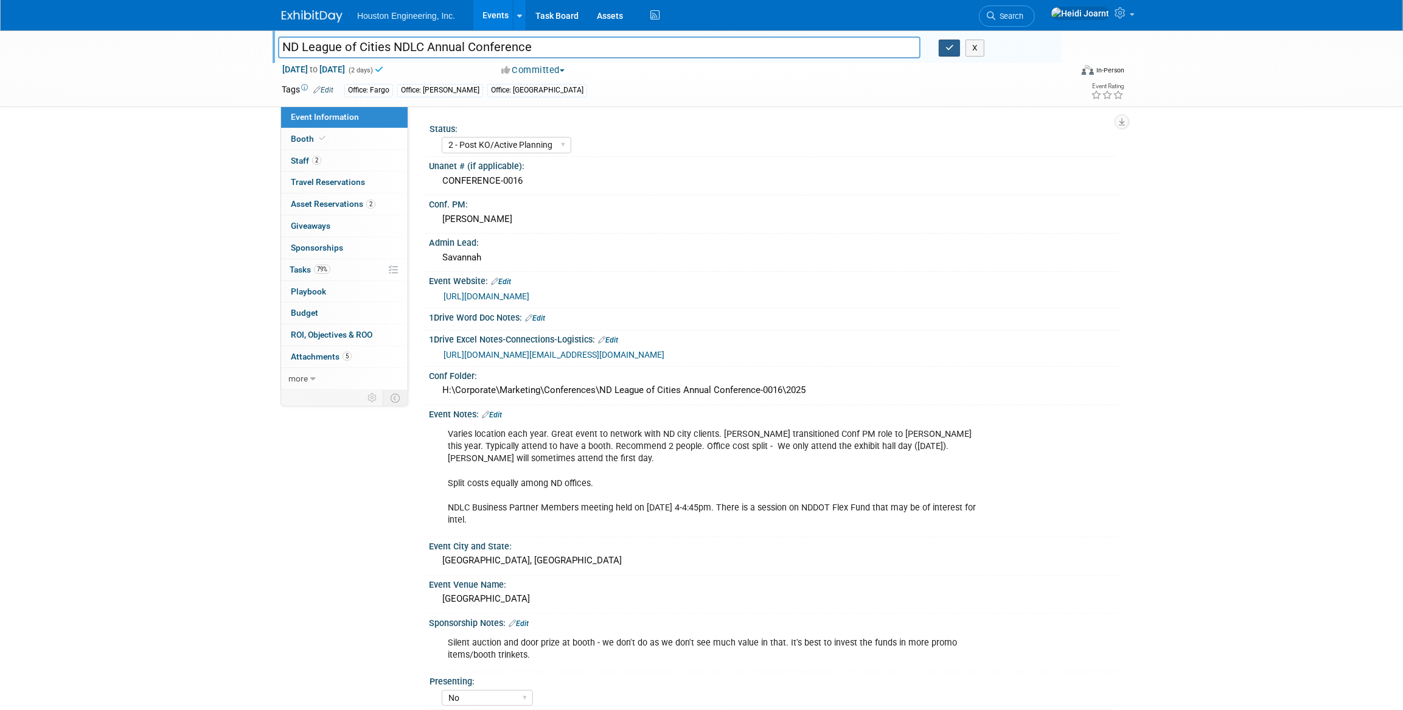
click at [946, 49] on icon "button" at bounding box center [950, 48] width 9 height 8
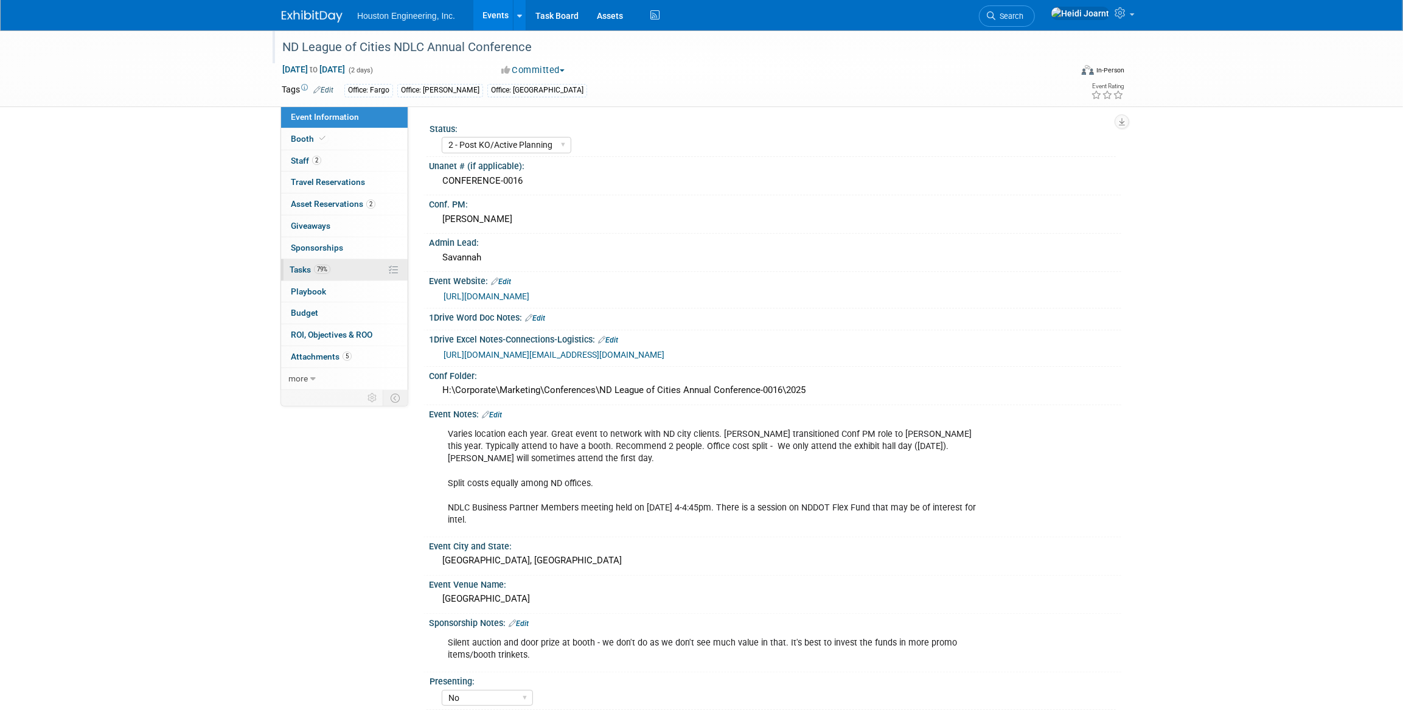
click at [357, 267] on link "79% Tasks 79%" at bounding box center [344, 269] width 127 height 21
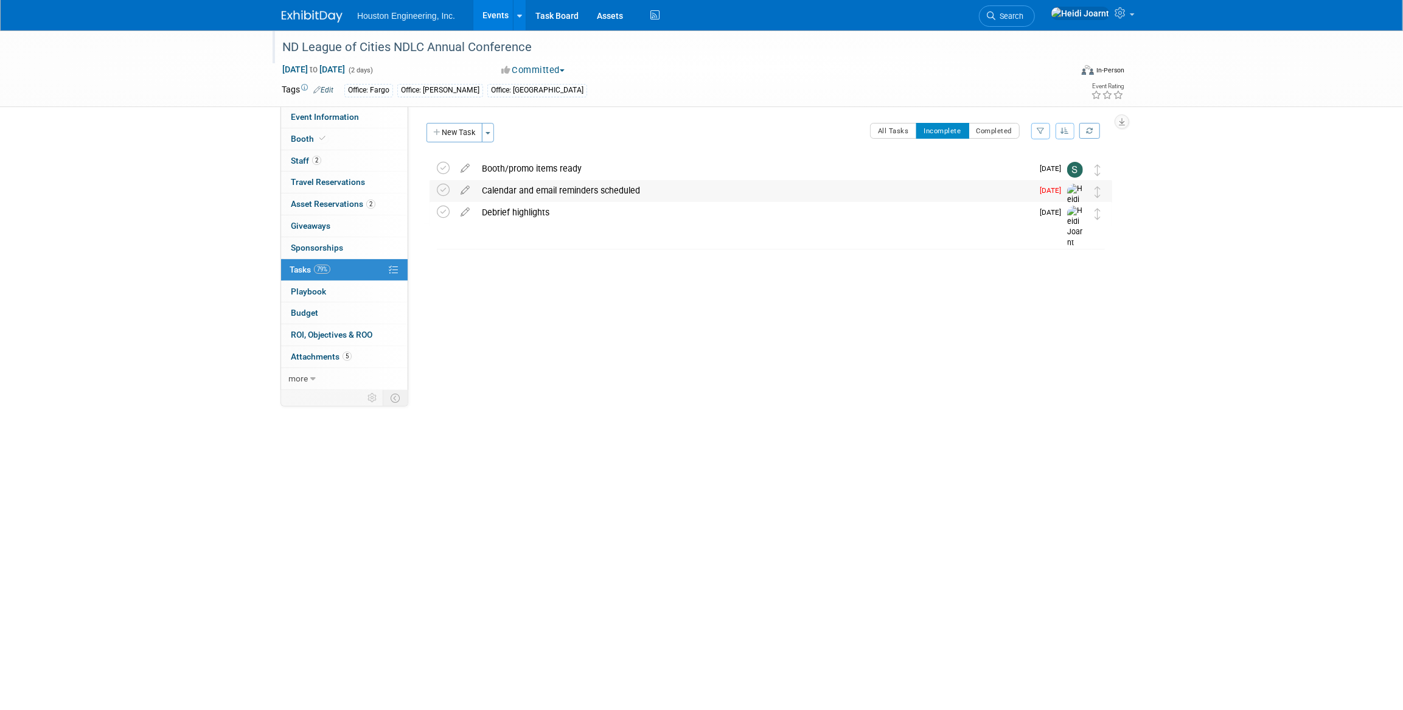
click at [433, 189] on div "Calendar and email reminders scheduled Pro tip: Press Ctrl-Enter to submit comm…" at bounding box center [771, 203] width 683 height 47
click at [442, 187] on icon at bounding box center [443, 190] width 13 height 13
click at [882, 130] on button "All Tasks" at bounding box center [893, 131] width 47 height 16
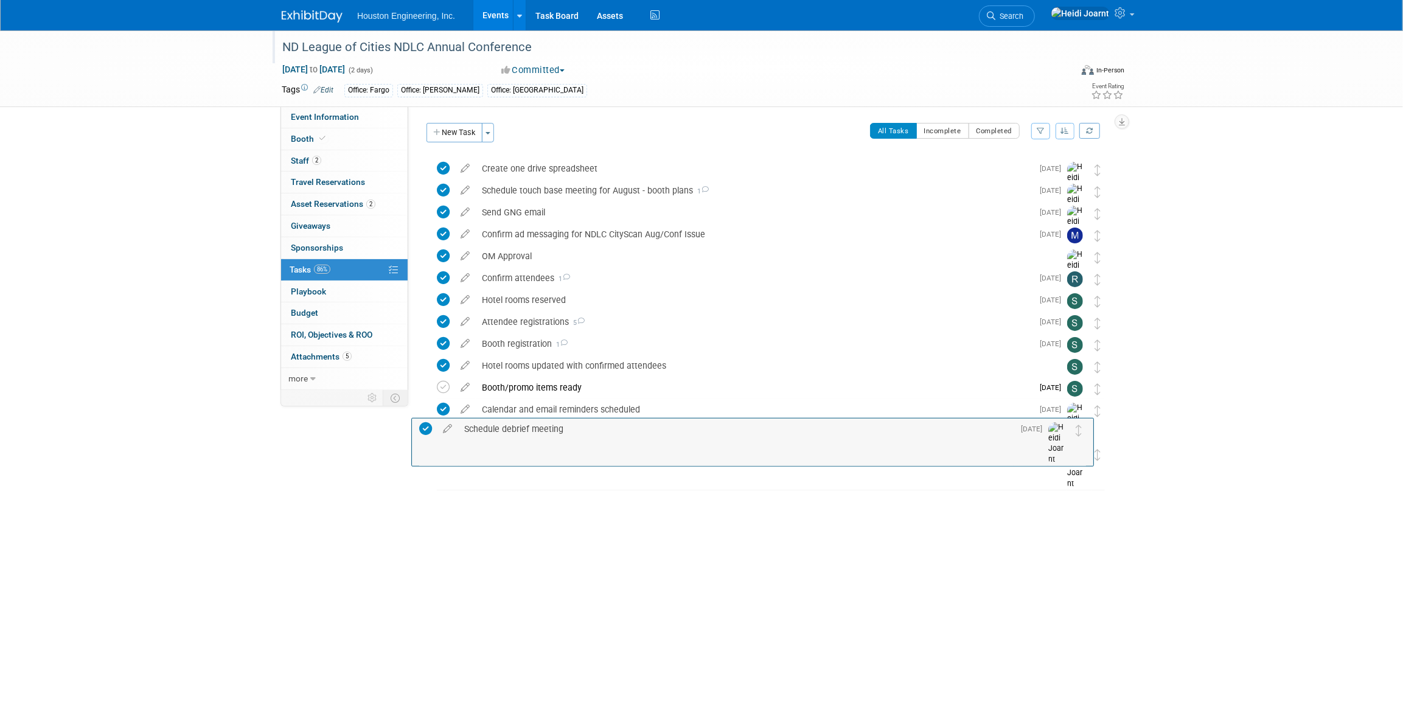
drag, startPoint x: 1105, startPoint y: 171, endPoint x: 1087, endPoint y: 429, distance: 258.7
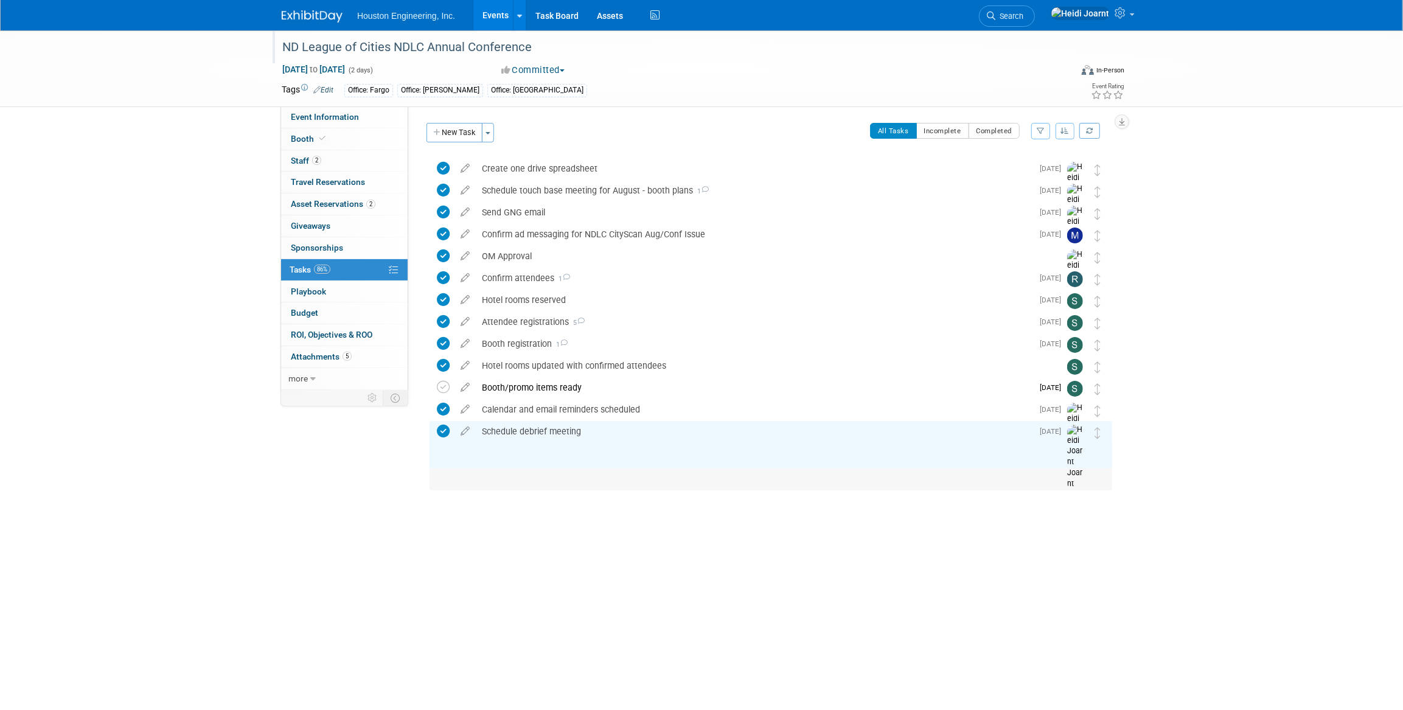
click at [472, 455] on icon at bounding box center [465, 450] width 21 height 15
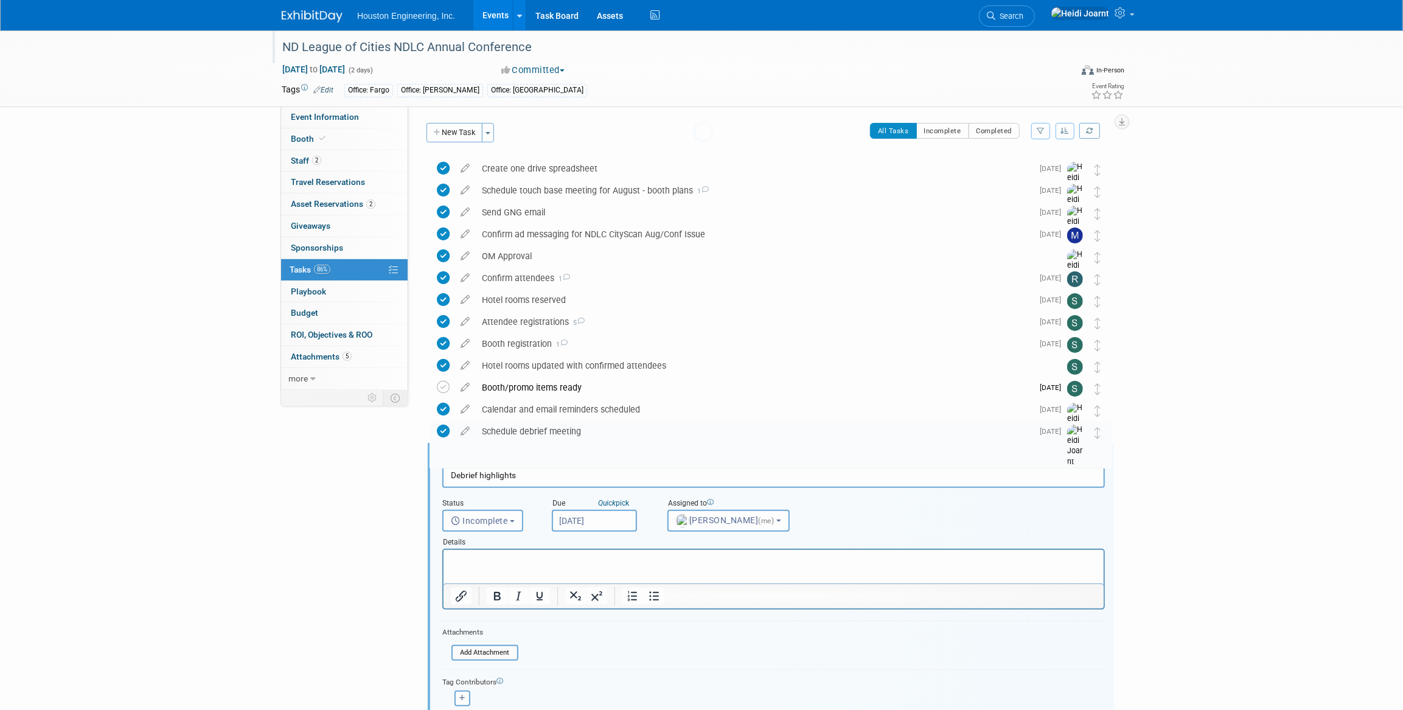
scroll to position [123, 0]
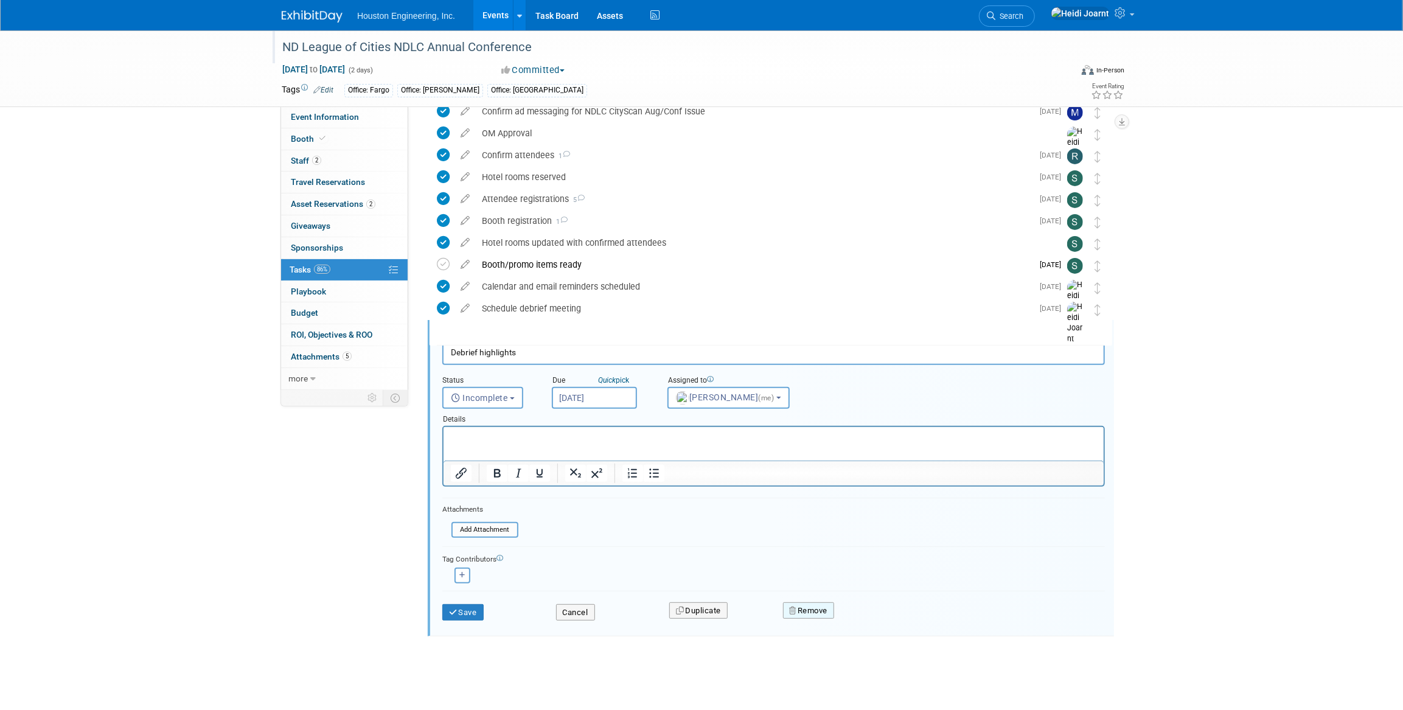
click at [823, 613] on button "Remove" at bounding box center [809, 611] width 52 height 17
click at [883, 621] on link "Yes" at bounding box center [876, 620] width 35 height 19
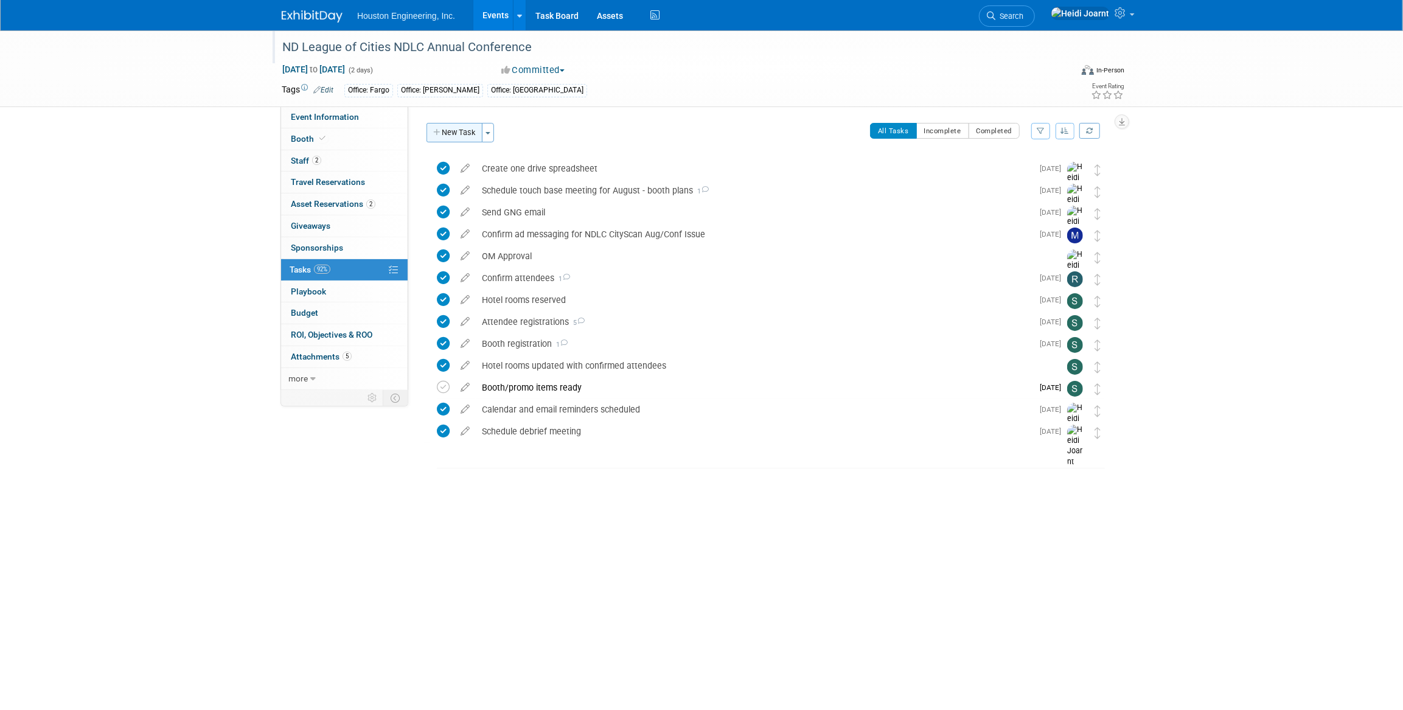
click at [448, 138] on button "New Task" at bounding box center [455, 132] width 56 height 19
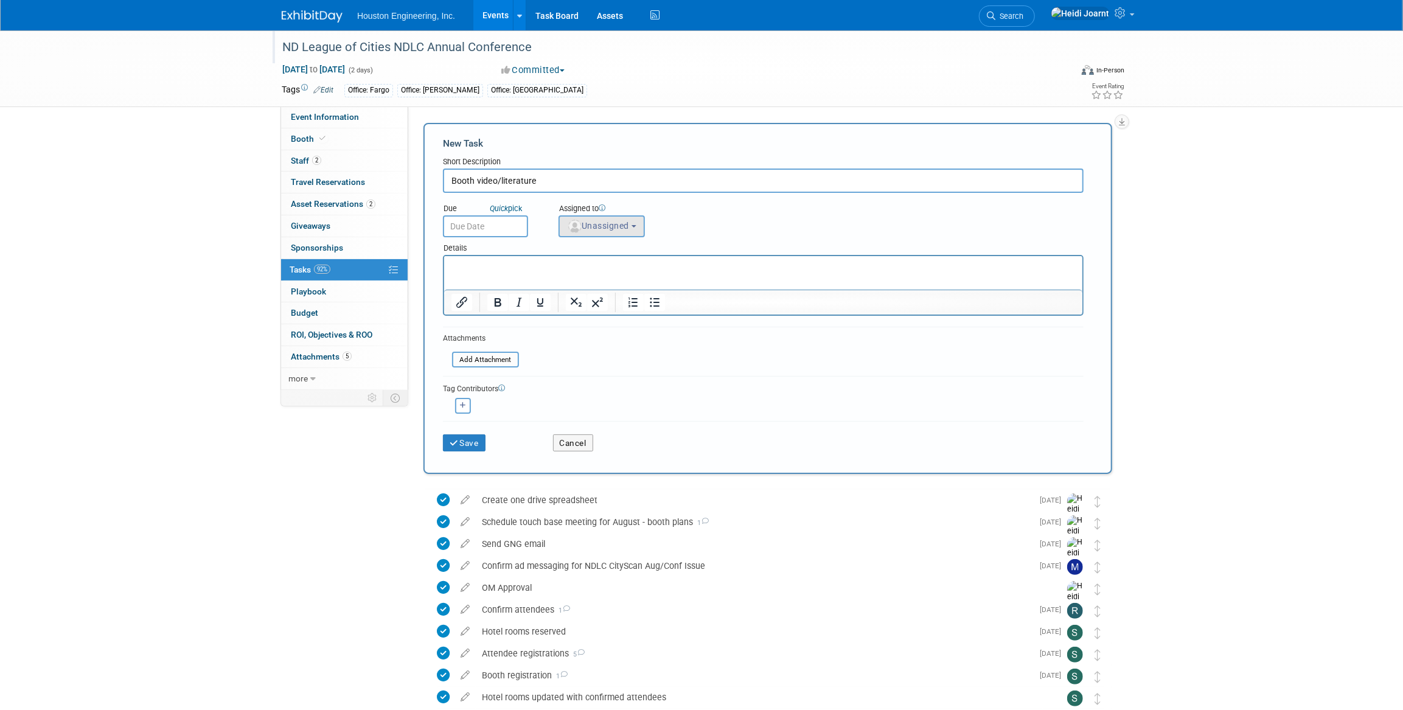
type input "Booth video/literature"
click at [598, 215] on button "Unassigned" at bounding box center [602, 226] width 86 height 22
click at [600, 256] on input "text" at bounding box center [646, 255] width 168 height 21
type input "[PERSON_NAME]"
click at [601, 282] on label "[PERSON_NAME] (me)" at bounding box center [628, 280] width 127 height 19
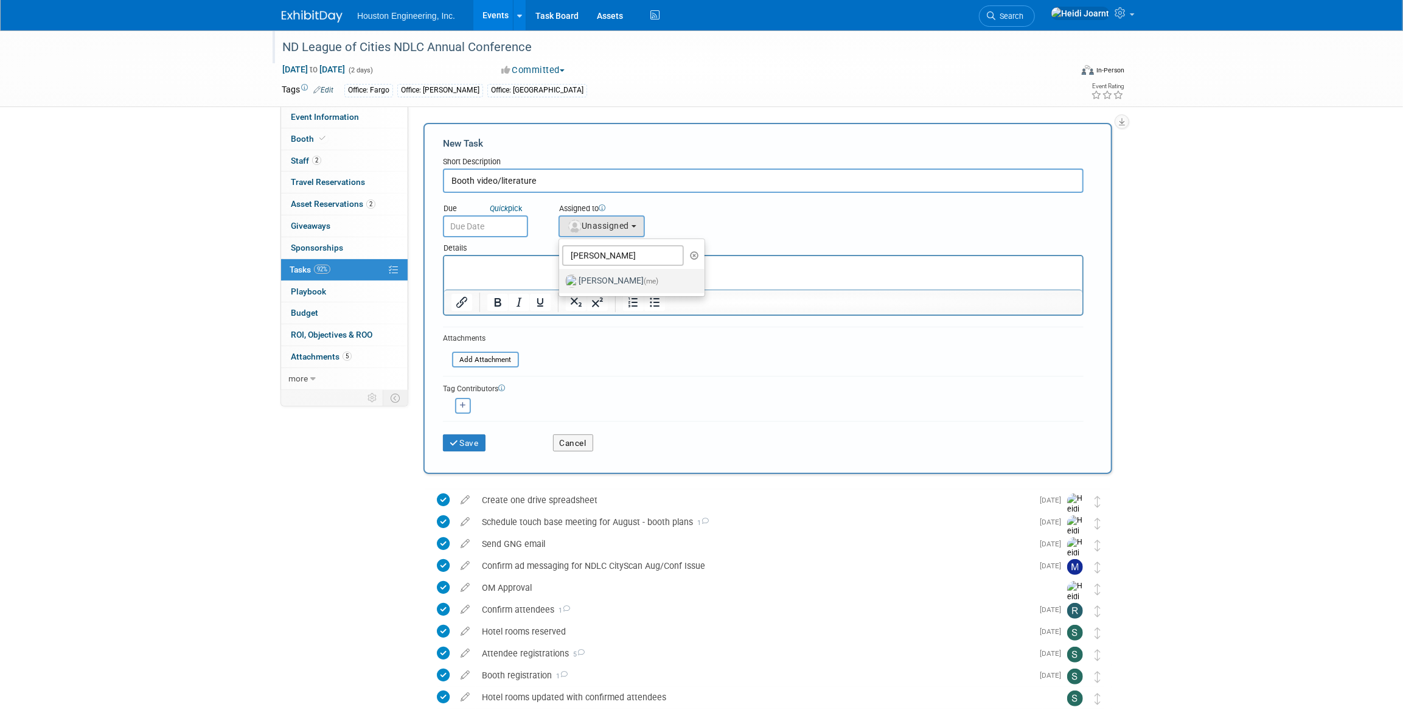
click at [561, 282] on input "[PERSON_NAME] (me)" at bounding box center [557, 280] width 8 height 8
select select "6d2580fd-cc23-403a-9f47-834f17e7f51f"
click at [474, 218] on input "text" at bounding box center [485, 226] width 85 height 22
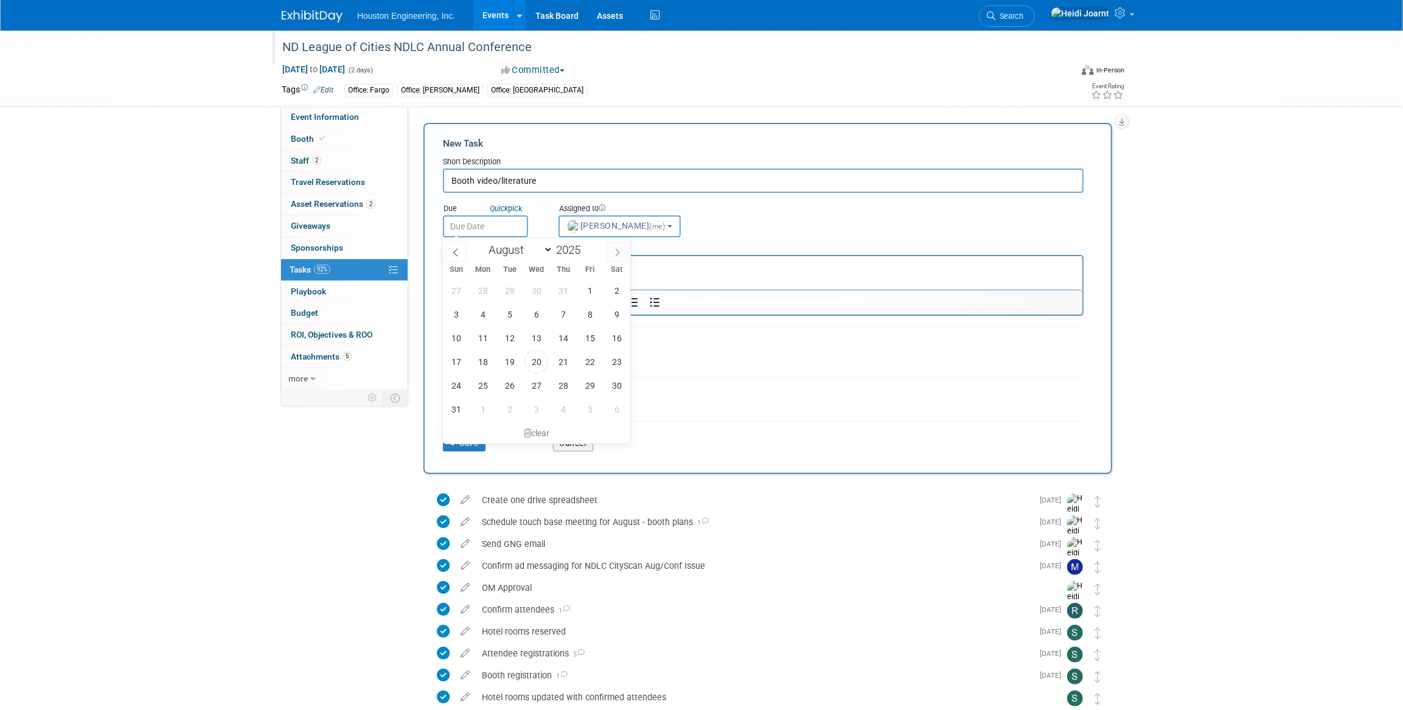
click at [616, 257] on span at bounding box center [618, 252] width 22 height 21
select select "8"
click at [481, 320] on span "8" at bounding box center [483, 314] width 24 height 24
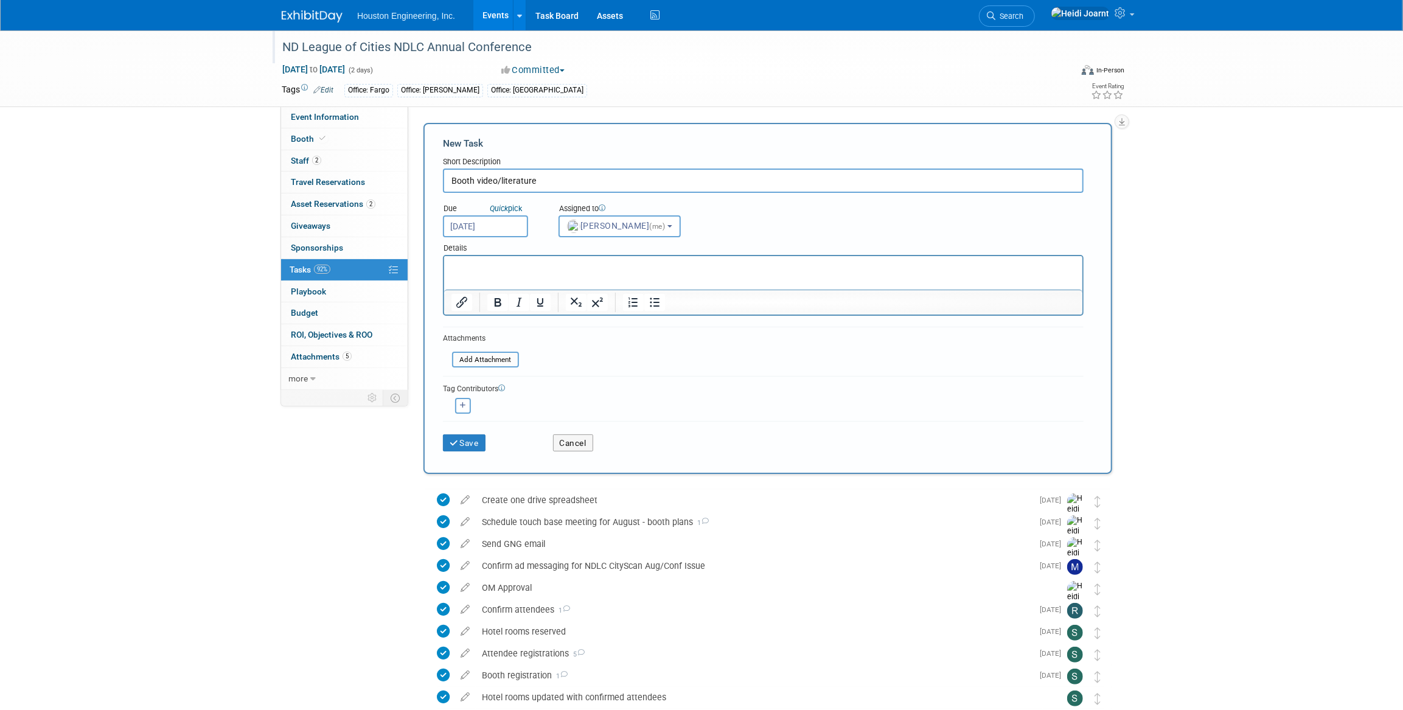
click at [491, 229] on input "Sep 8, 2025" at bounding box center [485, 226] width 85 height 22
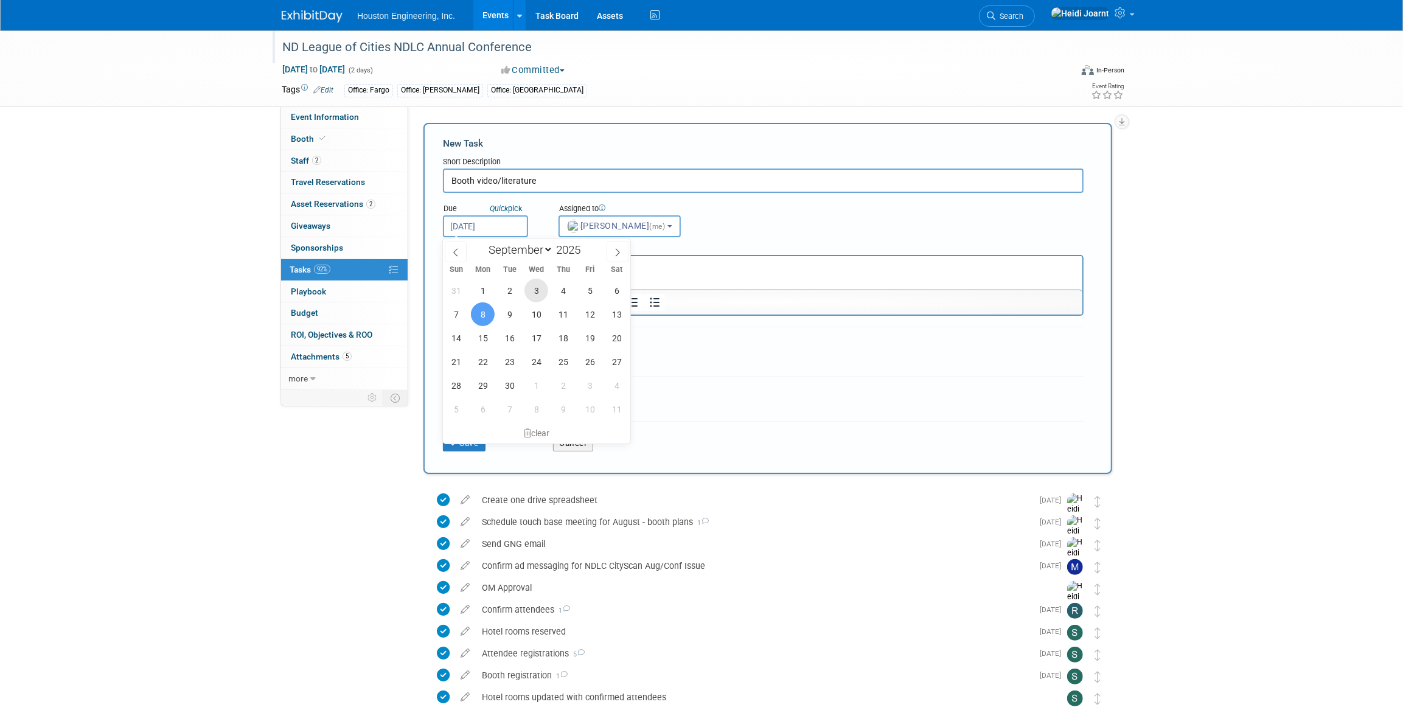
click at [531, 288] on span "3" at bounding box center [537, 291] width 24 height 24
type input "Sep 3, 2025"
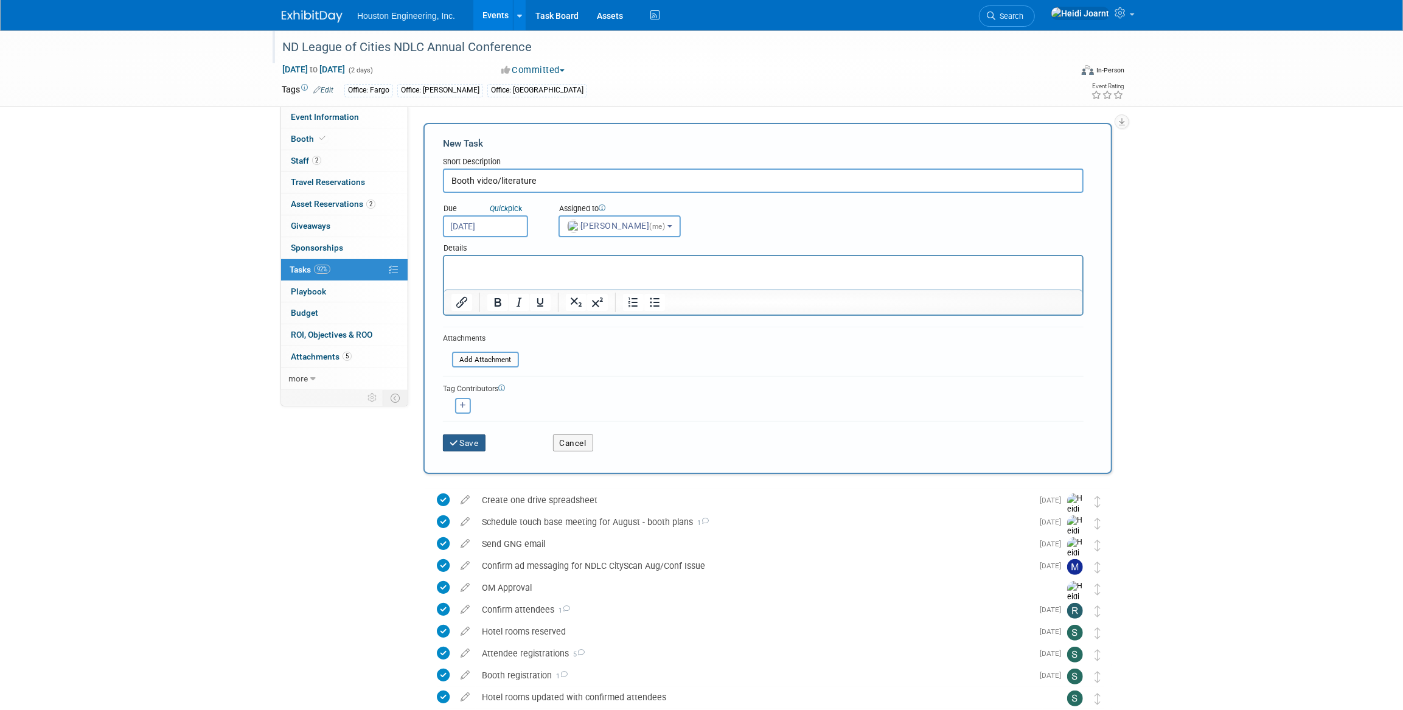
click at [472, 439] on button "Save" at bounding box center [464, 443] width 43 height 17
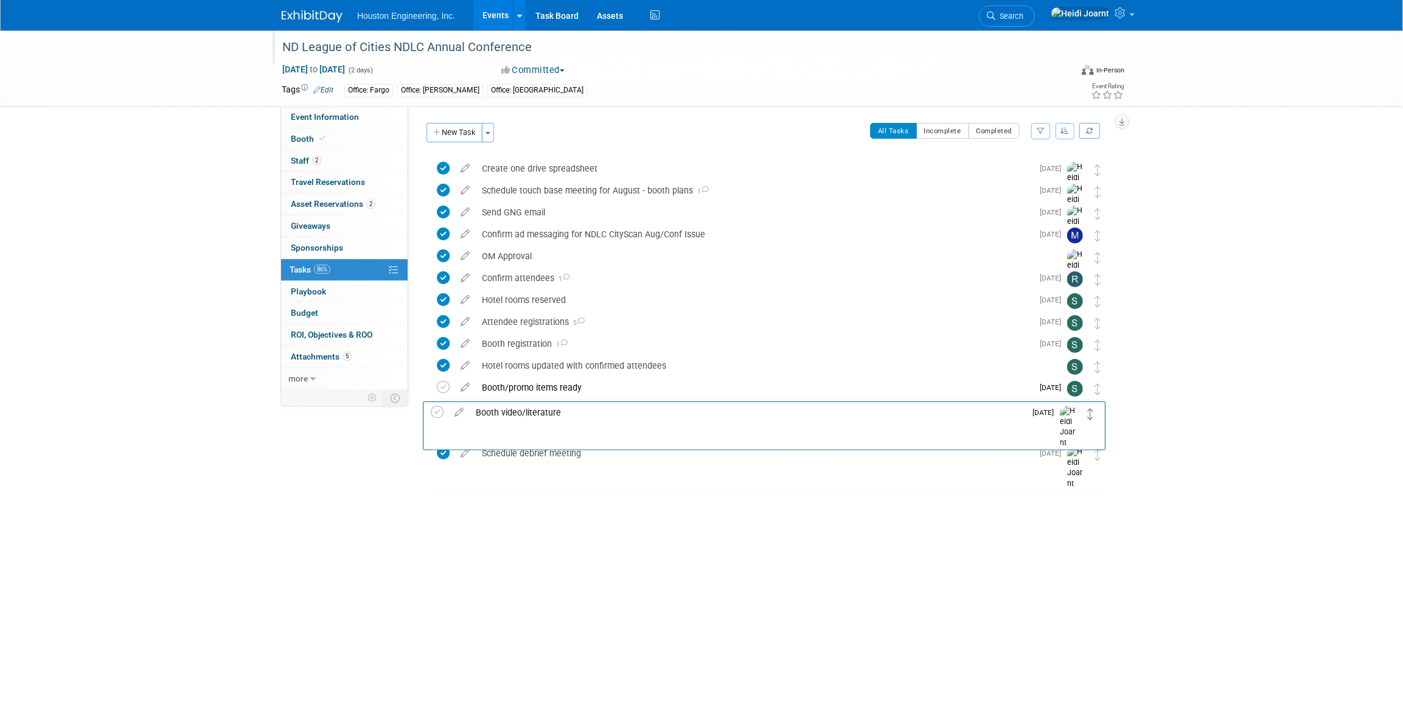
drag, startPoint x: 1099, startPoint y: 169, endPoint x: 1091, endPoint y: 413, distance: 243.6
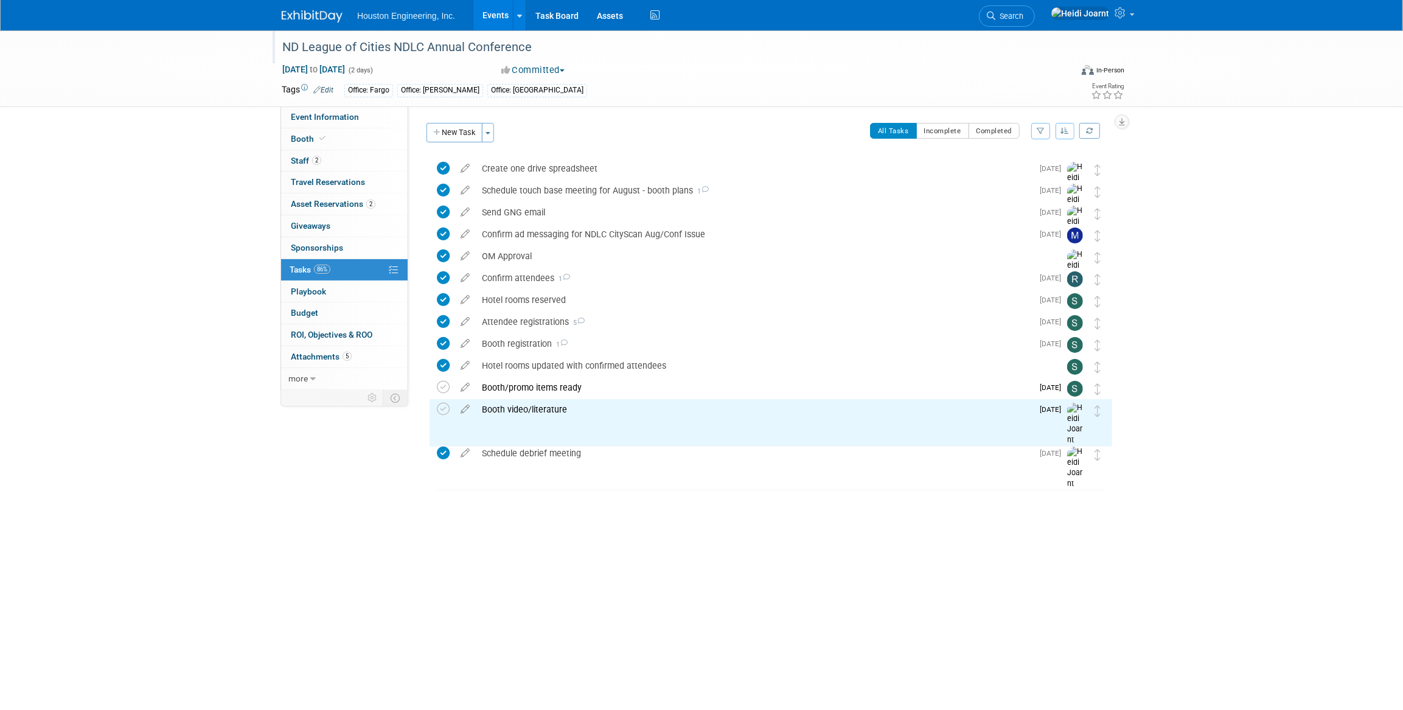
click at [486, 15] on link "Events" at bounding box center [496, 15] width 44 height 30
